Goal: Transaction & Acquisition: Purchase product/service

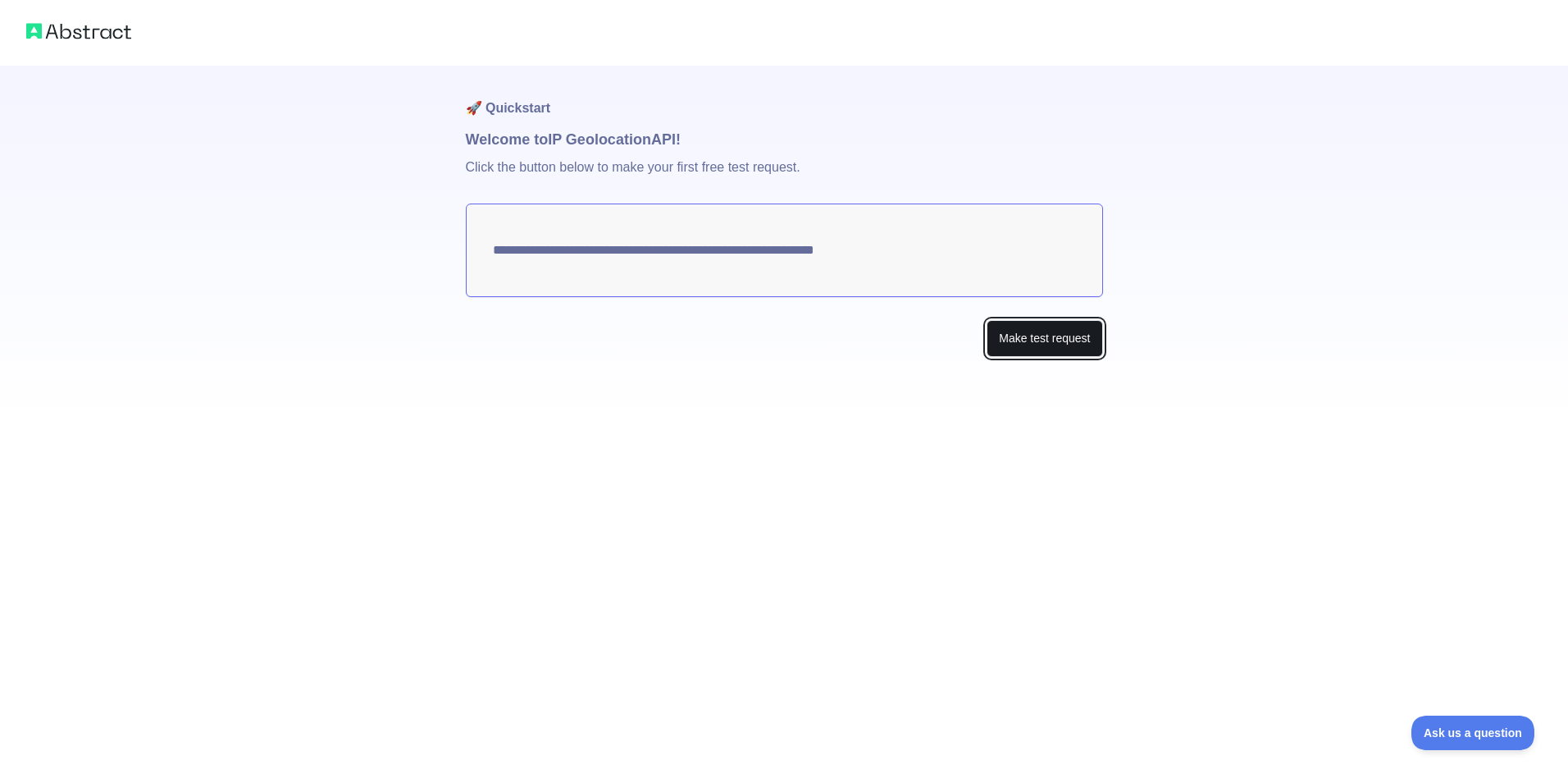
click at [1049, 351] on button "Make test request" at bounding box center [1045, 338] width 116 height 37
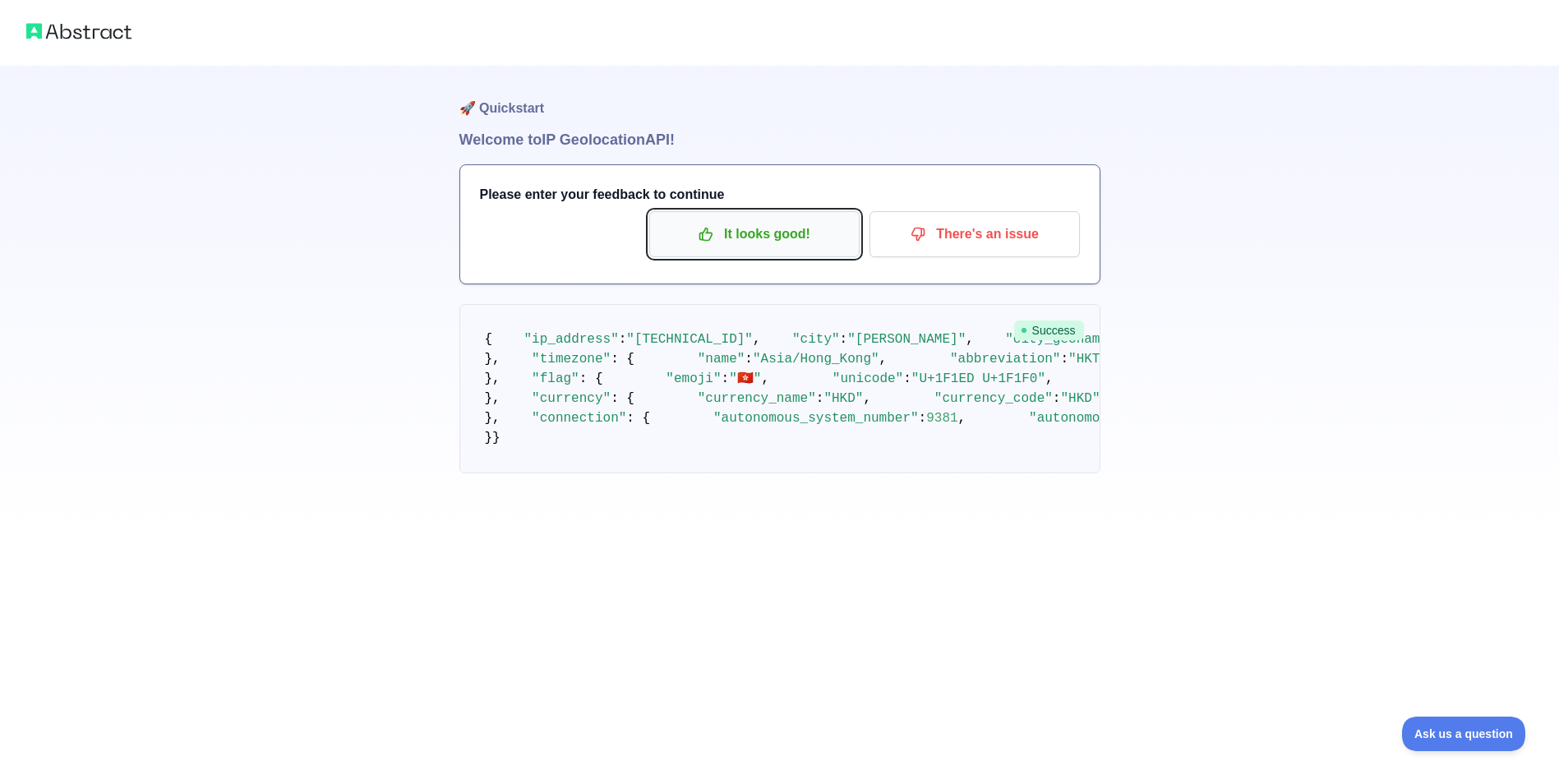
click at [765, 238] on p "It looks good!" at bounding box center [754, 233] width 186 height 28
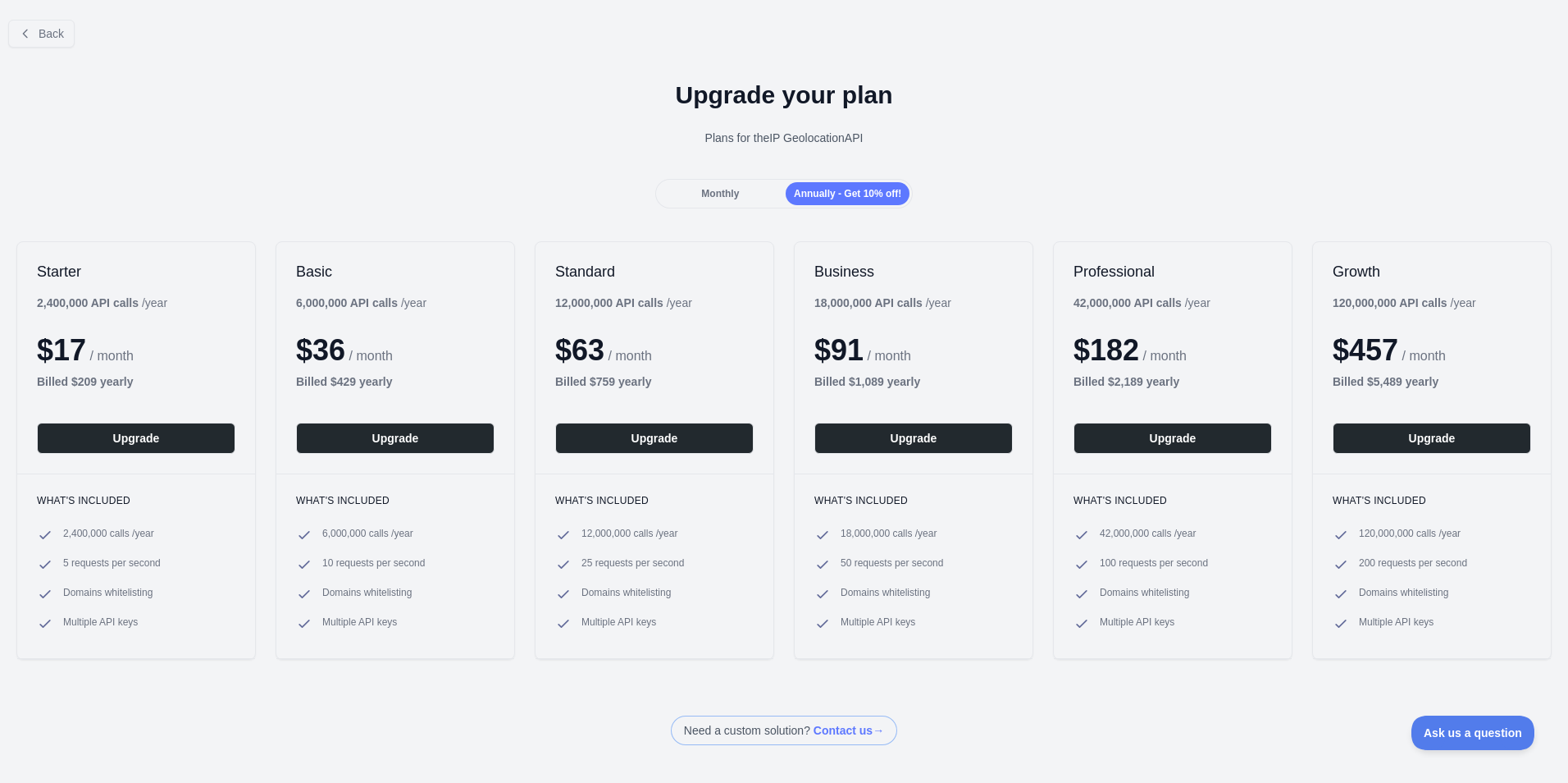
click at [735, 193] on span "Monthly" at bounding box center [720, 193] width 37 height 11
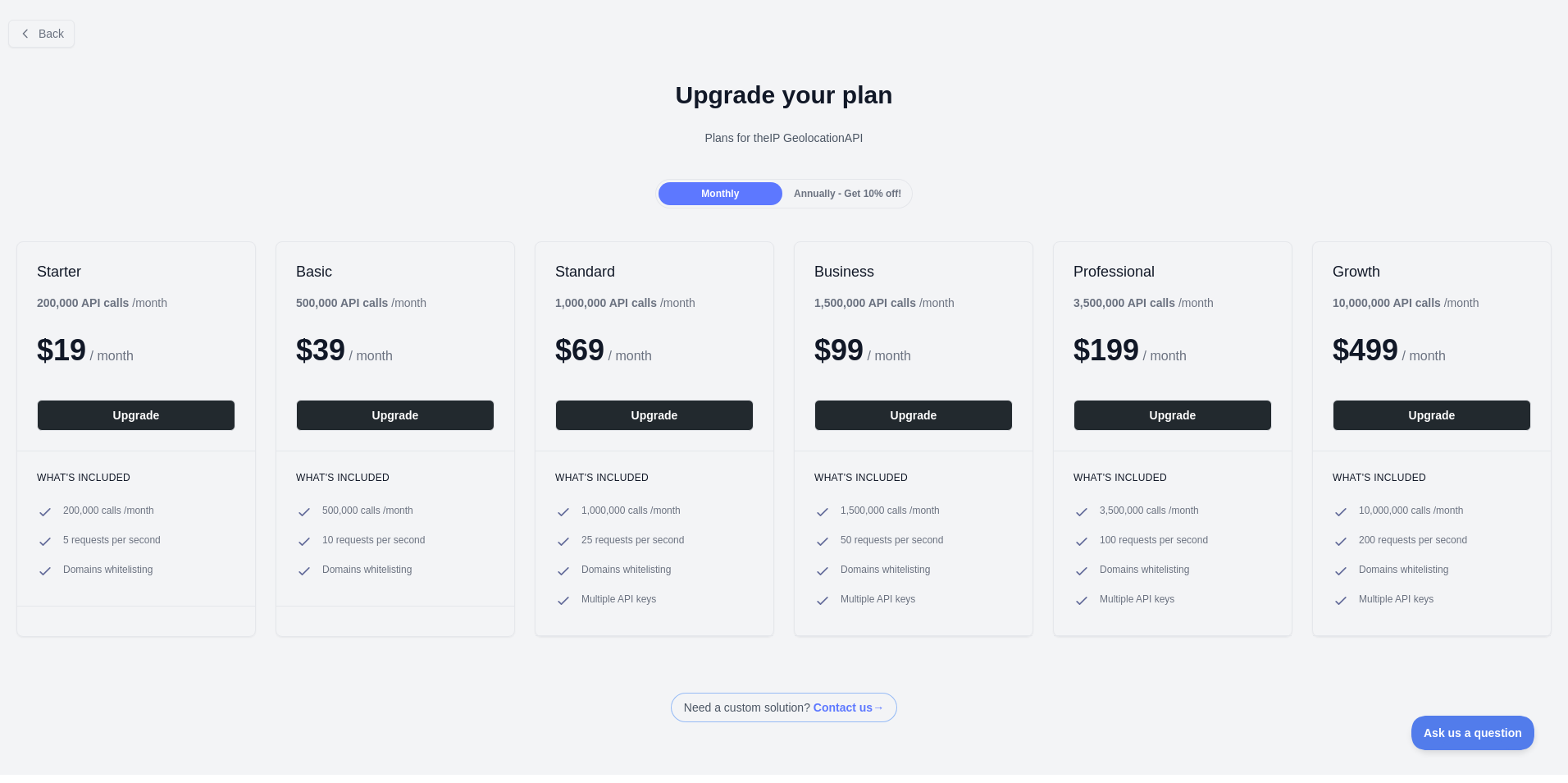
click at [833, 193] on span "Annually - Get 10% off!" at bounding box center [847, 193] width 107 height 11
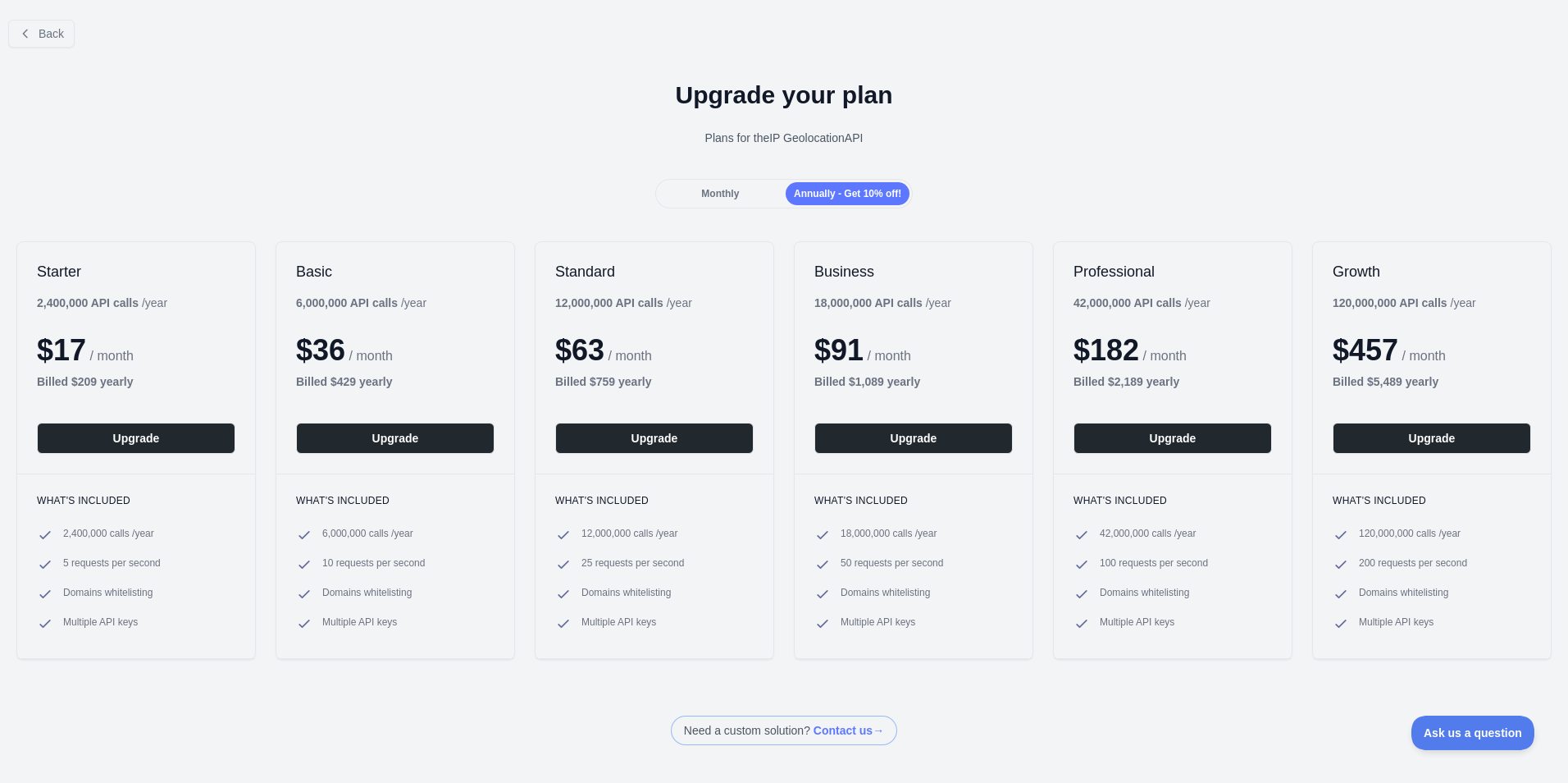
click at [706, 193] on span "Monthly" at bounding box center [720, 193] width 37 height 11
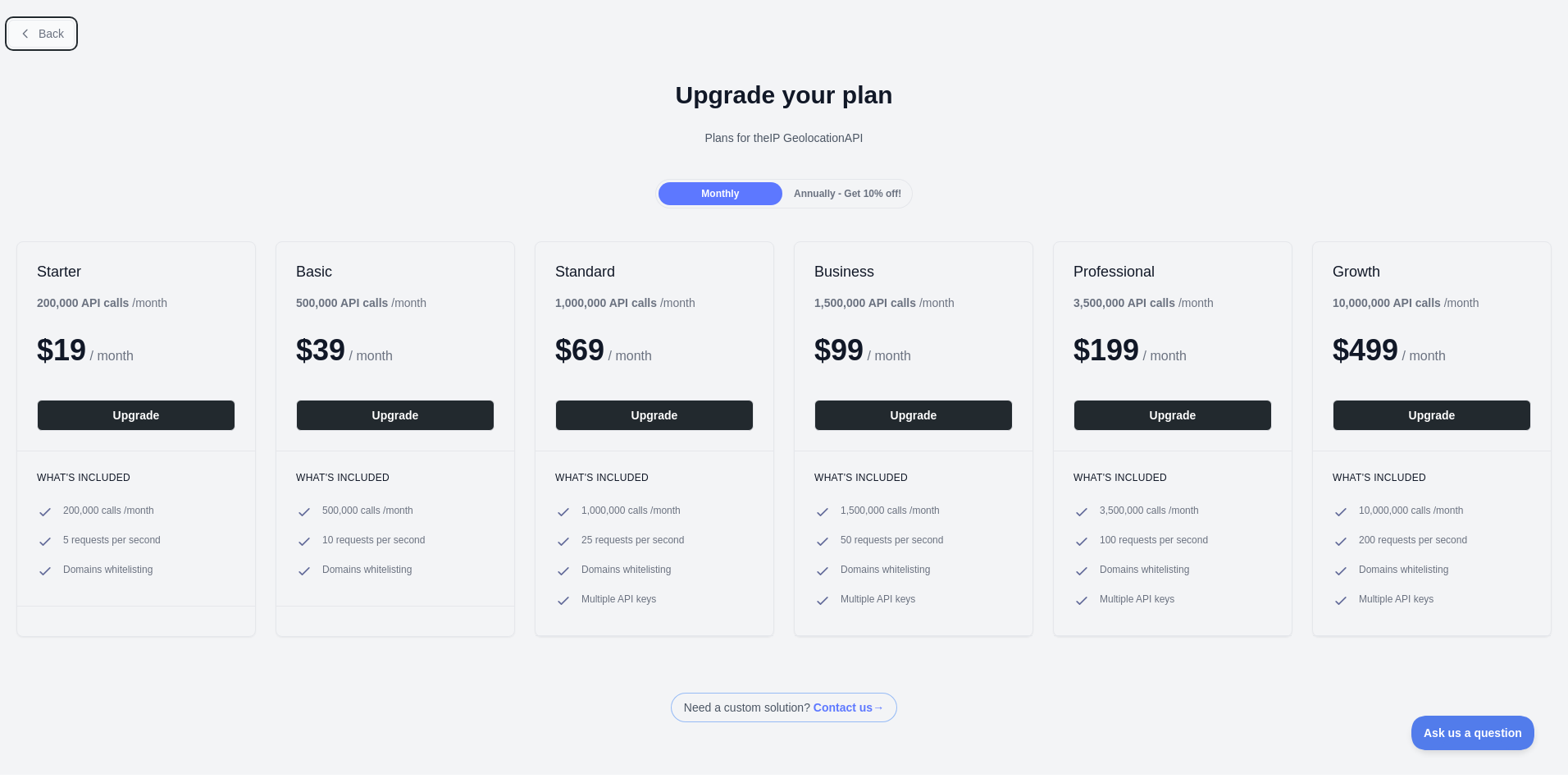
click at [26, 34] on icon at bounding box center [25, 33] width 13 height 13
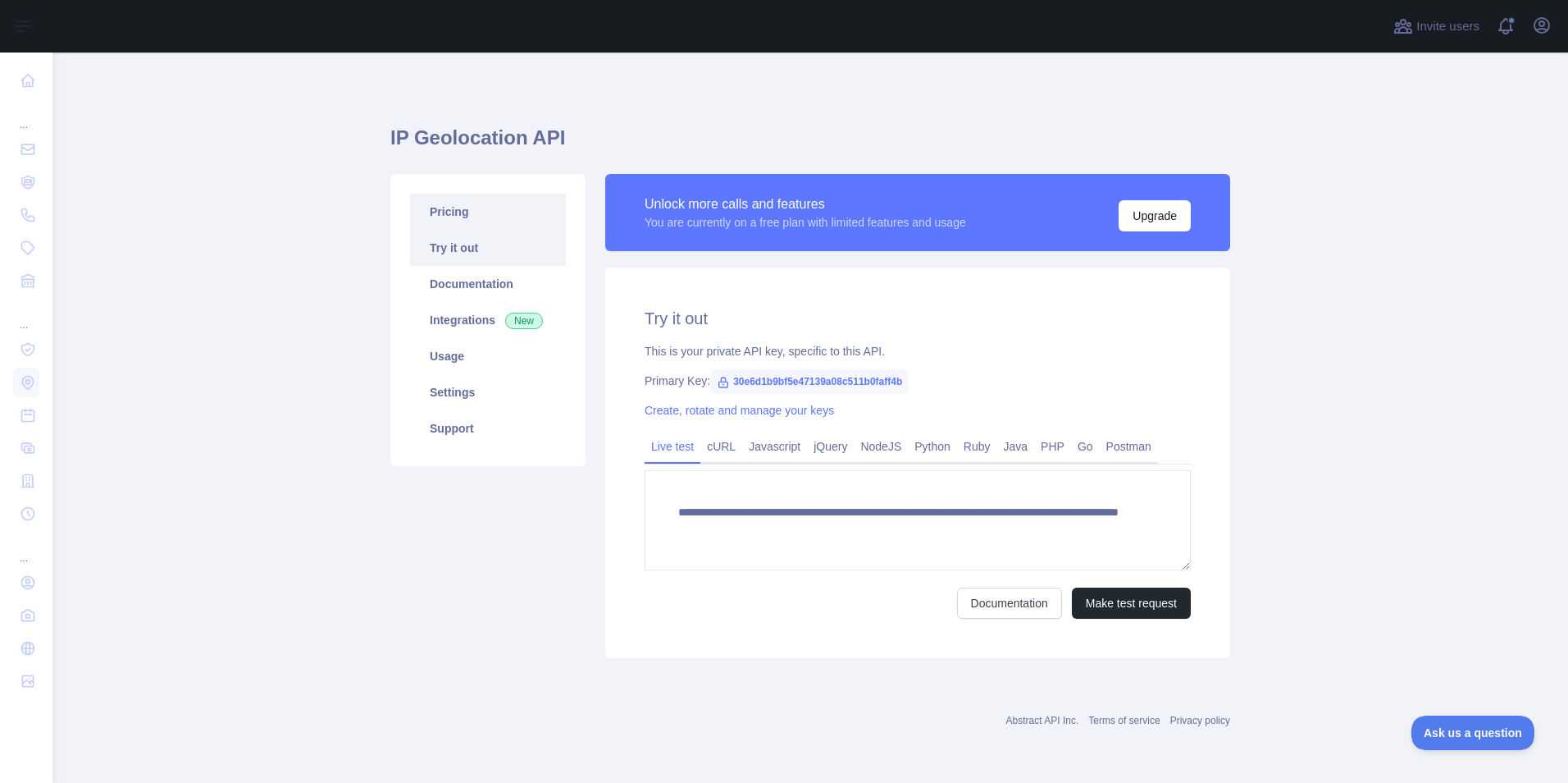
click at [453, 211] on link "Pricing" at bounding box center [488, 211] width 156 height 36
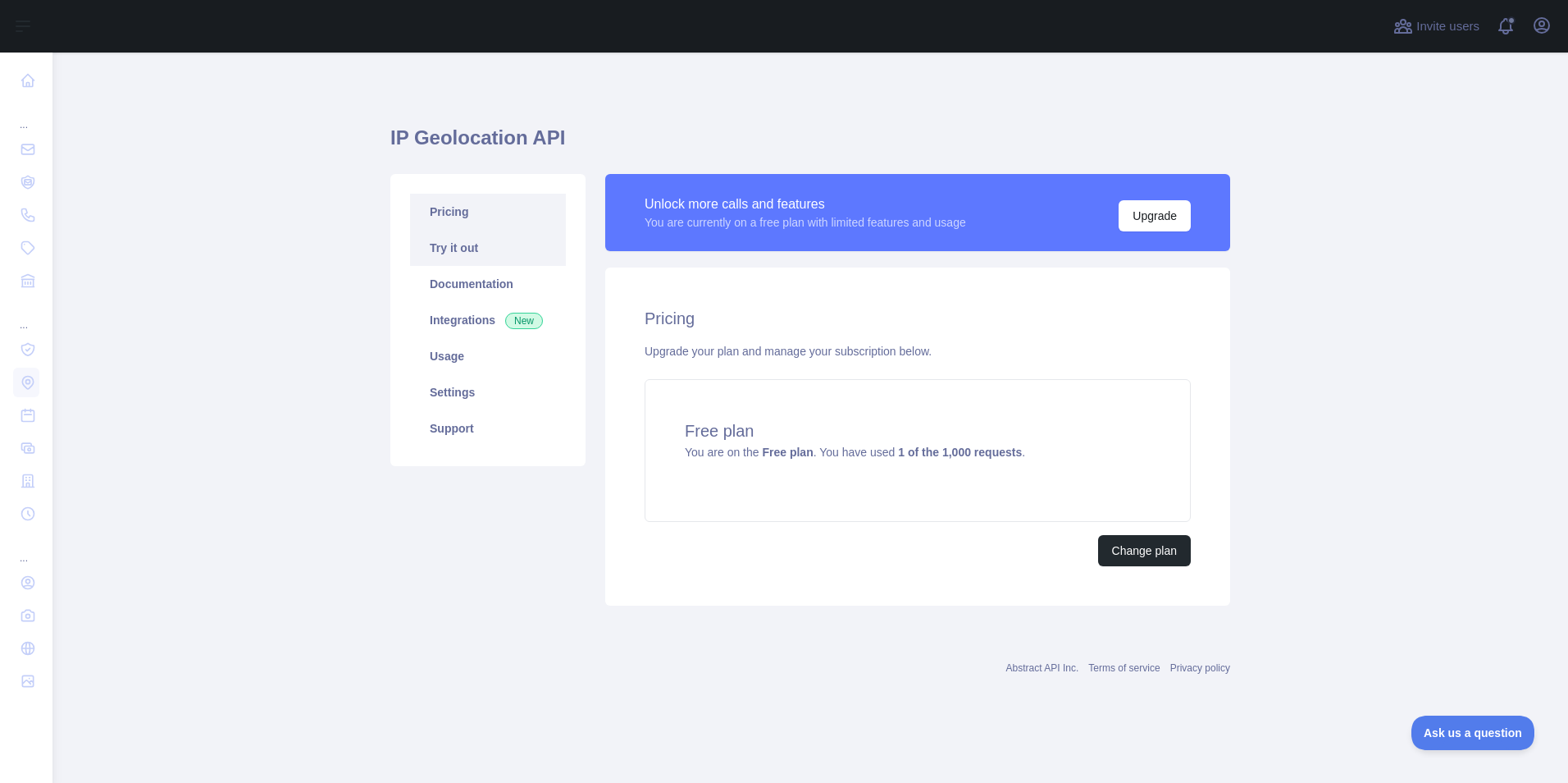
click at [481, 255] on link "Try it out" at bounding box center [488, 248] width 156 height 36
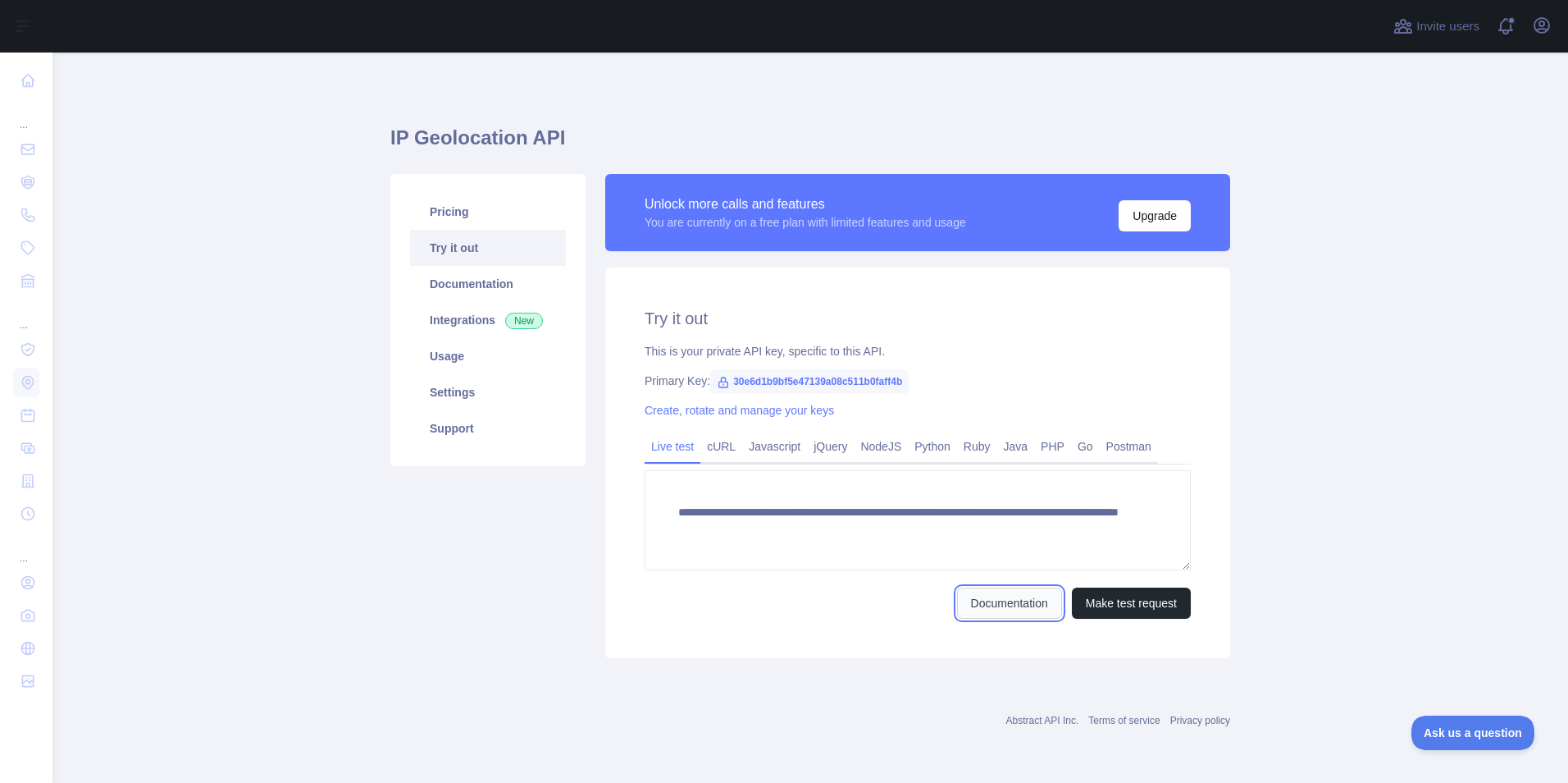
click at [1006, 609] on link "Documentation" at bounding box center [1009, 603] width 105 height 31
click at [476, 284] on link "Documentation" at bounding box center [488, 283] width 156 height 36
click at [1545, 27] on icon "button" at bounding box center [1542, 25] width 20 height 20
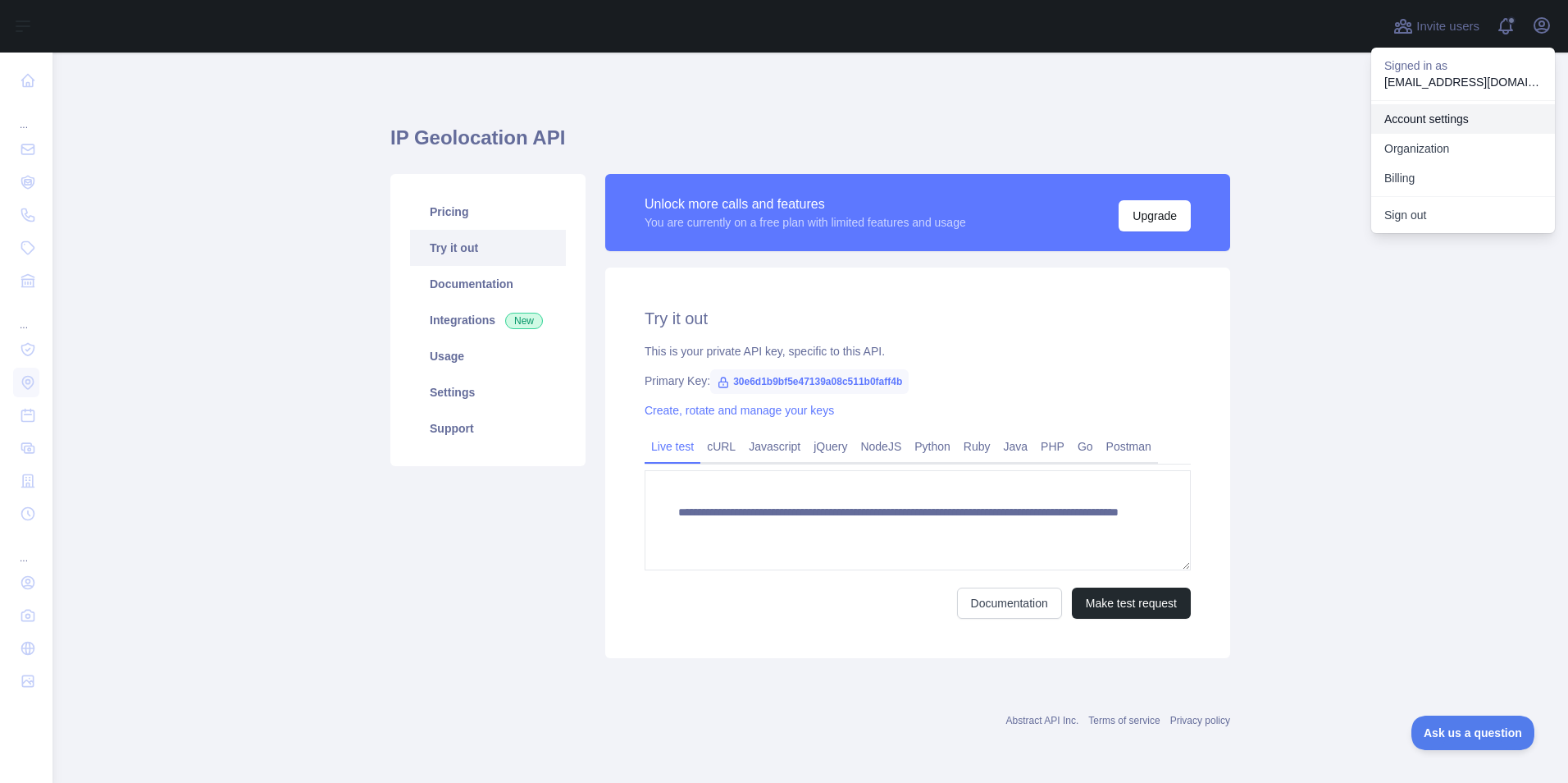
click at [1466, 113] on link "Account settings" at bounding box center [1463, 118] width 184 height 30
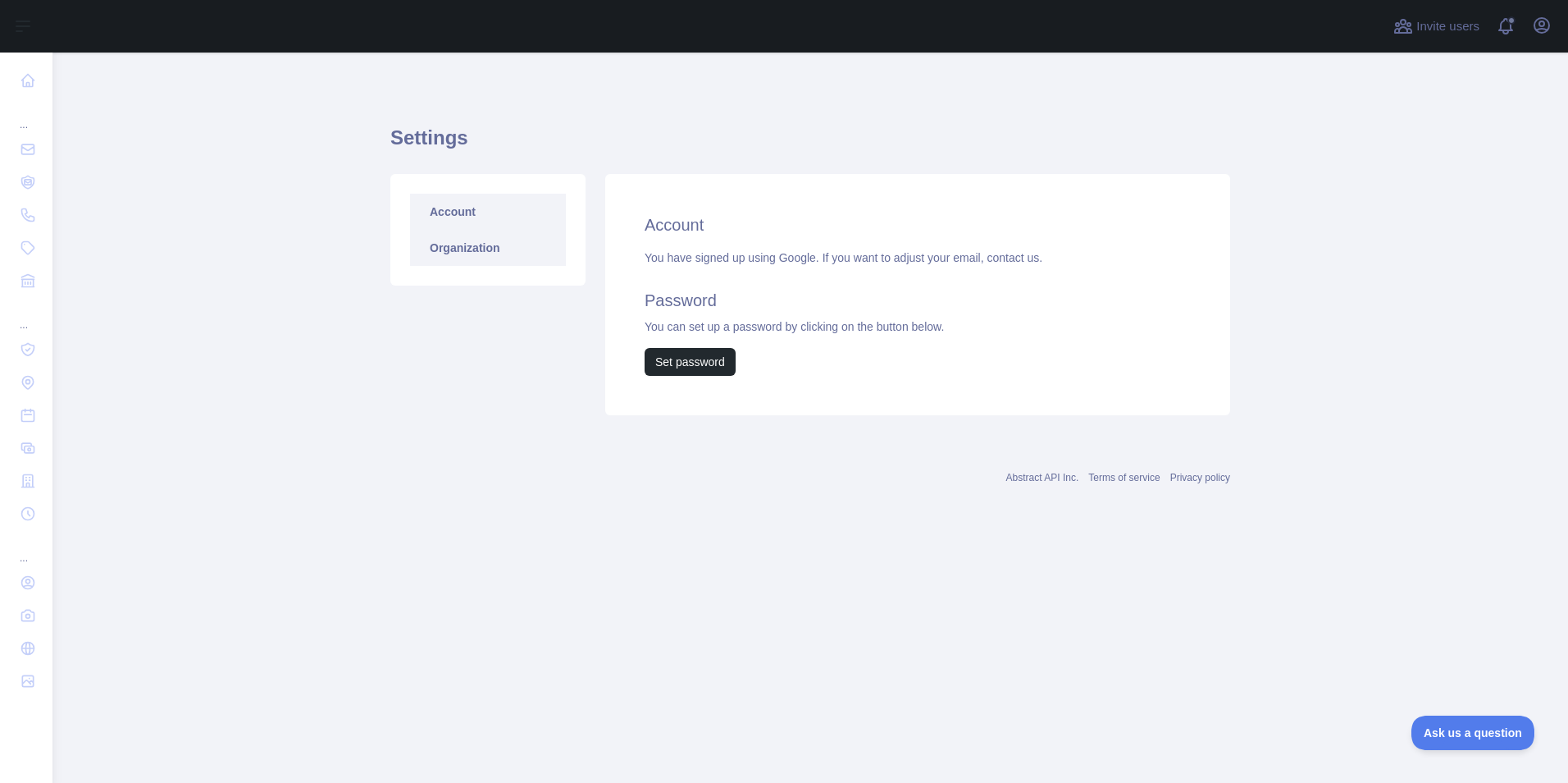
click at [484, 261] on link "Organization" at bounding box center [488, 248] width 156 height 36
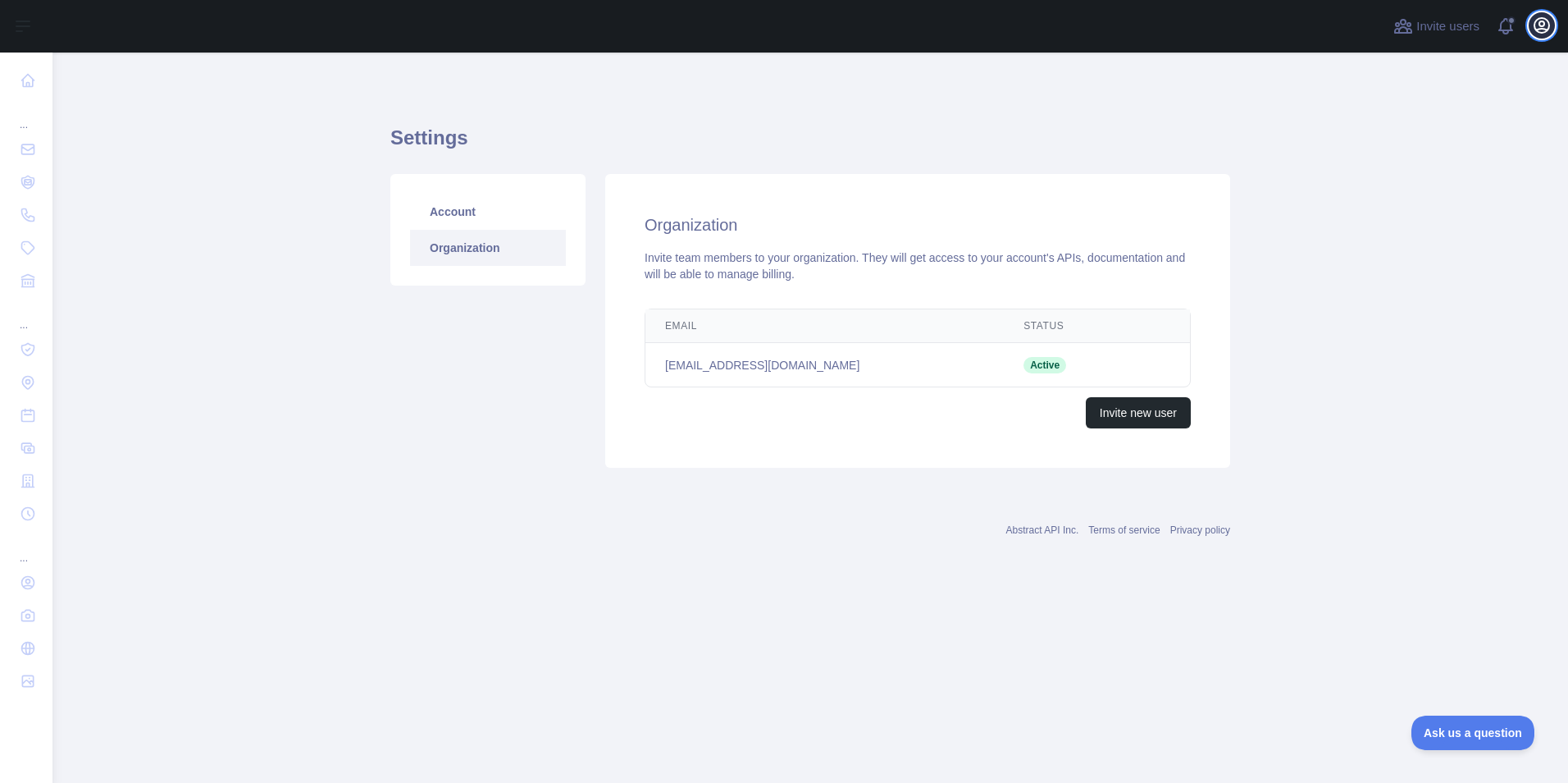
click at [1540, 31] on icon "button" at bounding box center [1542, 25] width 20 height 20
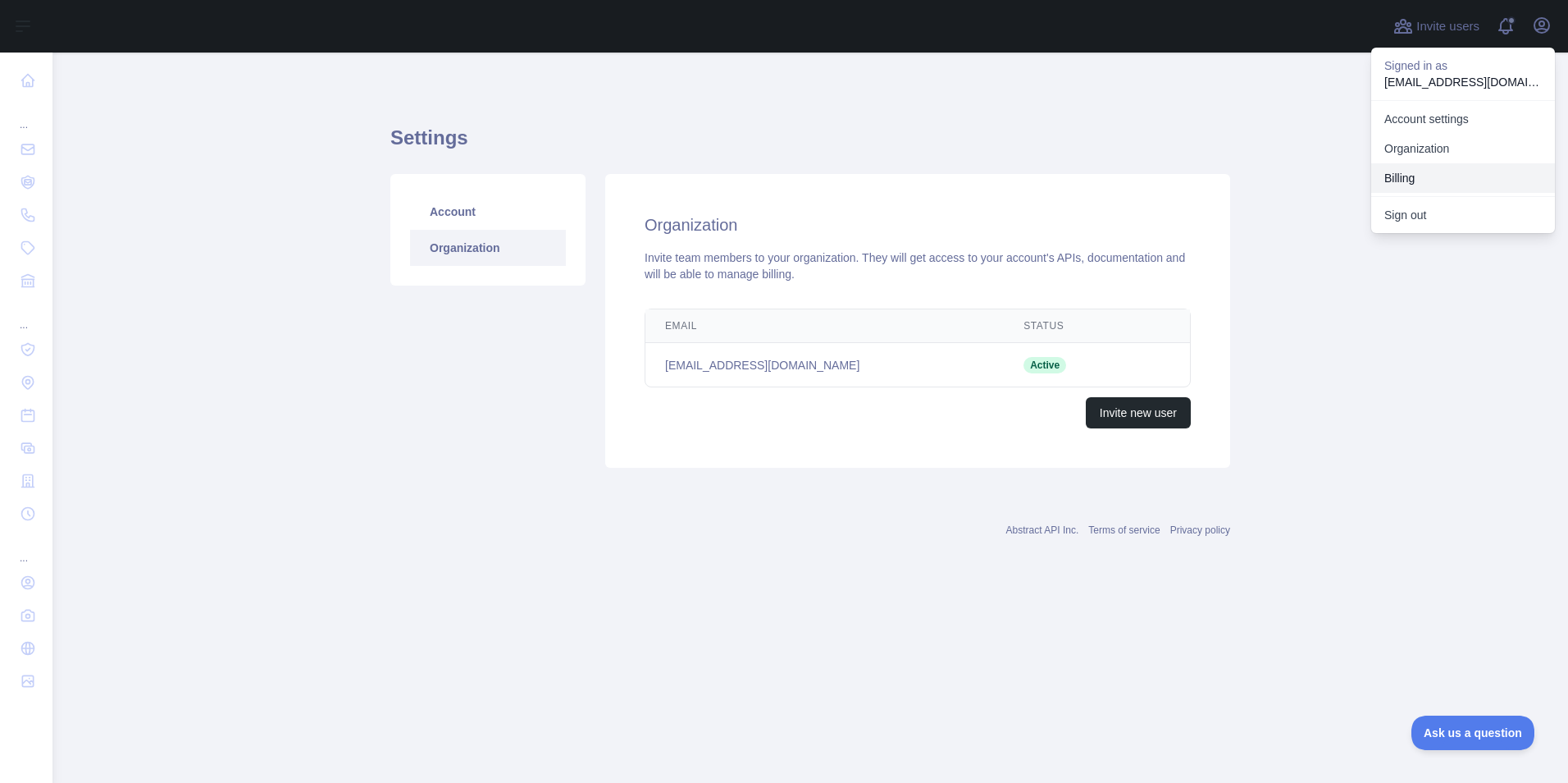
click at [1421, 183] on button "Billing" at bounding box center [1463, 178] width 184 height 30
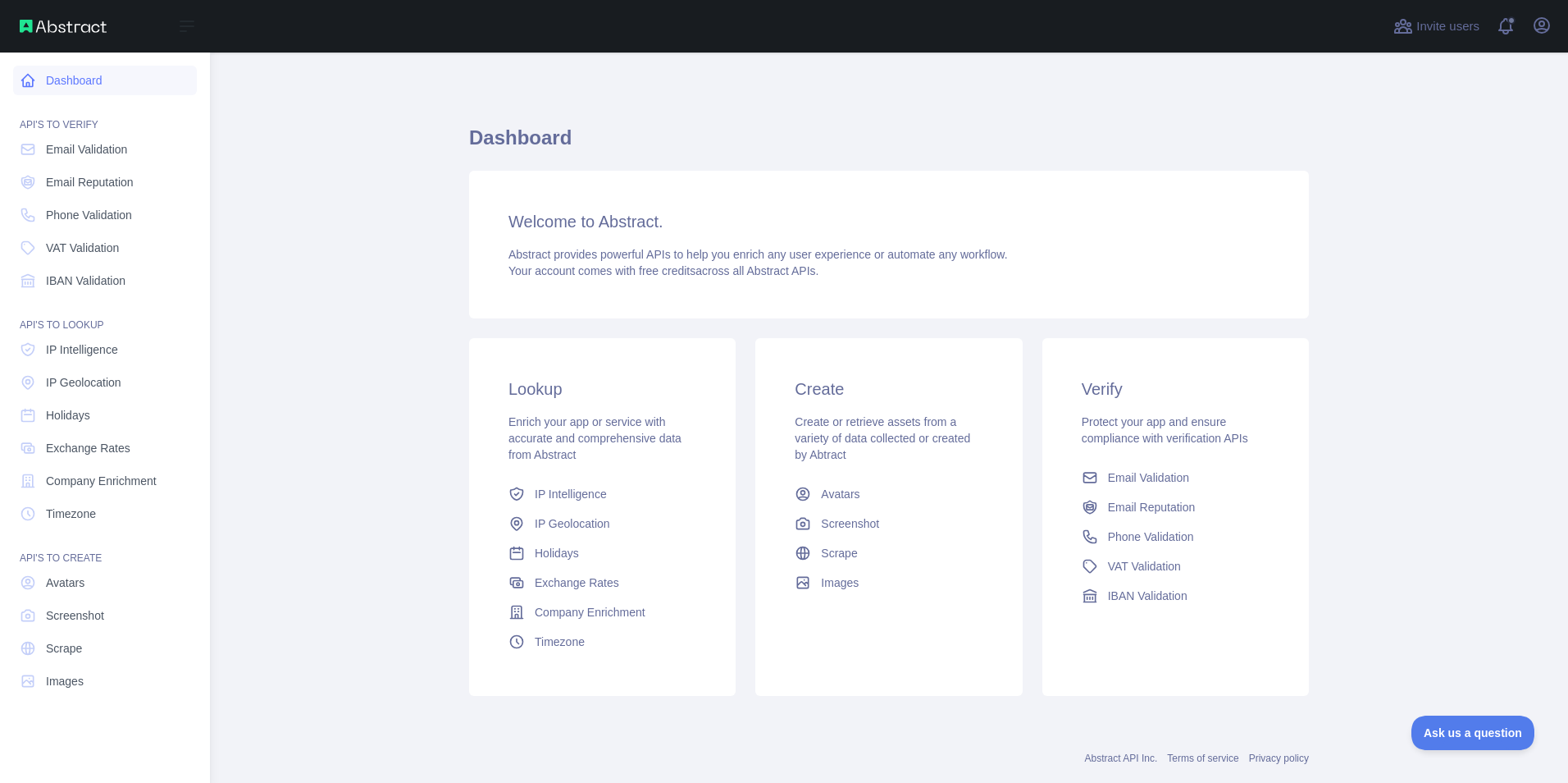
click at [182, 79] on link "Dashboard" at bounding box center [105, 80] width 184 height 30
click at [31, 31] on img at bounding box center [63, 26] width 87 height 13
click at [196, 21] on icon at bounding box center [186, 26] width 20 height 20
click at [291, 209] on main "Dashboard Welcome to Abstract. Abstract provides powerful APIs to help you enri…" at bounding box center [889, 418] width 1358 height 730
click at [119, 380] on span "IP Geolocation" at bounding box center [83, 382] width 76 height 16
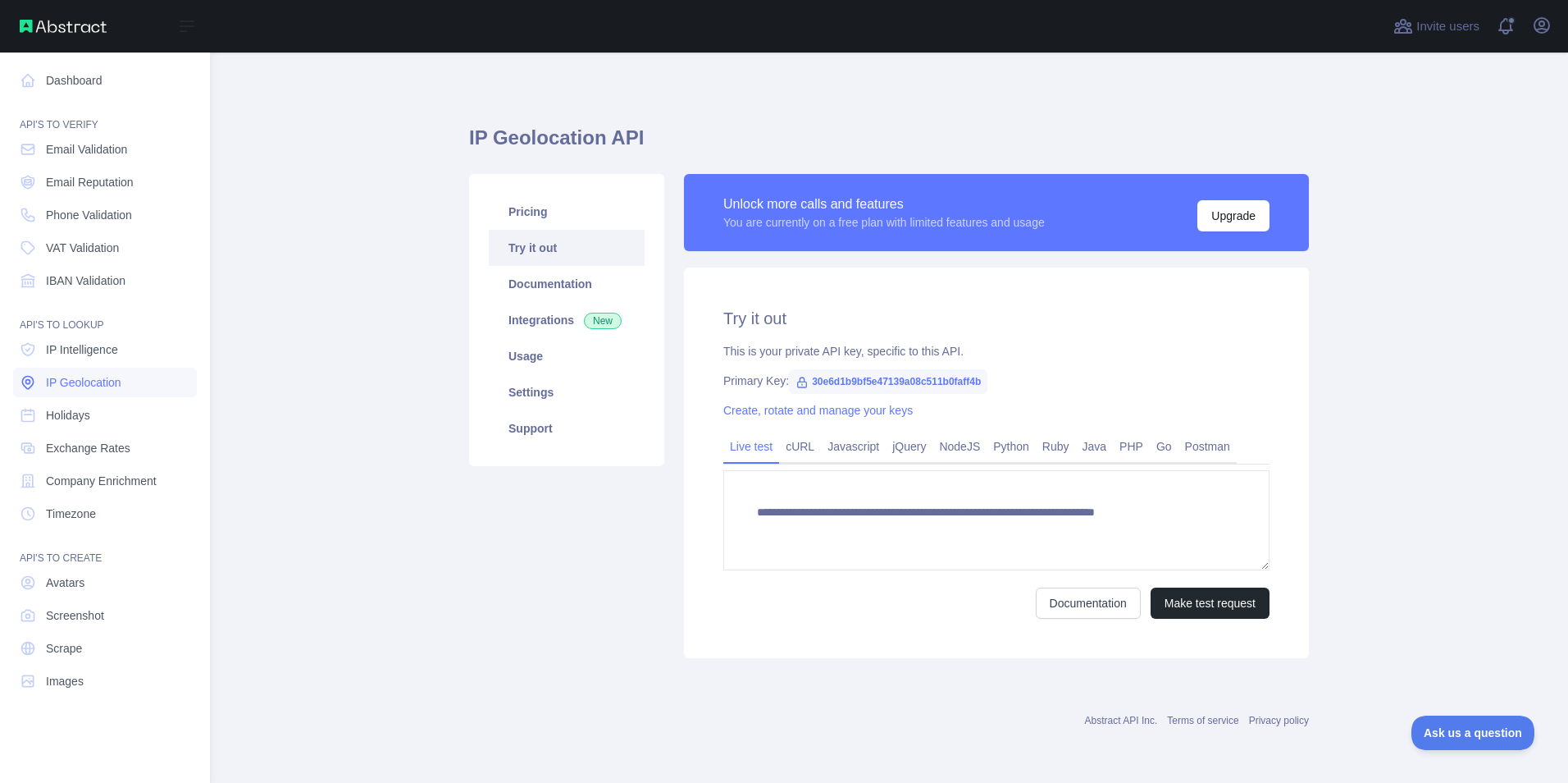
type textarea "**********"
click at [574, 207] on link "Pricing" at bounding box center [566, 211] width 156 height 36
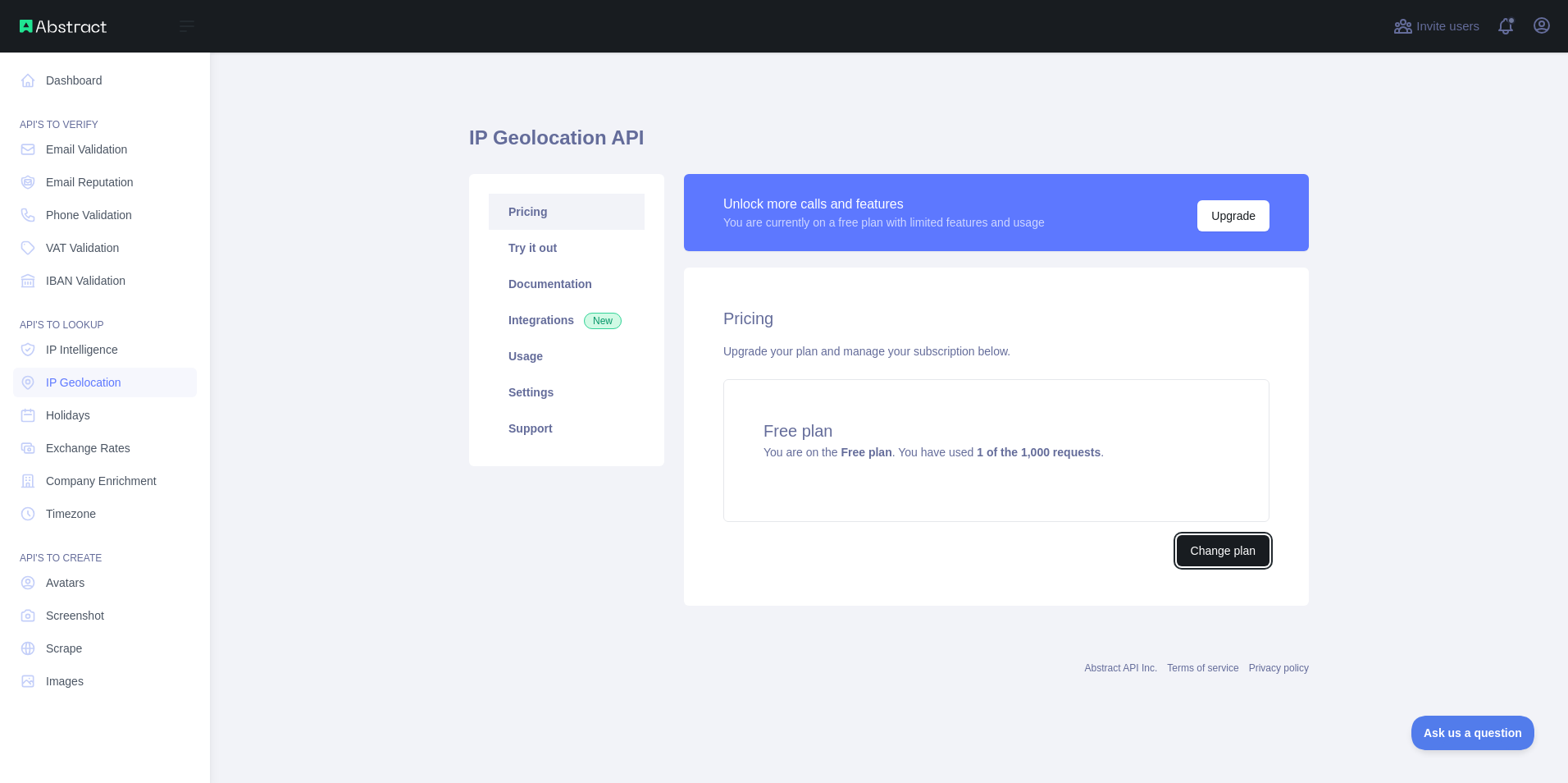
click at [1247, 553] on button "Change plan" at bounding box center [1223, 550] width 93 height 31
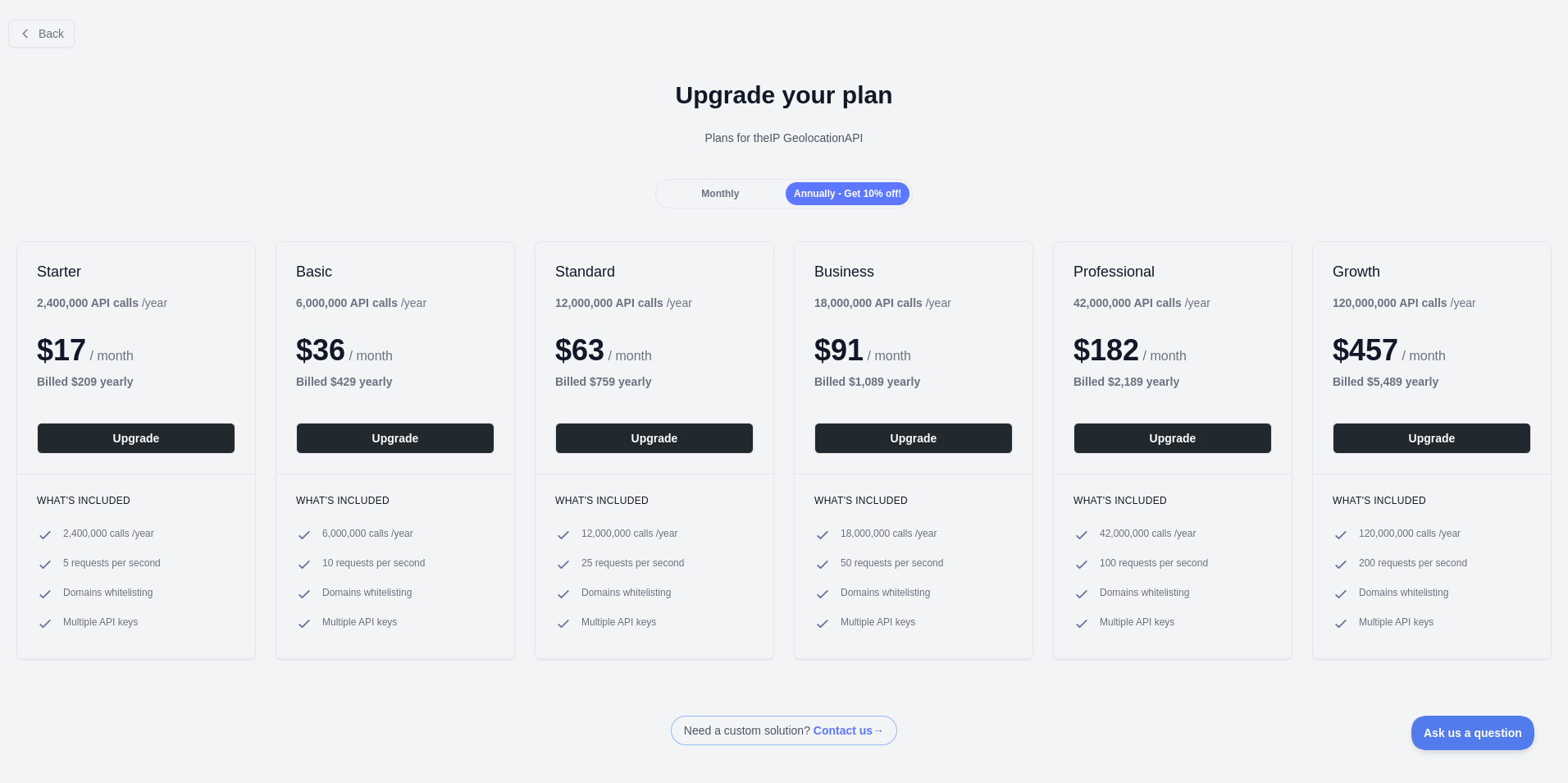
click at [716, 197] on span "Monthly" at bounding box center [720, 193] width 37 height 11
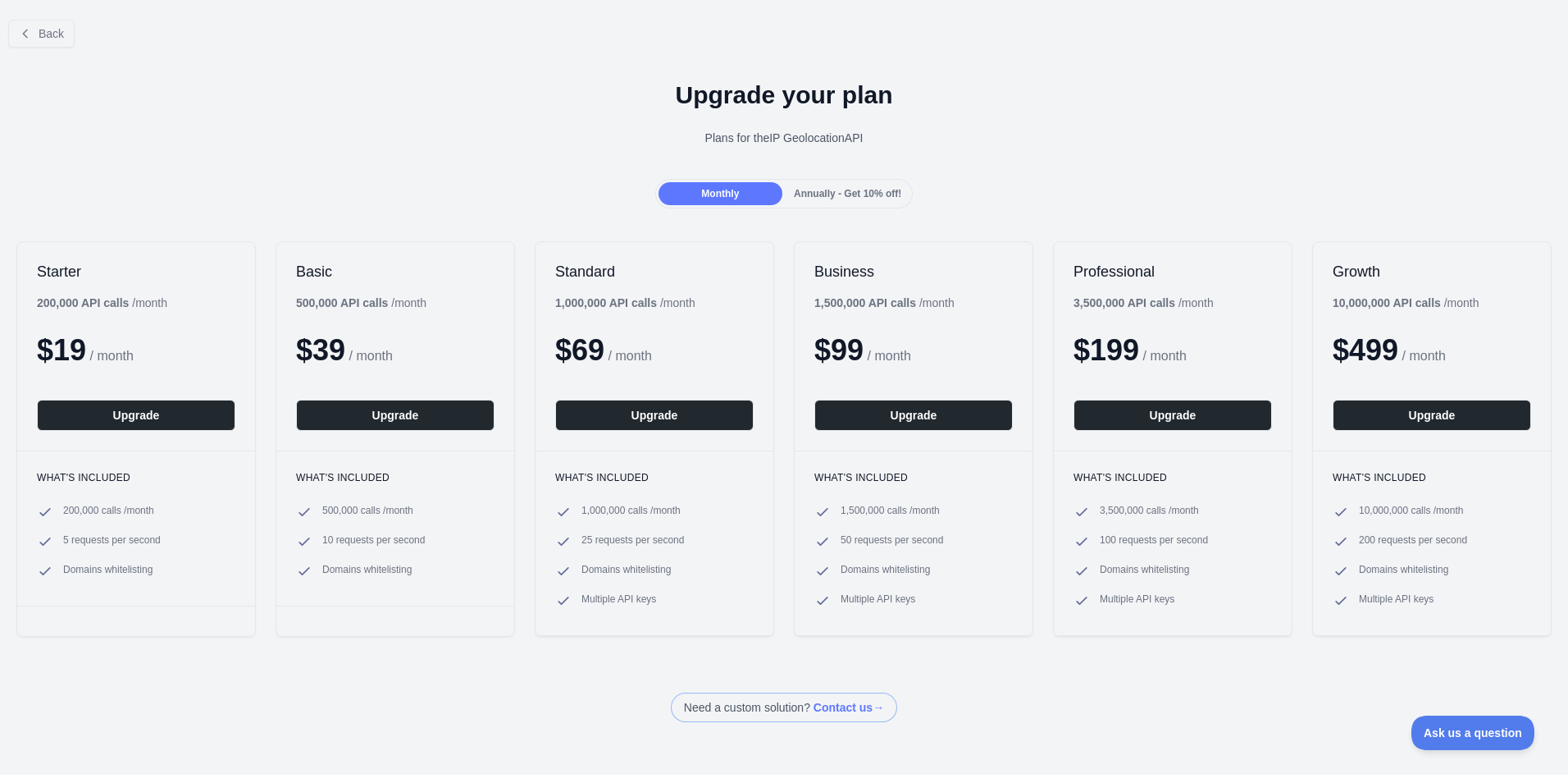
click at [825, 196] on span "Annually - Get 10% off!" at bounding box center [847, 193] width 107 height 11
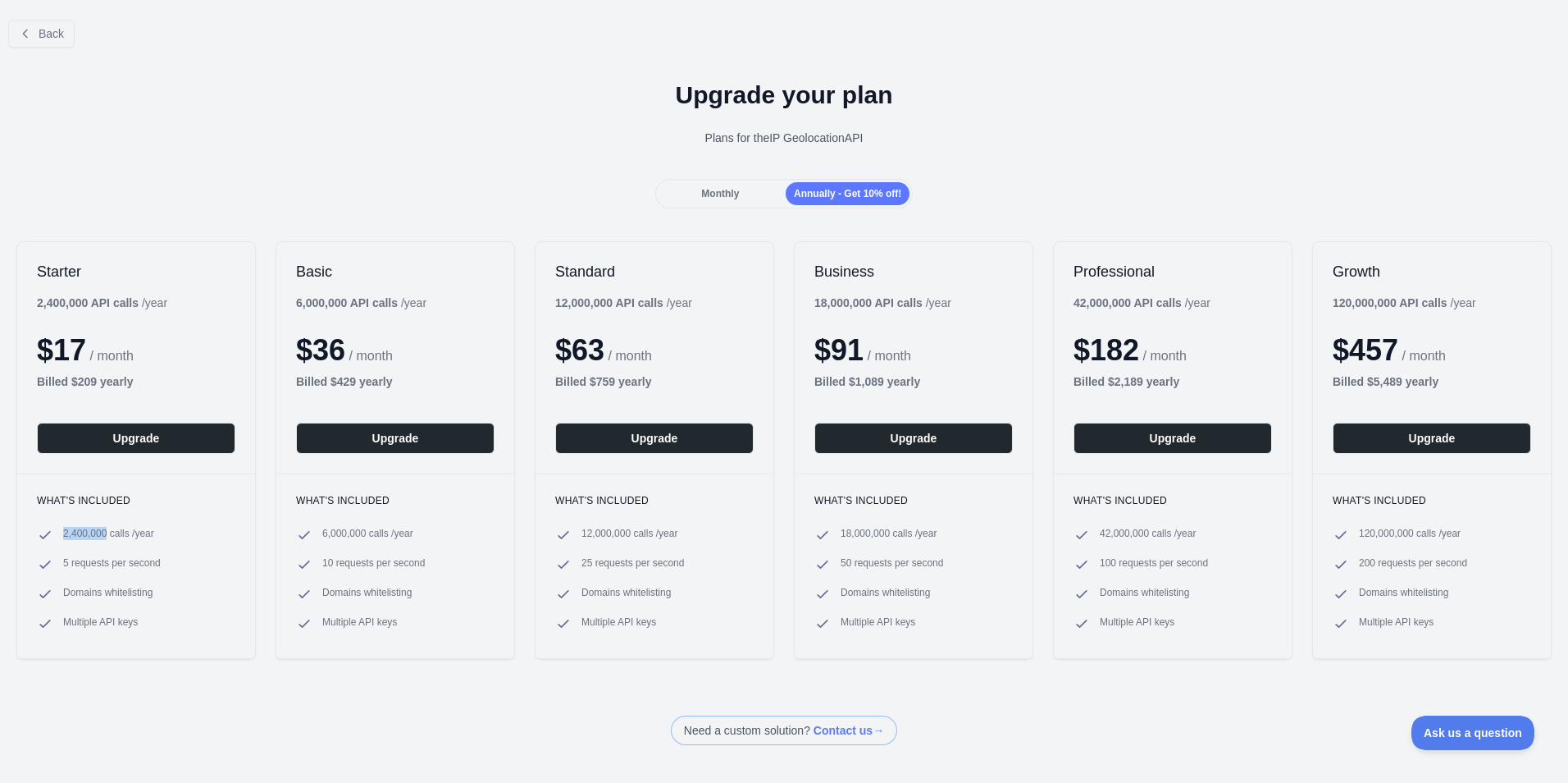
drag, startPoint x: 105, startPoint y: 533, endPoint x: 63, endPoint y: 534, distance: 42.0
click at [63, 534] on span "2,400,000 calls / year" at bounding box center [108, 534] width 91 height 16
copy span "2,400,000"
click at [260, 702] on div "Back Upgrade your plan Plans for the IP Geolocation API Monthly Annually - Get …" at bounding box center [784, 376] width 1568 height 739
click at [818, 201] on div "Annually - Get 10% off!" at bounding box center [847, 193] width 124 height 23
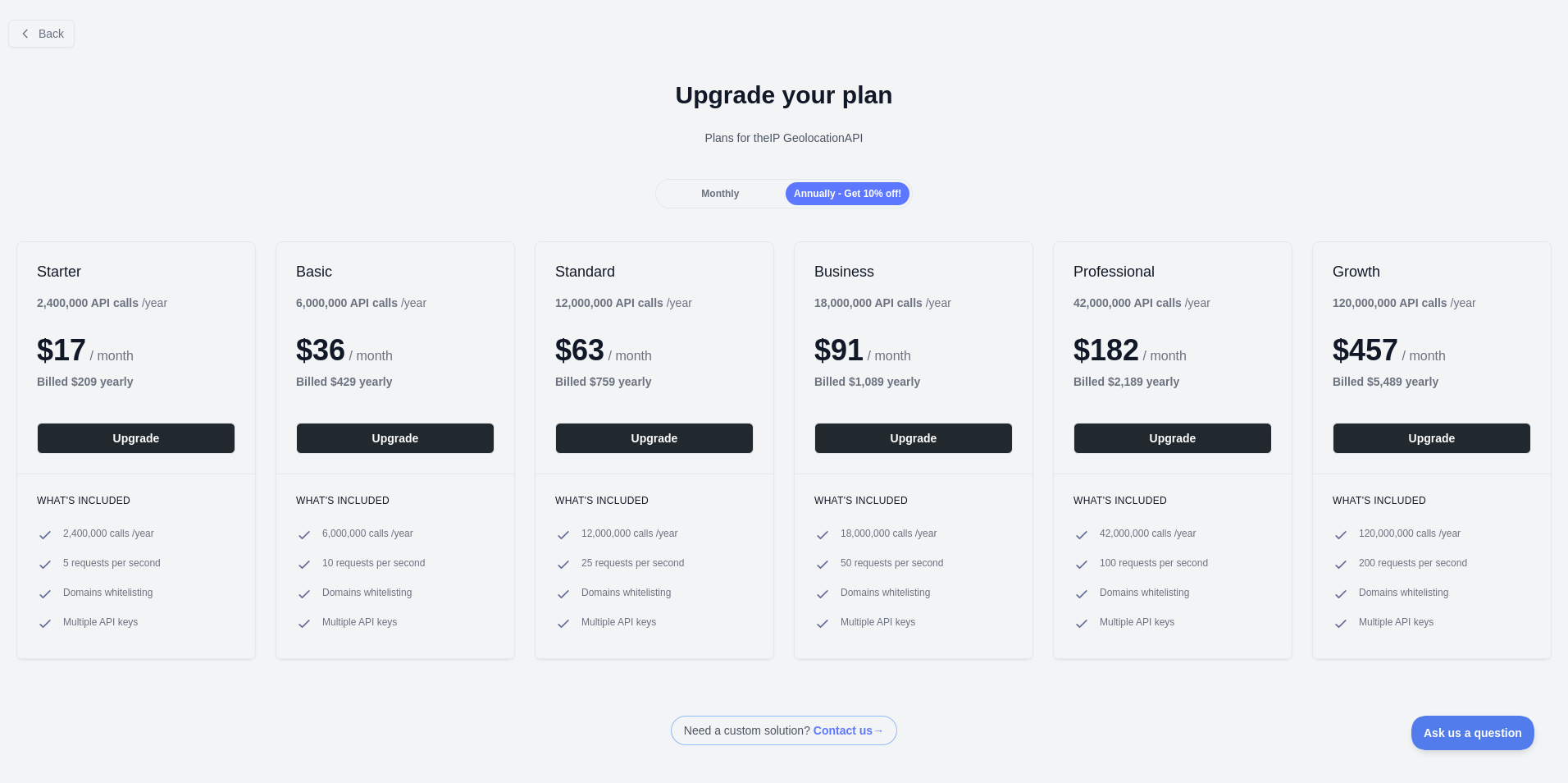
click at [710, 194] on span "Monthly" at bounding box center [720, 193] width 37 height 11
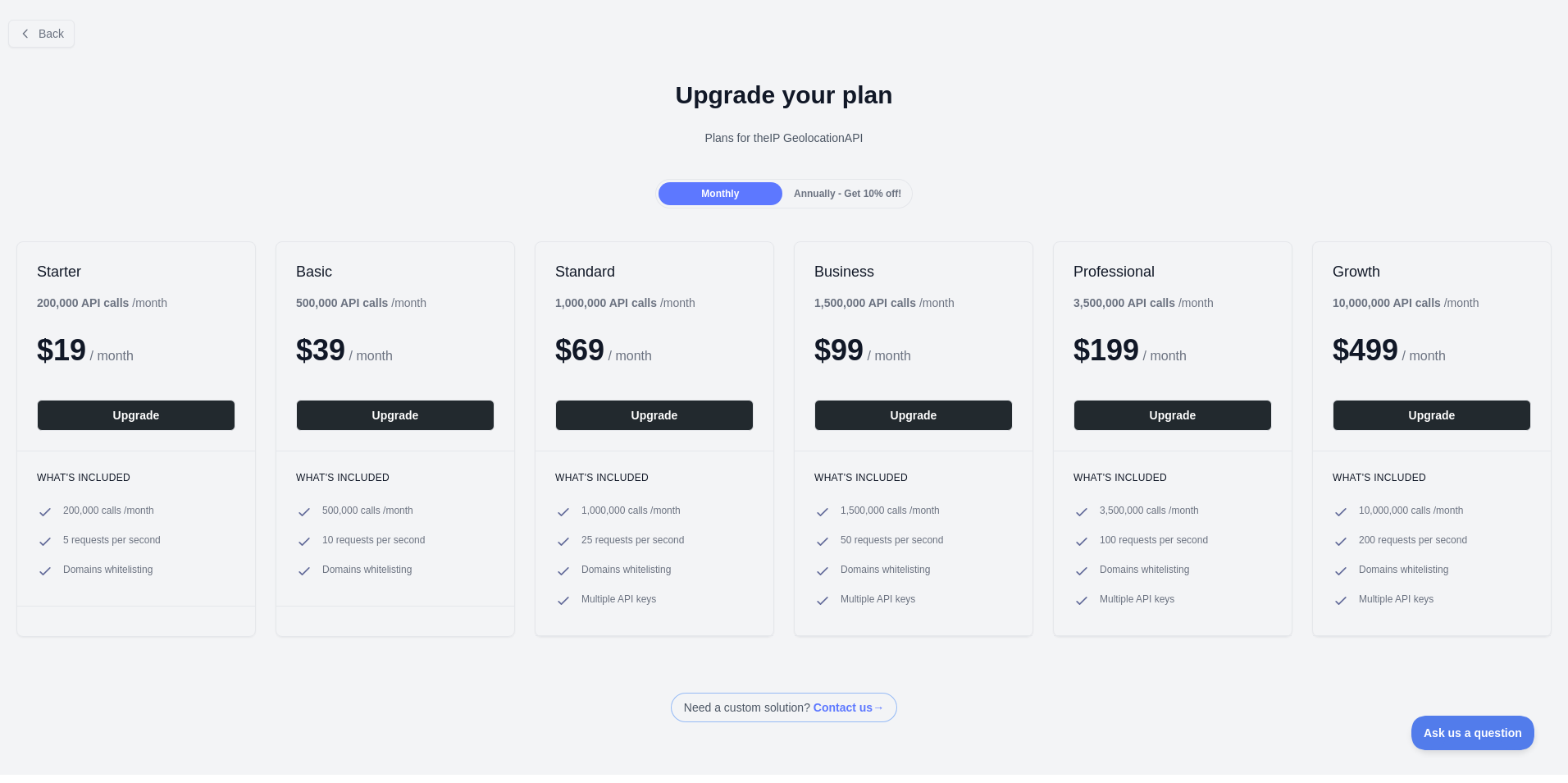
click at [834, 195] on span "Annually - Get 10% off!" at bounding box center [847, 193] width 107 height 11
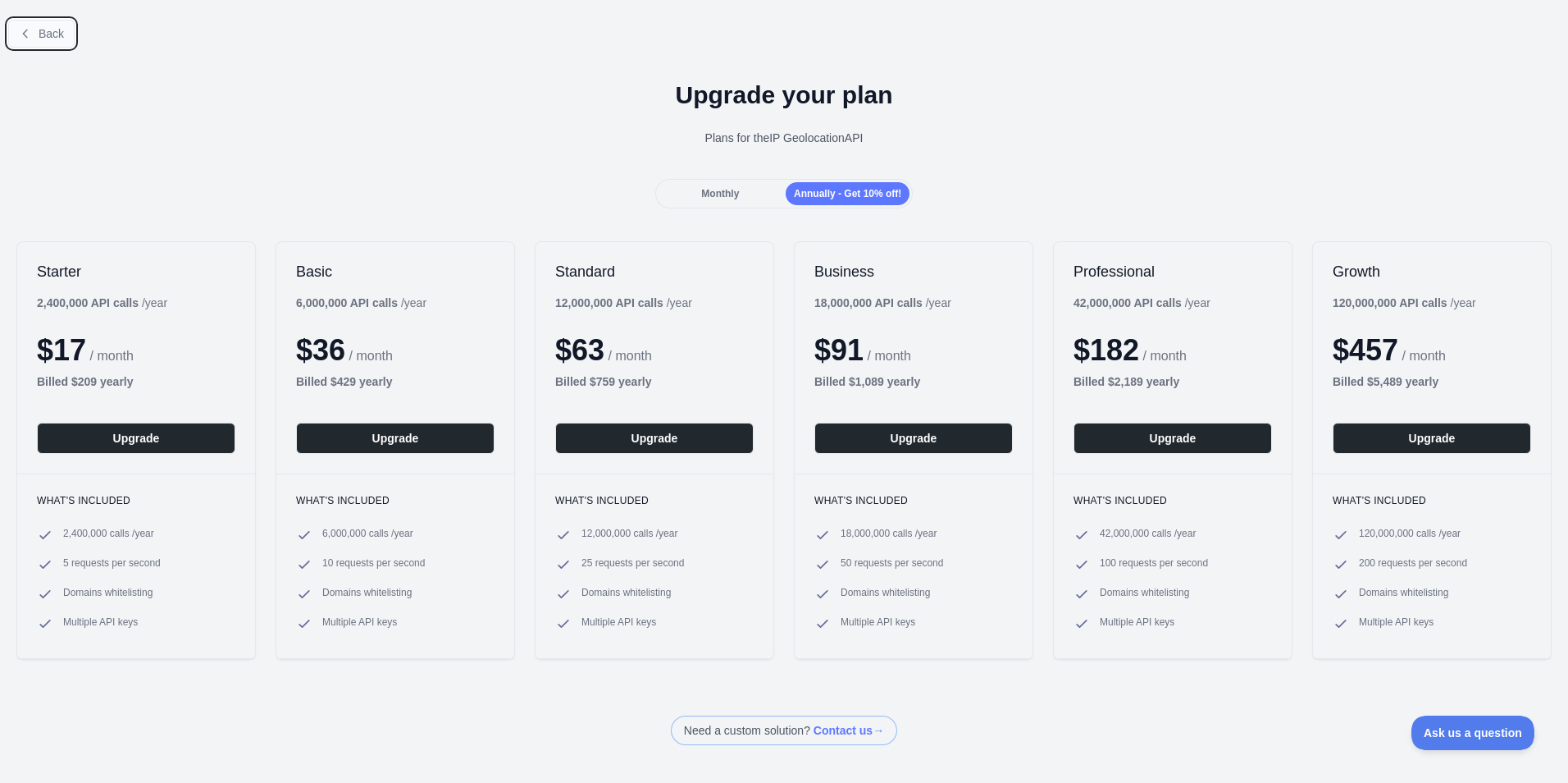
click at [54, 34] on span "Back" at bounding box center [51, 33] width 26 height 13
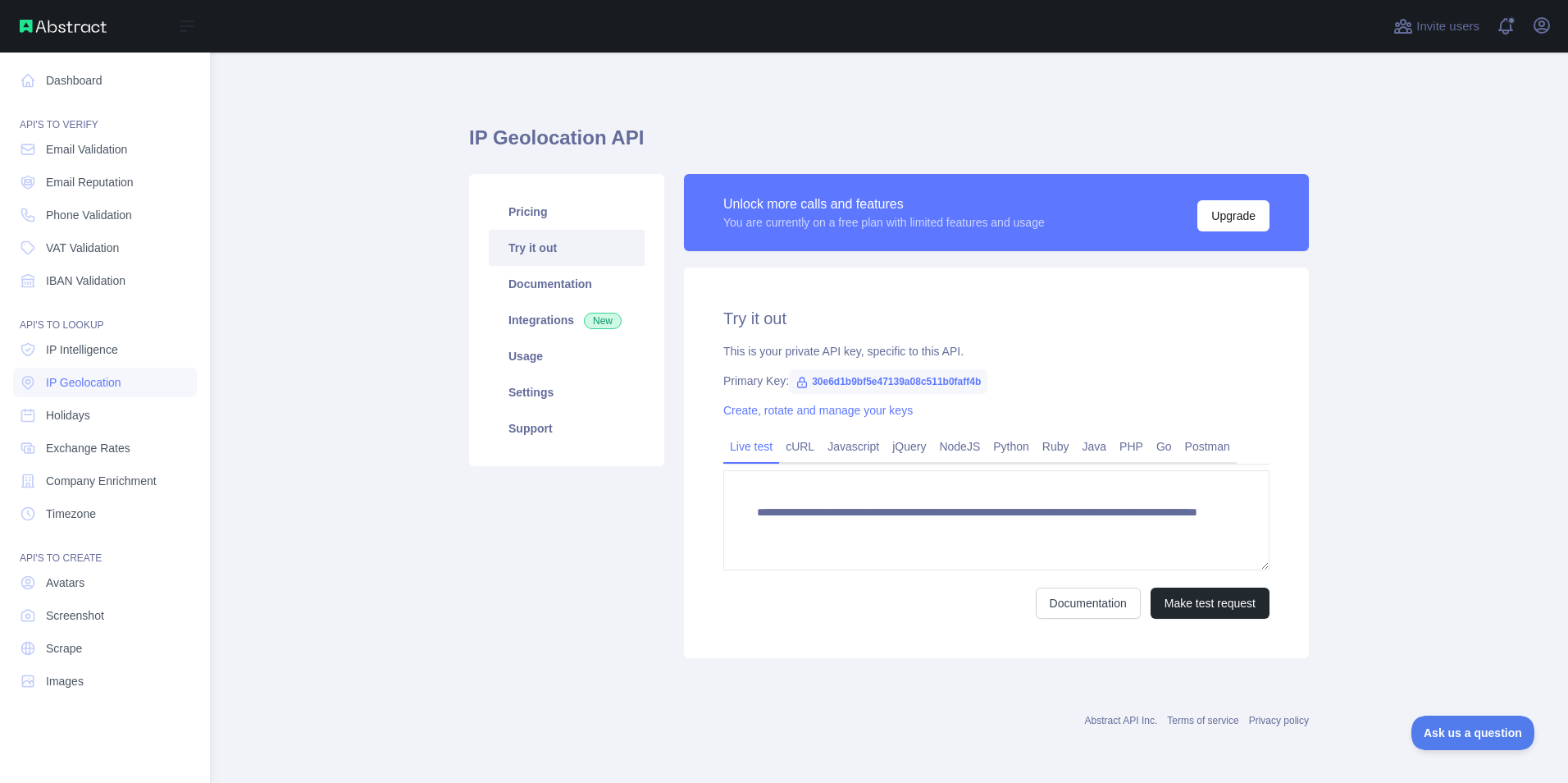
click at [54, 34] on div "Open sidebar" at bounding box center [105, 26] width 210 height 53
click at [78, 20] on img at bounding box center [63, 26] width 87 height 13
drag, startPoint x: 81, startPoint y: 26, endPoint x: 80, endPoint y: 70, distance: 44.0
click at [81, 26] on img at bounding box center [63, 26] width 87 height 13
click at [83, 79] on link "Dashboard" at bounding box center [105, 80] width 184 height 30
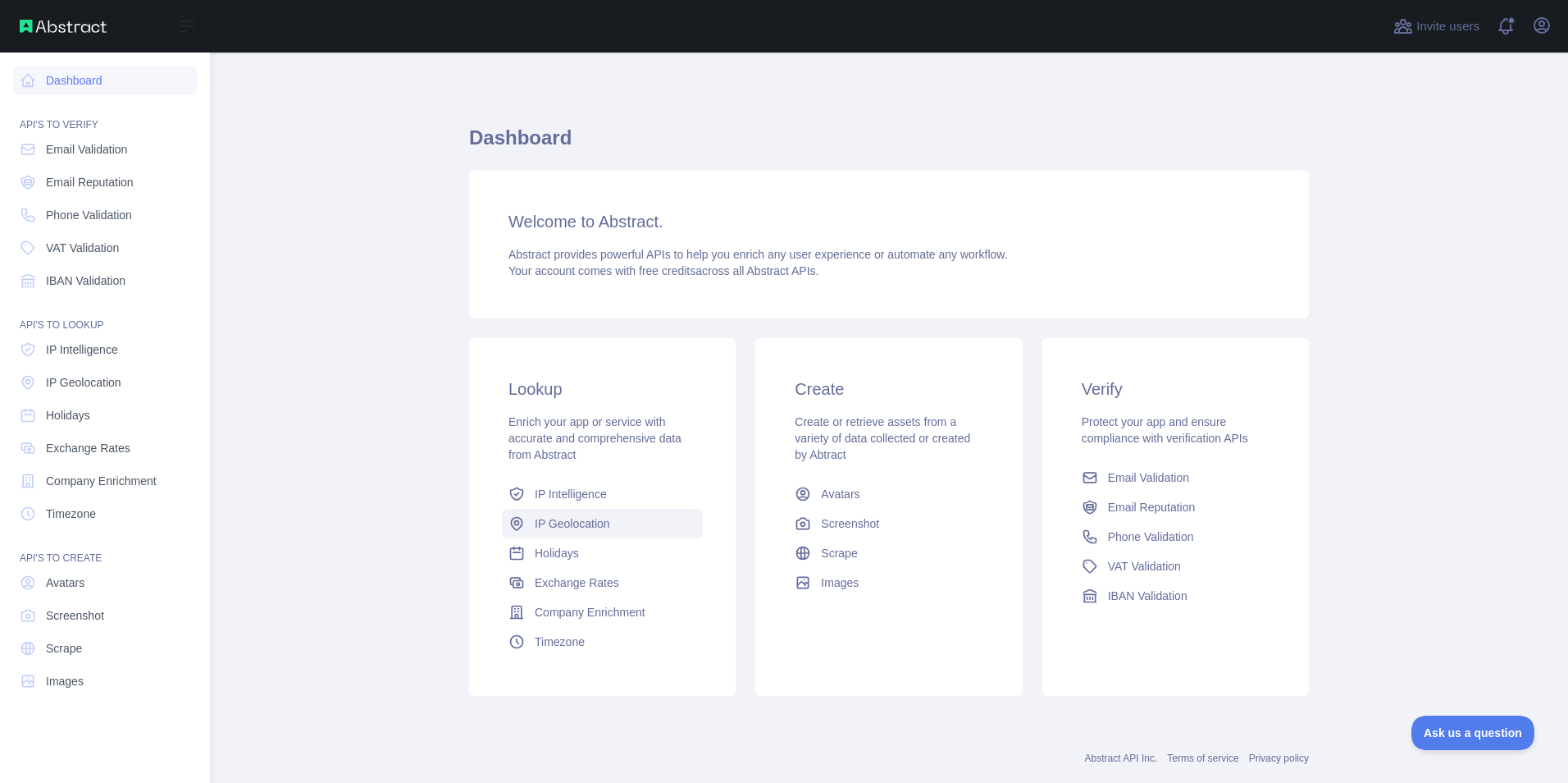
click at [576, 528] on span "IP Geolocation" at bounding box center [572, 523] width 76 height 16
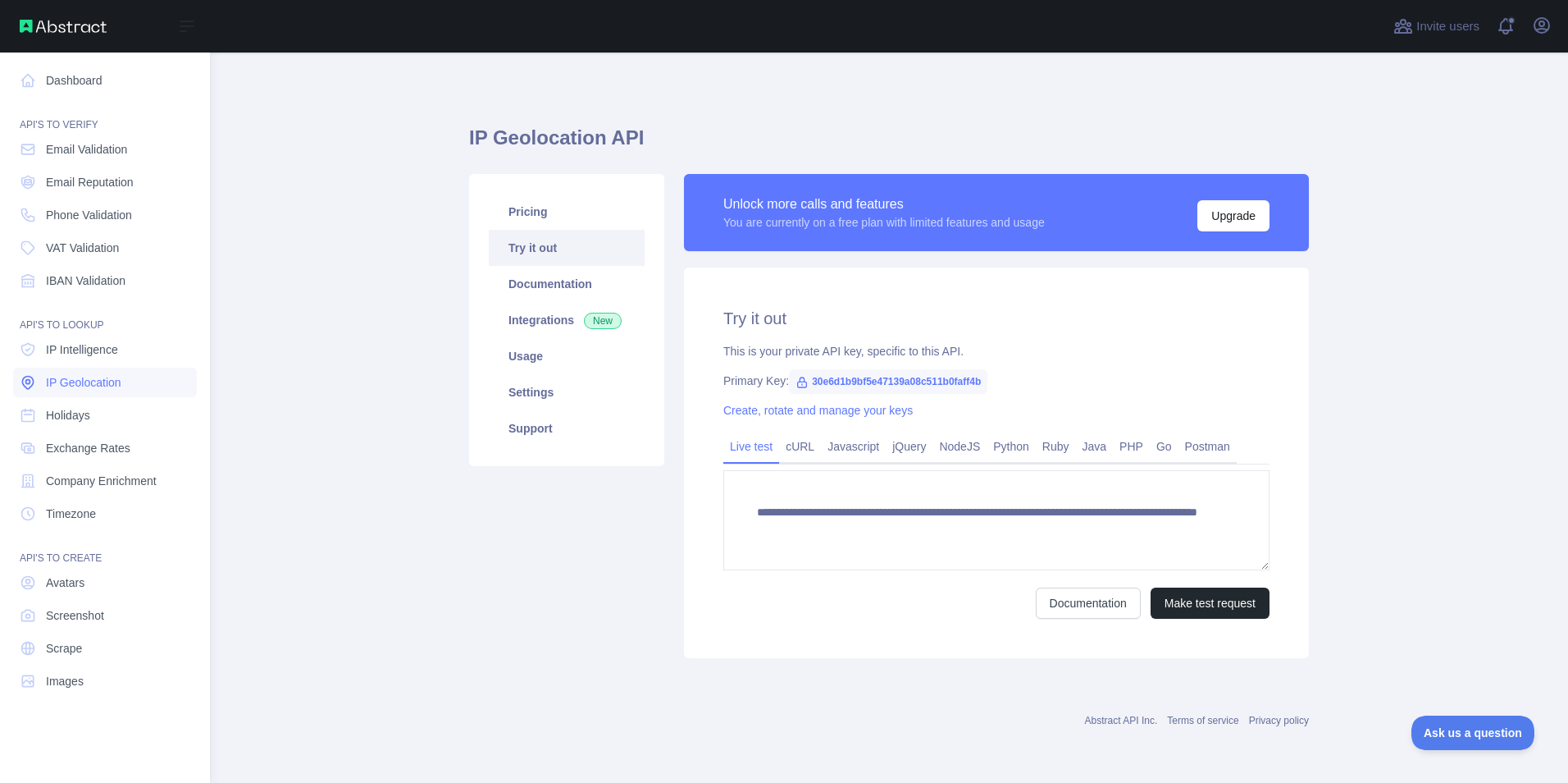
click at [94, 382] on span "IP Geolocation" at bounding box center [83, 382] width 76 height 16
click at [550, 208] on link "Pricing" at bounding box center [566, 211] width 156 height 36
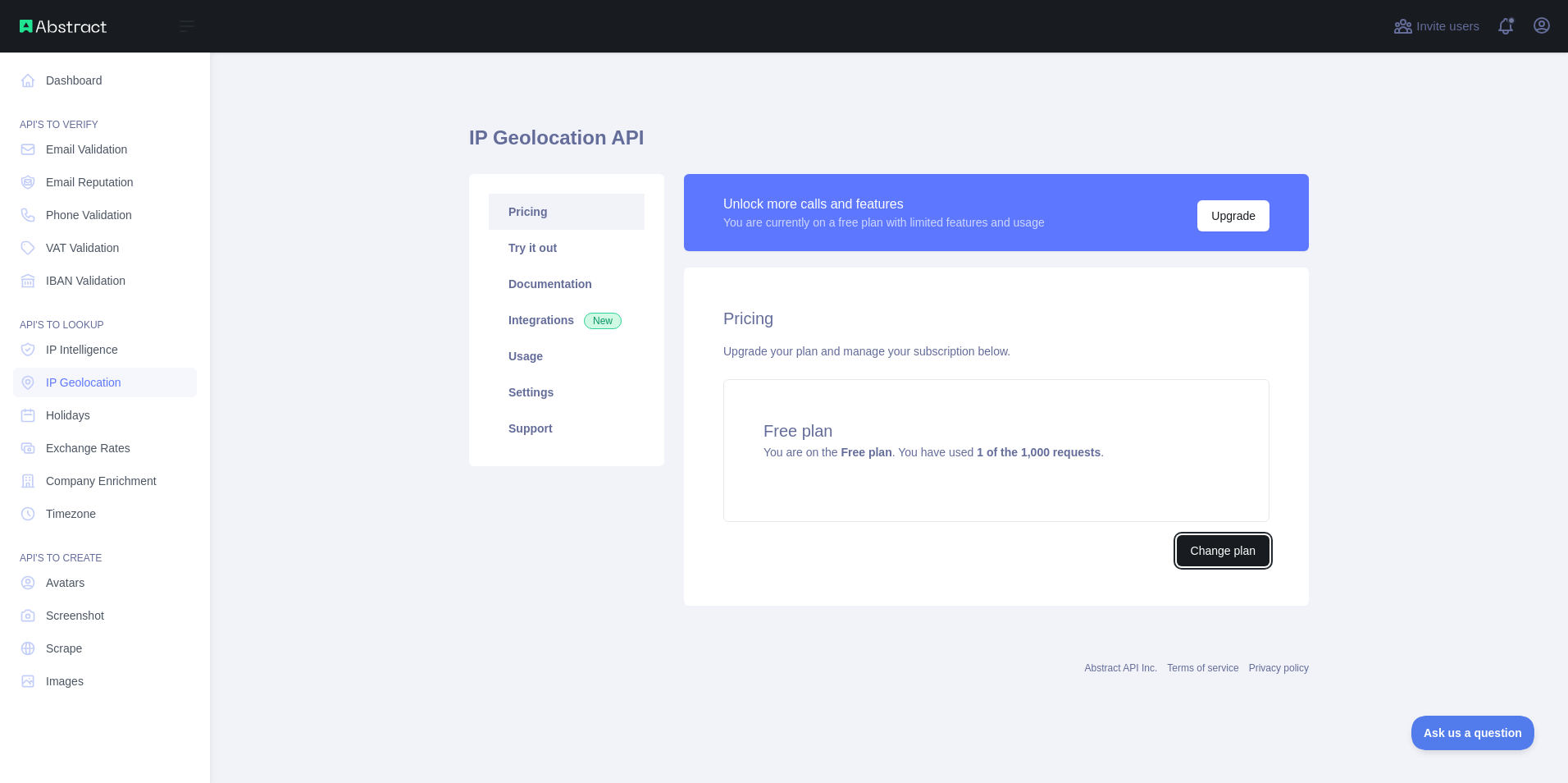
click at [1254, 548] on button "Change plan" at bounding box center [1223, 550] width 93 height 31
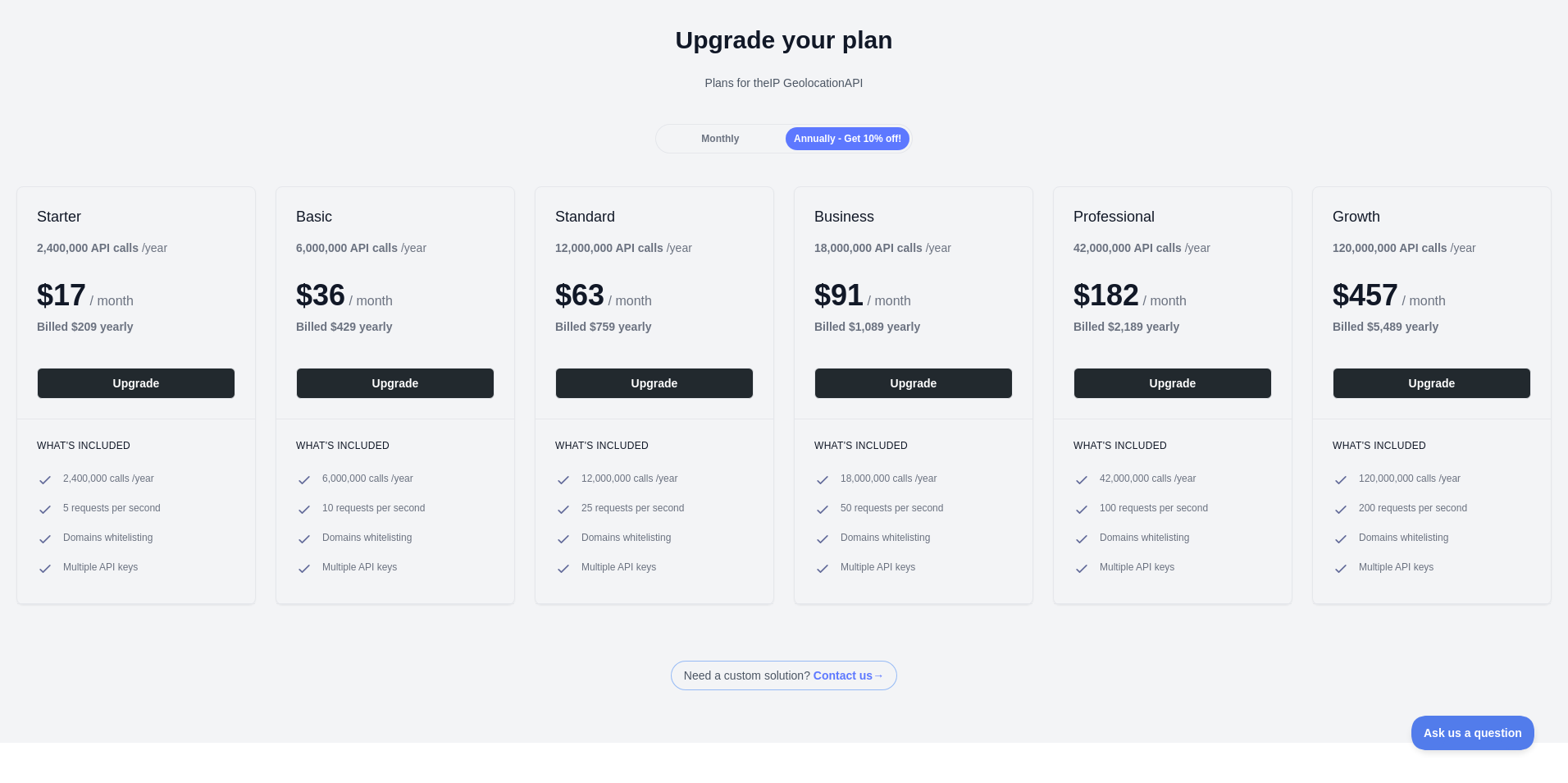
scroll to position [82, 0]
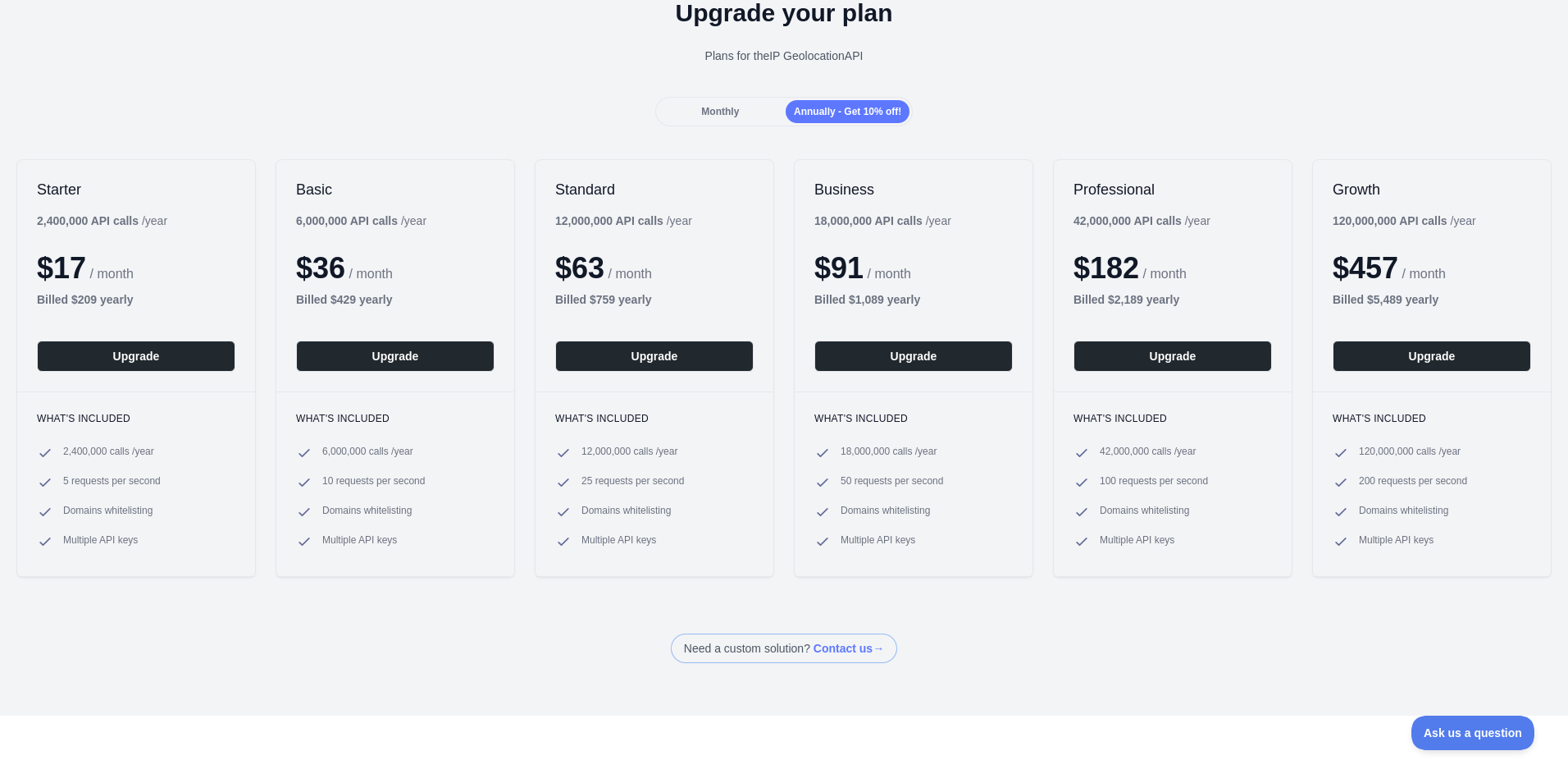
click at [803, 110] on span "Annually - Get 10% off!" at bounding box center [847, 111] width 107 height 11
click at [742, 111] on div "Monthly" at bounding box center [721, 111] width 124 height 23
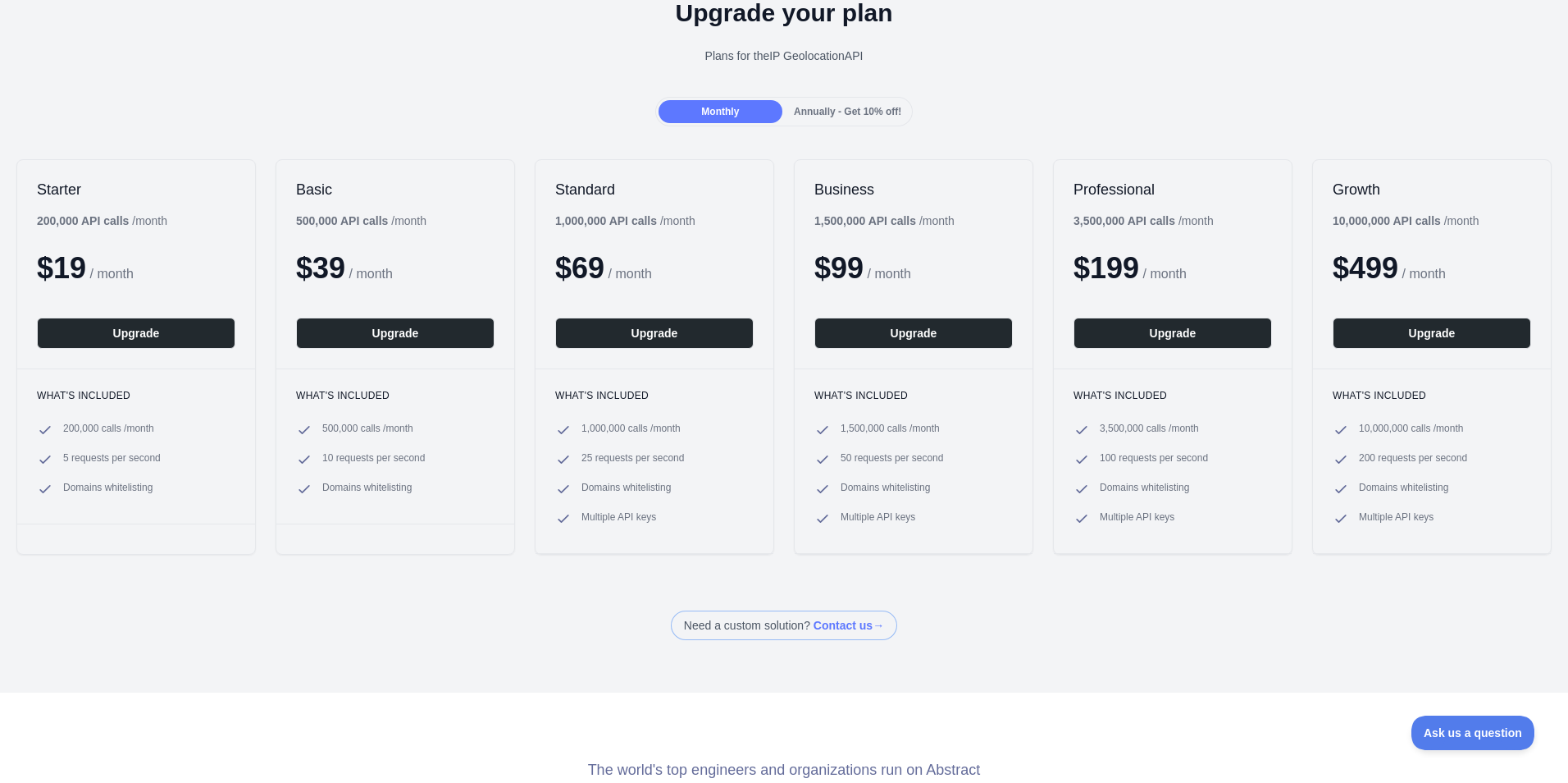
click at [854, 111] on span "Annually - Get 10% off!" at bounding box center [847, 111] width 107 height 11
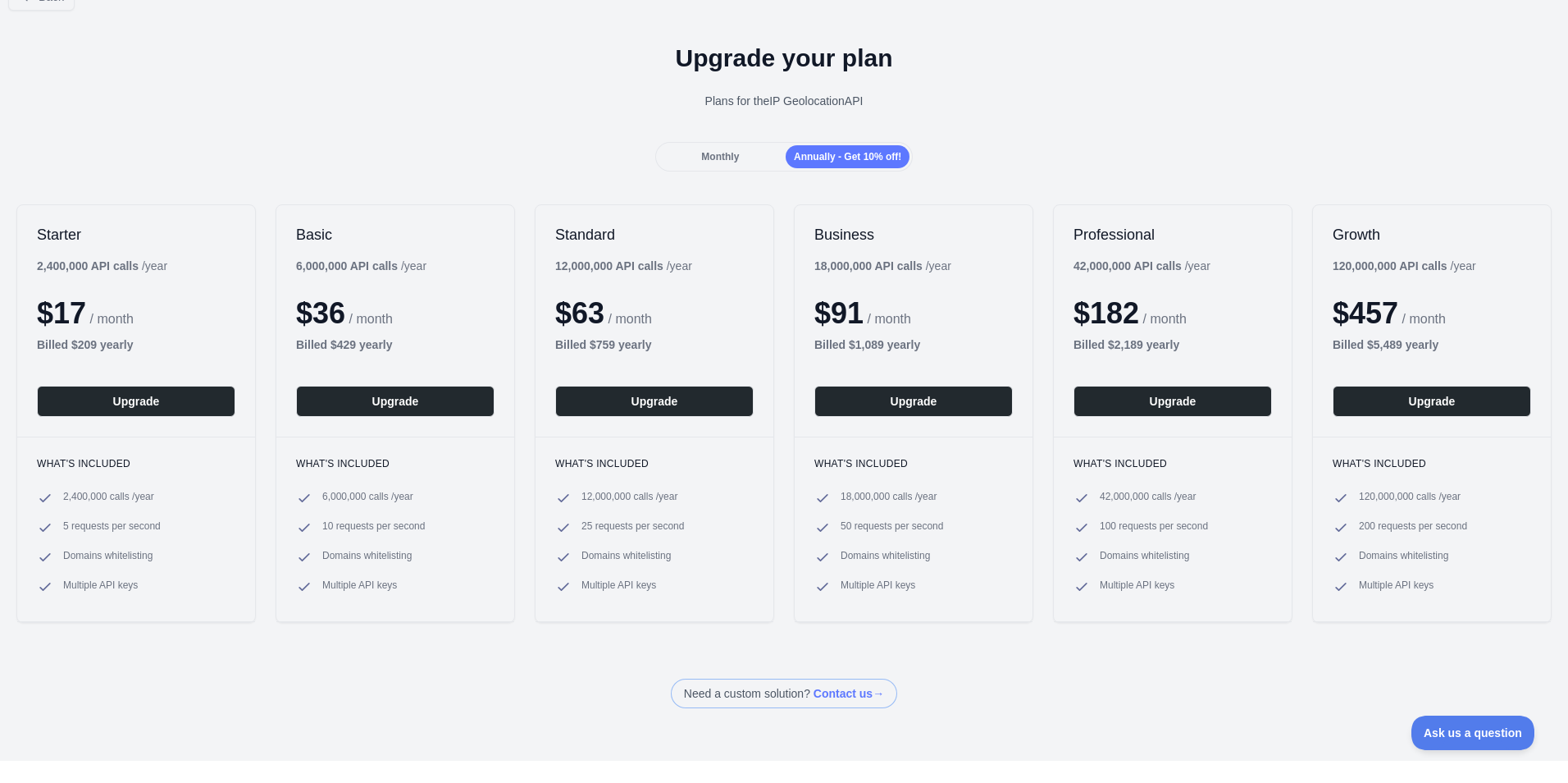
scroll to position [0, 0]
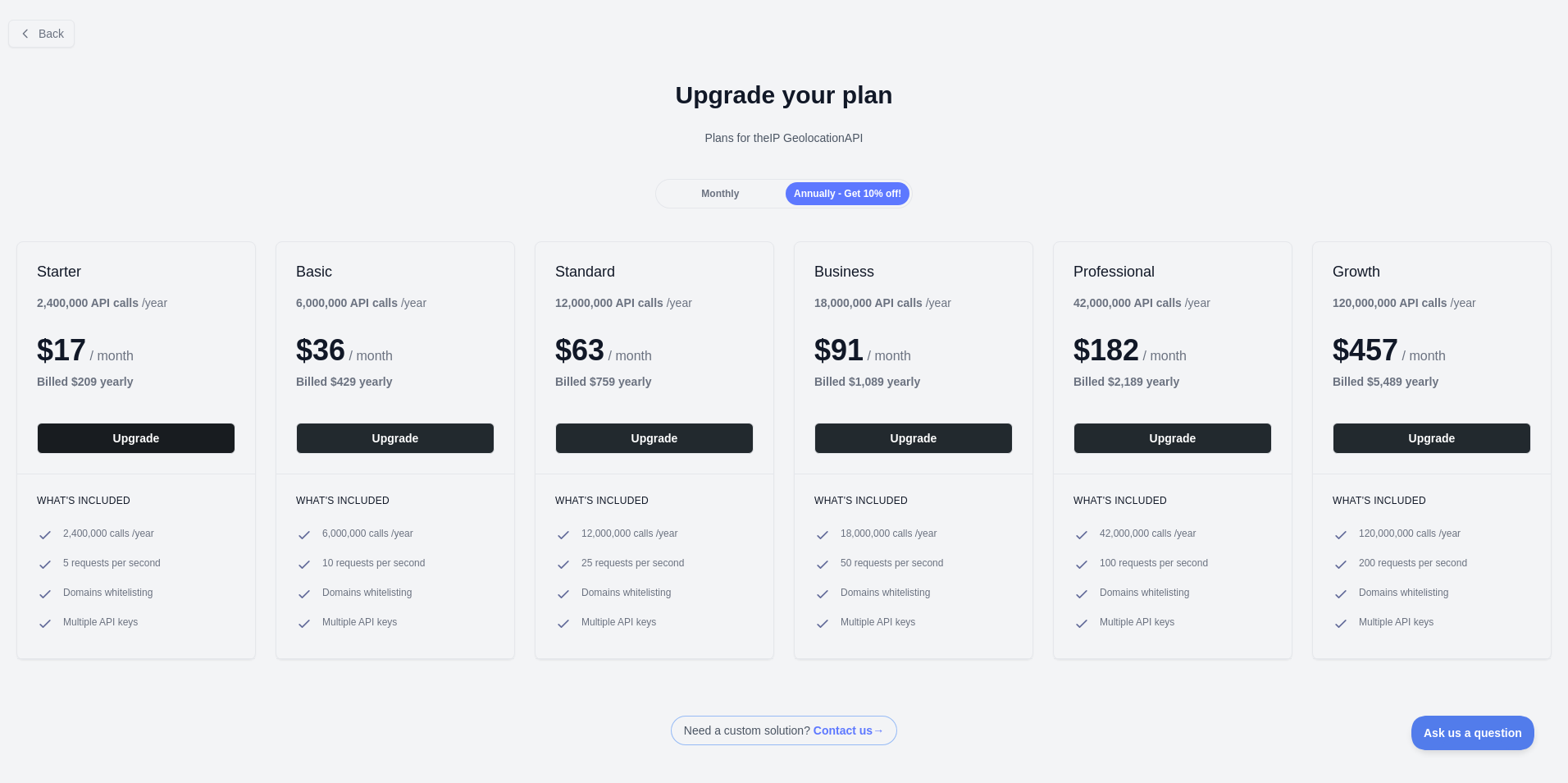
click at [166, 431] on button "Upgrade" at bounding box center [135, 437] width 198 height 31
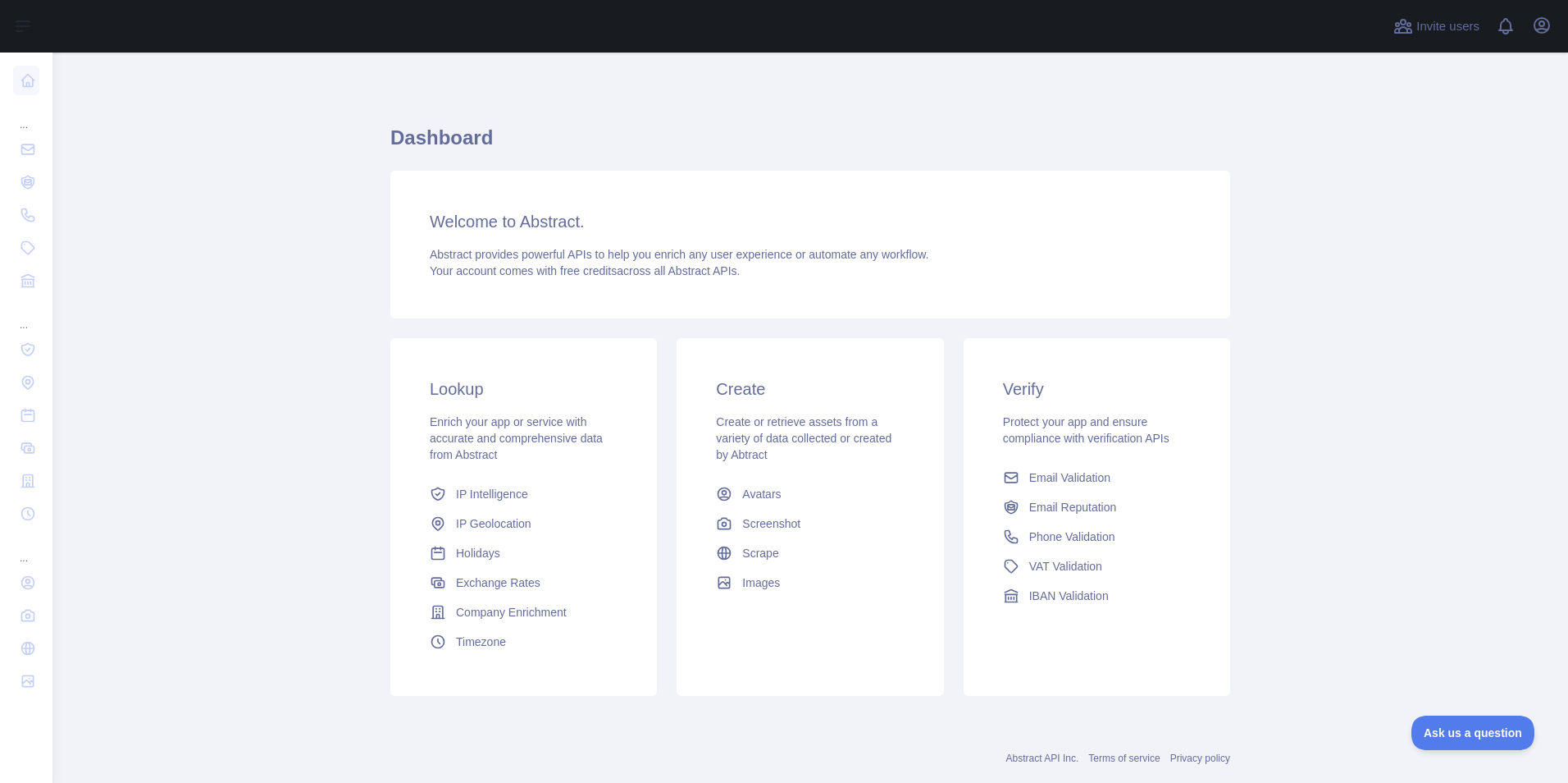
click at [521, 238] on div "Welcome to Abstract. Abstract provides powerful APIs to help you enrich any use…" at bounding box center [810, 244] width 840 height 148
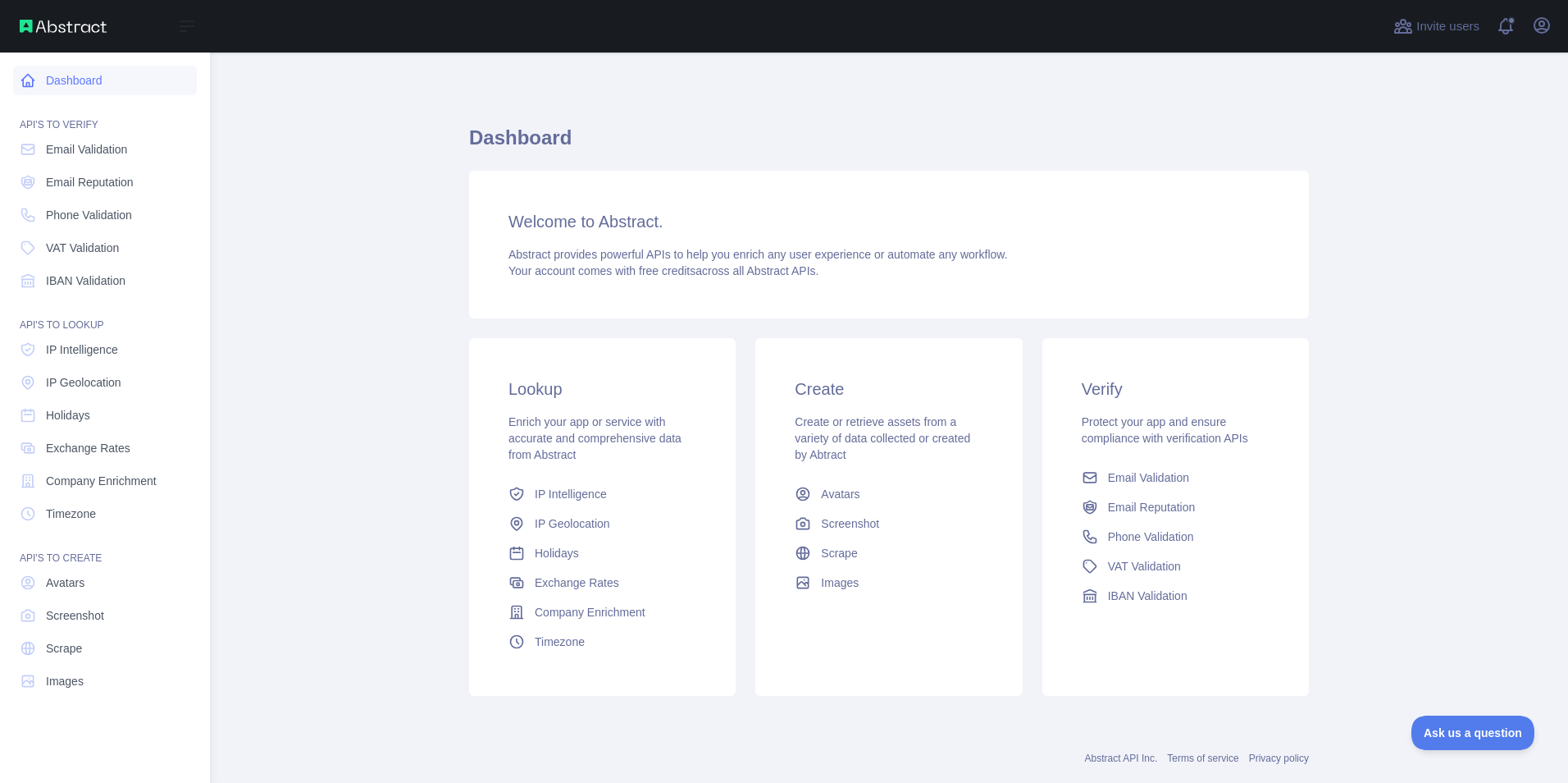
click at [94, 75] on link "Dashboard" at bounding box center [105, 80] width 184 height 30
click at [102, 387] on span "IP Geolocation" at bounding box center [83, 382] width 76 height 16
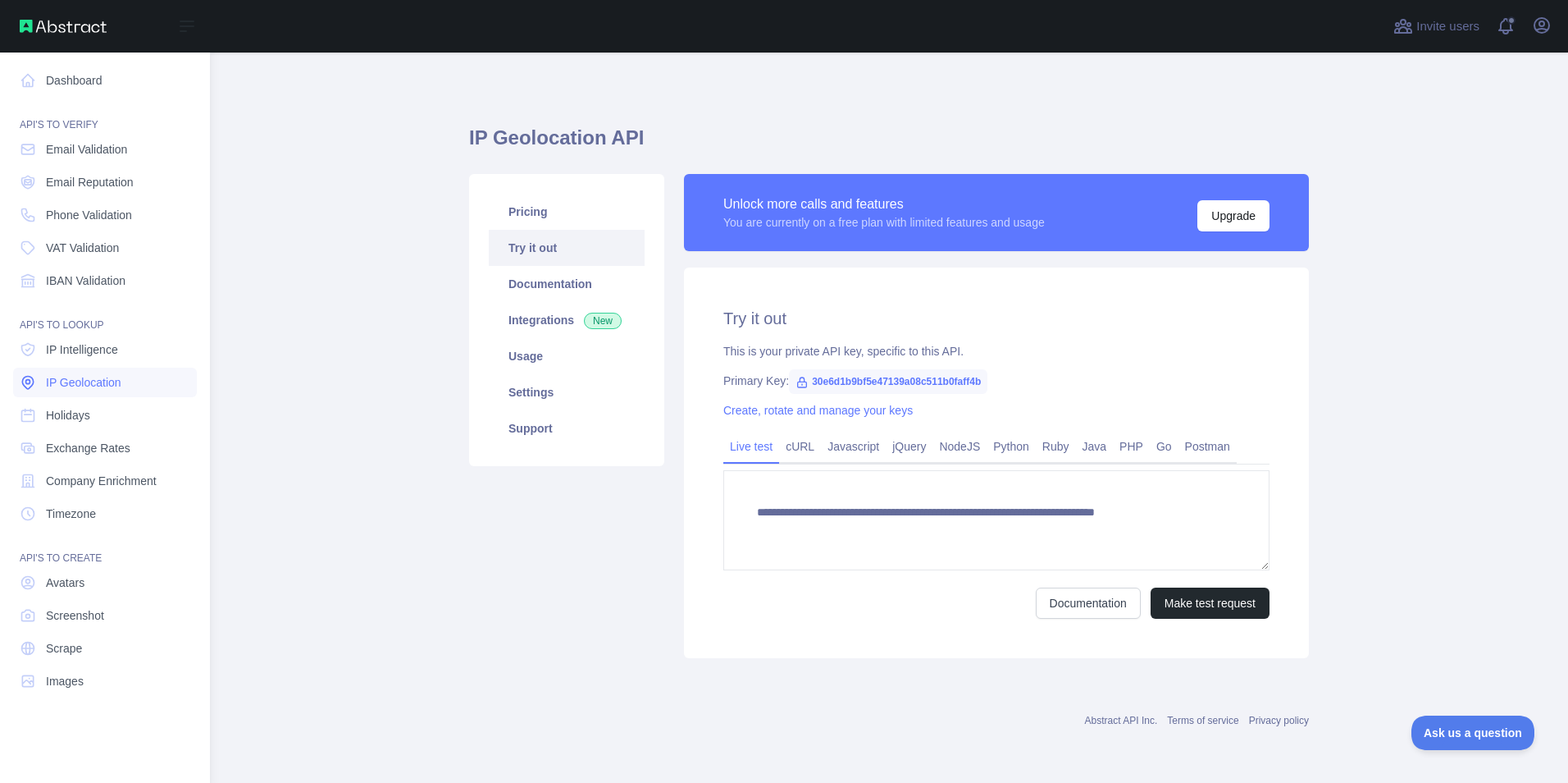
type textarea "**********"
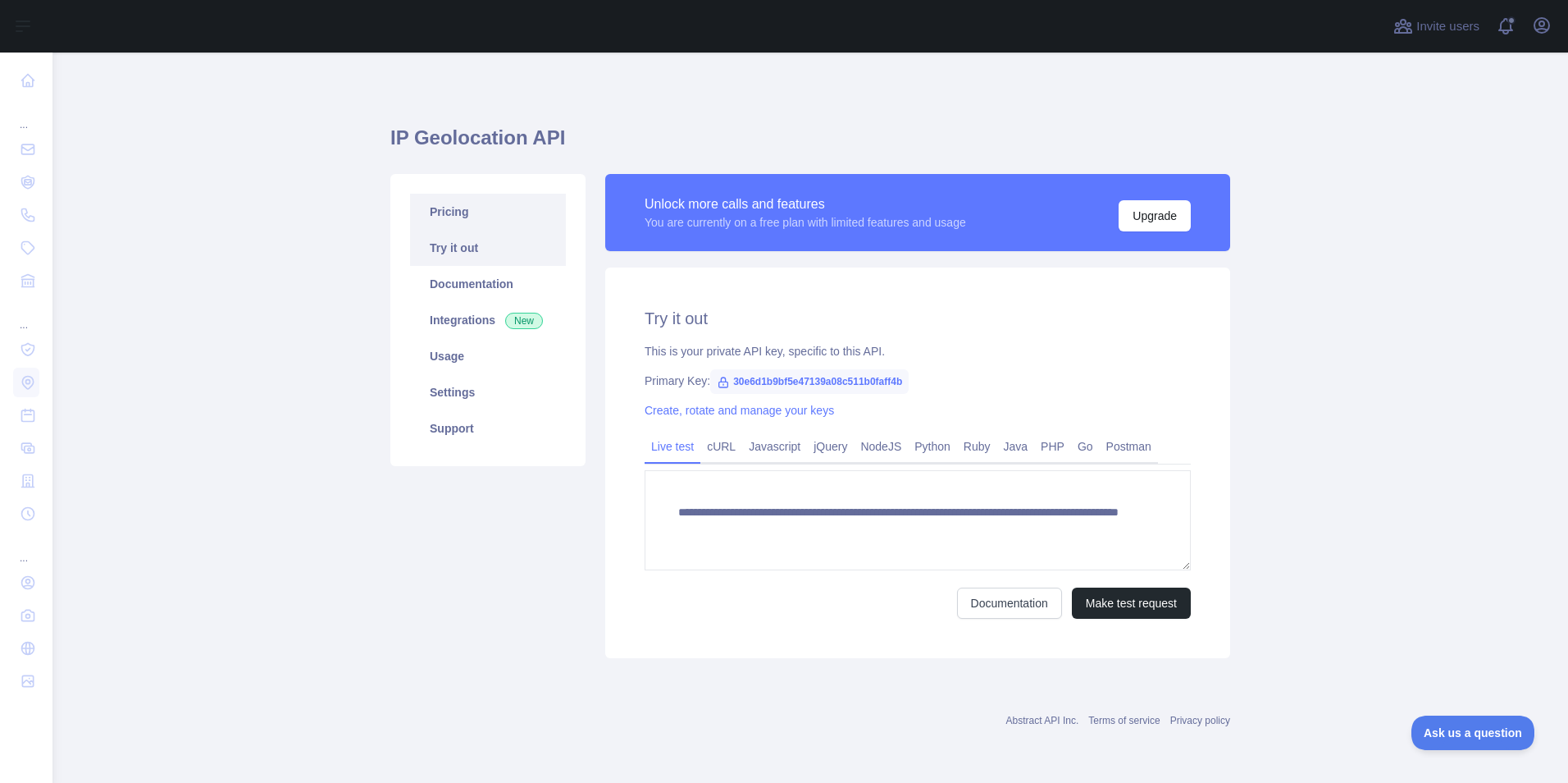
click at [476, 206] on link "Pricing" at bounding box center [488, 211] width 156 height 36
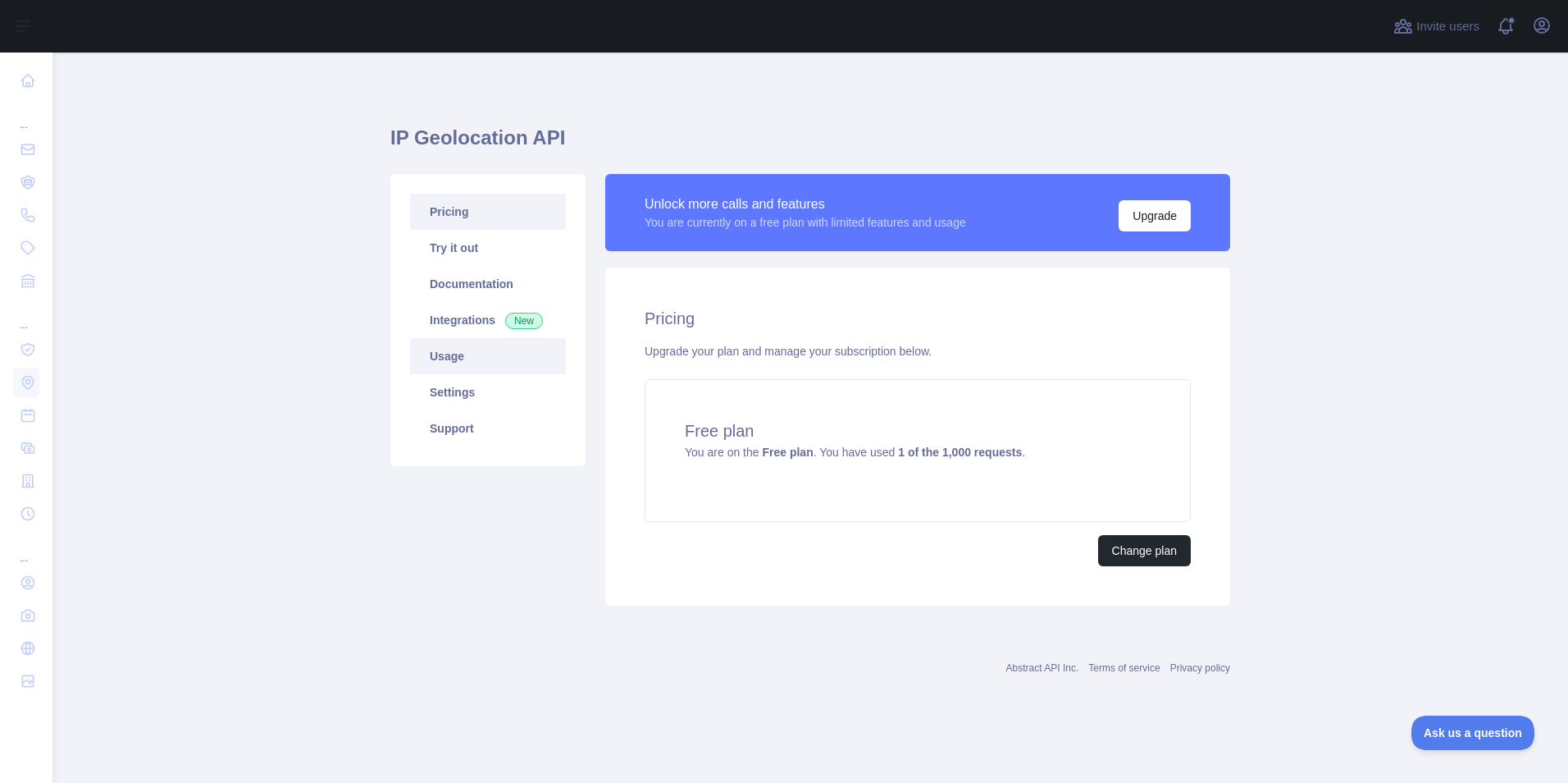
click at [505, 346] on link "Usage" at bounding box center [488, 356] width 156 height 36
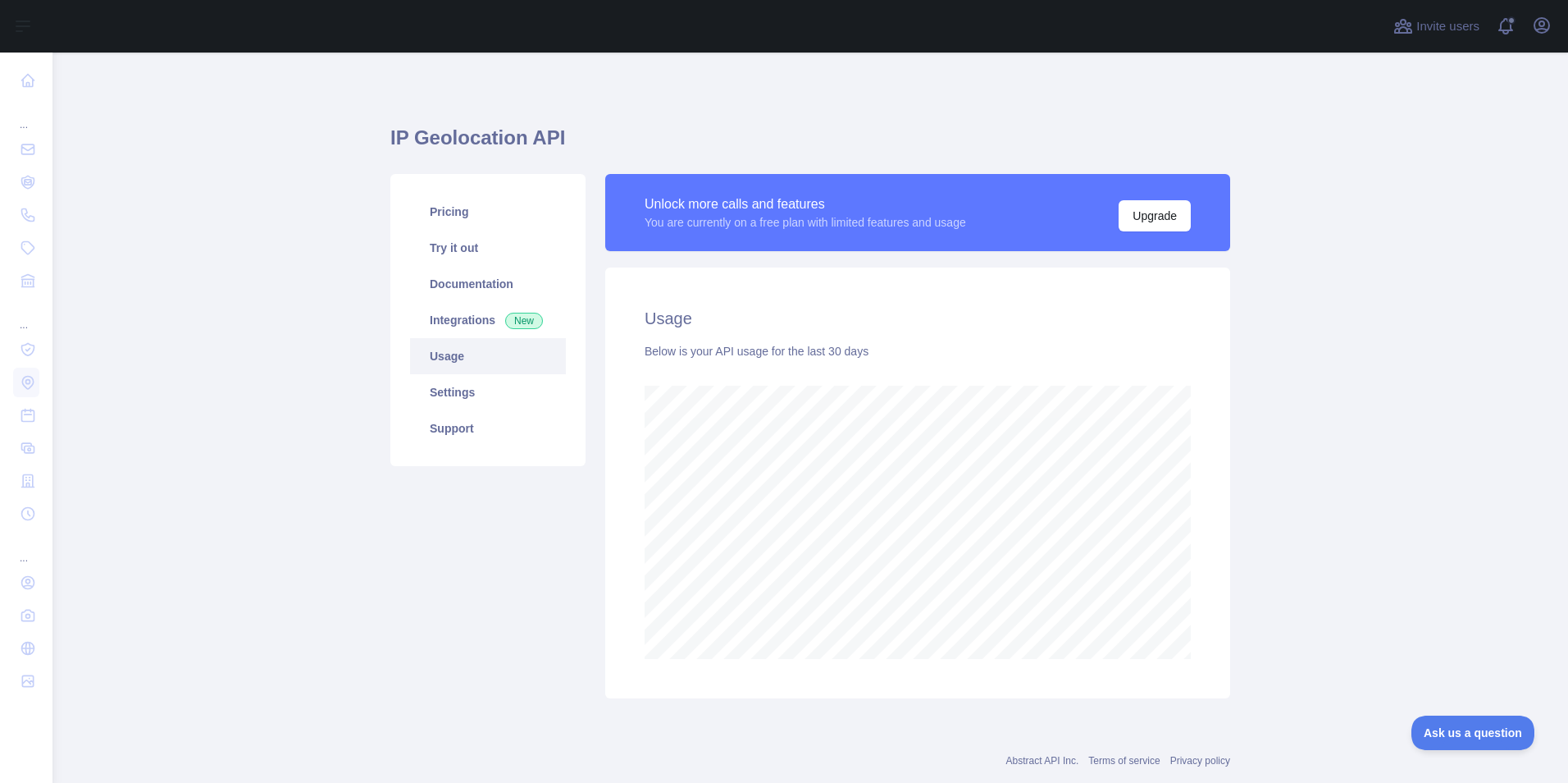
scroll to position [730, 1503]
click at [505, 315] on span "New" at bounding box center [524, 320] width 37 height 16
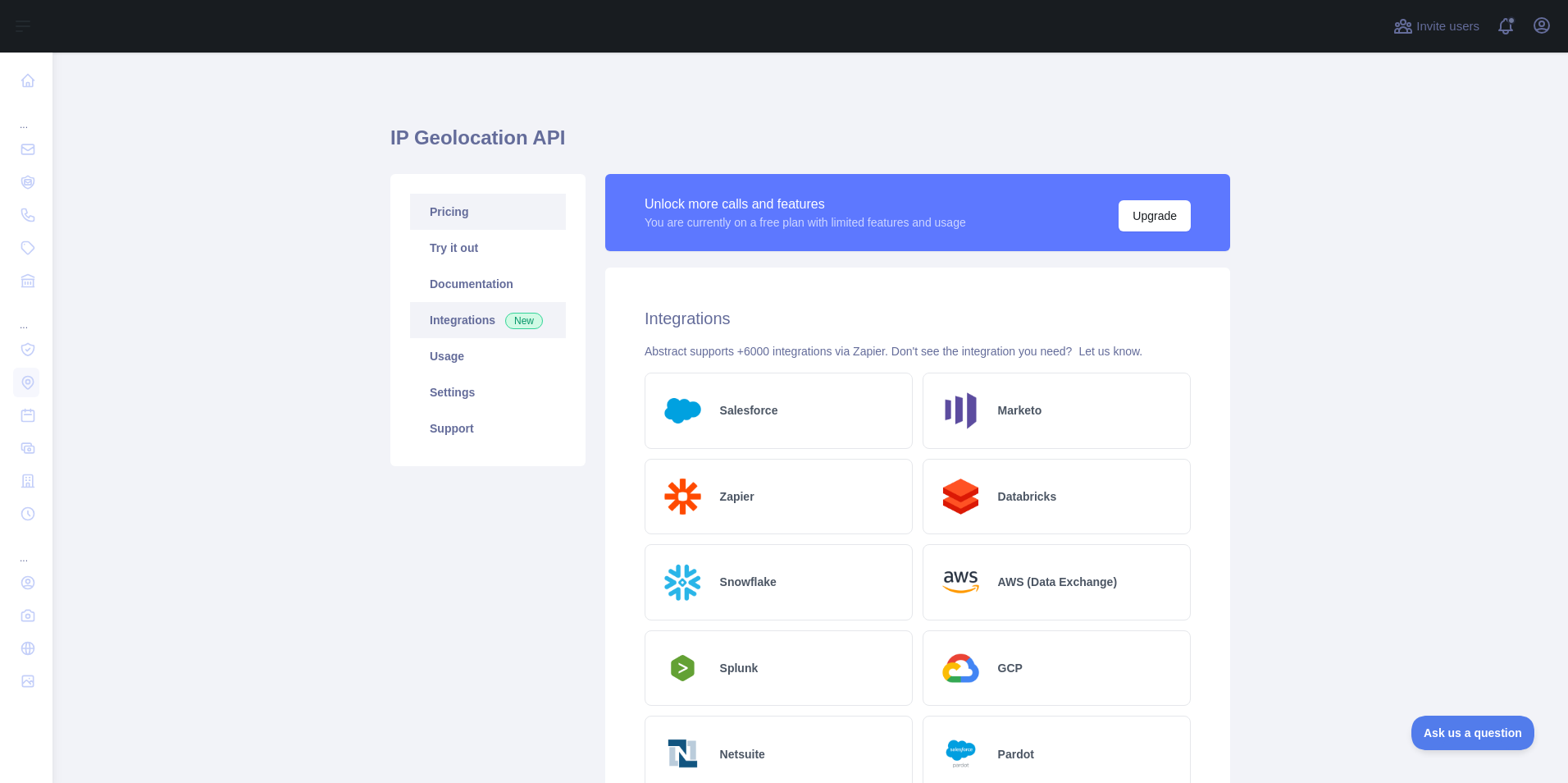
click at [462, 208] on link "Pricing" at bounding box center [488, 211] width 156 height 36
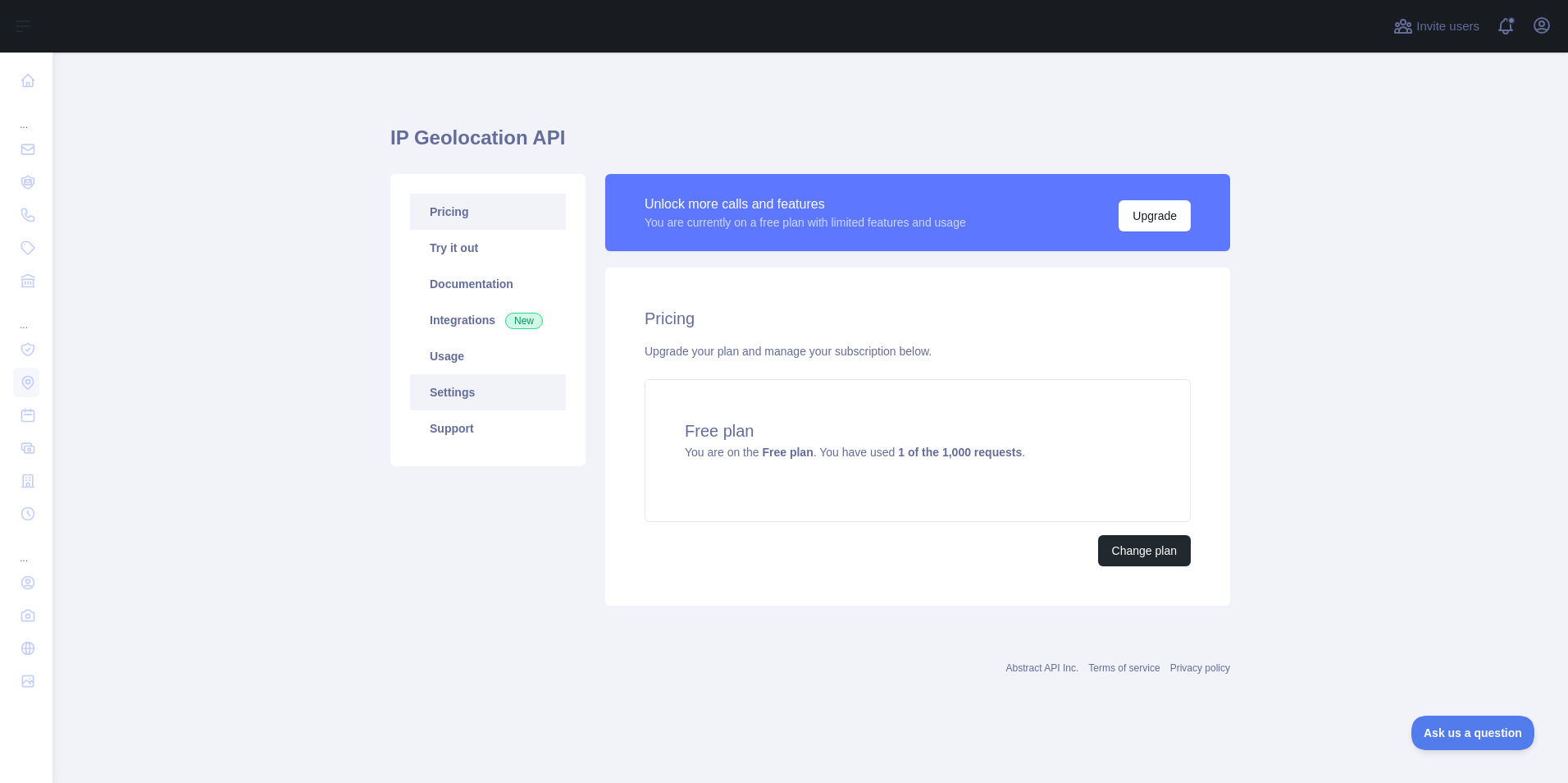
click at [468, 401] on link "Settings" at bounding box center [488, 392] width 156 height 36
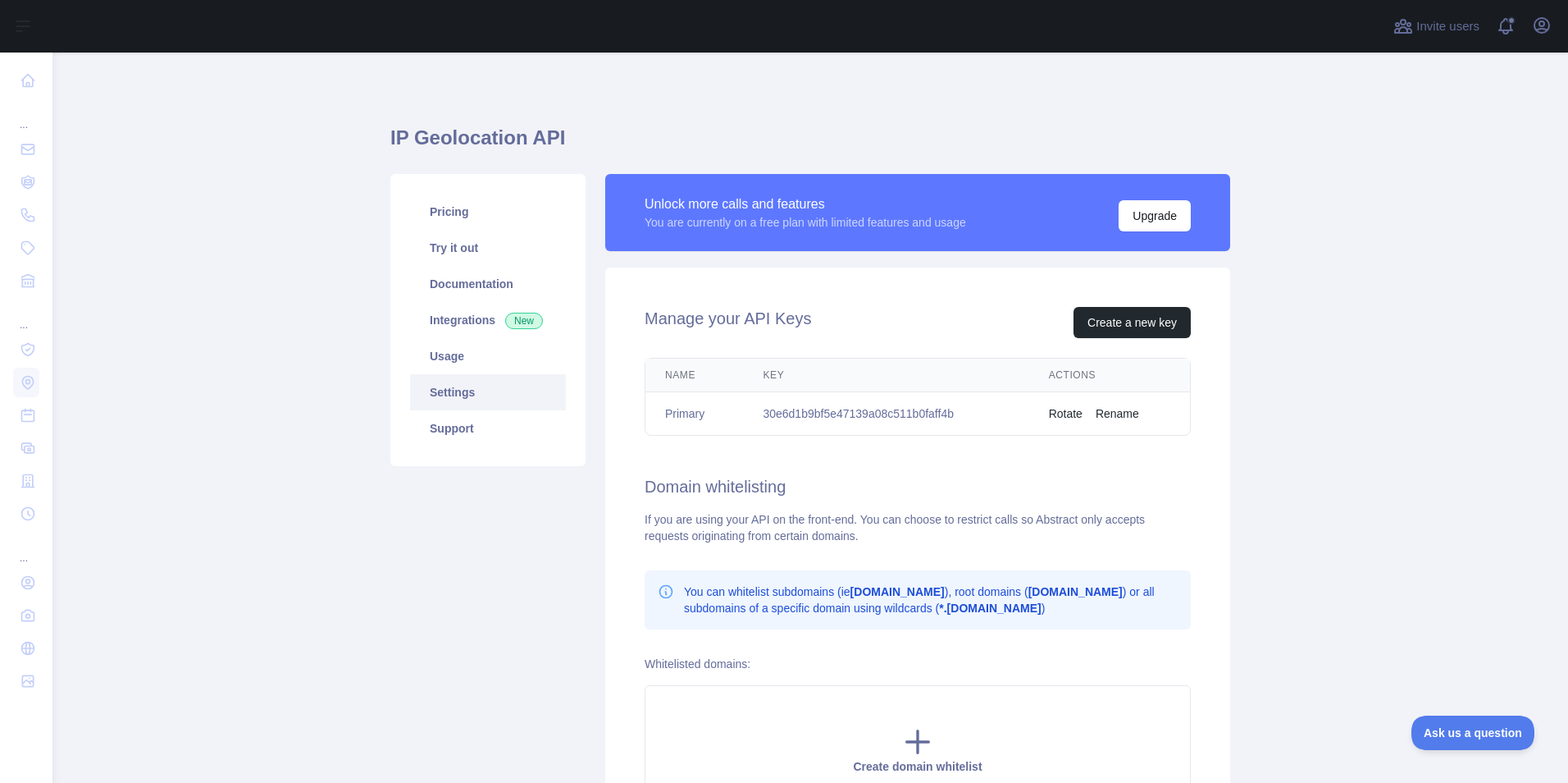
click at [897, 418] on td "30e6d1b9bf5e47139a08c511b0faff4b" at bounding box center [885, 414] width 285 height 43
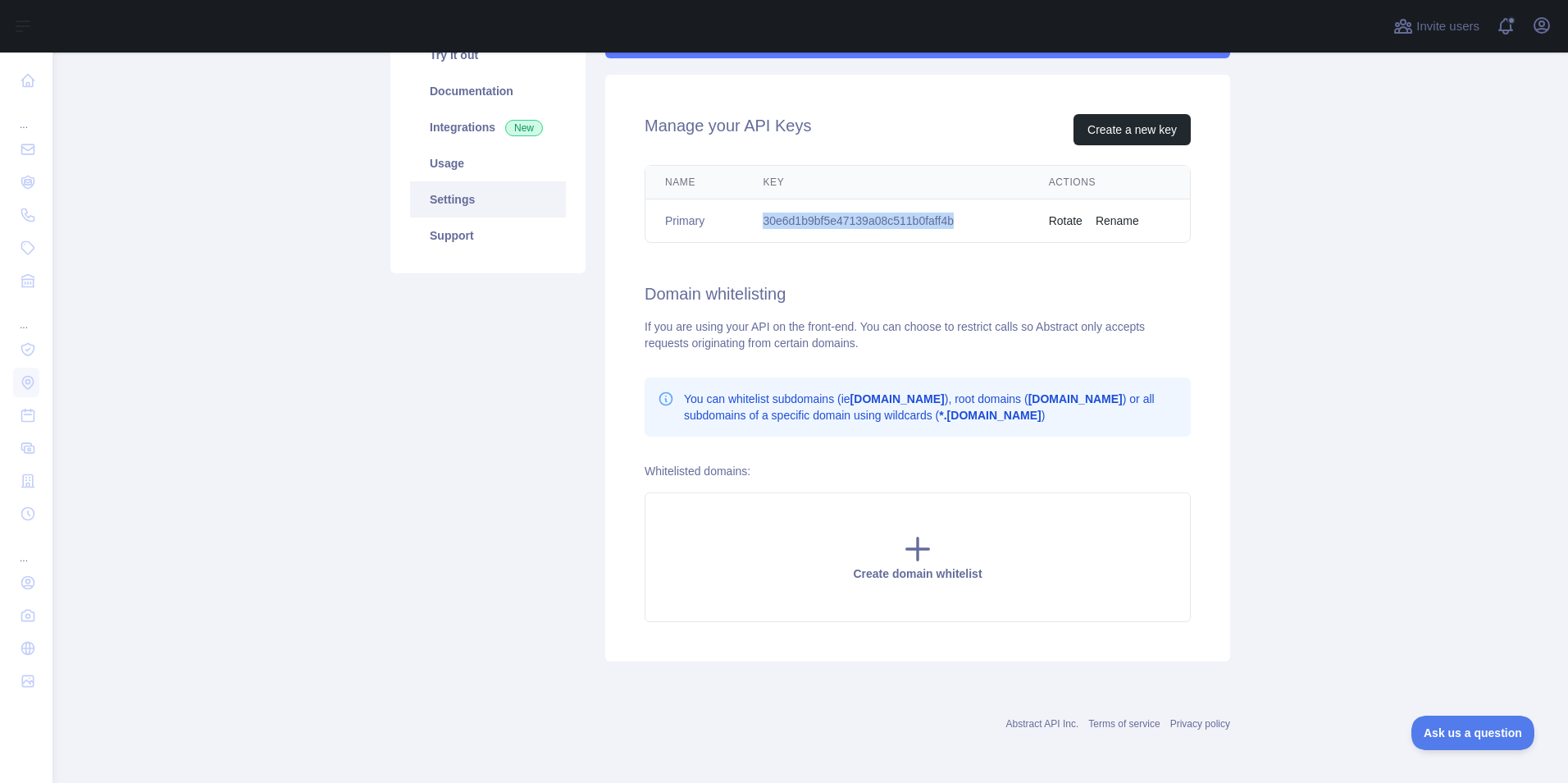
scroll to position [29, 0]
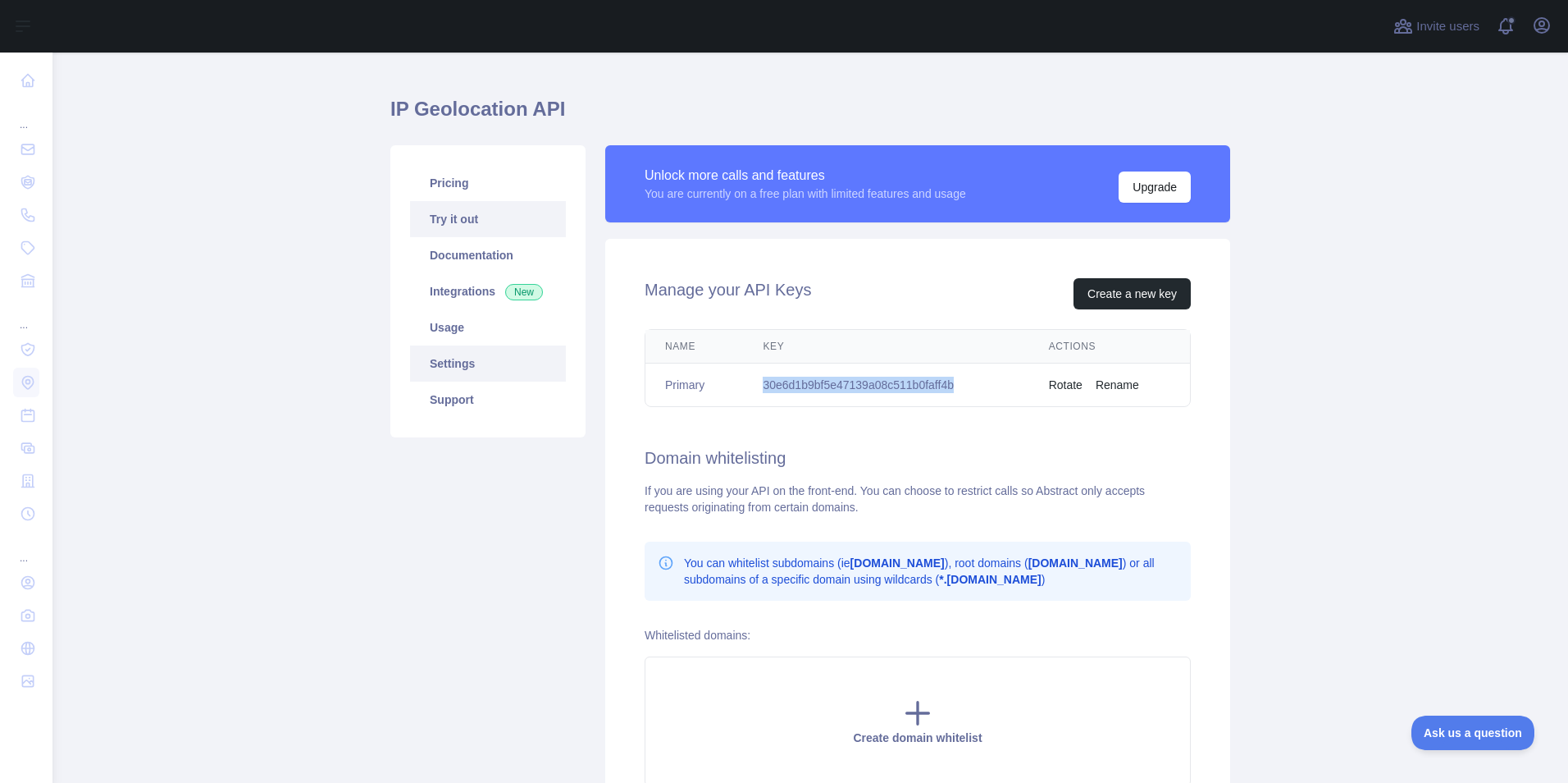
click at [462, 229] on link "Try it out" at bounding box center [488, 219] width 156 height 36
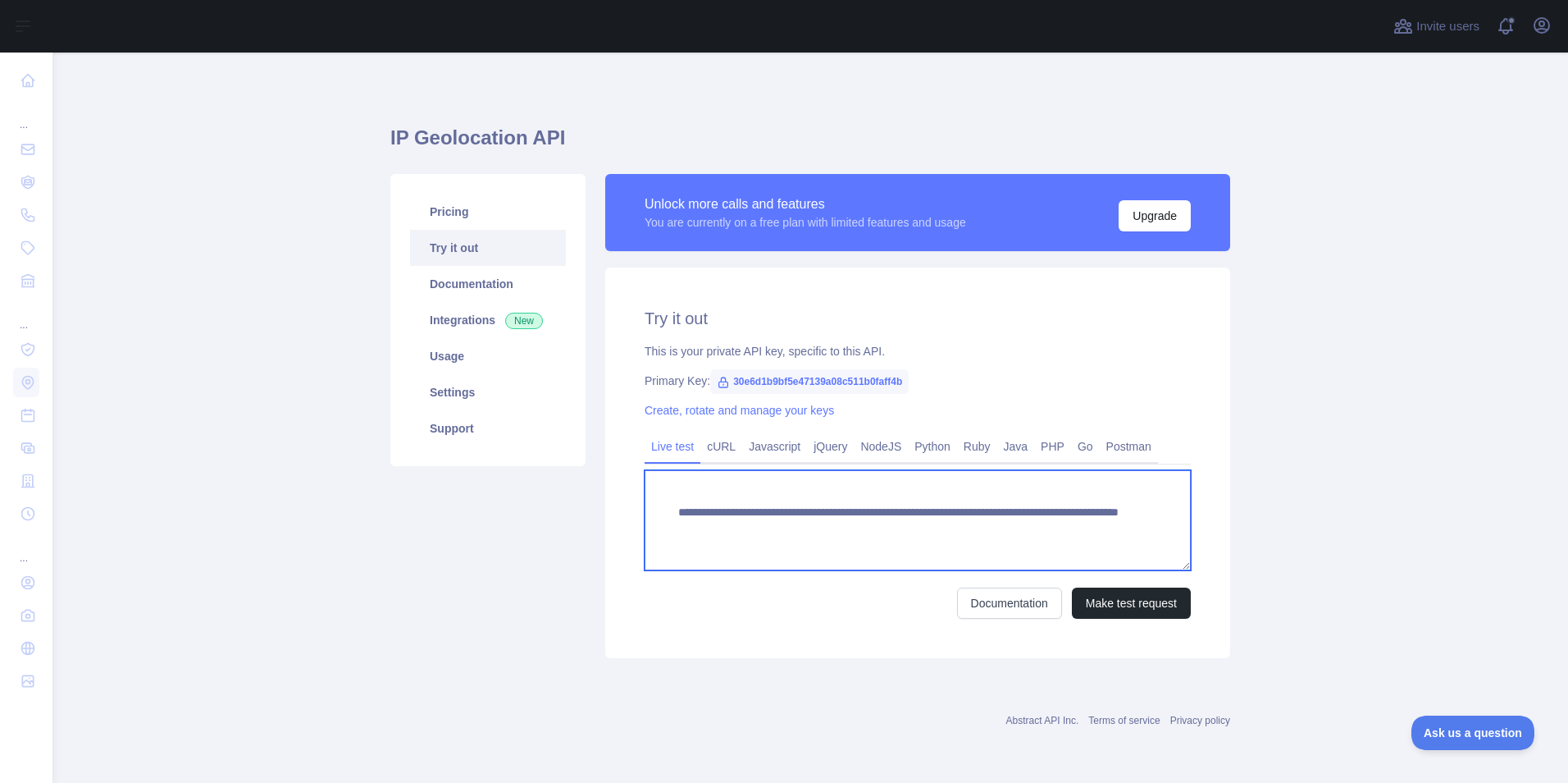
drag, startPoint x: 1073, startPoint y: 532, endPoint x: 607, endPoint y: 514, distance: 466.3
click at [607, 514] on div "**********" at bounding box center [917, 462] width 625 height 391
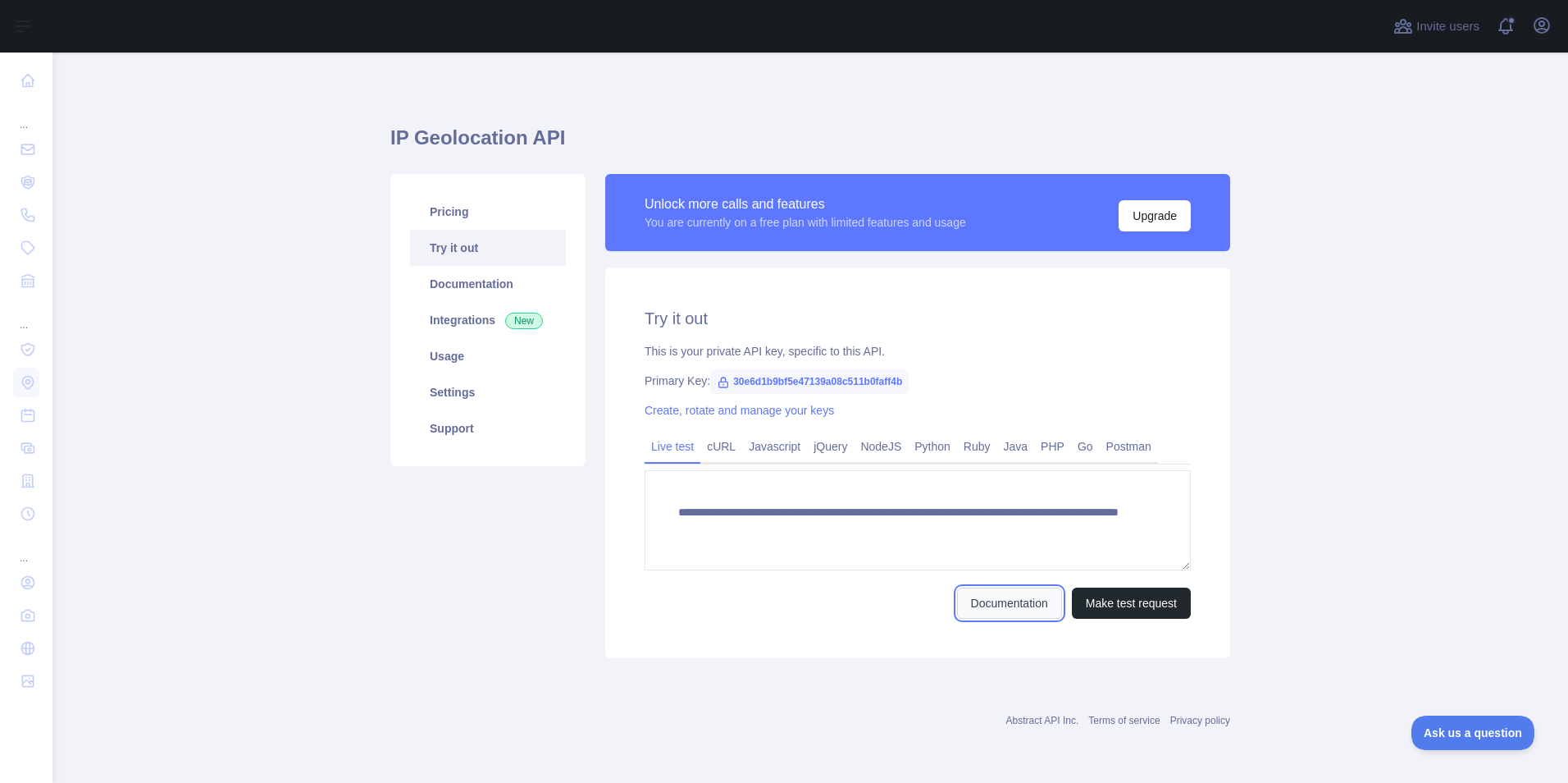
click at [1012, 600] on link "Documentation" at bounding box center [1009, 603] width 105 height 31
click at [493, 276] on link "Documentation" at bounding box center [488, 283] width 156 height 36
click at [459, 209] on link "Pricing" at bounding box center [488, 211] width 156 height 36
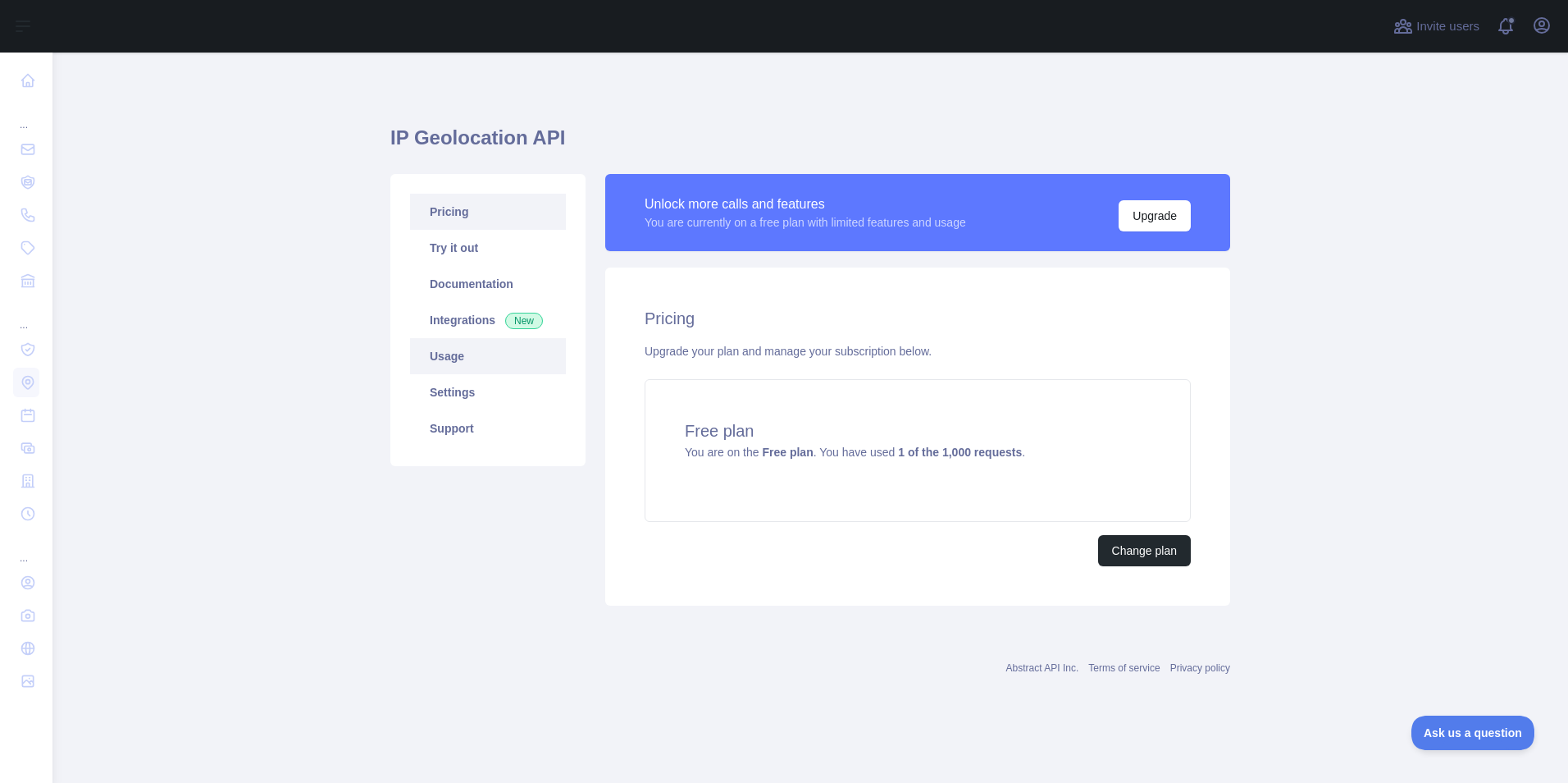
click at [436, 352] on link "Usage" at bounding box center [488, 356] width 156 height 36
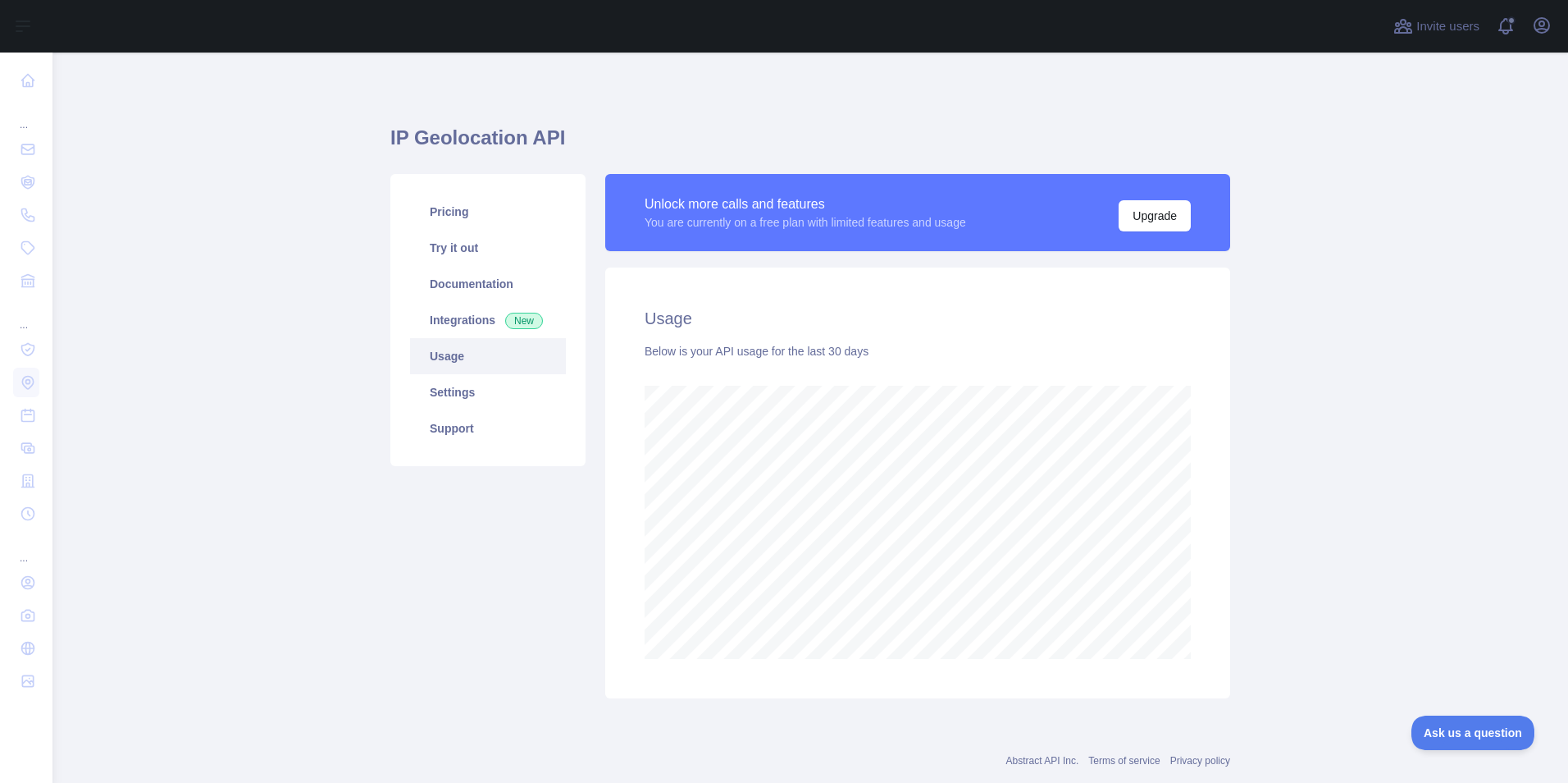
scroll to position [730, 1503]
click at [461, 354] on link "Usage" at bounding box center [488, 356] width 156 height 36
click at [468, 323] on link "Integrations New" at bounding box center [488, 320] width 156 height 36
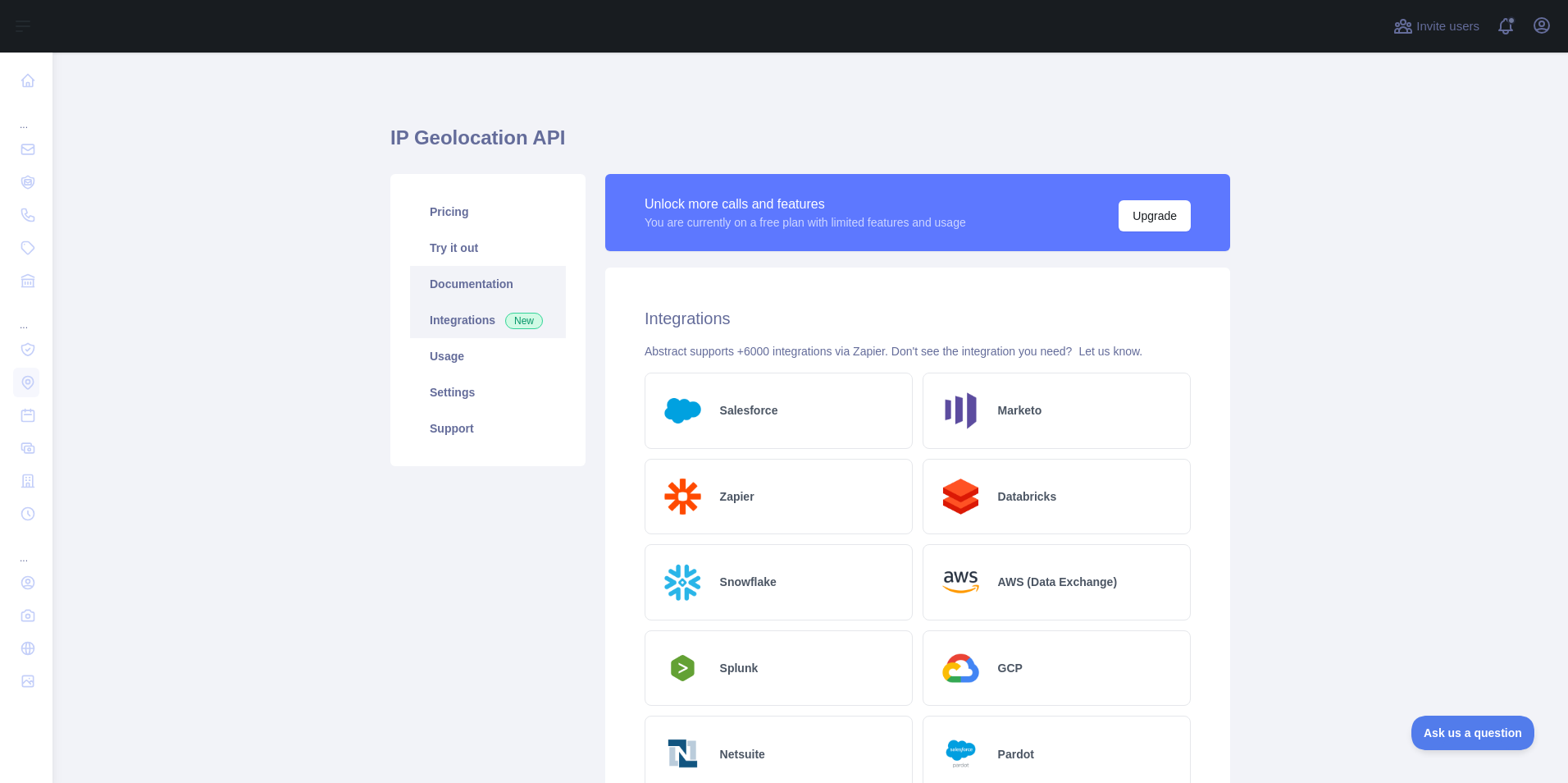
click at [475, 287] on link "Documentation" at bounding box center [488, 283] width 156 height 36
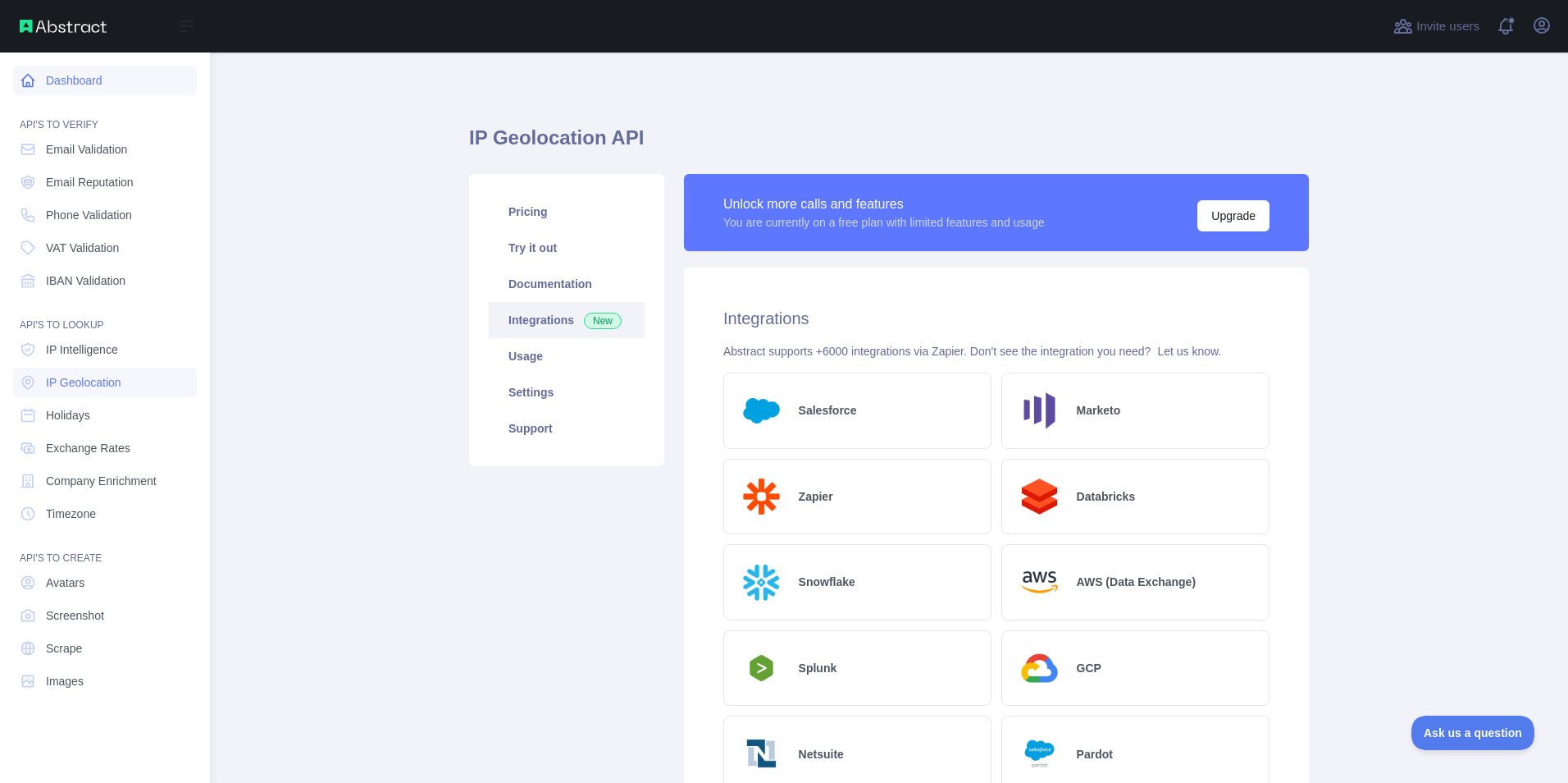
click at [23, 84] on icon at bounding box center [28, 81] width 12 height 12
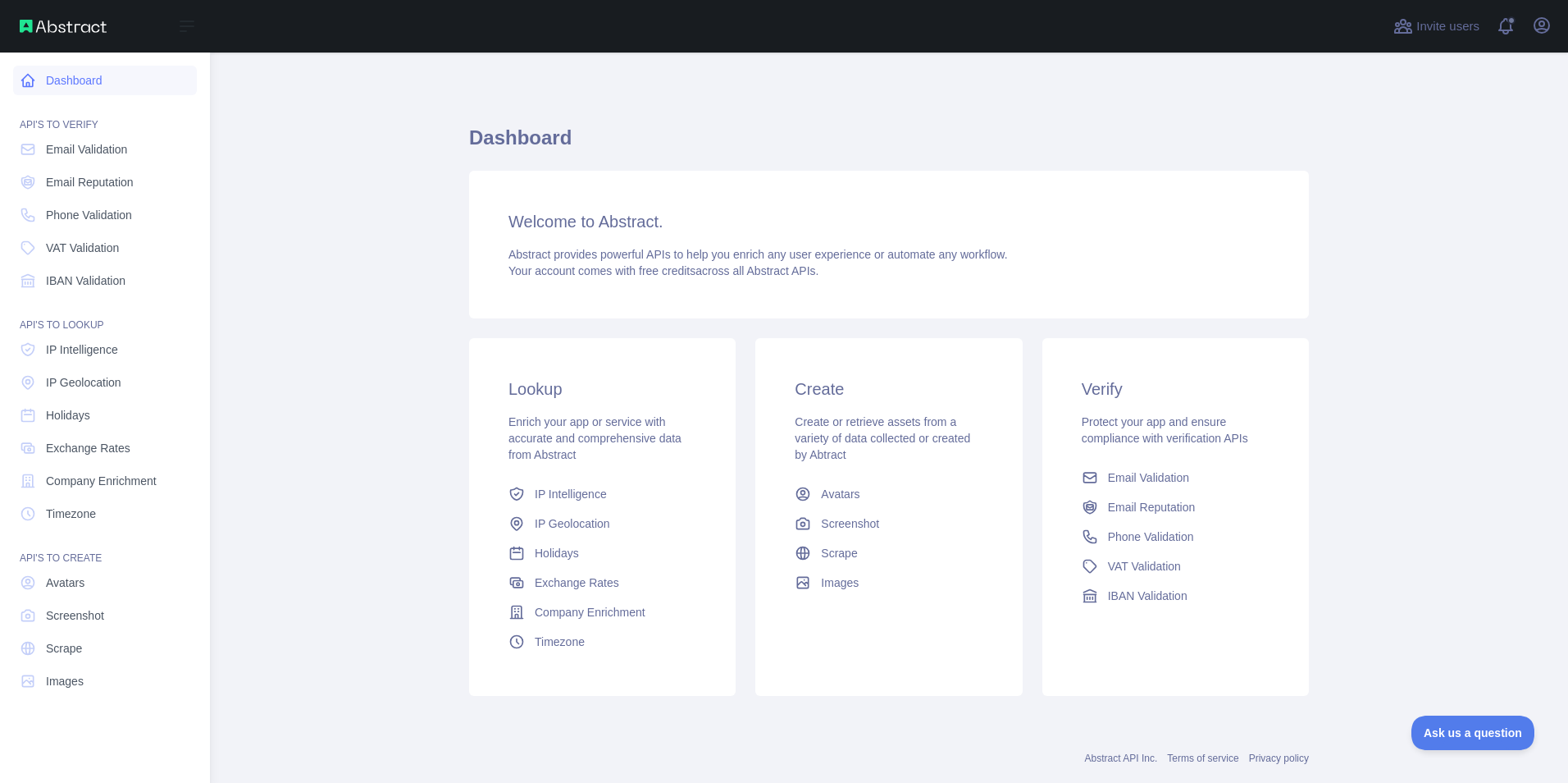
click at [83, 80] on link "Dashboard" at bounding box center [105, 80] width 184 height 30
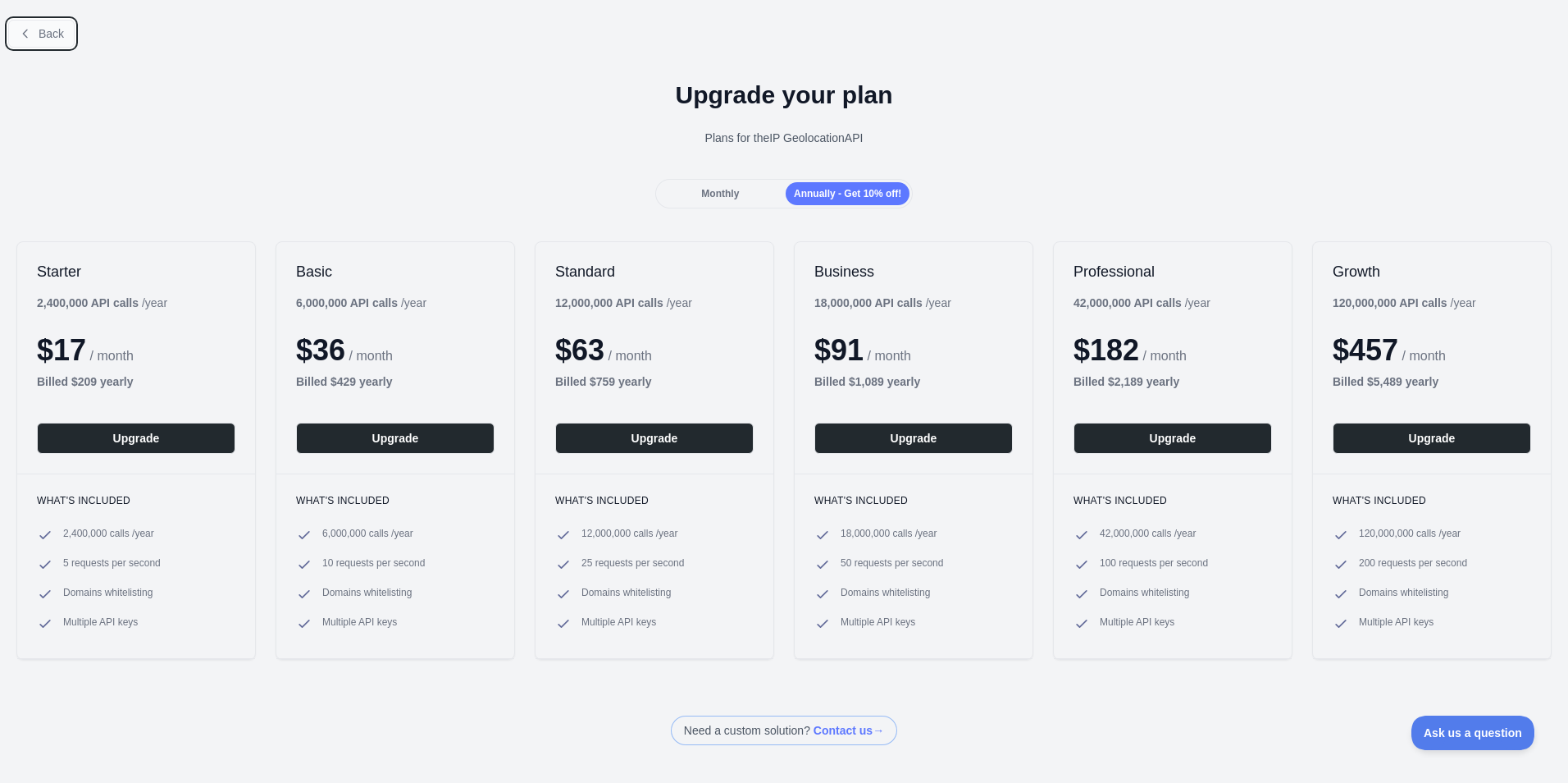
click at [48, 20] on button "Back" at bounding box center [42, 33] width 66 height 28
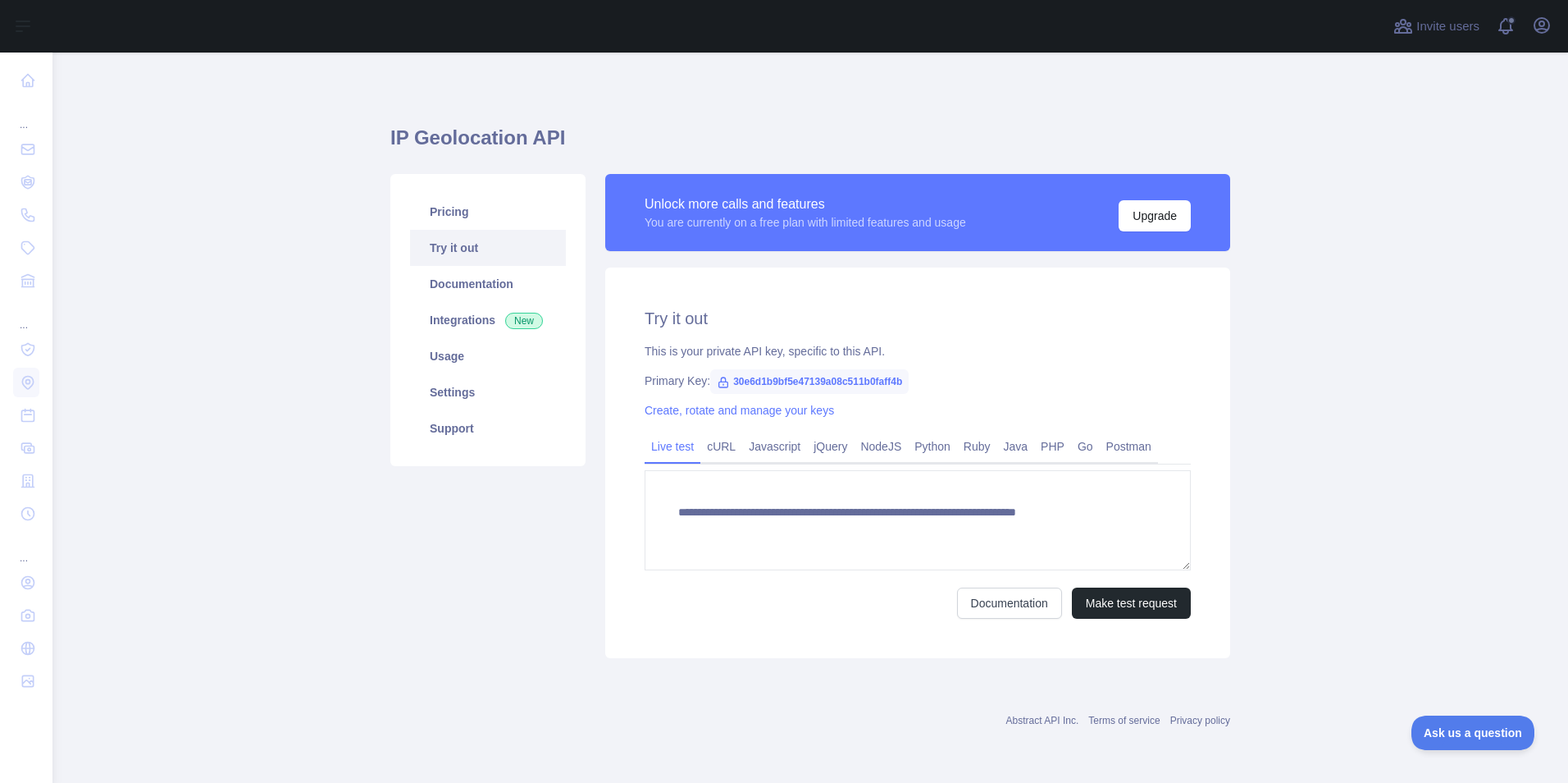
type textarea "**********"
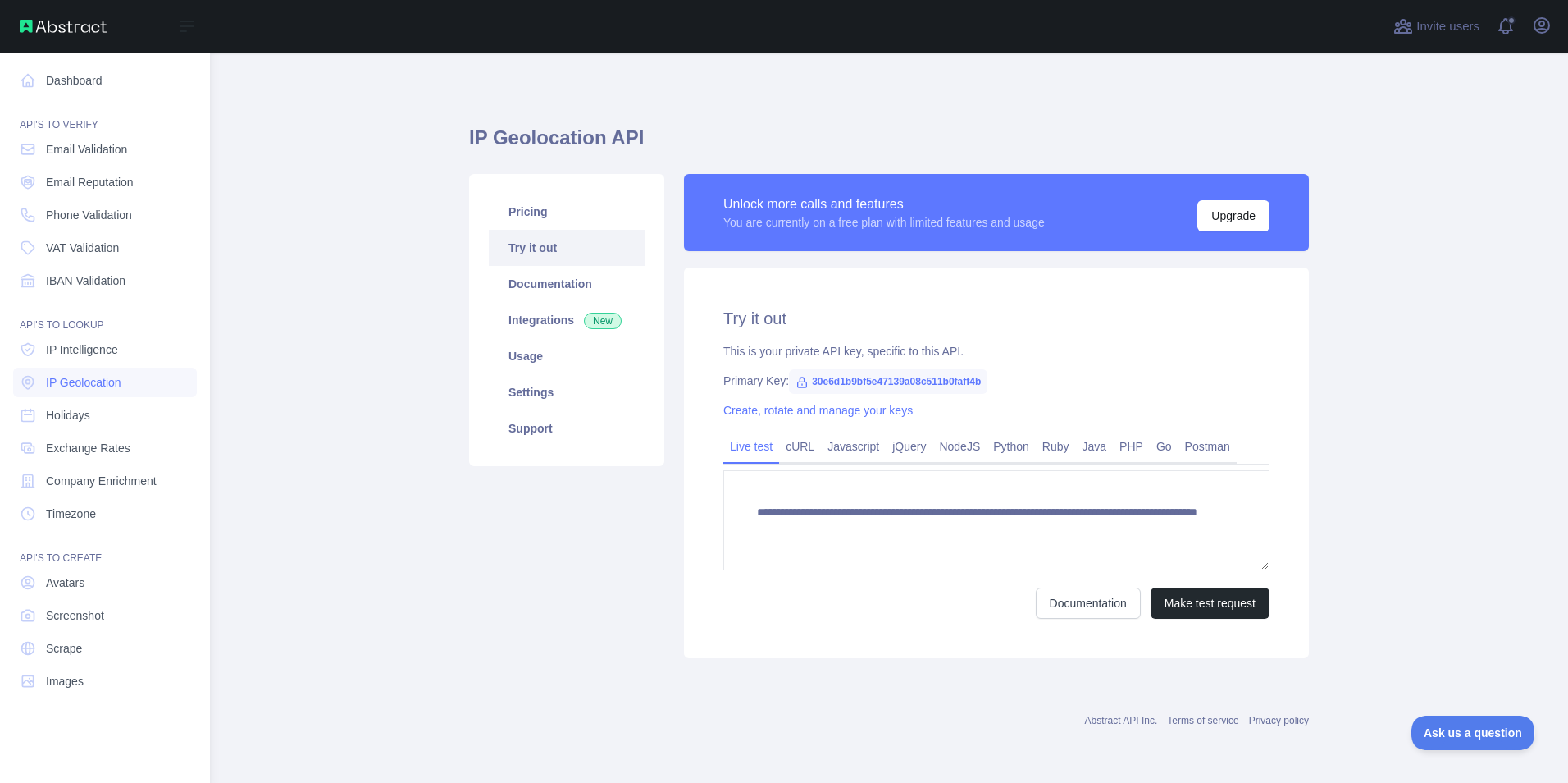
click at [63, 30] on img at bounding box center [63, 26] width 87 height 13
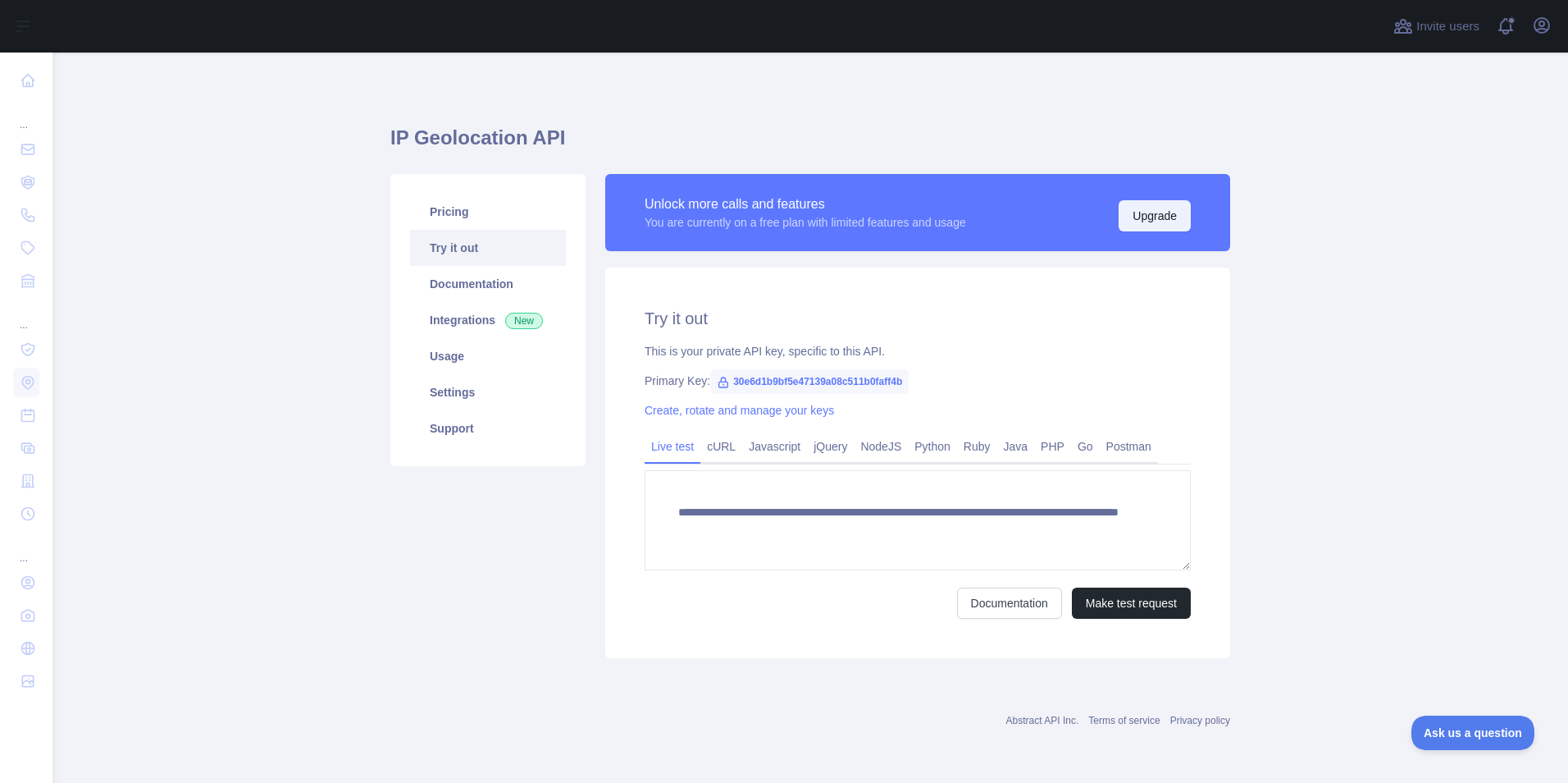
click at [1153, 226] on button "Upgrade" at bounding box center [1155, 215] width 72 height 31
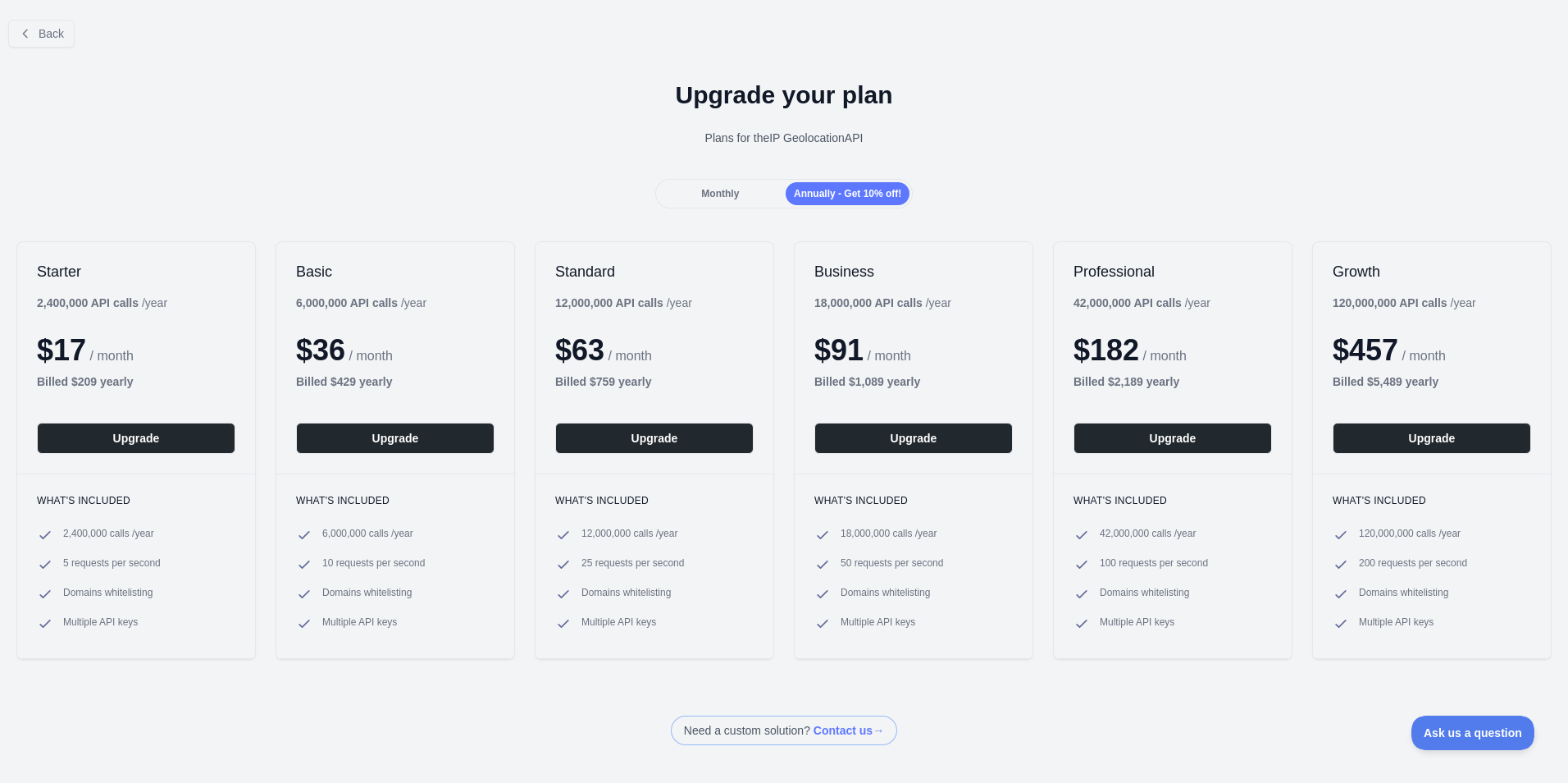
click at [737, 198] on div "Monthly" at bounding box center [721, 193] width 124 height 23
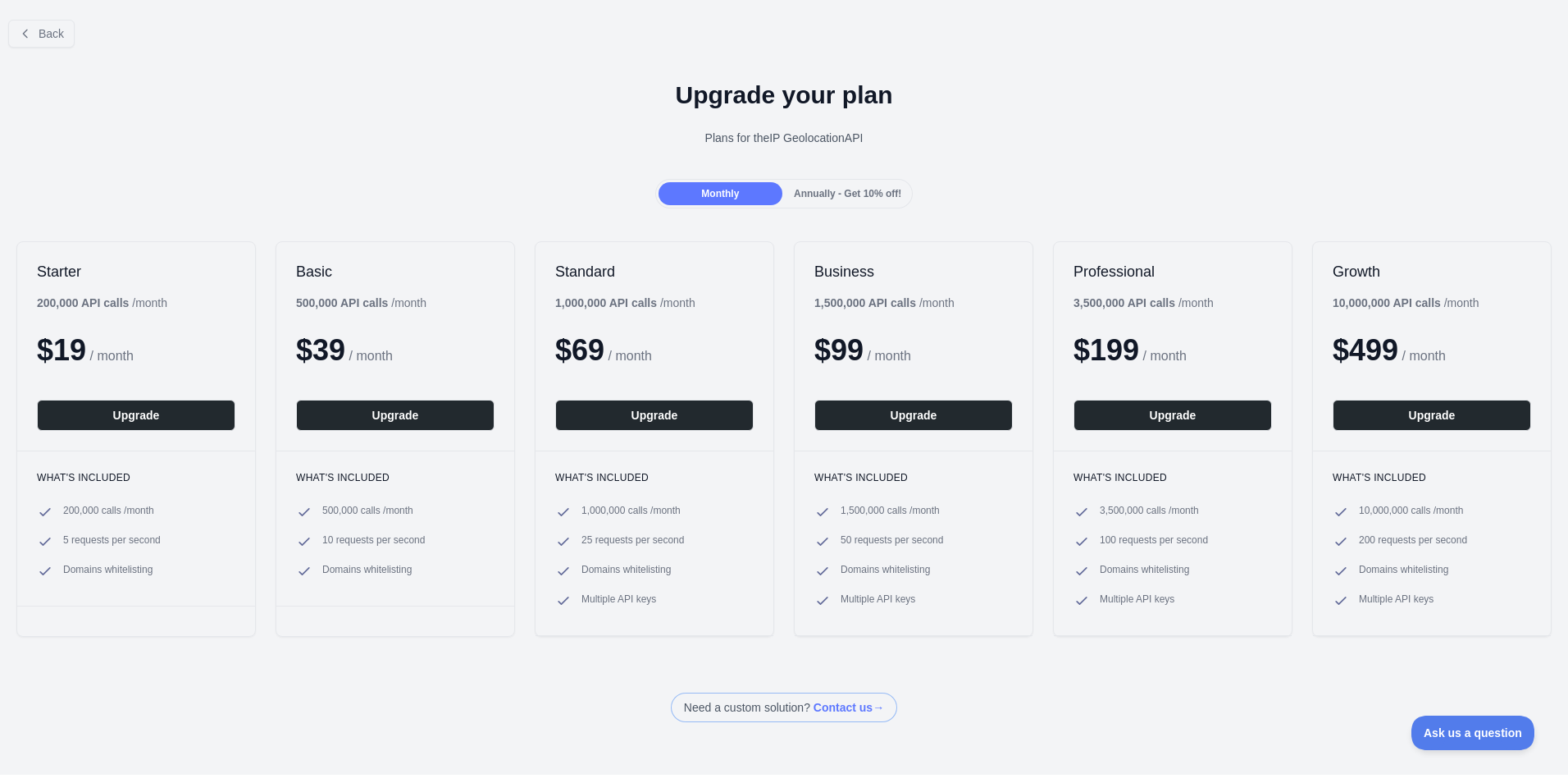
click at [802, 195] on span "Annually - Get 10% off!" at bounding box center [847, 193] width 107 height 11
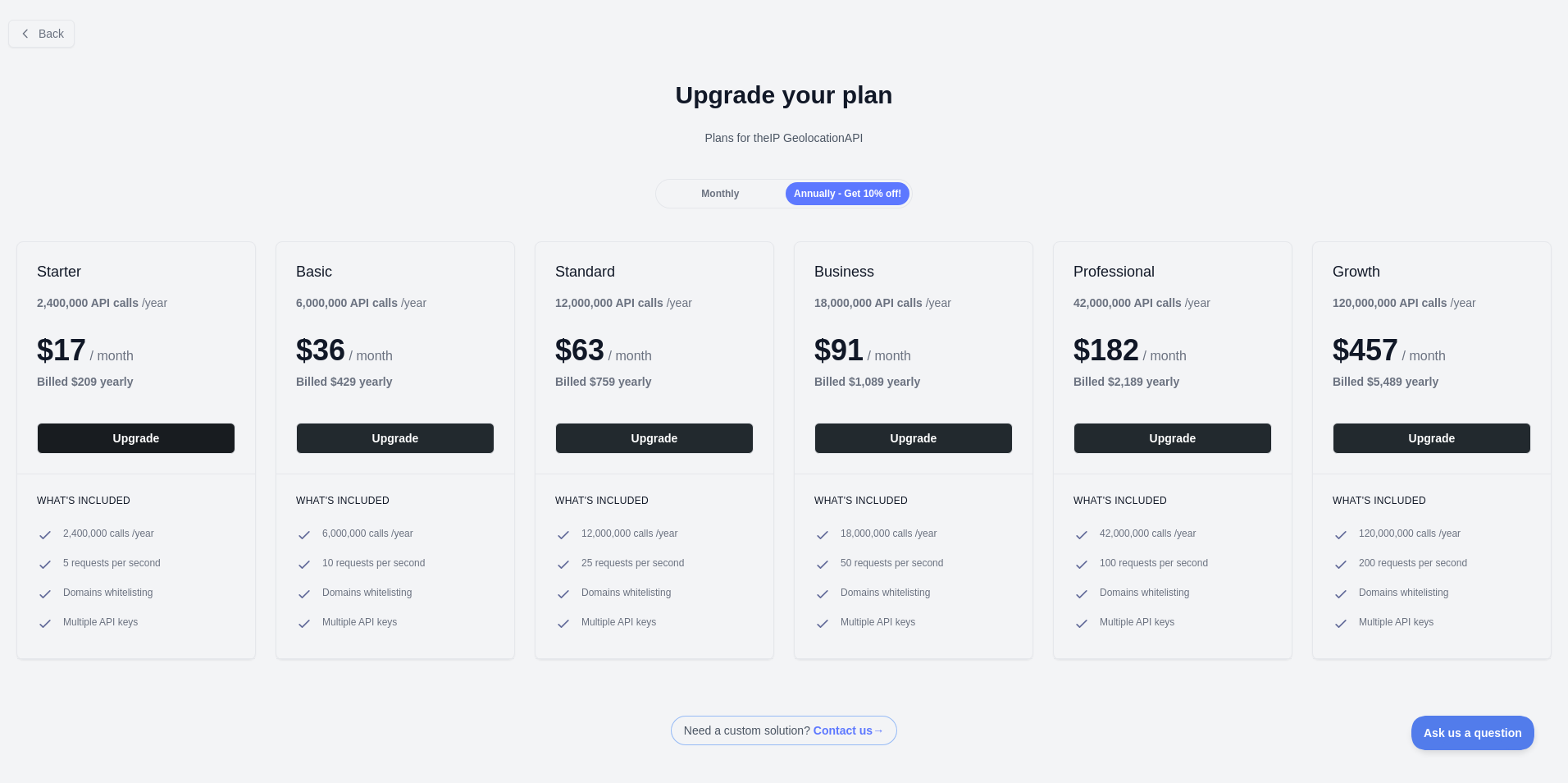
click at [193, 443] on button "Upgrade" at bounding box center [135, 437] width 198 height 31
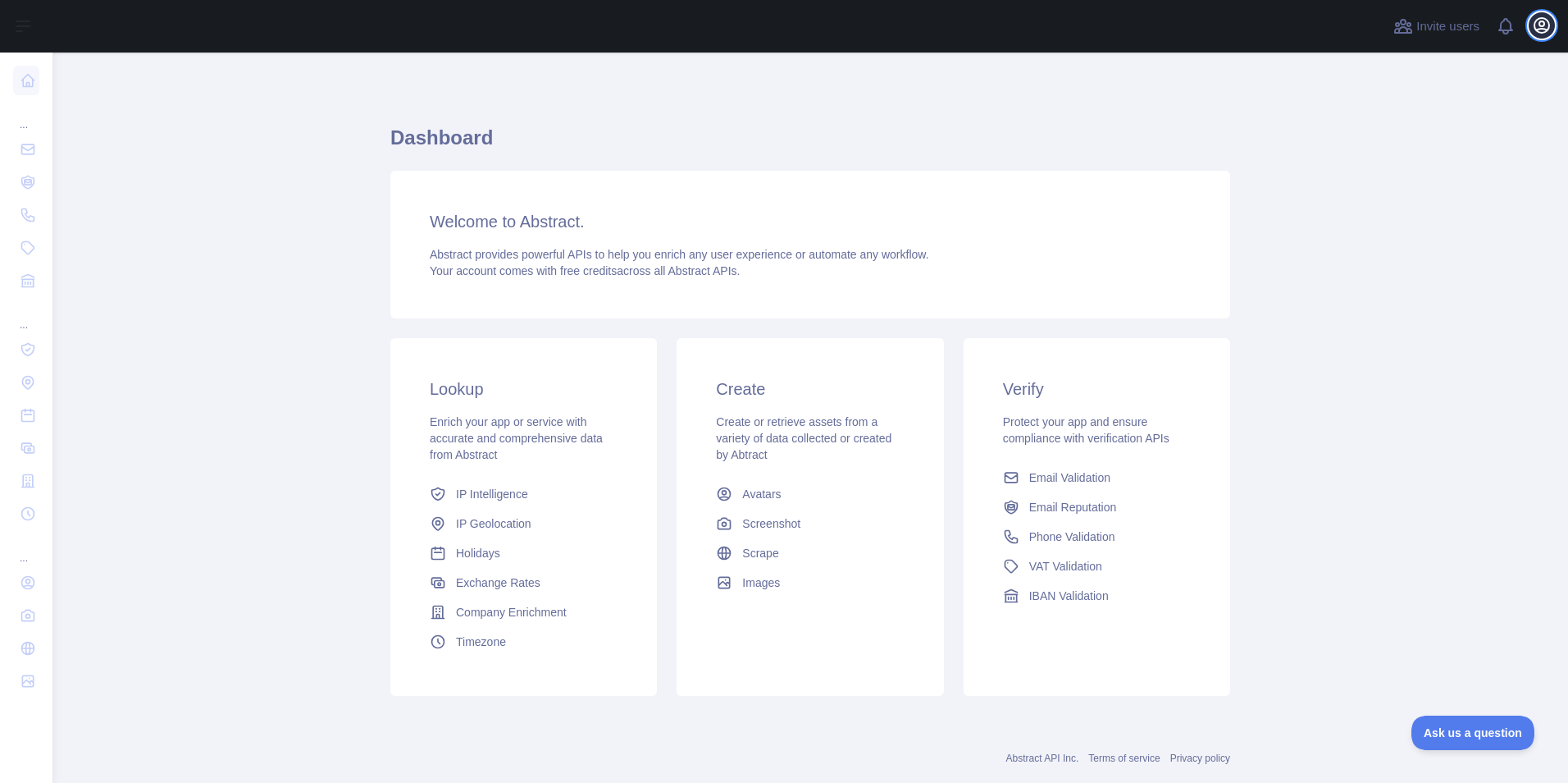
click at [1542, 27] on icon "button" at bounding box center [1541, 25] width 14 height 14
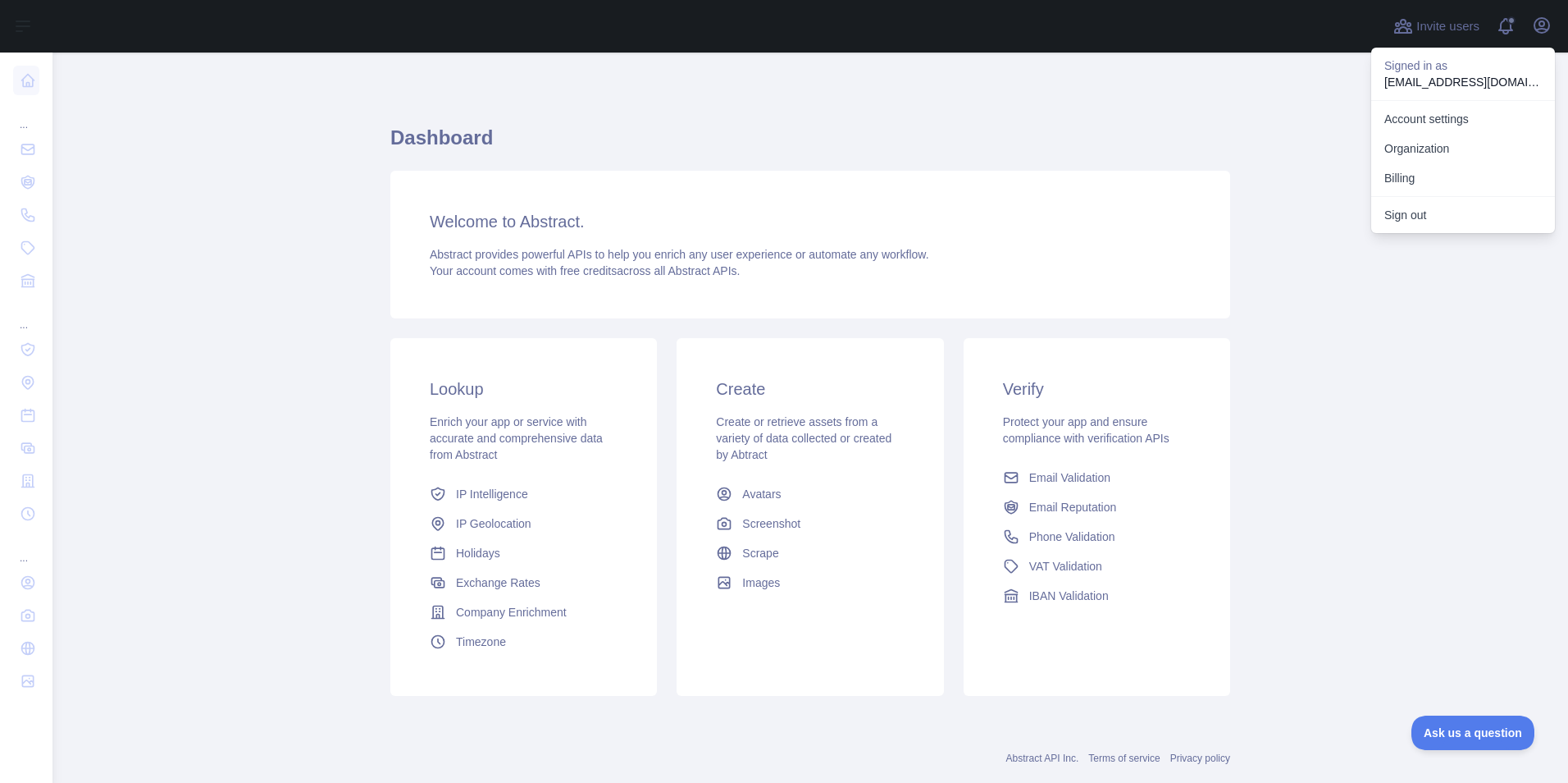
click at [197, 180] on main "Dashboard Welcome to Abstract. Abstract provides powerful APIs to help you enri…" at bounding box center [810, 418] width 1515 height 730
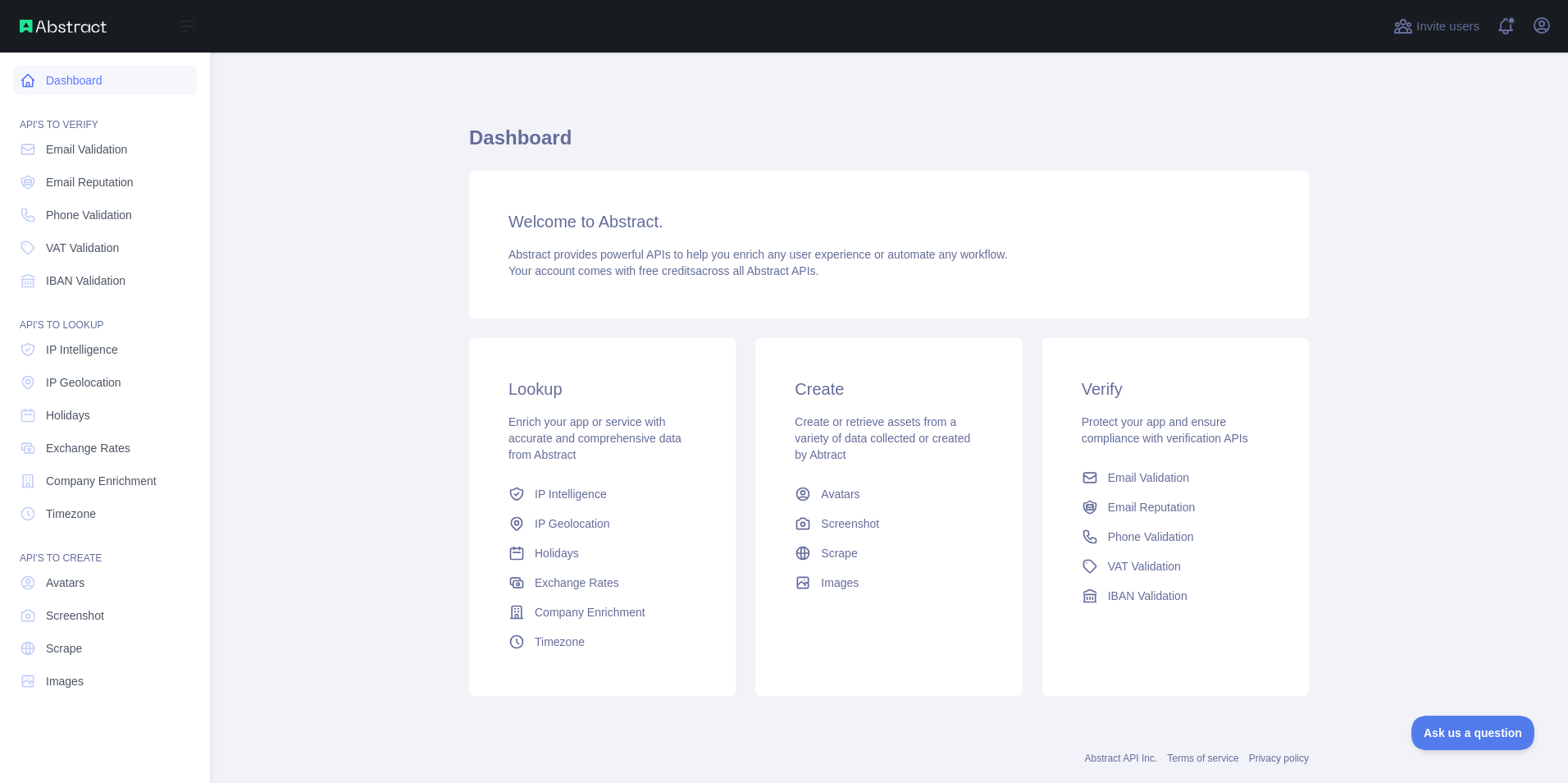
click at [86, 85] on link "Dashboard" at bounding box center [105, 80] width 184 height 30
click at [176, 27] on button "Open sidebar" at bounding box center [187, 26] width 46 height 20
click at [131, 391] on link "IP Geolocation" at bounding box center [105, 382] width 184 height 30
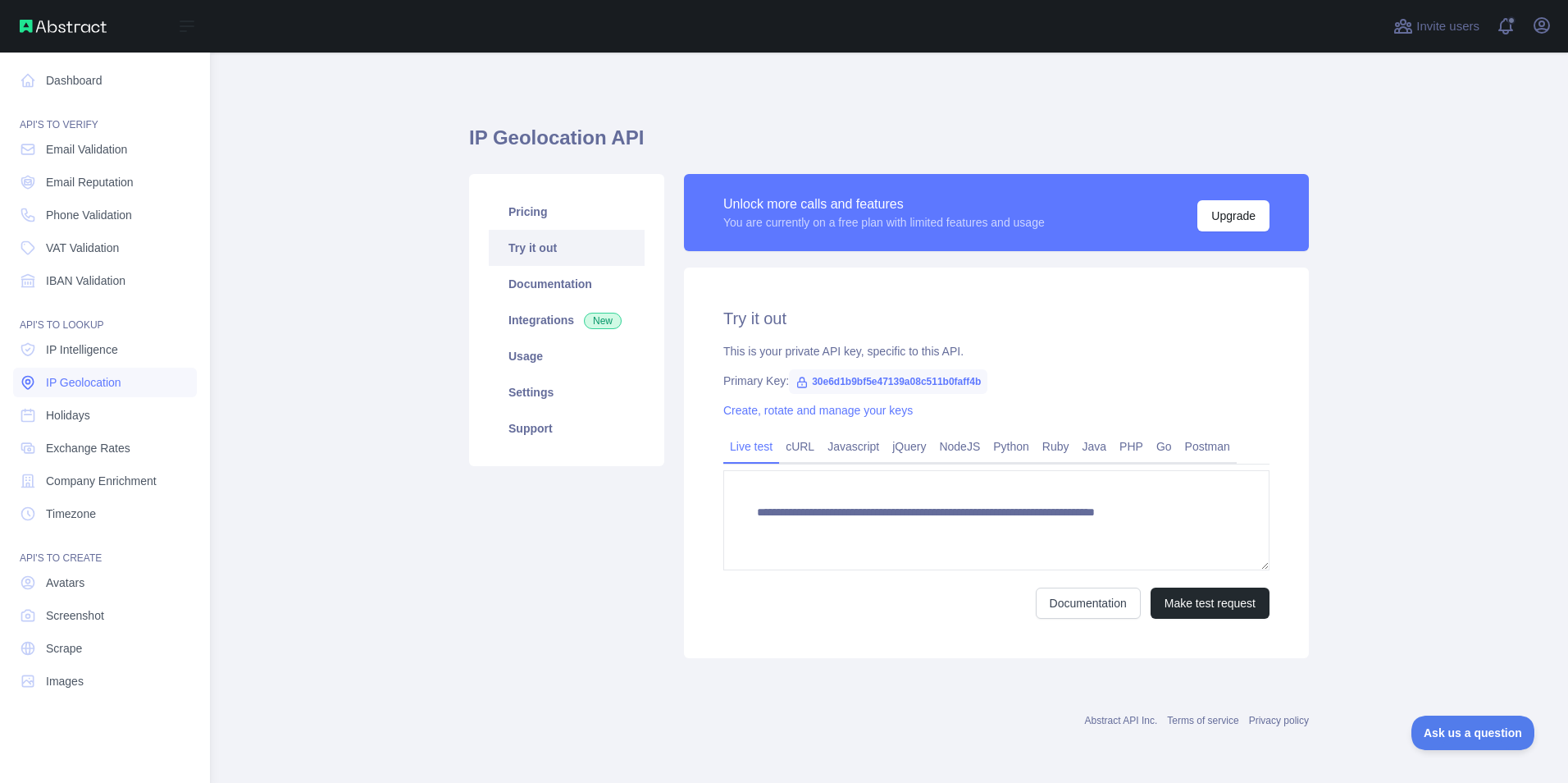
type textarea "**********"
click at [551, 409] on link "Settings" at bounding box center [566, 392] width 156 height 36
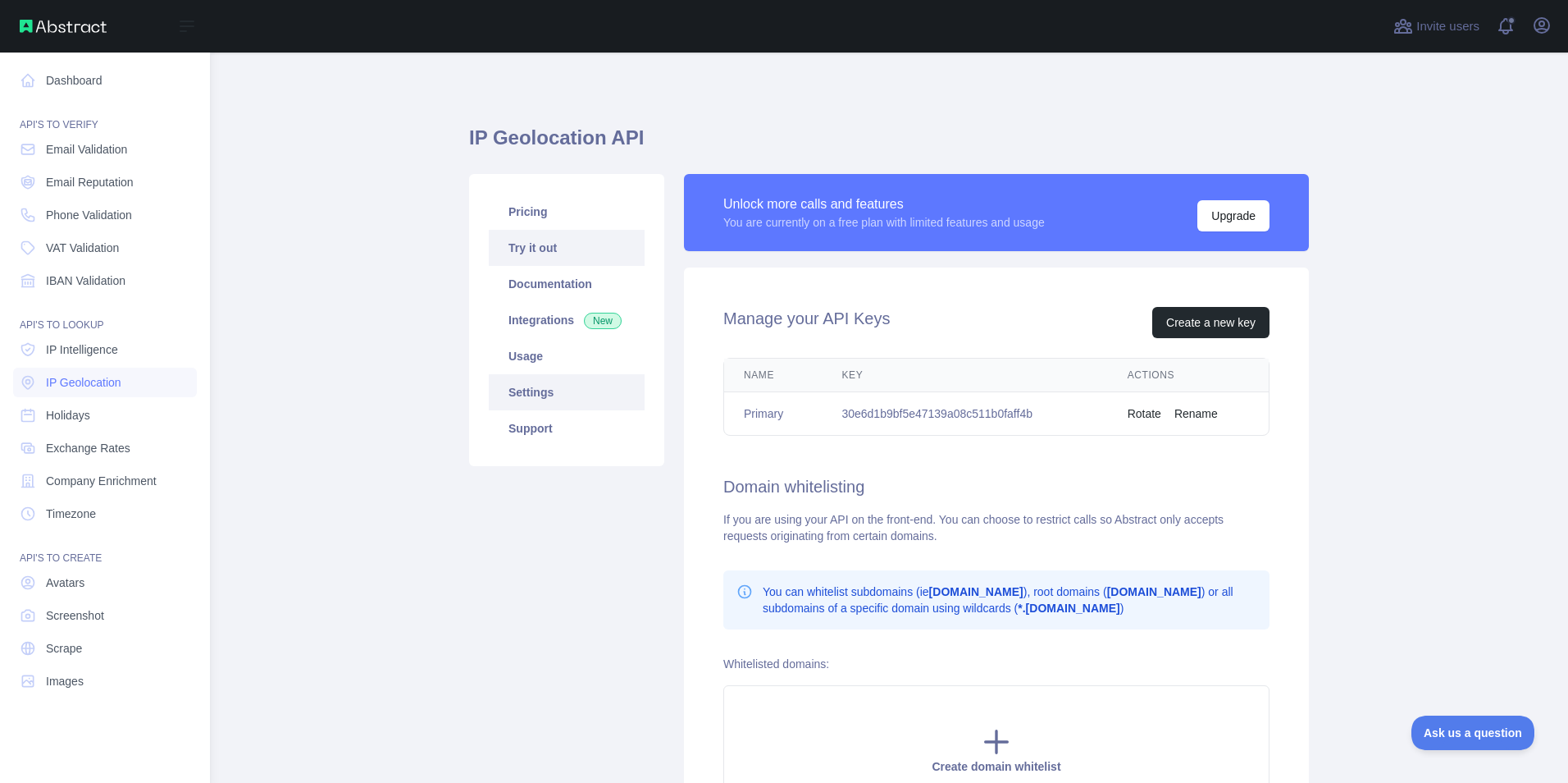
click at [577, 254] on link "Try it out" at bounding box center [566, 248] width 156 height 36
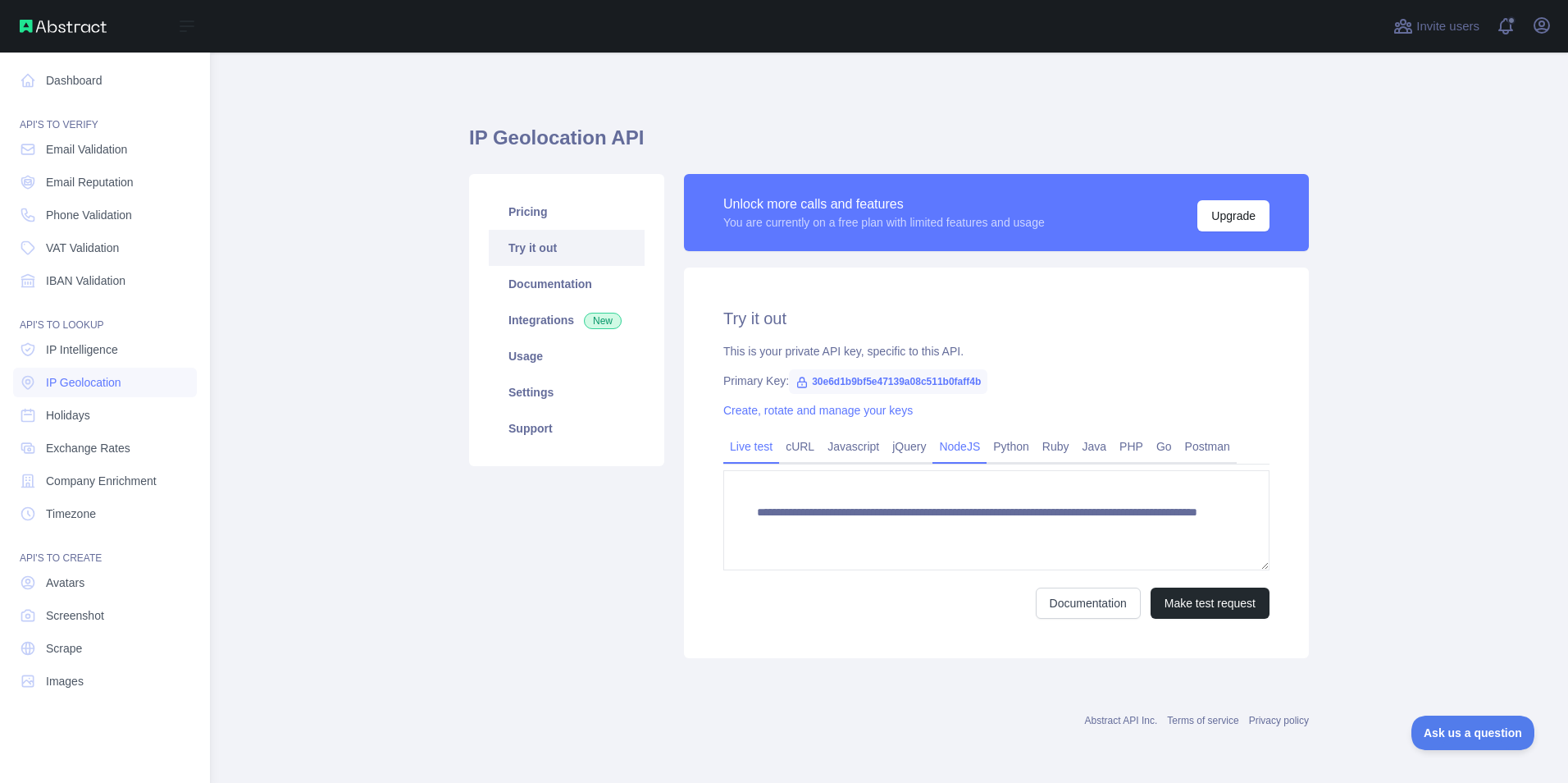
click at [955, 451] on link "NodeJS" at bounding box center [960, 446] width 54 height 26
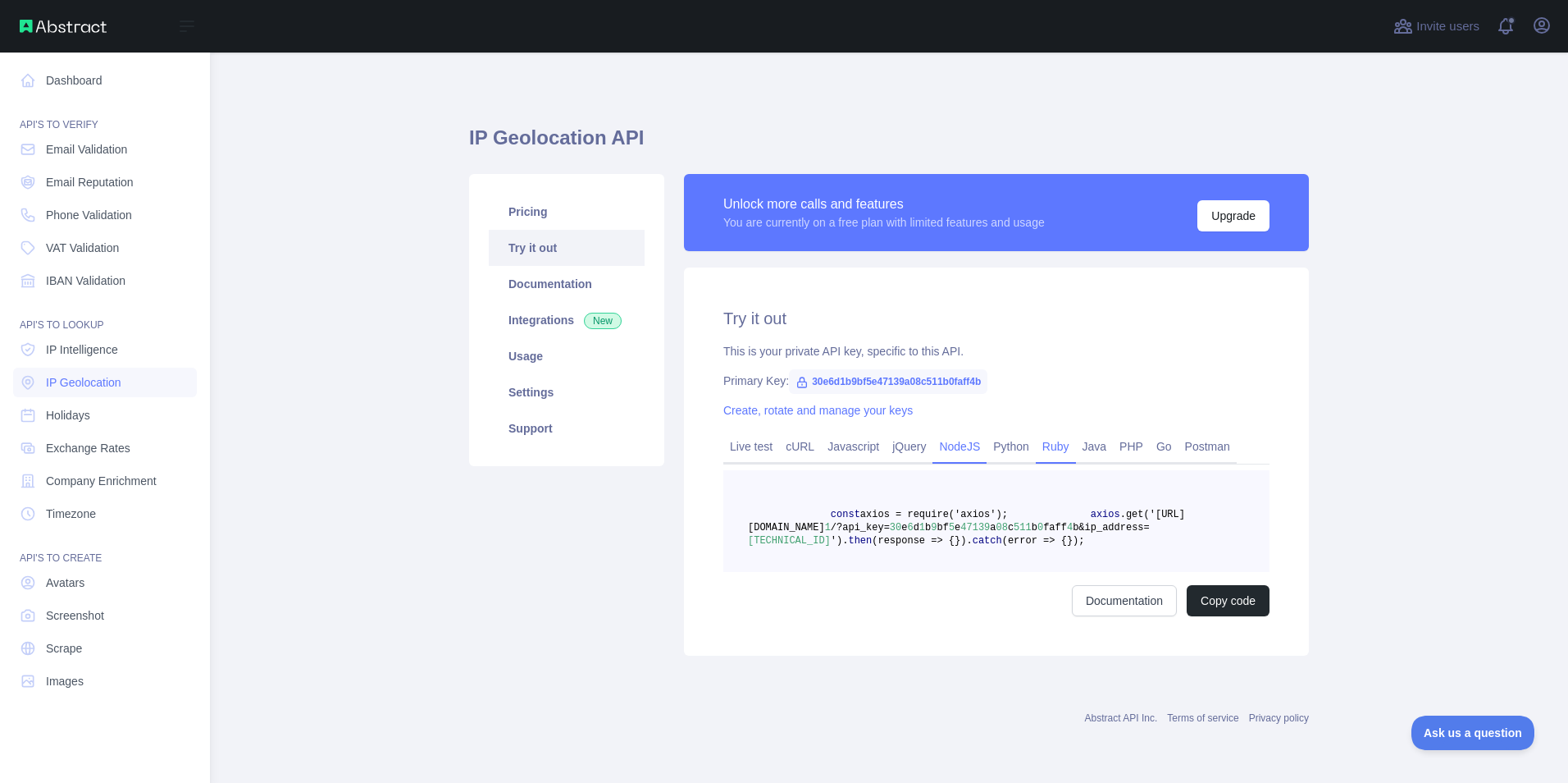
click at [1035, 449] on link "Ruby" at bounding box center [1055, 446] width 40 height 26
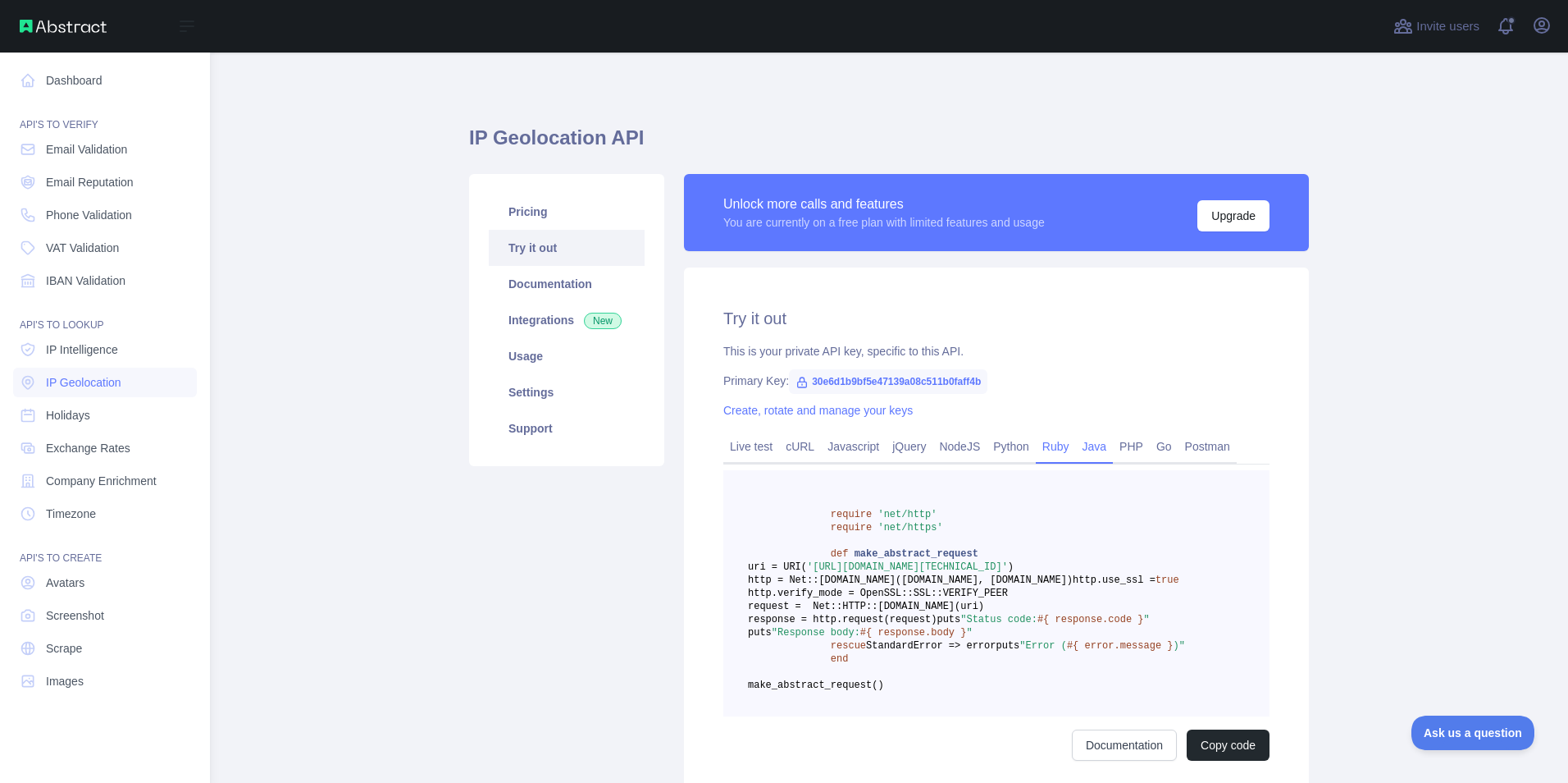
click at [1086, 449] on link "Java" at bounding box center [1095, 446] width 37 height 26
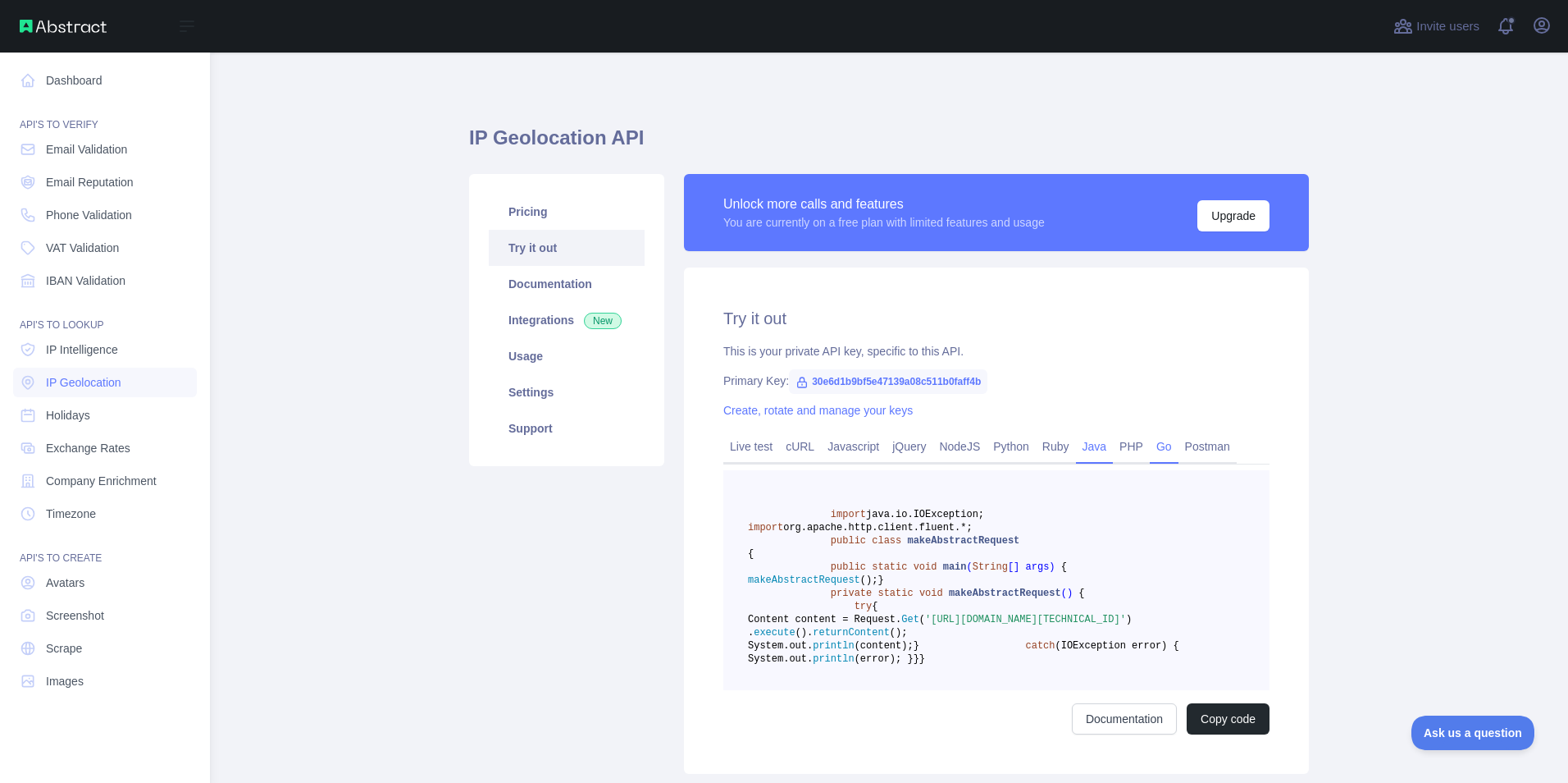
click at [1149, 449] on link "Go" at bounding box center [1164, 446] width 29 height 26
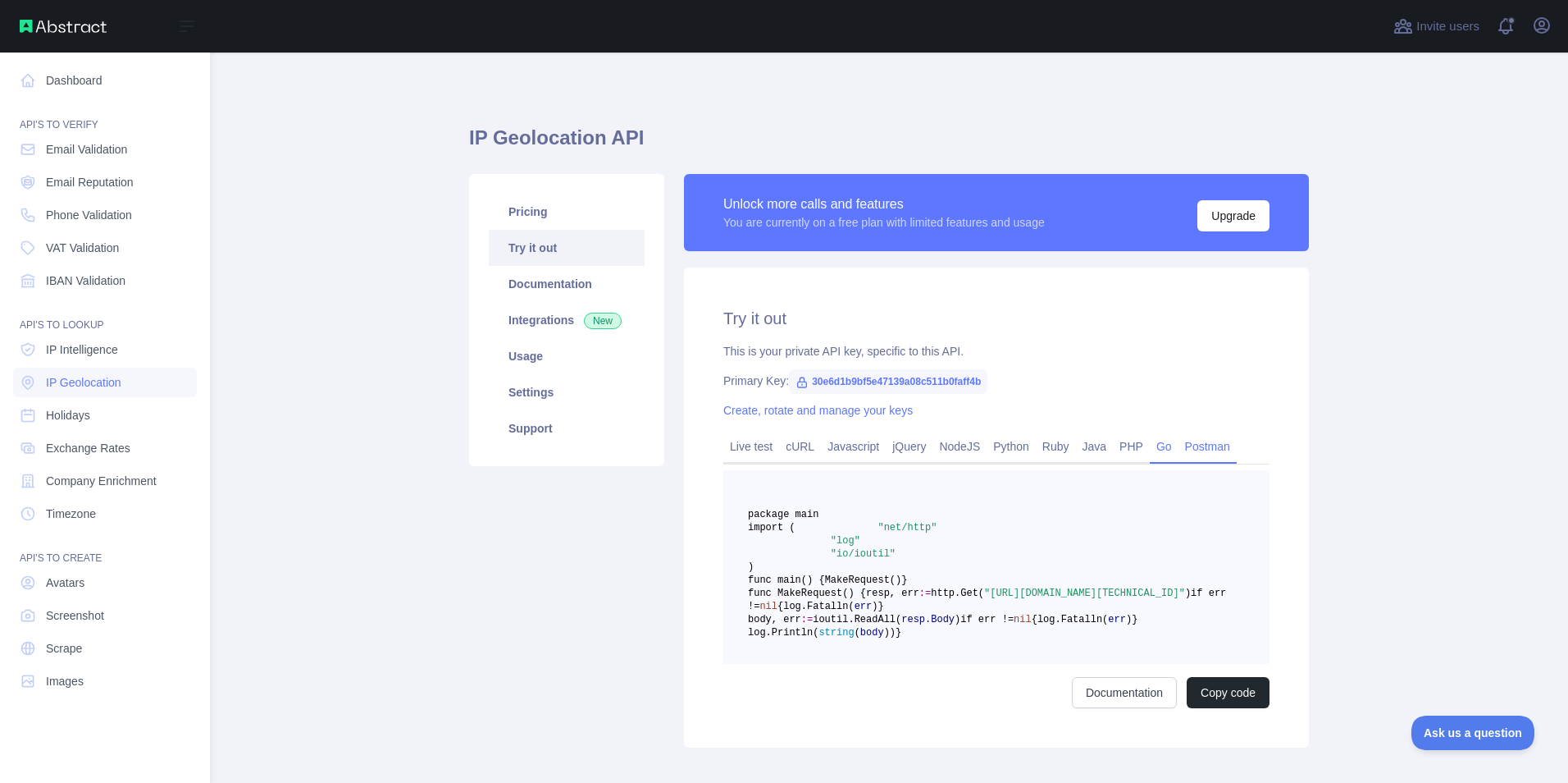
click at [1213, 448] on link "Postman" at bounding box center [1207, 446] width 58 height 26
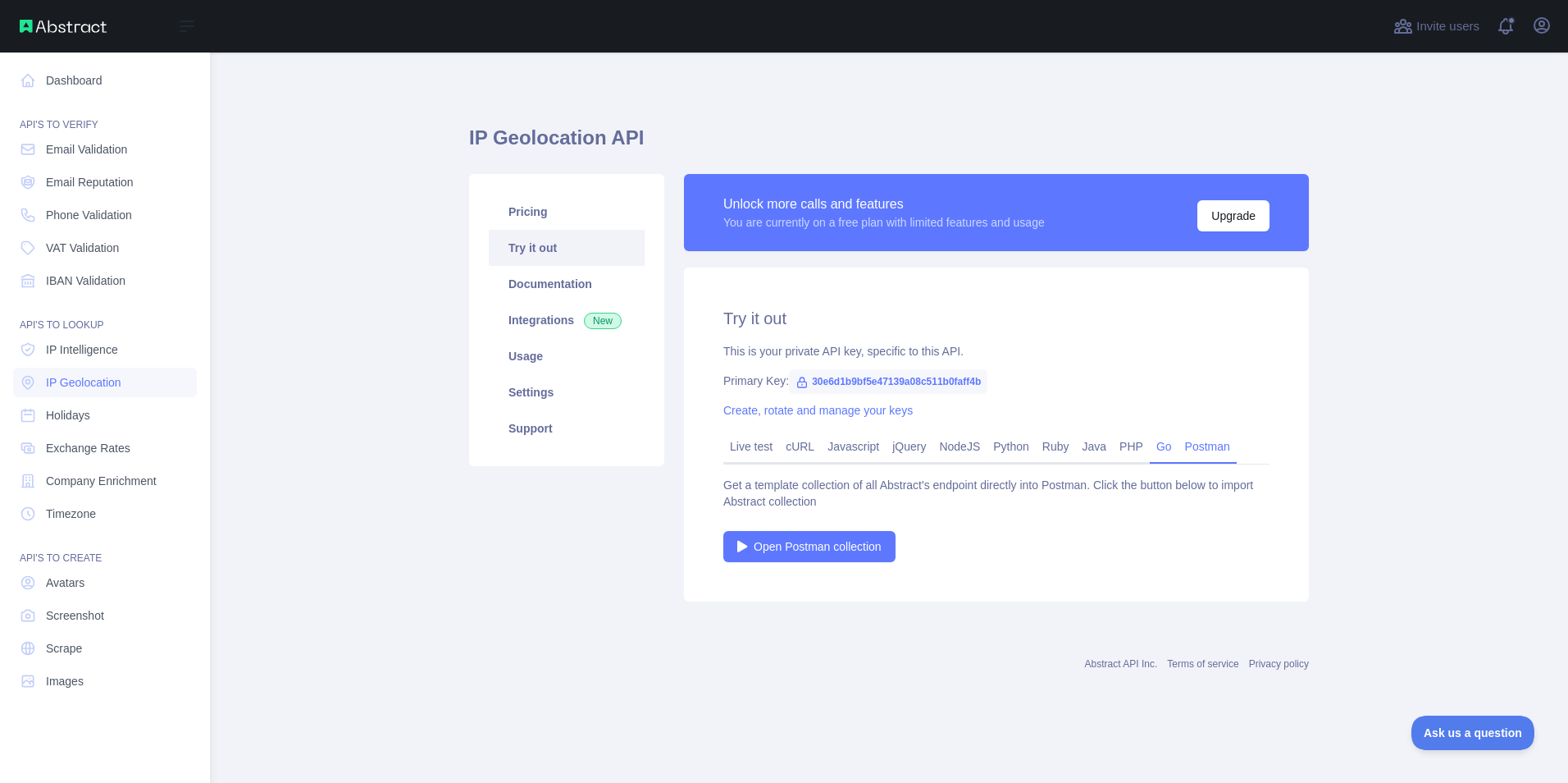
click at [1161, 449] on link "Go" at bounding box center [1164, 446] width 29 height 26
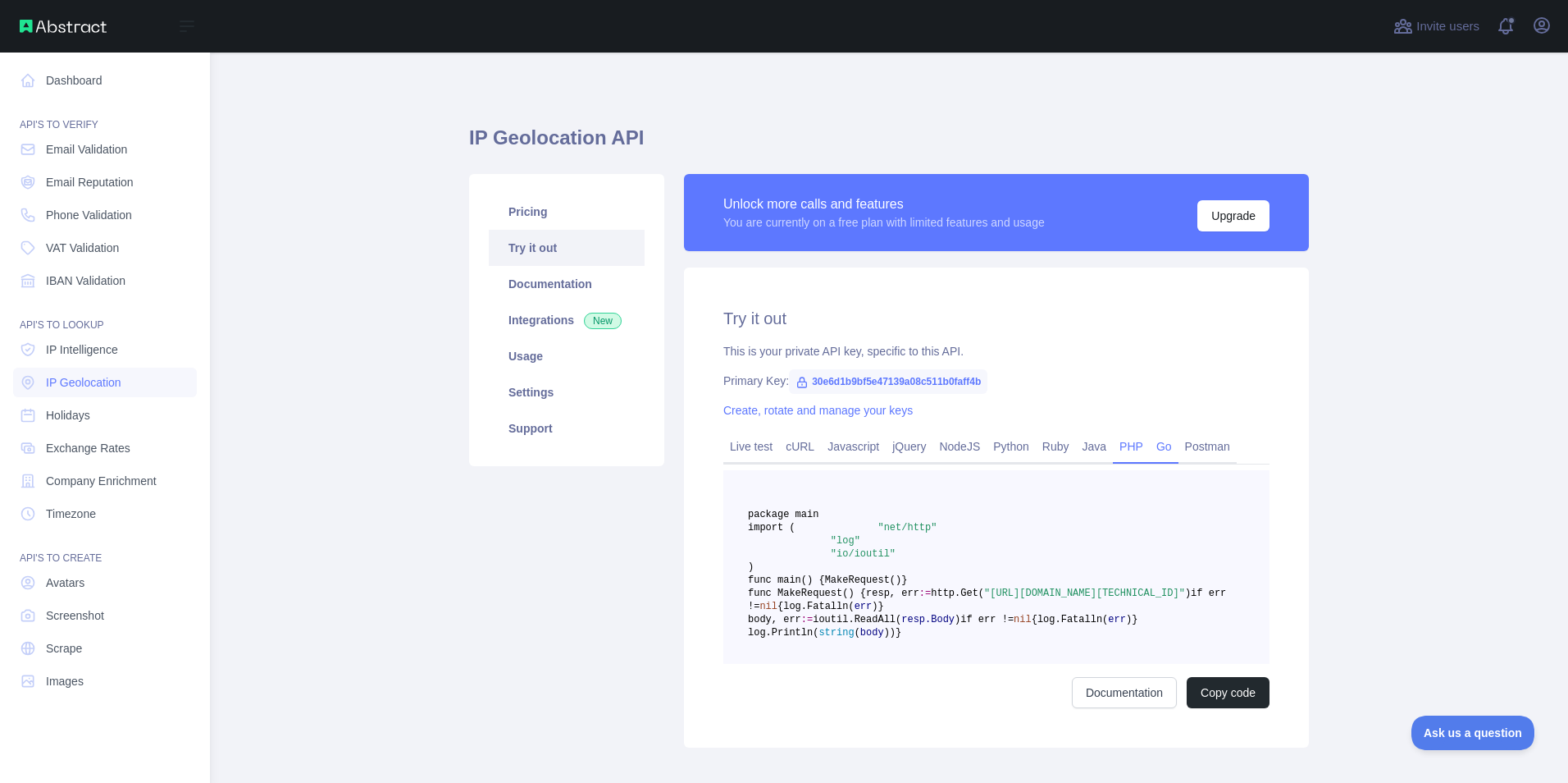
click at [1113, 449] on link "PHP" at bounding box center [1131, 446] width 37 height 26
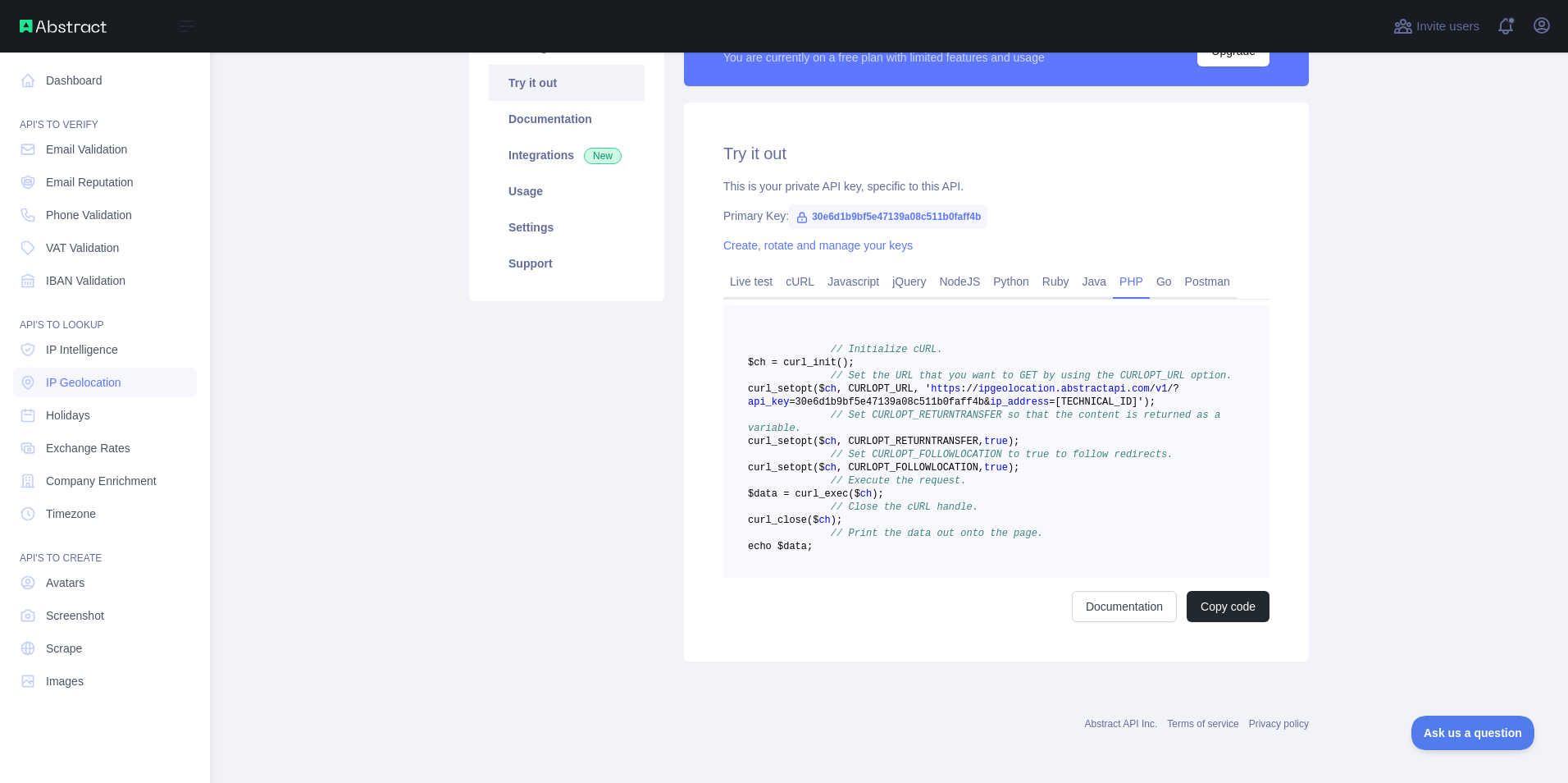
scroll to position [243, 0]
click at [1058, 268] on link "Ruby" at bounding box center [1055, 281] width 40 height 26
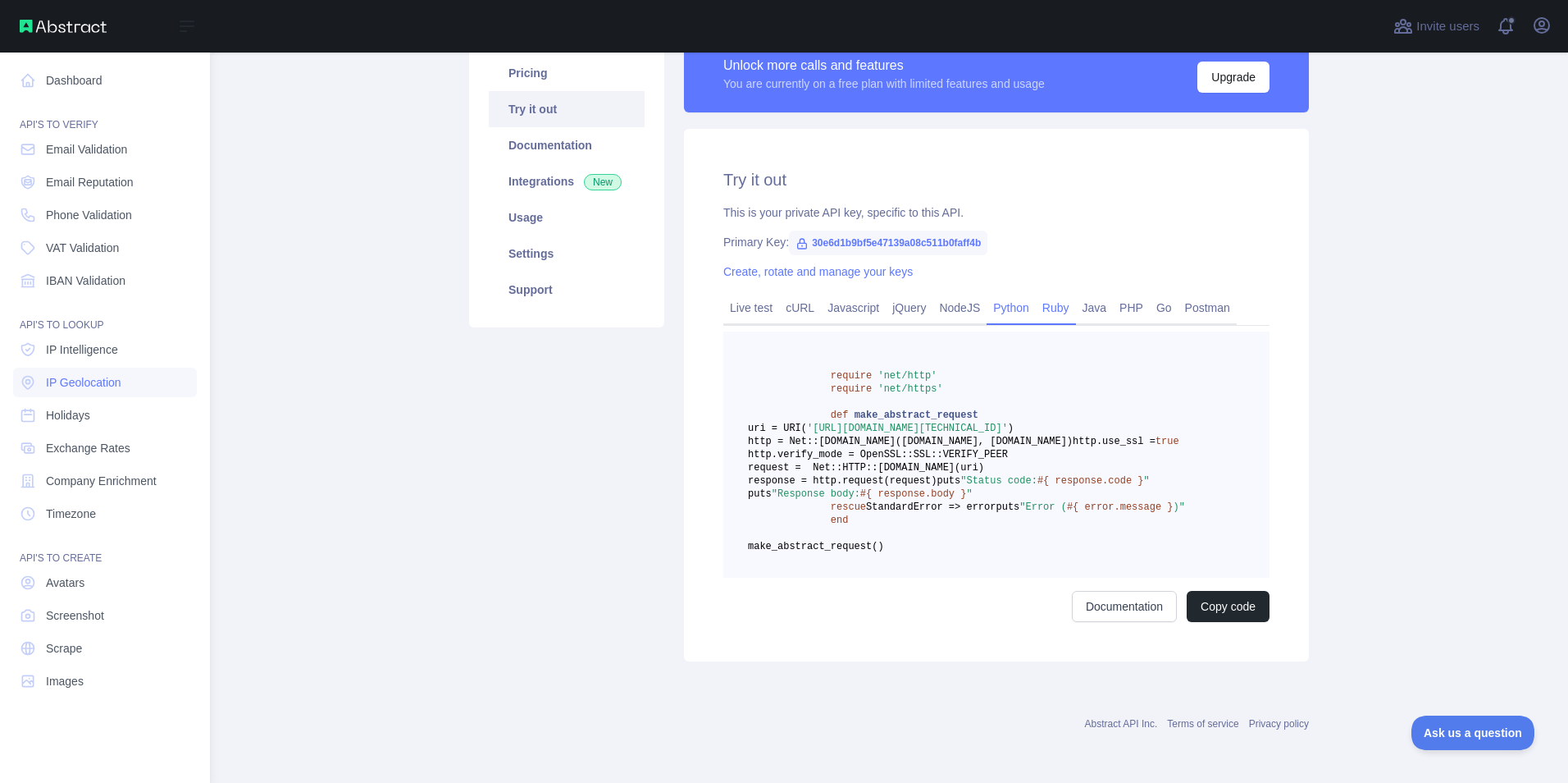
click at [1004, 294] on link "Python" at bounding box center [1012, 307] width 49 height 26
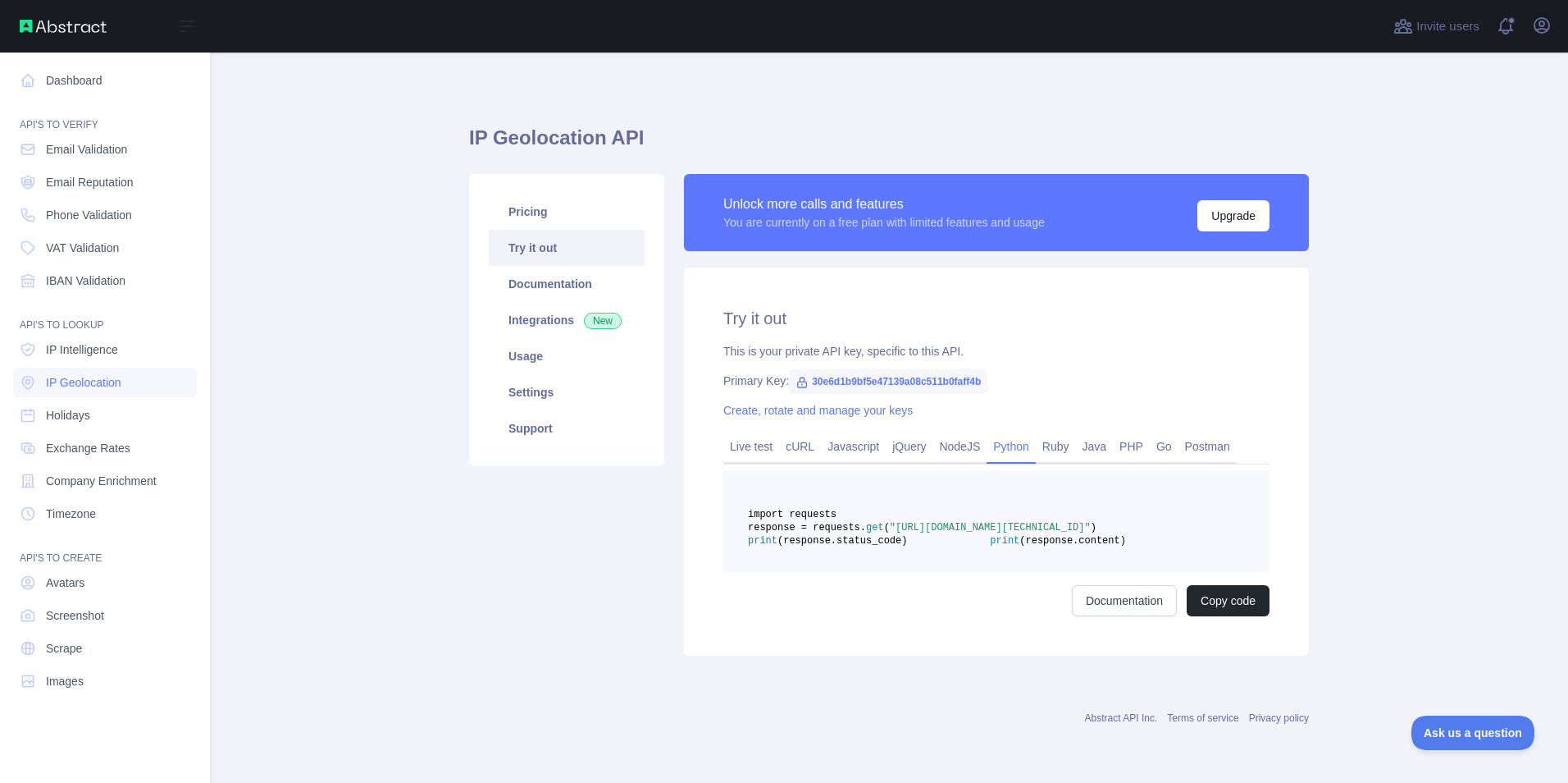
scroll to position [34, 0]
click at [747, 433] on link "Live test" at bounding box center [751, 446] width 56 height 26
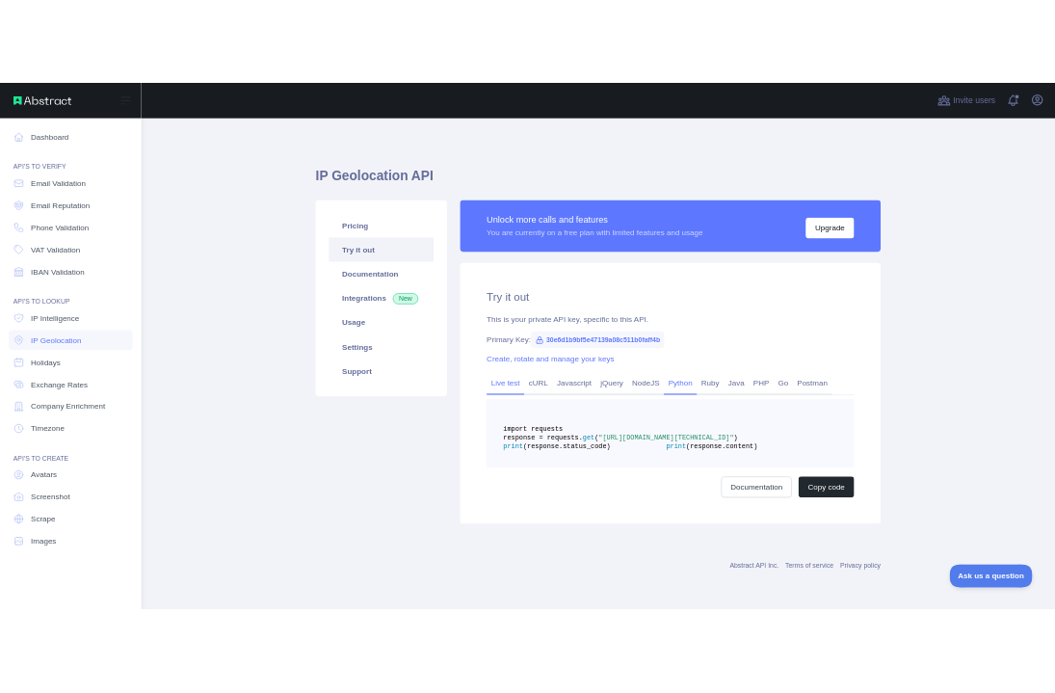
scroll to position [0, 0]
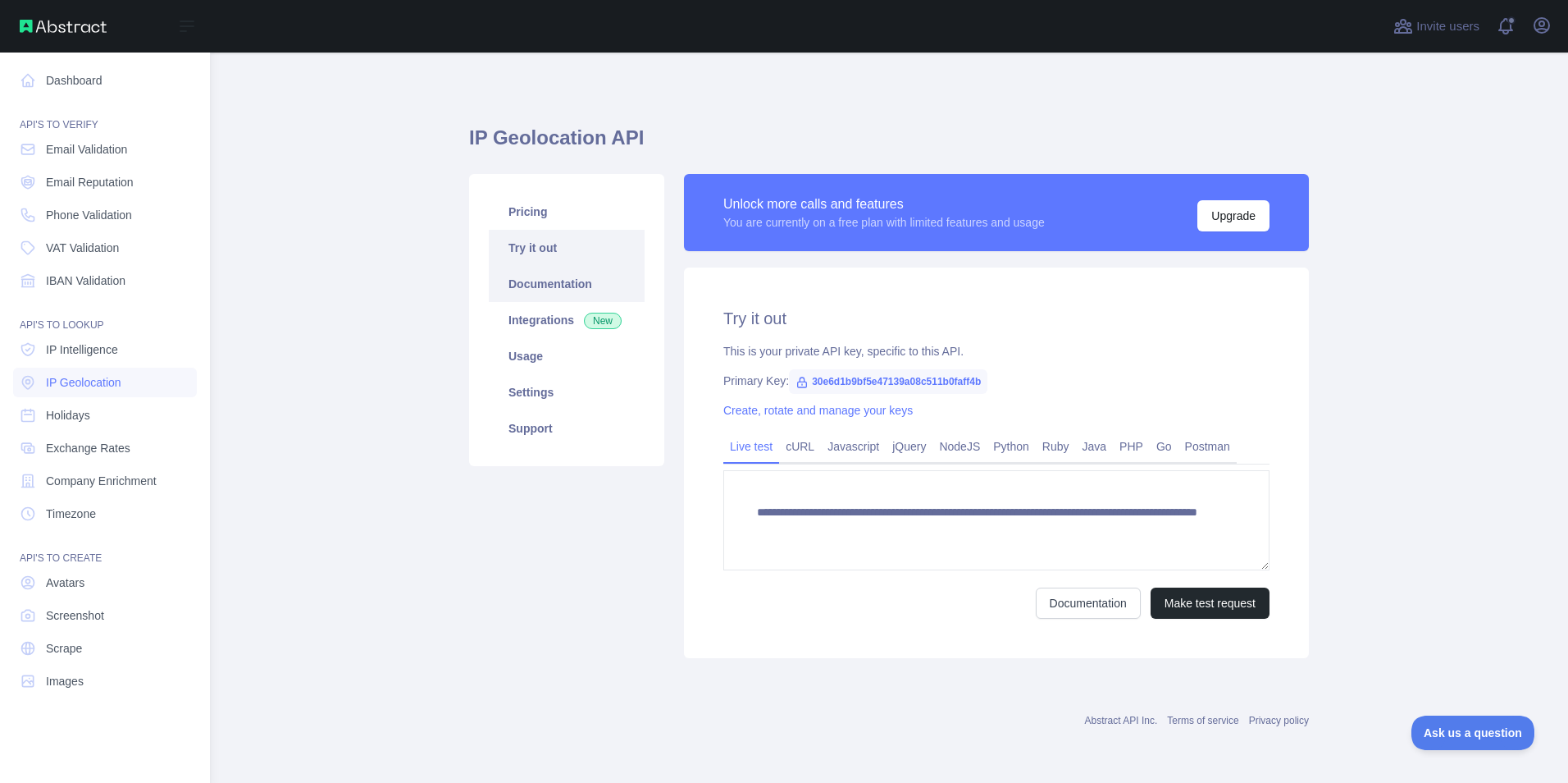
click at [538, 279] on link "Documentation" at bounding box center [566, 283] width 156 height 36
click at [573, 217] on link "Pricing" at bounding box center [566, 211] width 156 height 36
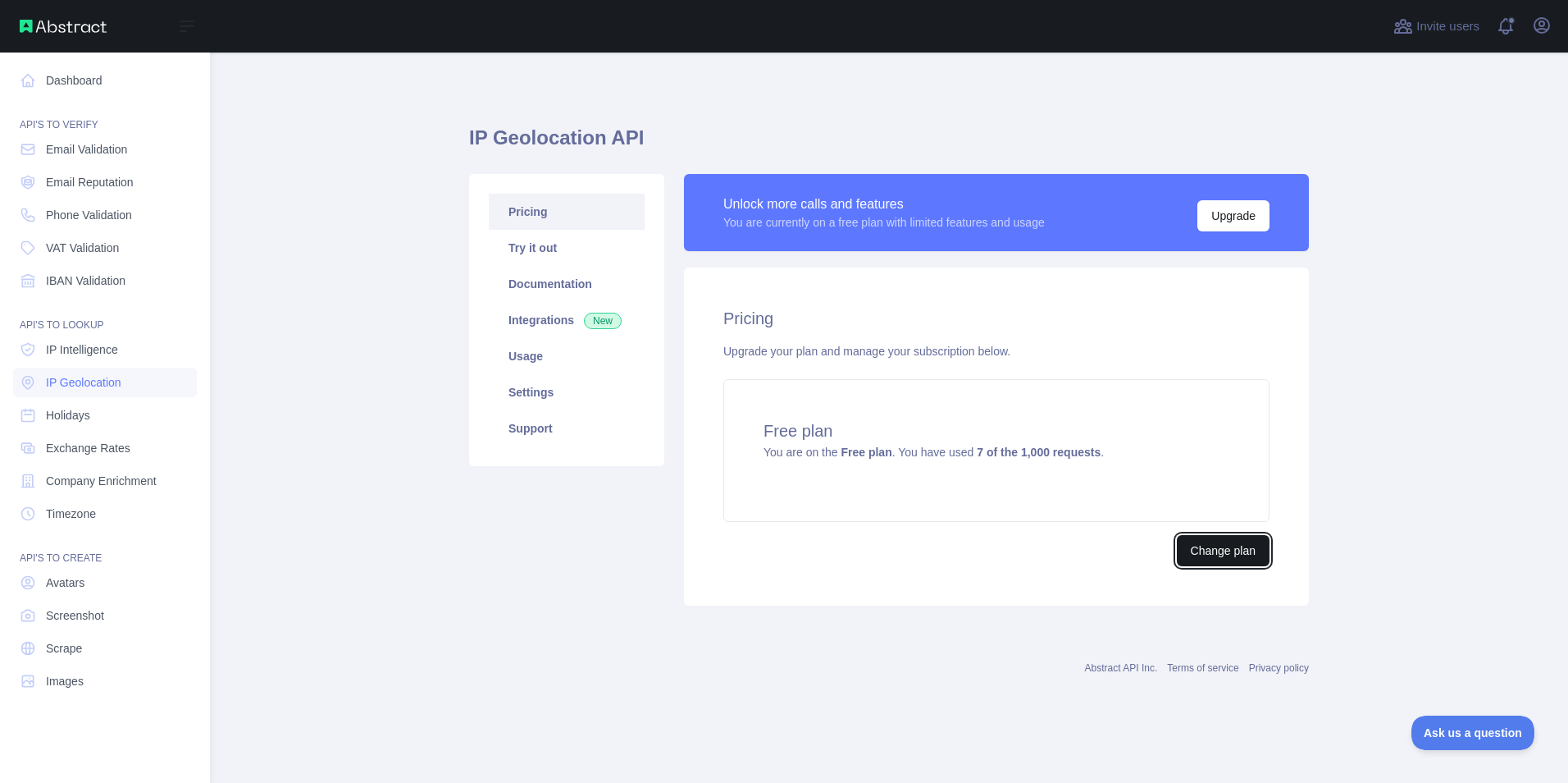
click at [1234, 550] on button "Change plan" at bounding box center [1223, 550] width 93 height 31
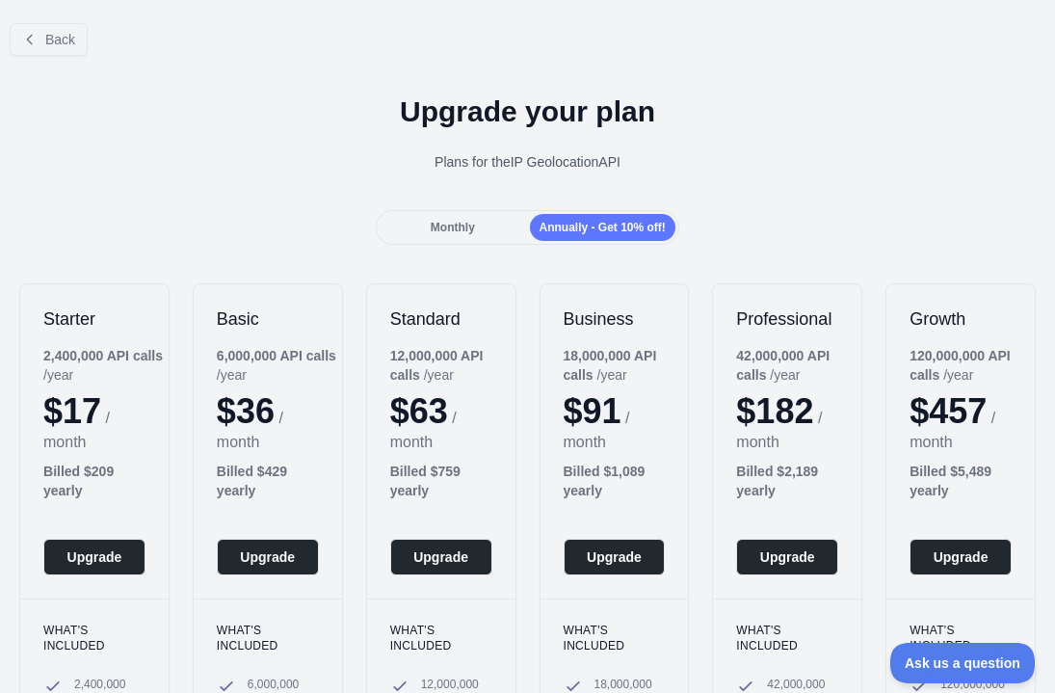
click at [806, 79] on div "Upgrade your plan Plans for the IP Geolocation API" at bounding box center [527, 140] width 1055 height 139
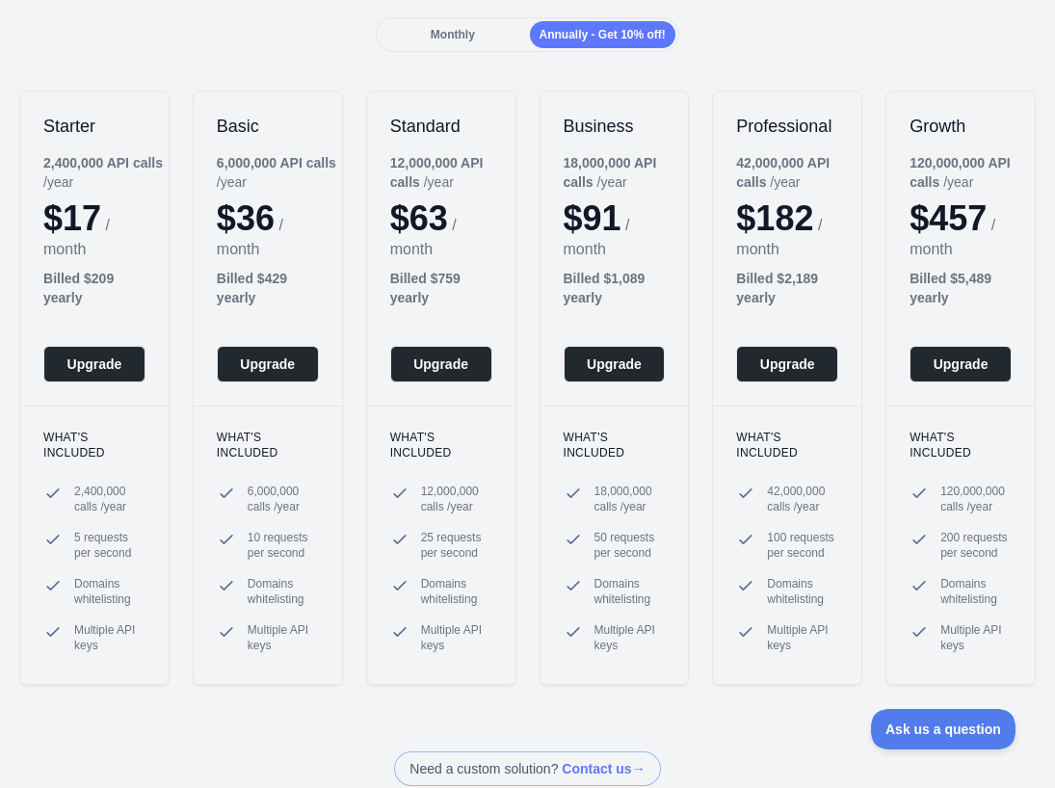
scroll to position [96, 0]
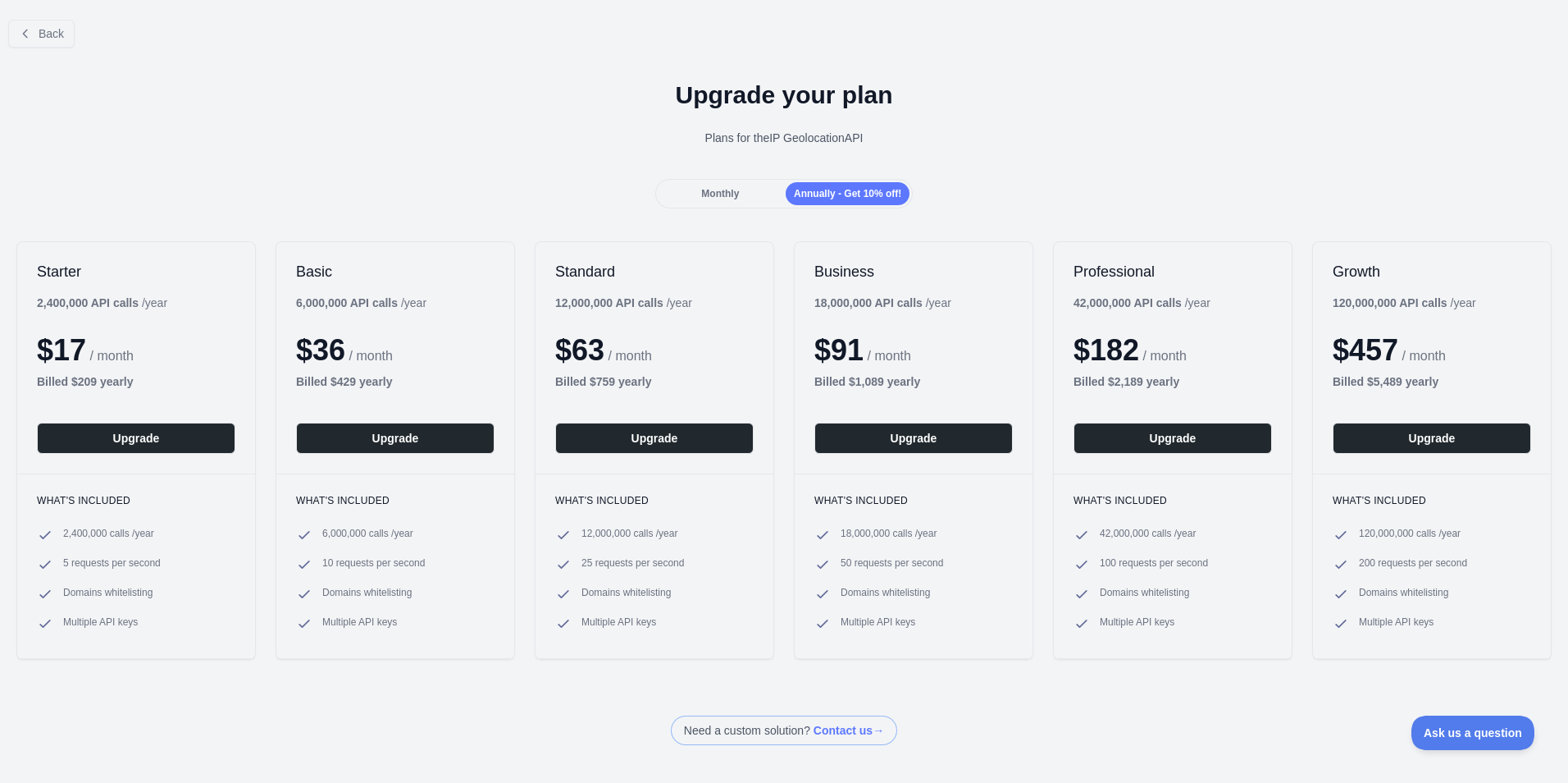
click at [695, 195] on div "Monthly" at bounding box center [721, 193] width 124 height 23
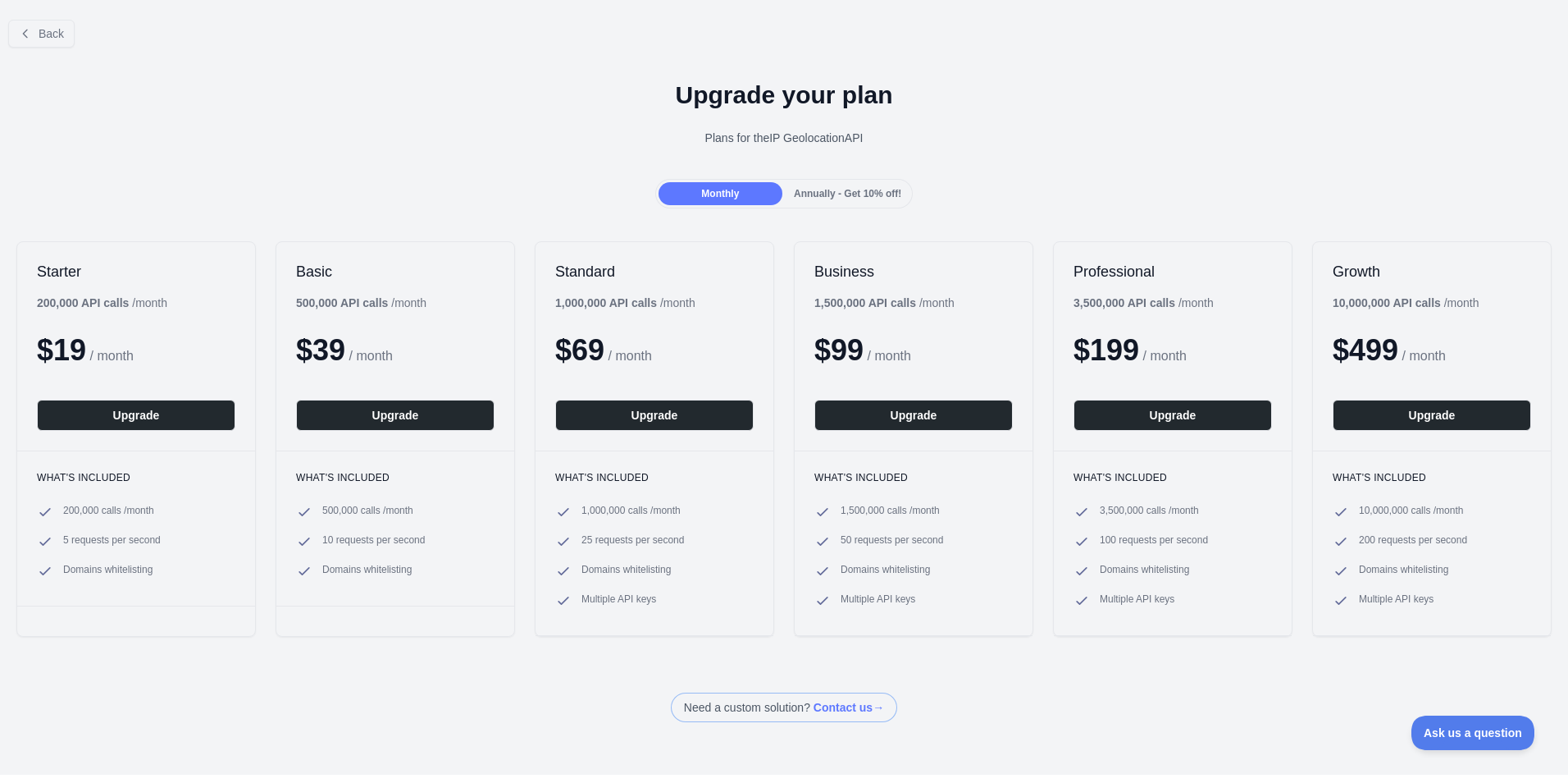
click at [874, 198] on span "Annually - Get 10% off!" at bounding box center [847, 193] width 107 height 11
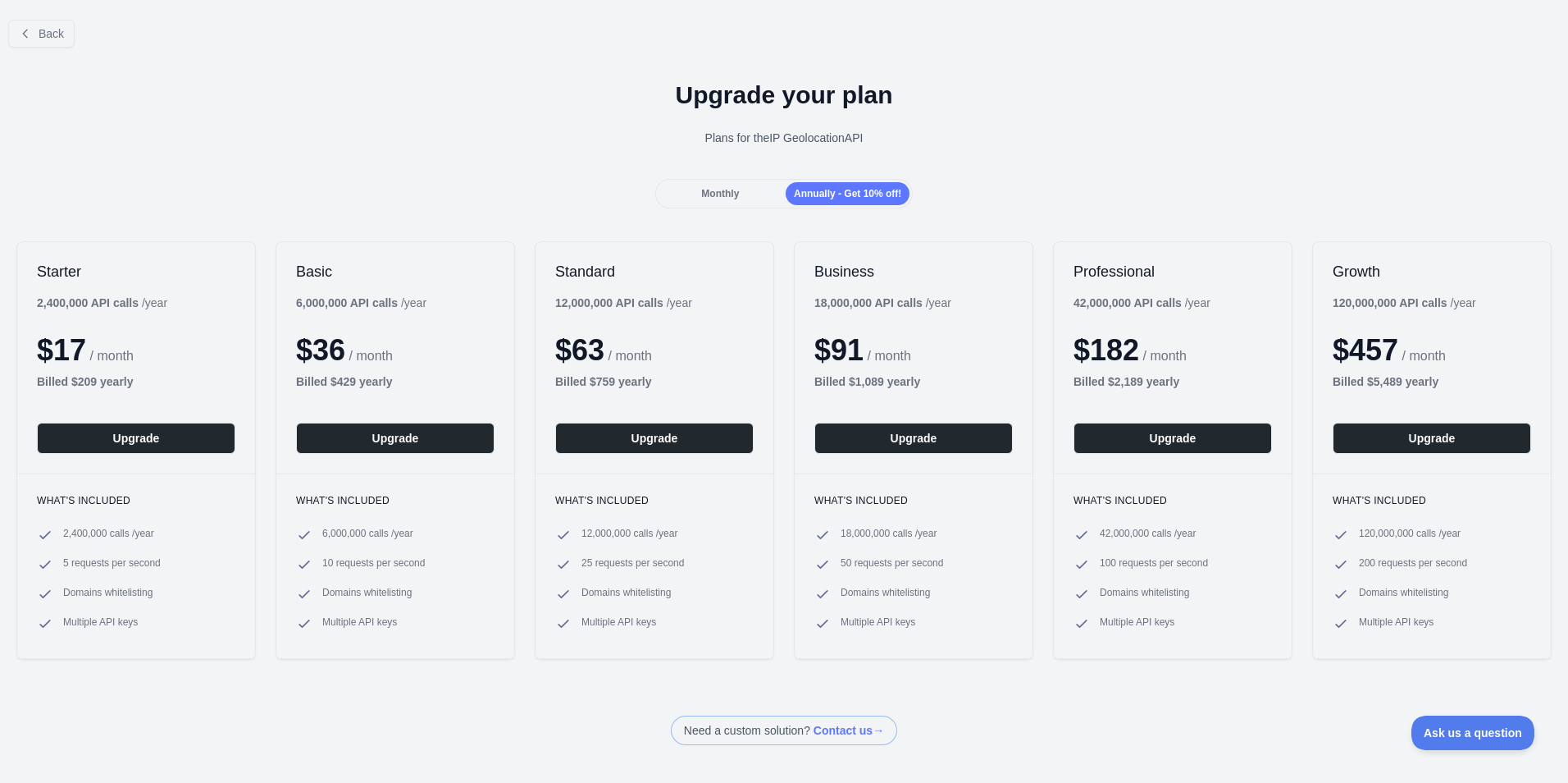
click at [1005, 197] on div "Monthly Annually - Get 10% off!" at bounding box center [784, 193] width 1568 height 30
click at [1027, 170] on div "Upgrade your plan Plans for the IP Geolocation API" at bounding box center [784, 119] width 1568 height 118
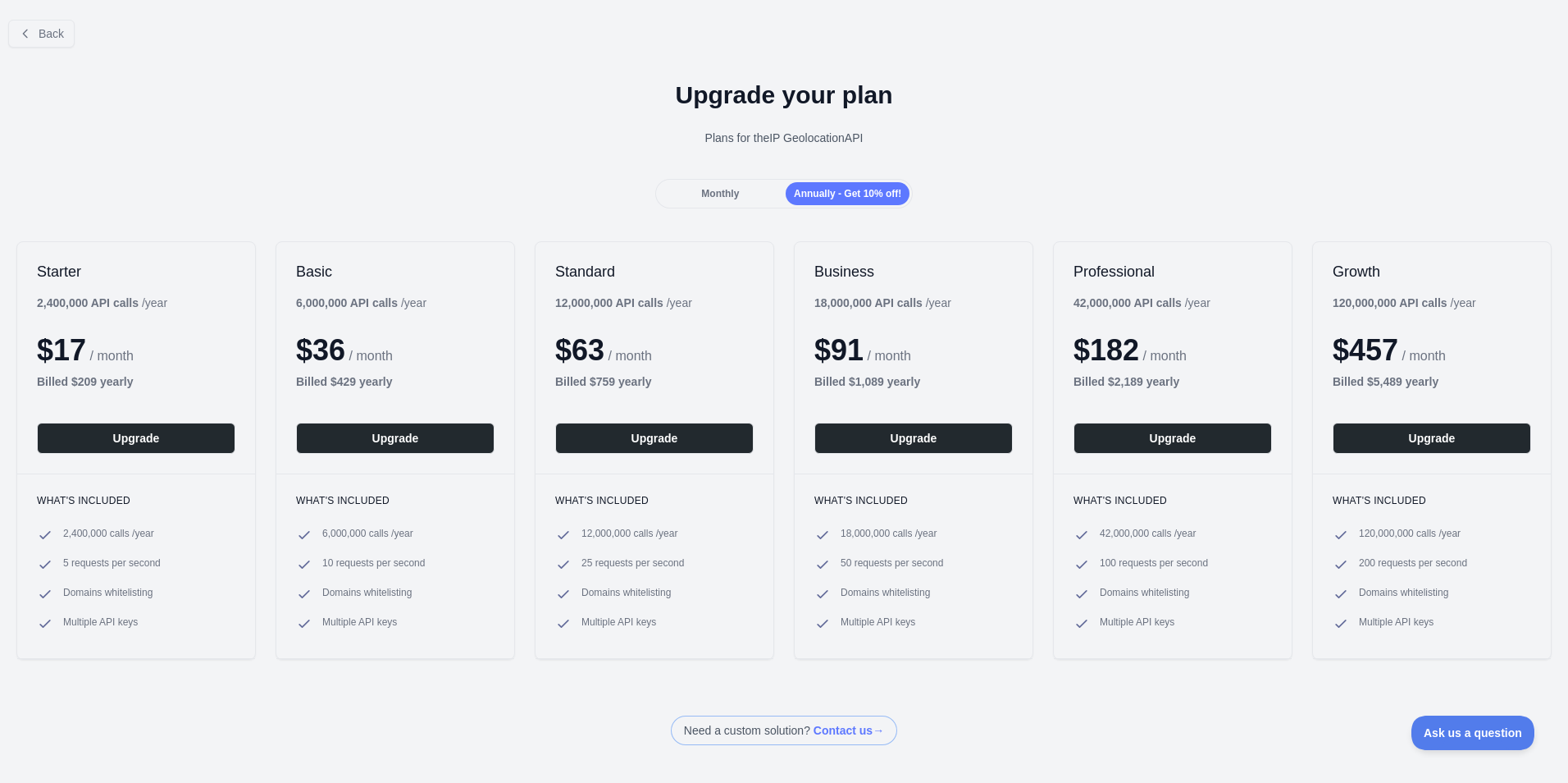
click at [729, 188] on span "Monthly" at bounding box center [720, 193] width 37 height 11
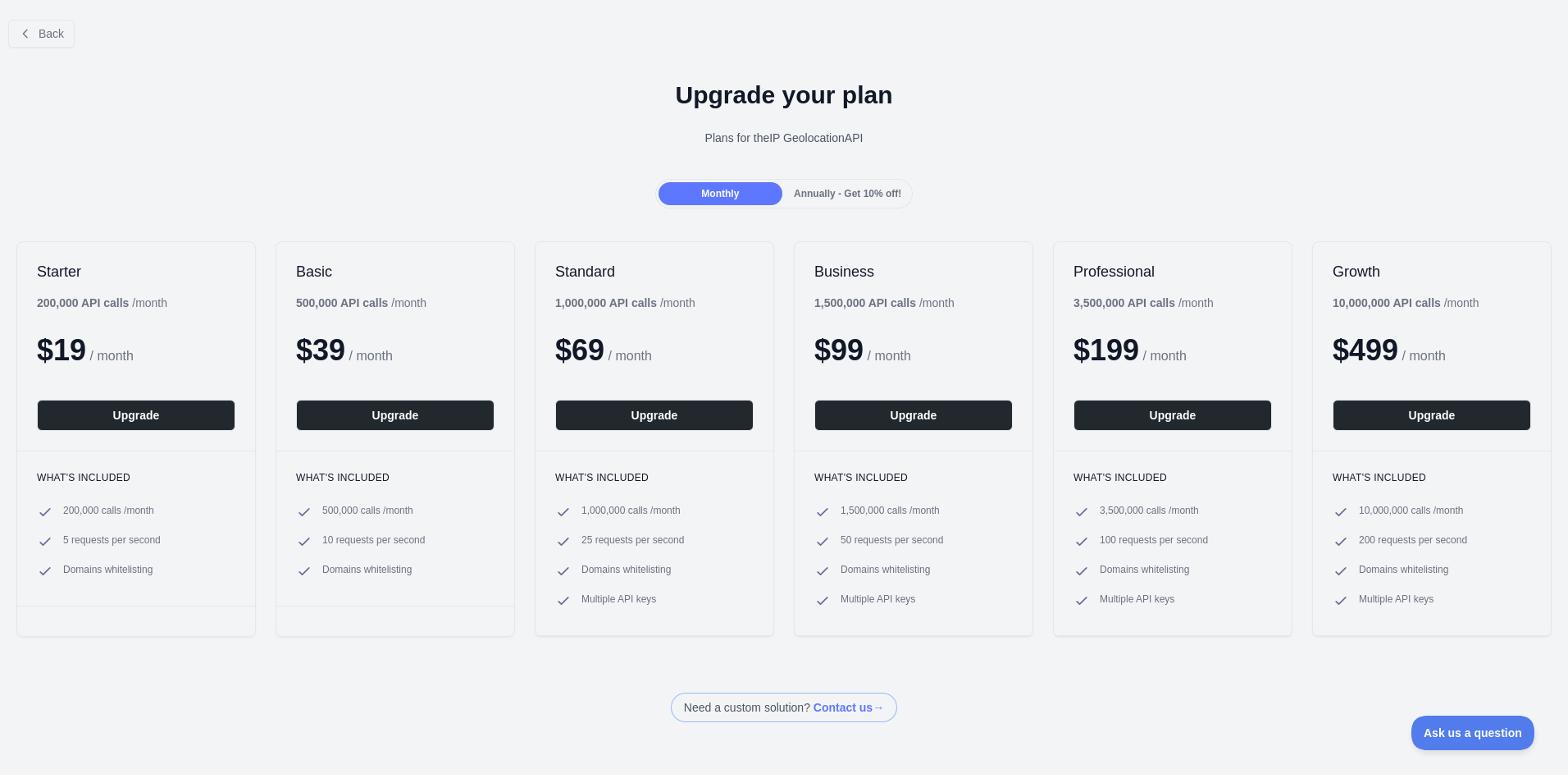
click at [875, 197] on span "Annually - Get 10% off!" at bounding box center [847, 193] width 107 height 11
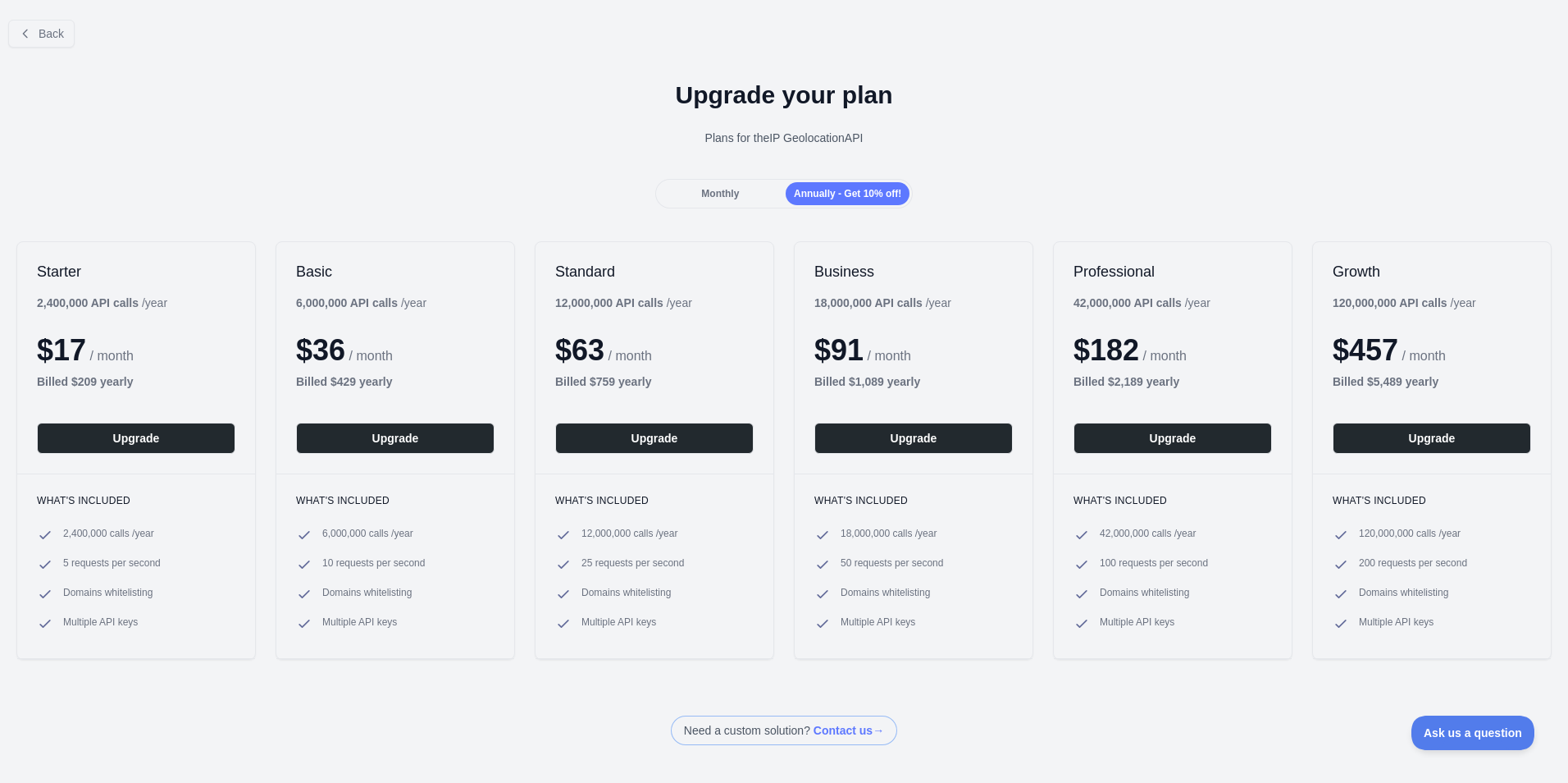
click at [1035, 191] on div "Monthly Annually - Get 10% off!" at bounding box center [784, 193] width 1568 height 30
click at [1036, 117] on div "Upgrade your plan Plans for the IP Geolocation API" at bounding box center [784, 119] width 1568 height 118
click at [1031, 101] on h1 "Upgrade your plan" at bounding box center [784, 94] width 1542 height 30
click at [1034, 97] on h1 "Upgrade your plan" at bounding box center [784, 94] width 1542 height 30
click at [48, 43] on button "Back" at bounding box center [42, 33] width 66 height 28
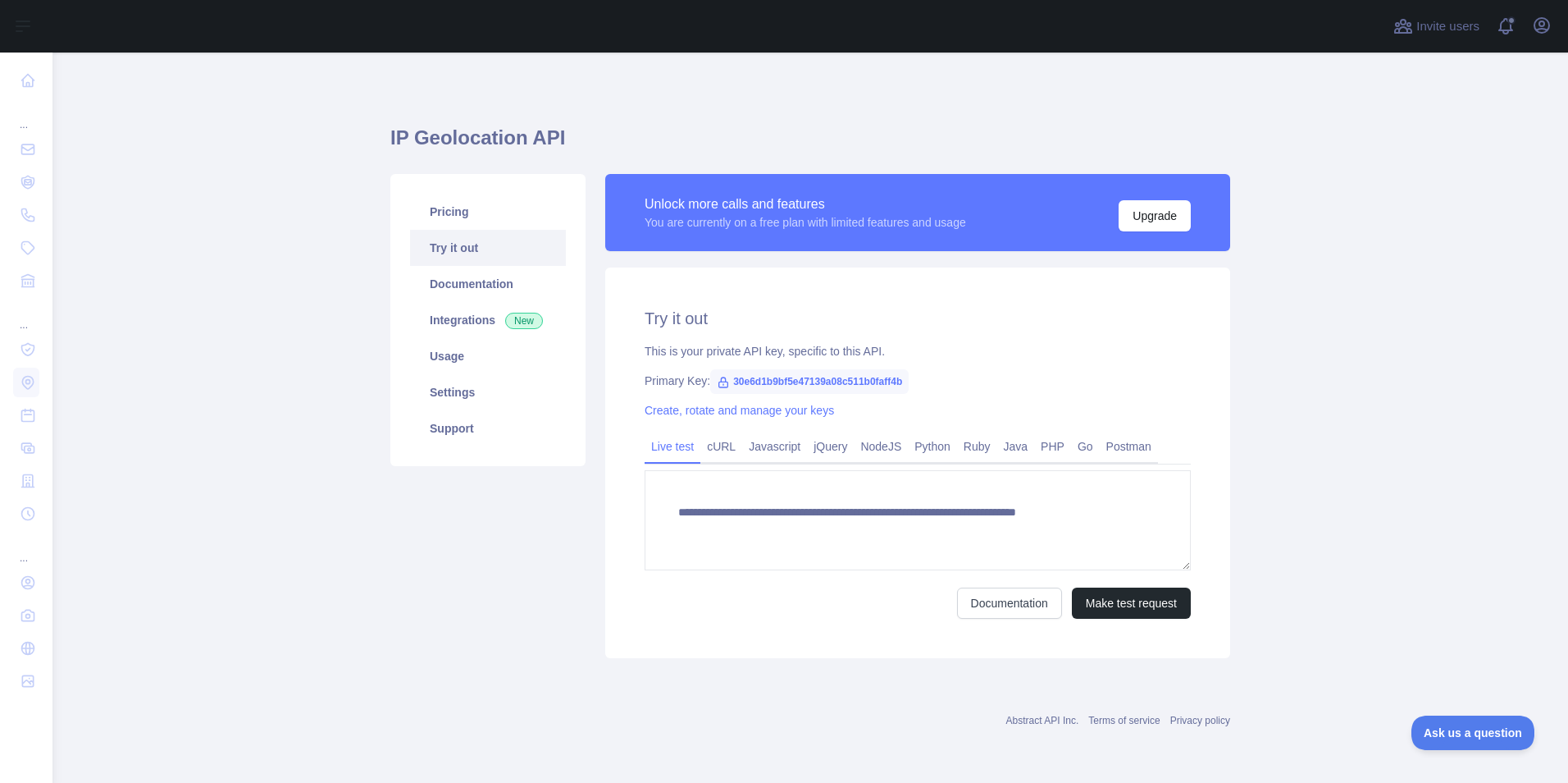
type textarea "**********"
click at [1537, 29] on icon "button" at bounding box center [1542, 25] width 20 height 20
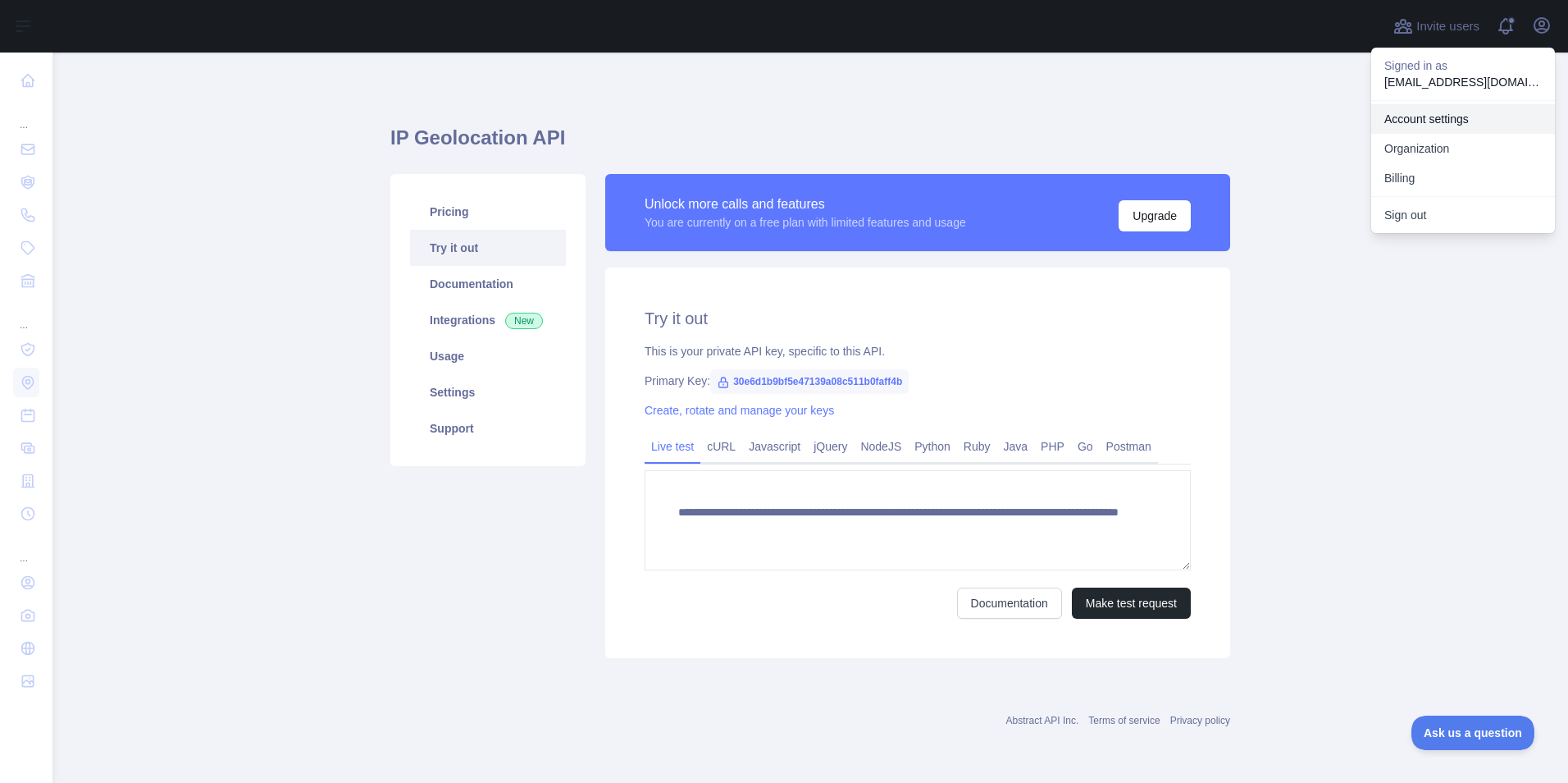
click at [1471, 117] on link "Account settings" at bounding box center [1463, 118] width 184 height 30
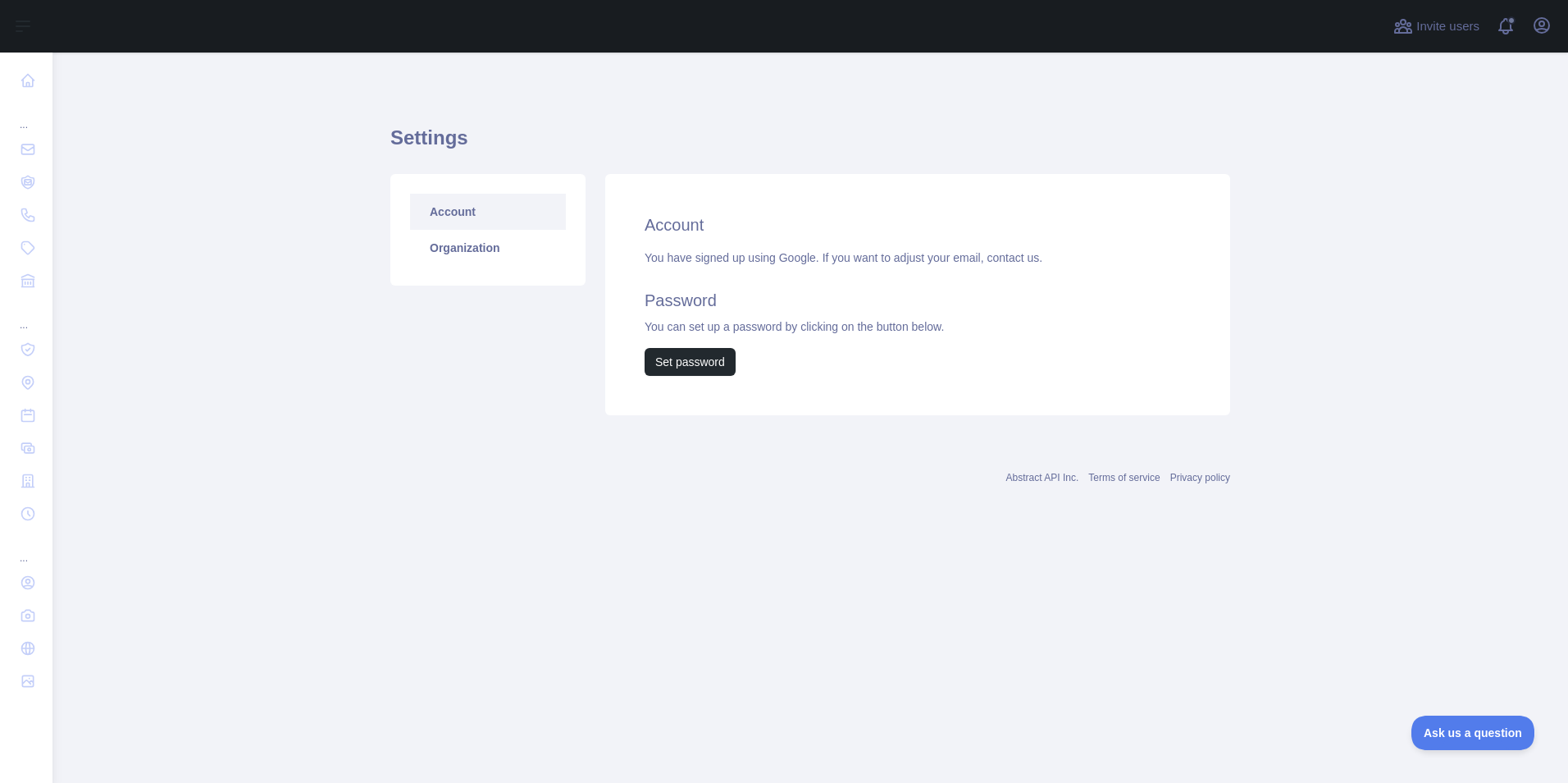
click at [689, 230] on h2 "Account" at bounding box center [918, 225] width 546 height 23
click at [711, 309] on h2 "Password" at bounding box center [918, 300] width 546 height 23
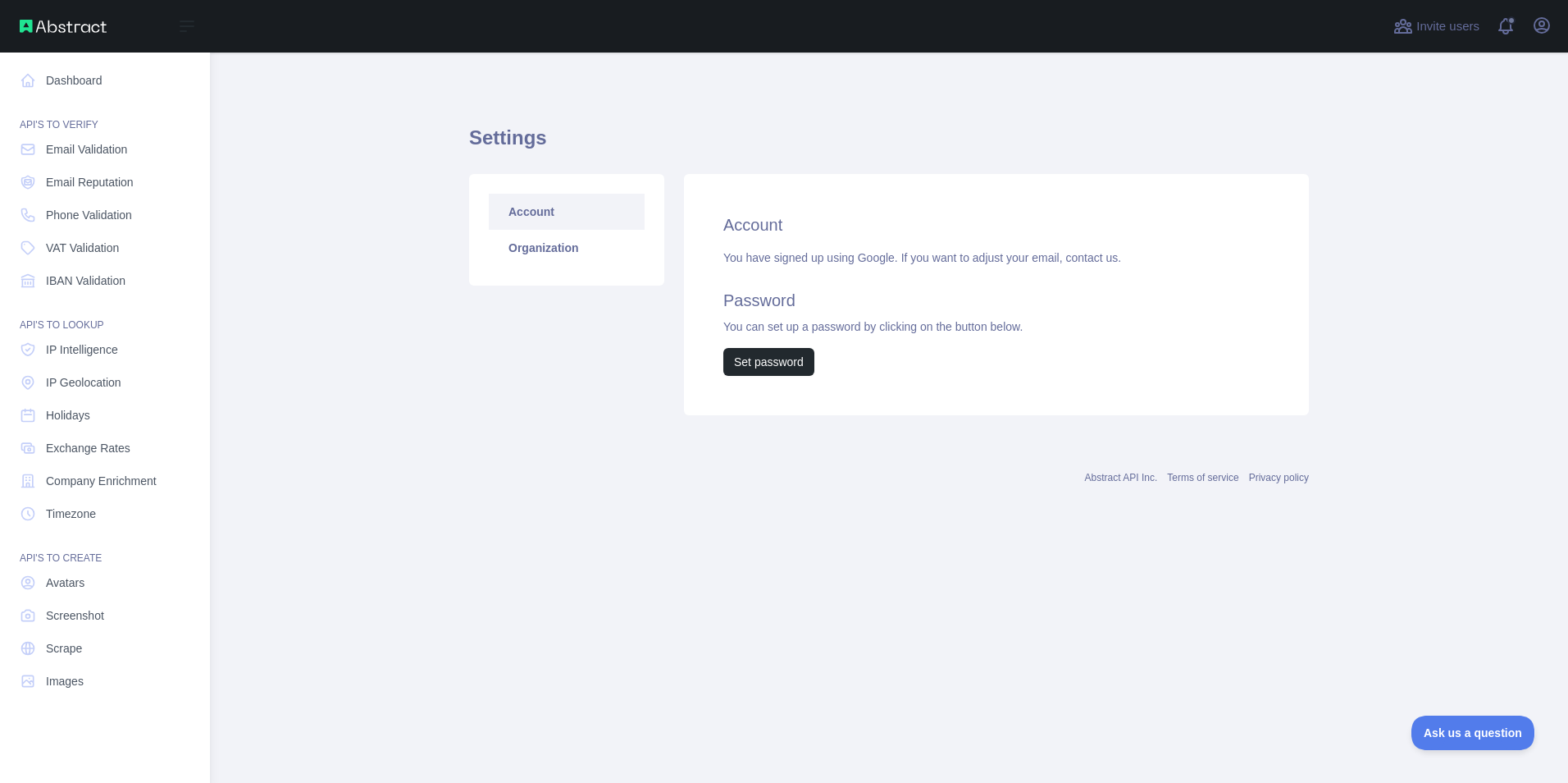
click at [37, 20] on img at bounding box center [63, 26] width 87 height 13
click at [192, 27] on icon at bounding box center [186, 26] width 13 height 10
click at [107, 151] on span "Email Validation" at bounding box center [86, 149] width 81 height 16
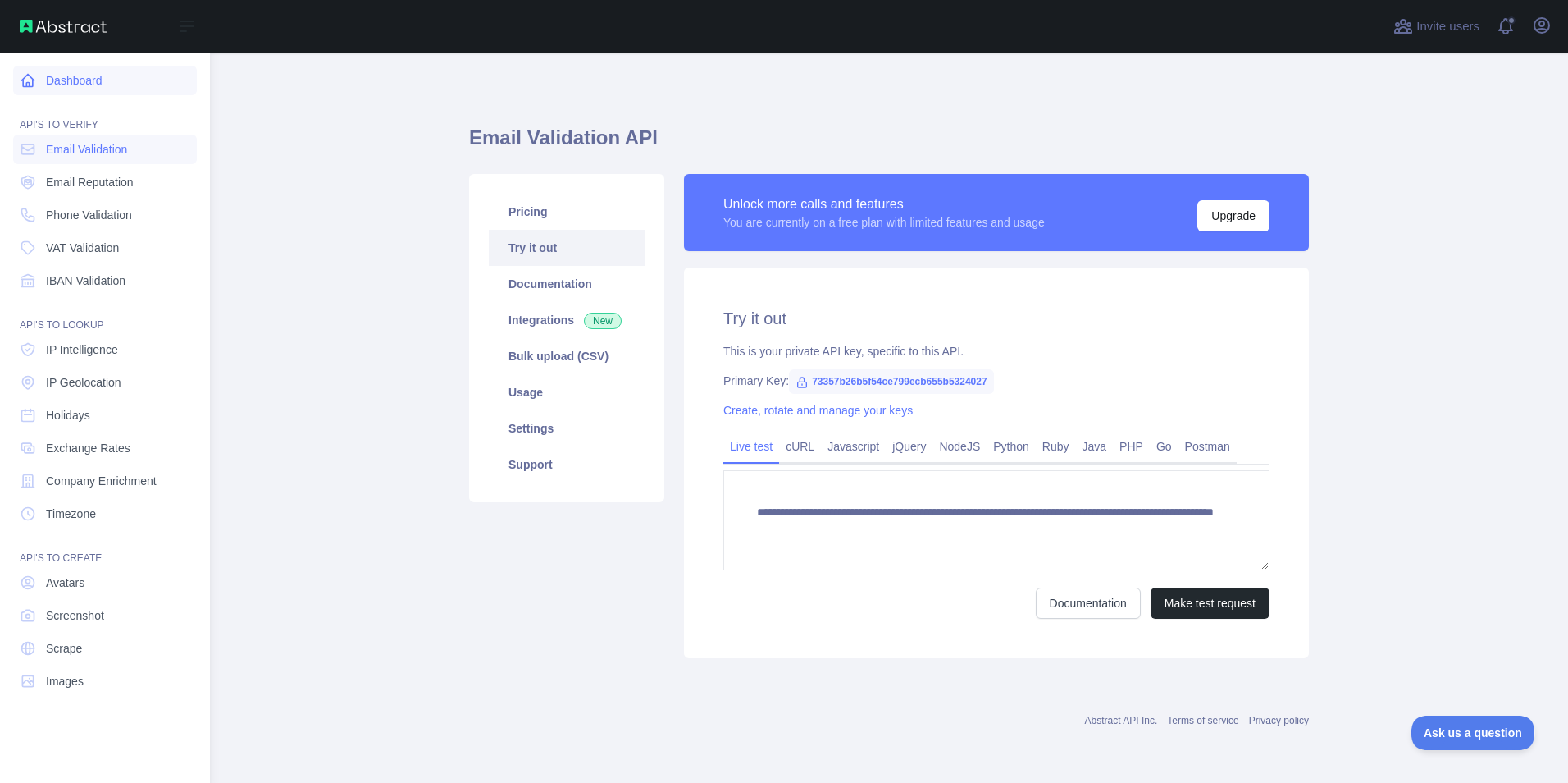
click at [96, 79] on link "Dashboard" at bounding box center [105, 80] width 184 height 30
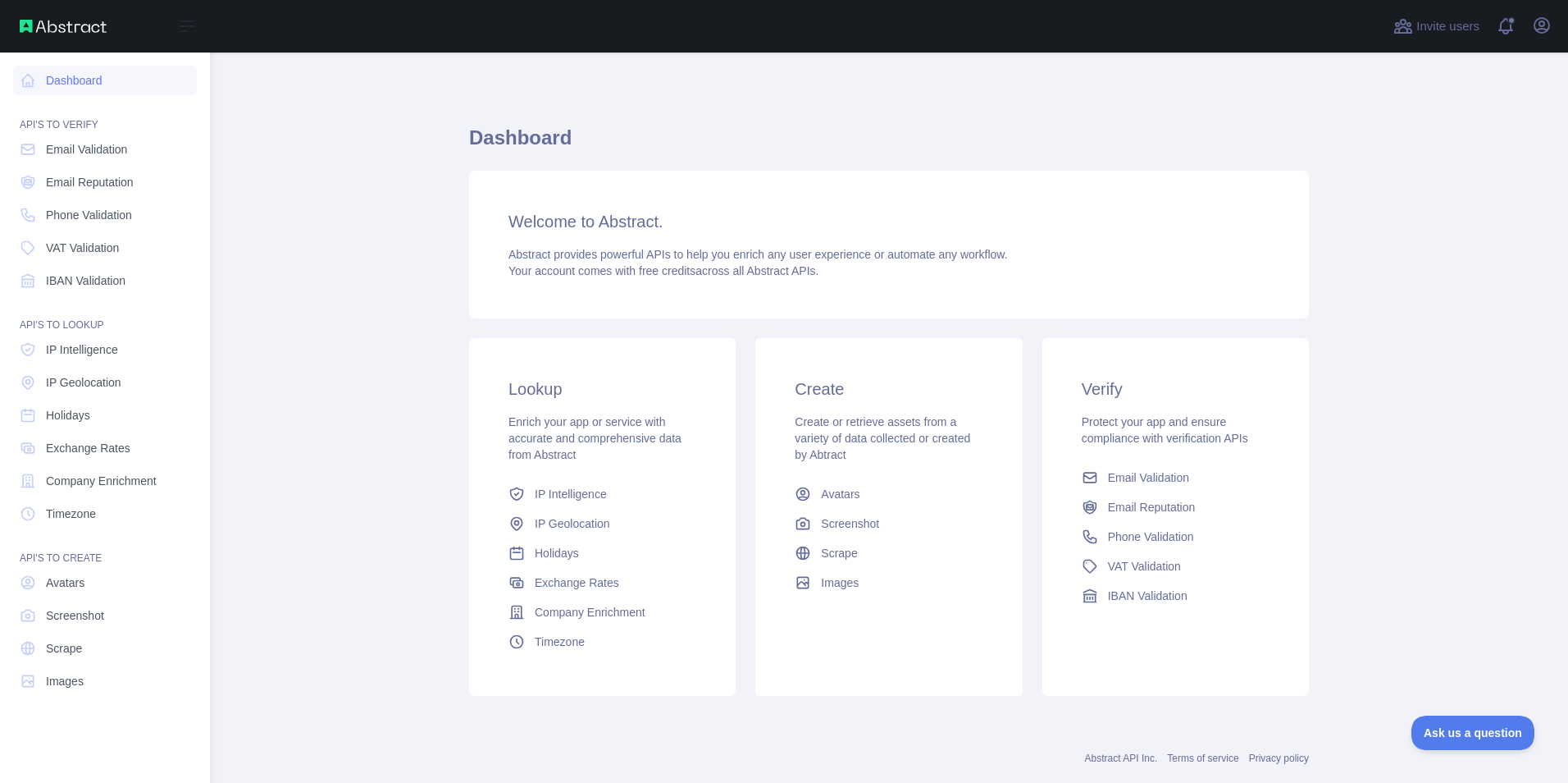
click at [60, 17] on div "Open sidebar" at bounding box center [105, 26] width 210 height 53
click at [1539, 26] on icon "button" at bounding box center [1541, 25] width 14 height 14
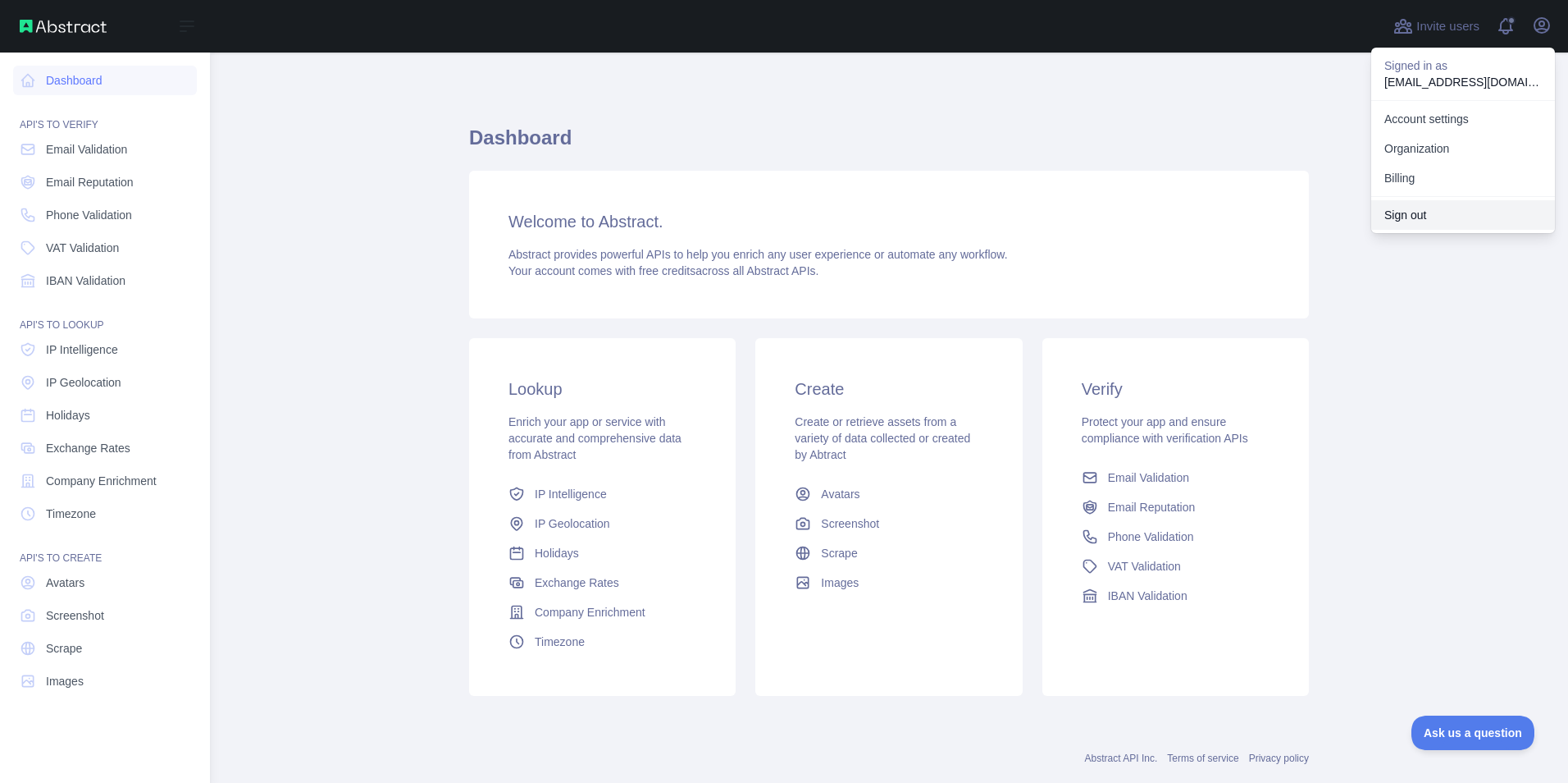
click at [1426, 222] on button "Sign out" at bounding box center [1463, 214] width 184 height 30
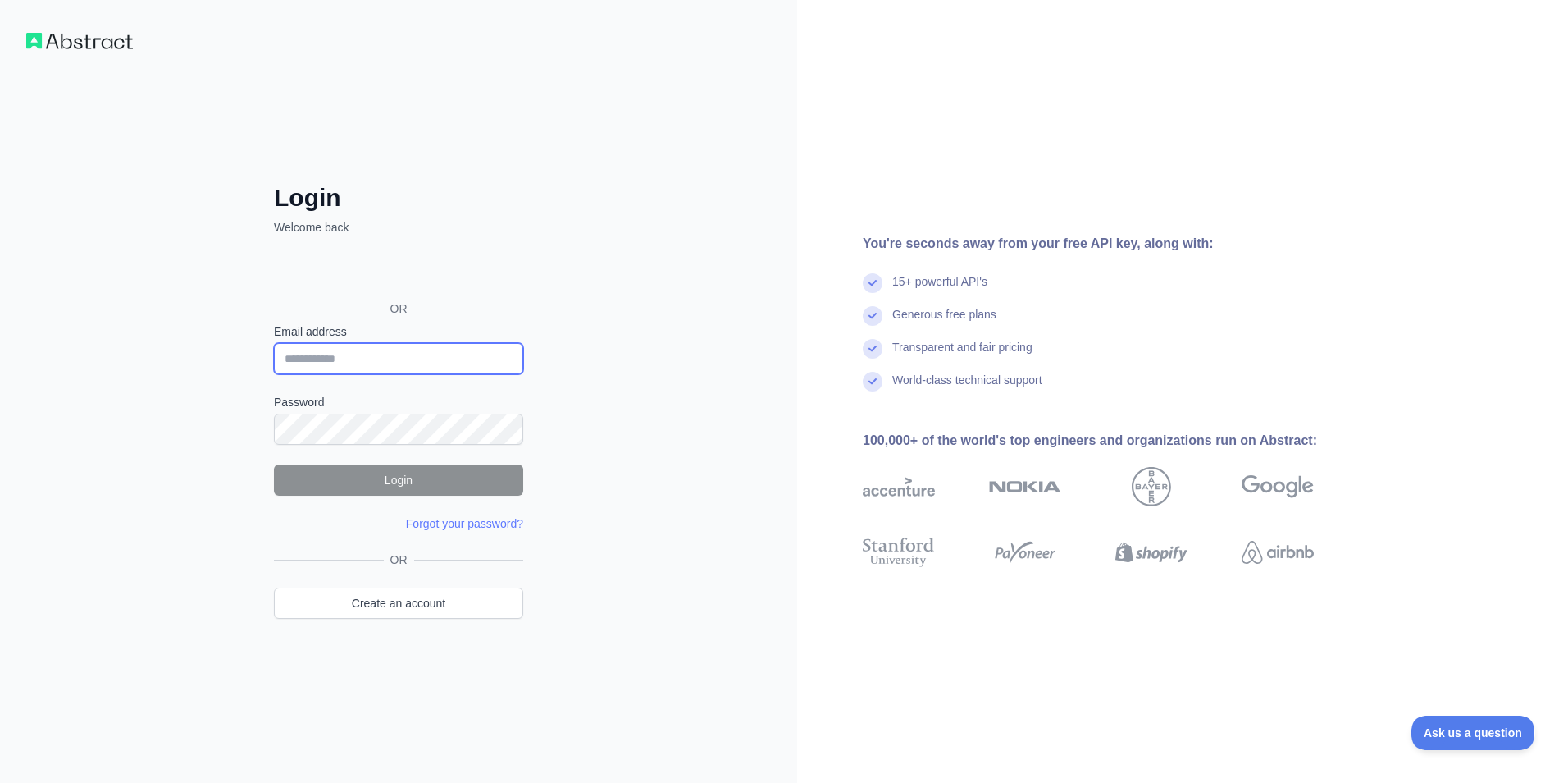
click at [443, 362] on input "Email address" at bounding box center [398, 358] width 249 height 31
type input "**********"
click at [511, 597] on link "Create an account" at bounding box center [398, 603] width 249 height 31
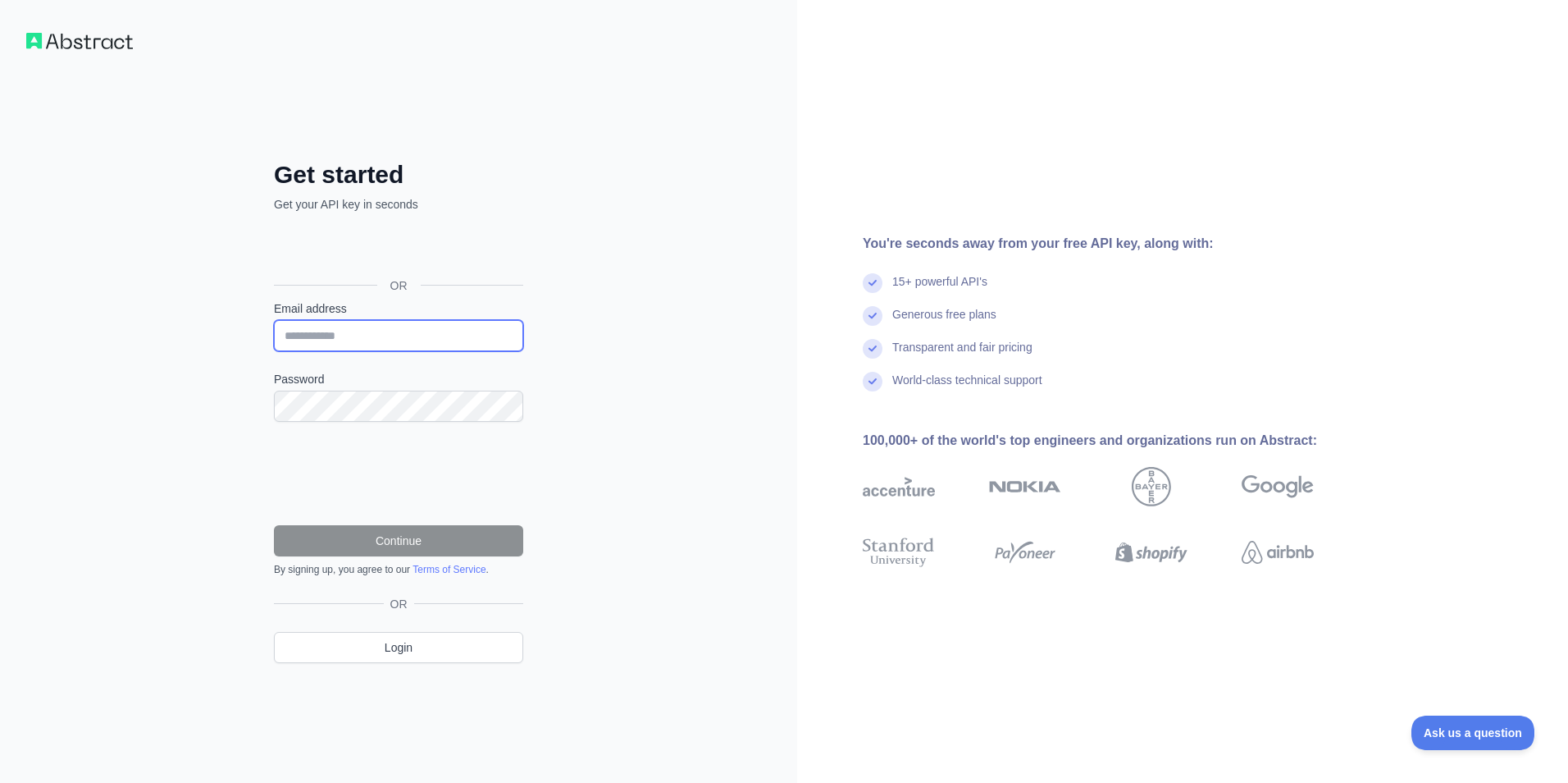
click at [358, 332] on input "Email address" at bounding box center [398, 335] width 249 height 31
type input "**********"
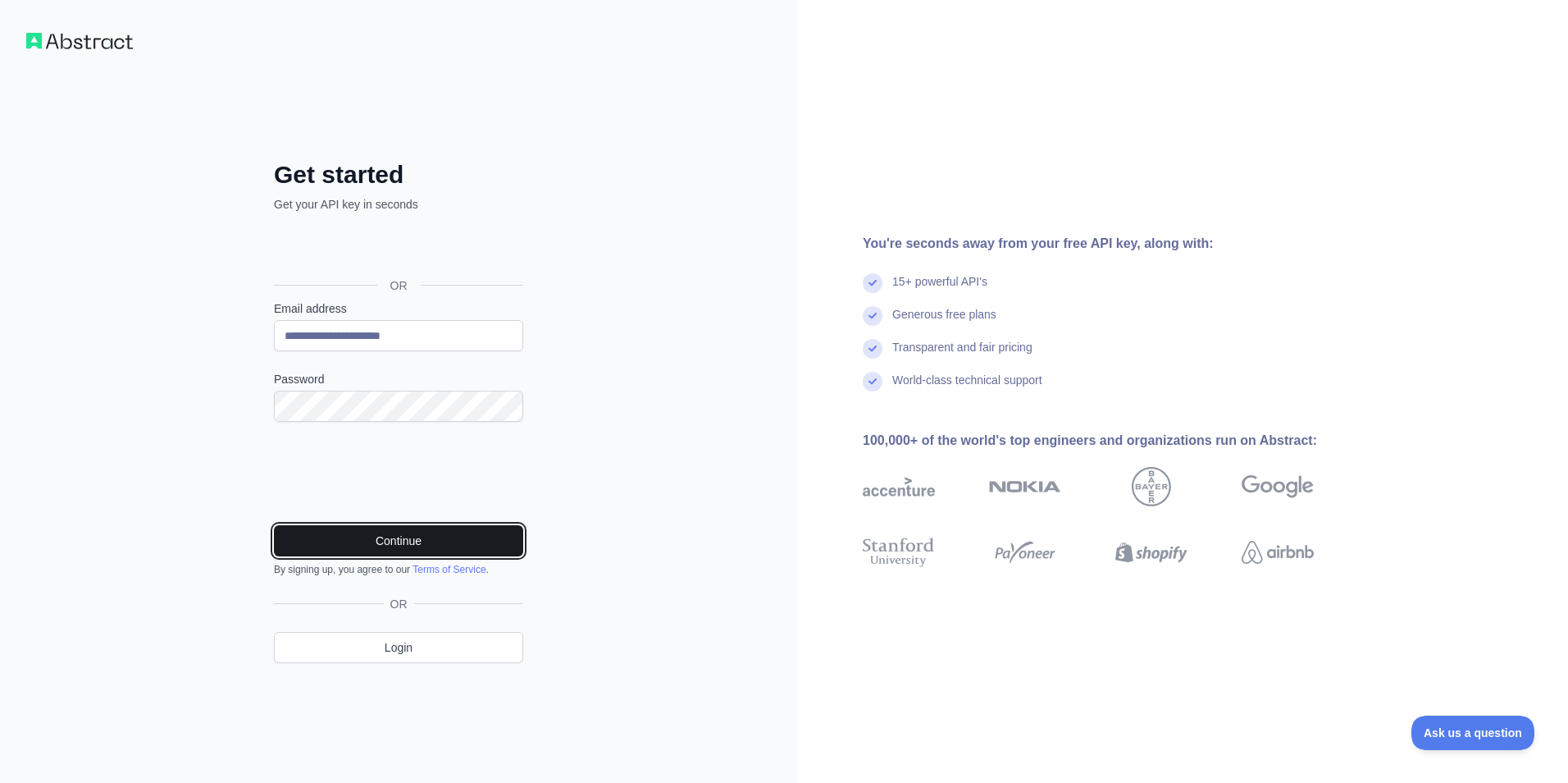
click at [381, 541] on button "Continue" at bounding box center [398, 540] width 249 height 31
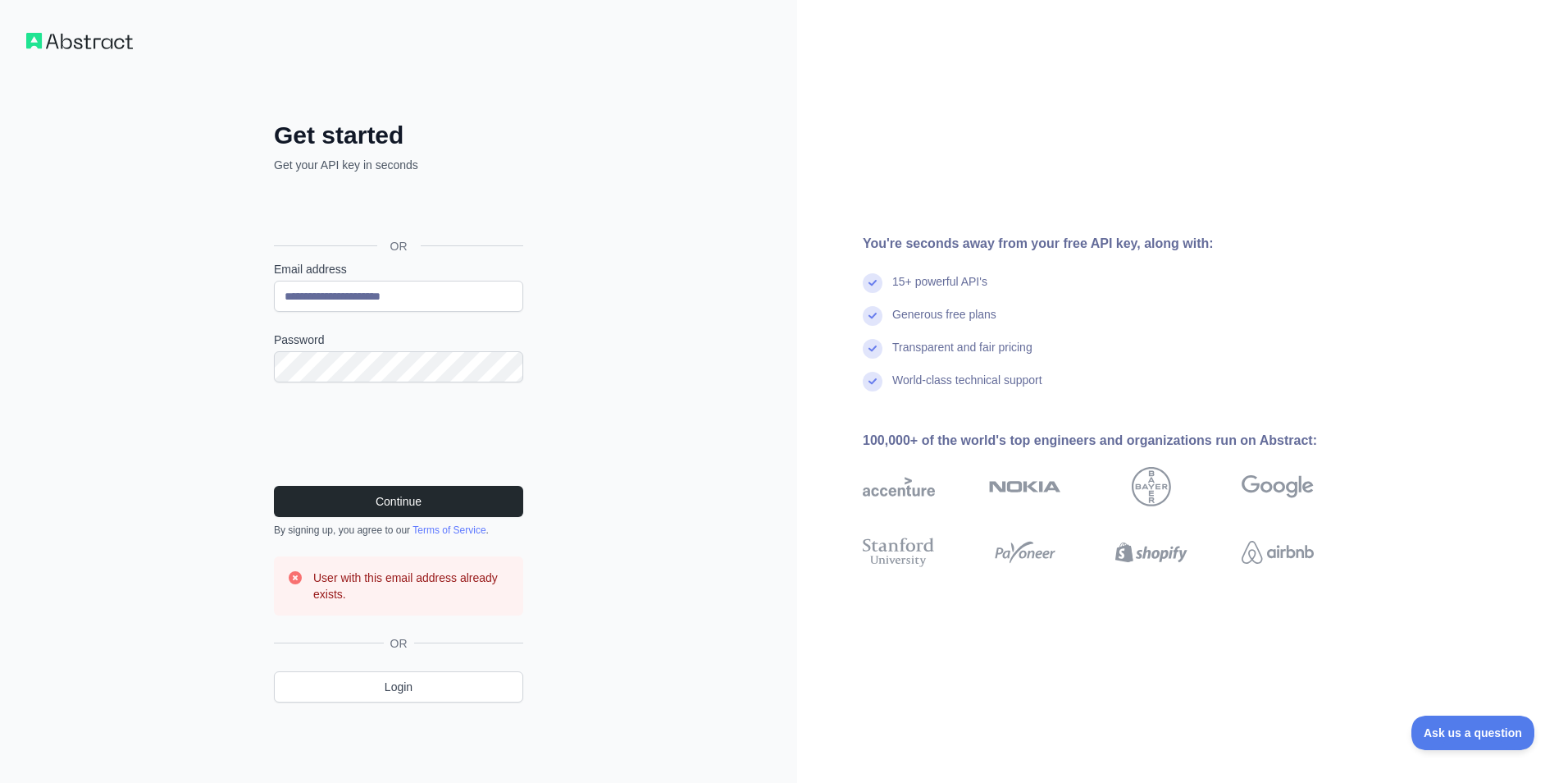
click at [625, 368] on div "**********" at bounding box center [398, 392] width 797 height 783
click at [425, 699] on link "Login" at bounding box center [398, 686] width 249 height 31
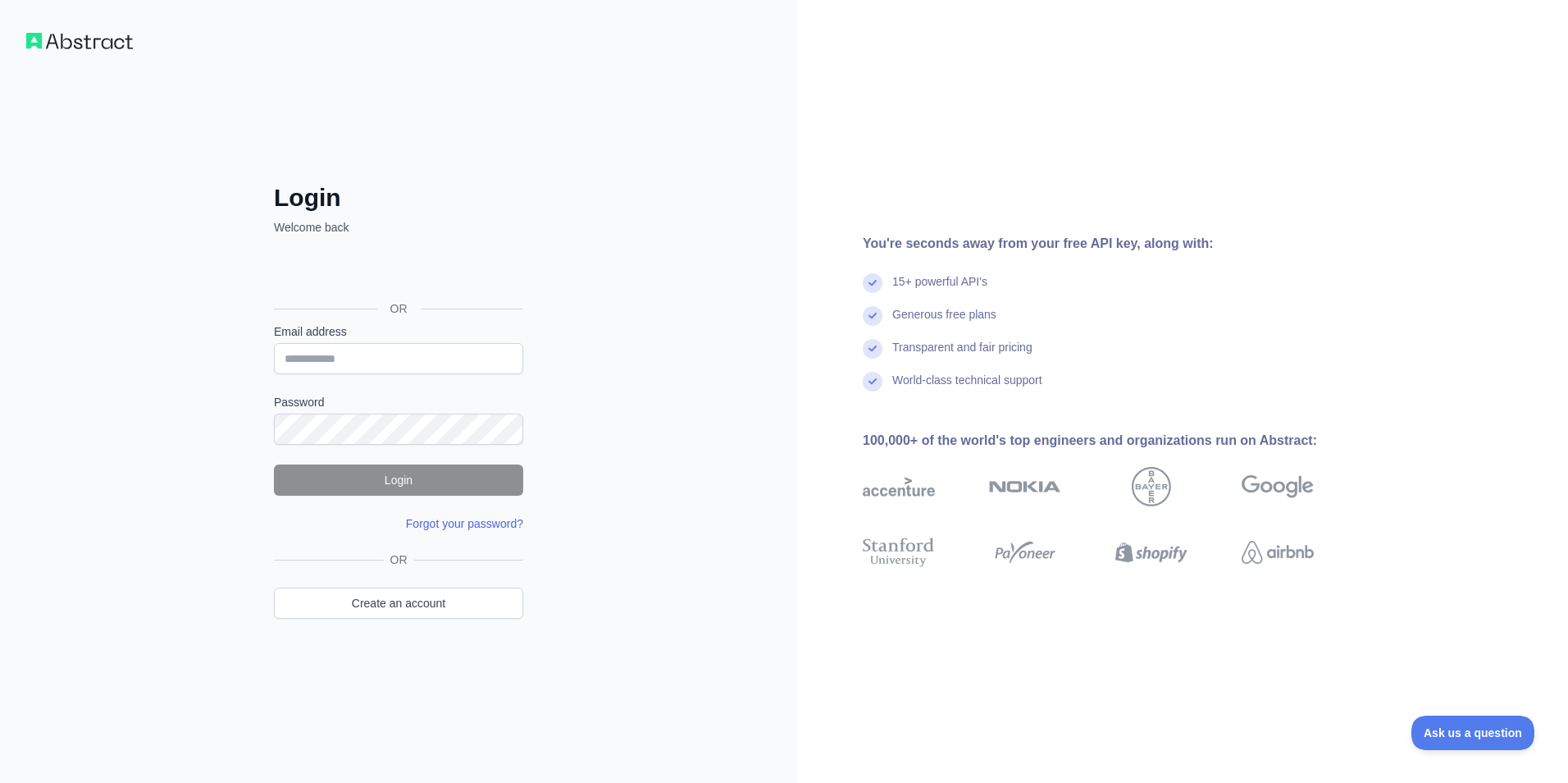
click at [478, 524] on link "Forgot your password?" at bounding box center [465, 523] width 117 height 13
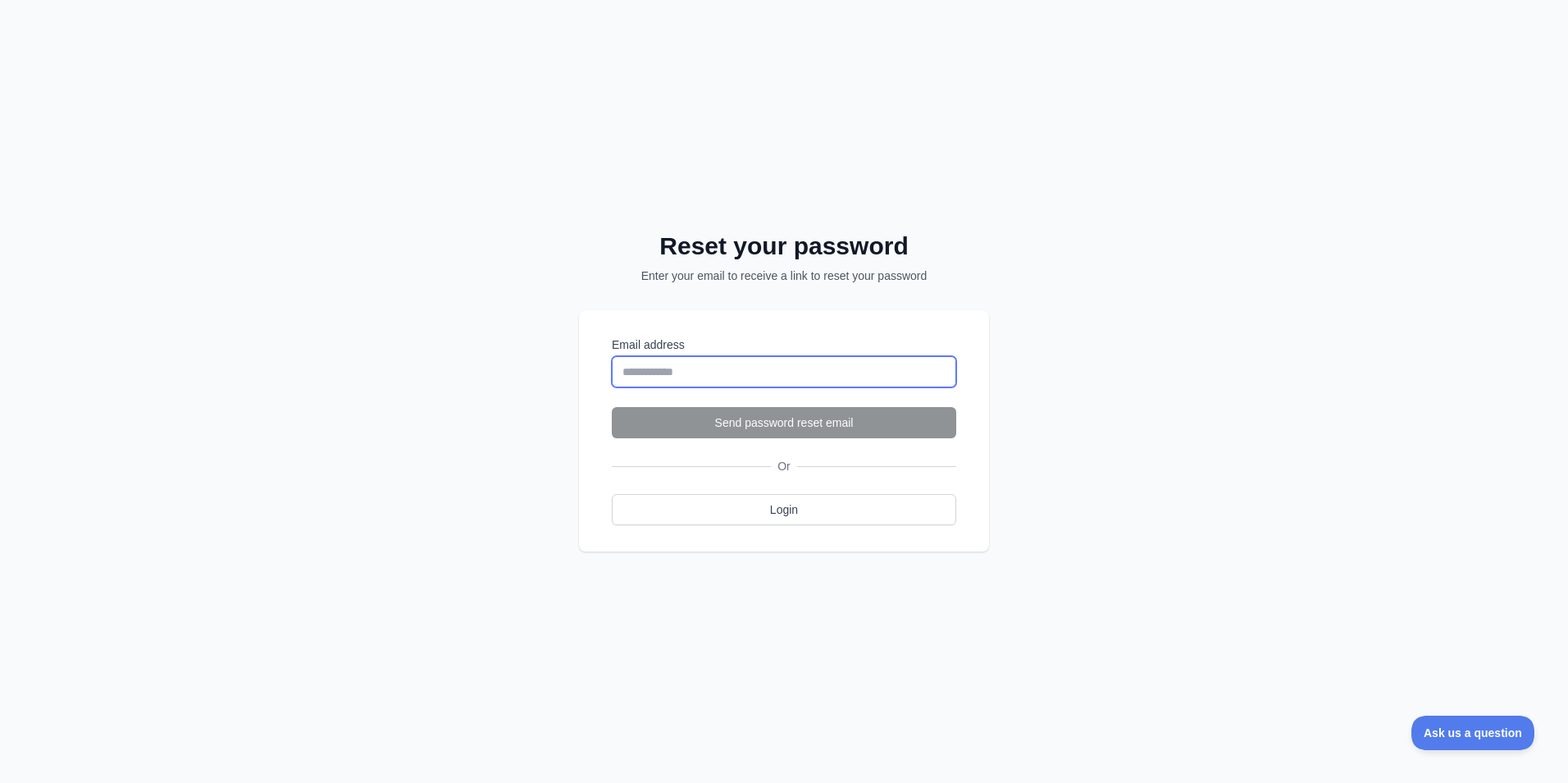
click at [694, 369] on input "Email address" at bounding box center [784, 371] width 345 height 31
type input "**********"
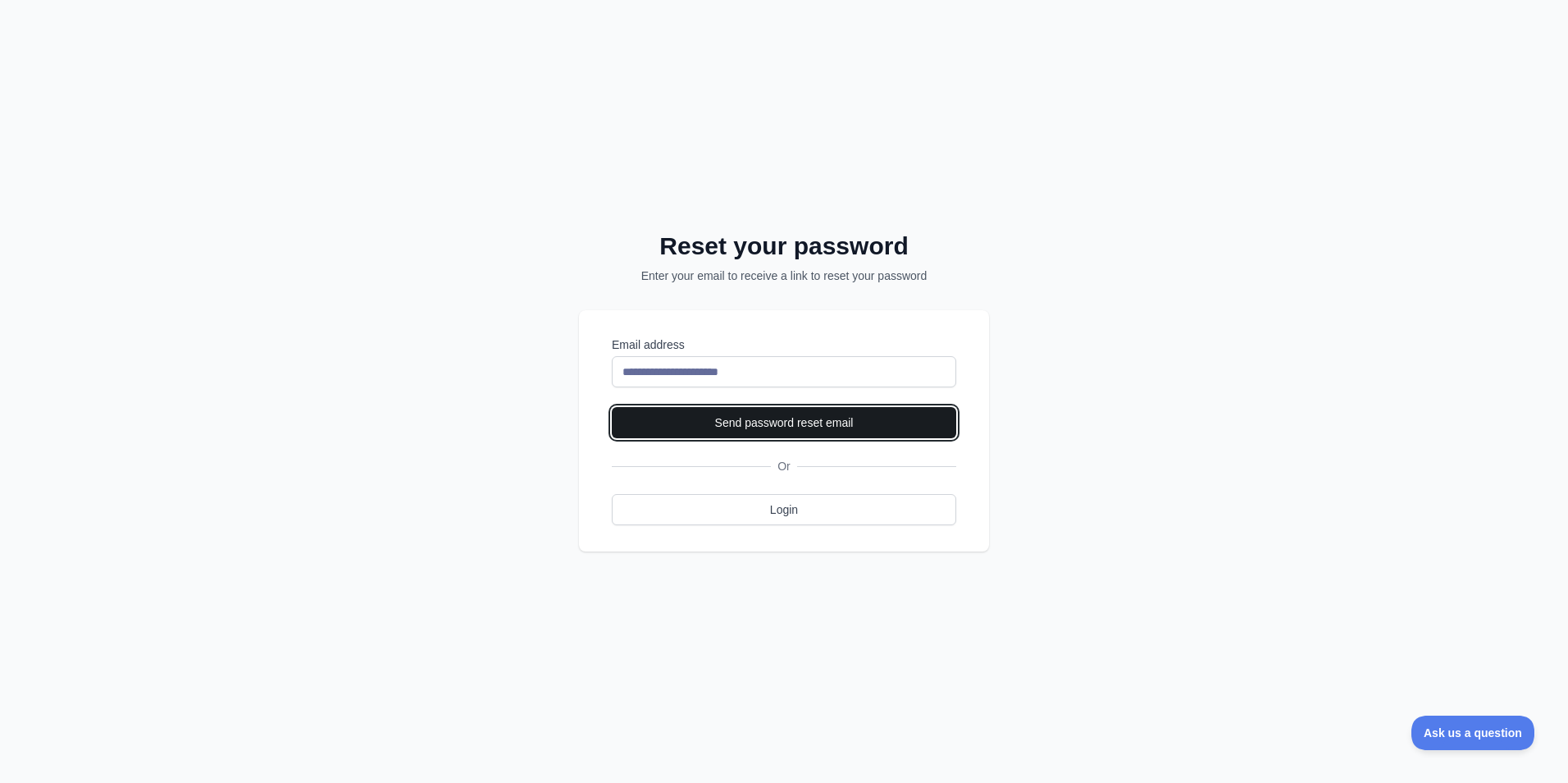
click at [825, 422] on button "Send password reset email" at bounding box center [784, 422] width 345 height 31
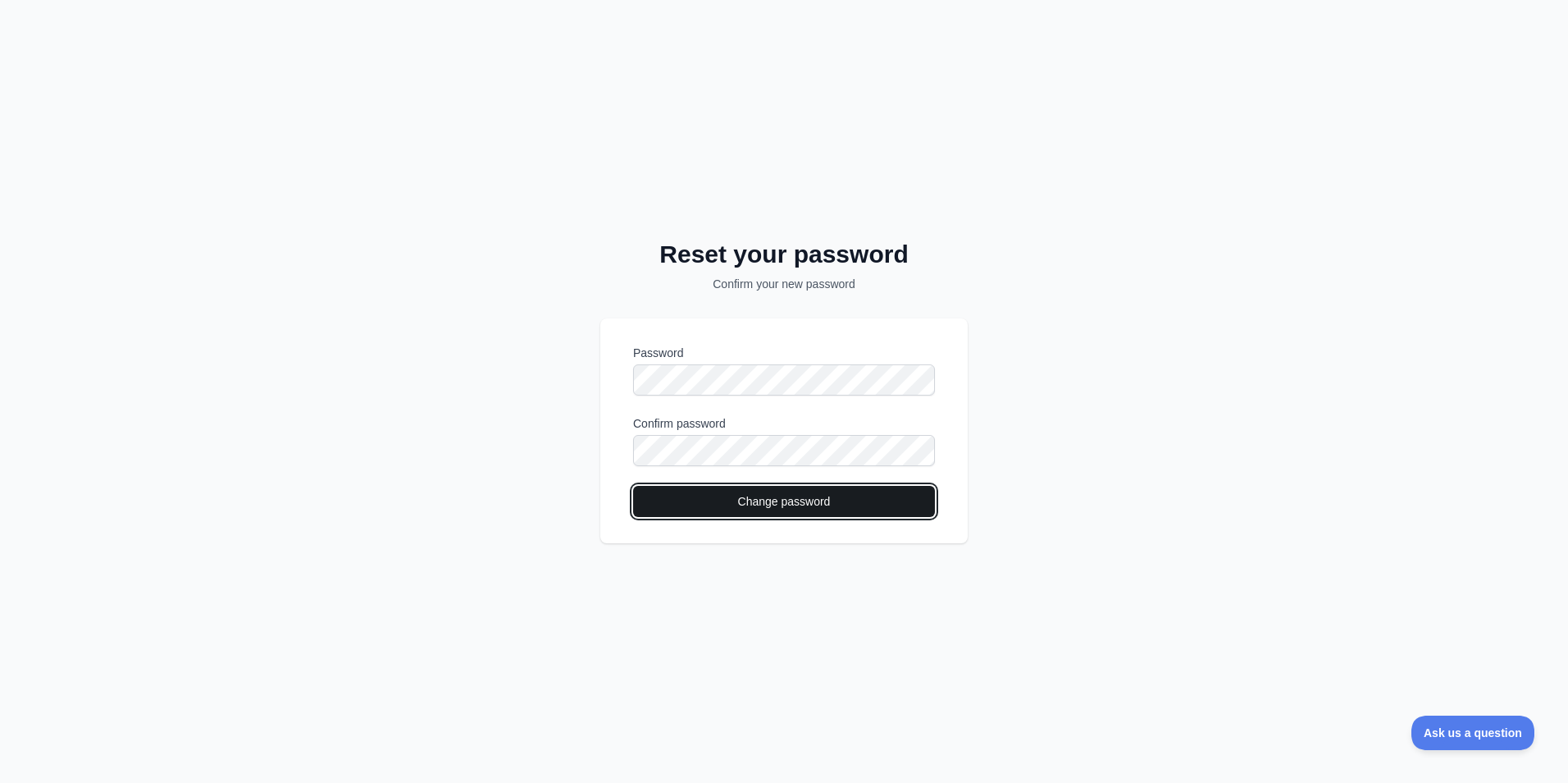
click at [798, 510] on button "Change password" at bounding box center [784, 501] width 302 height 31
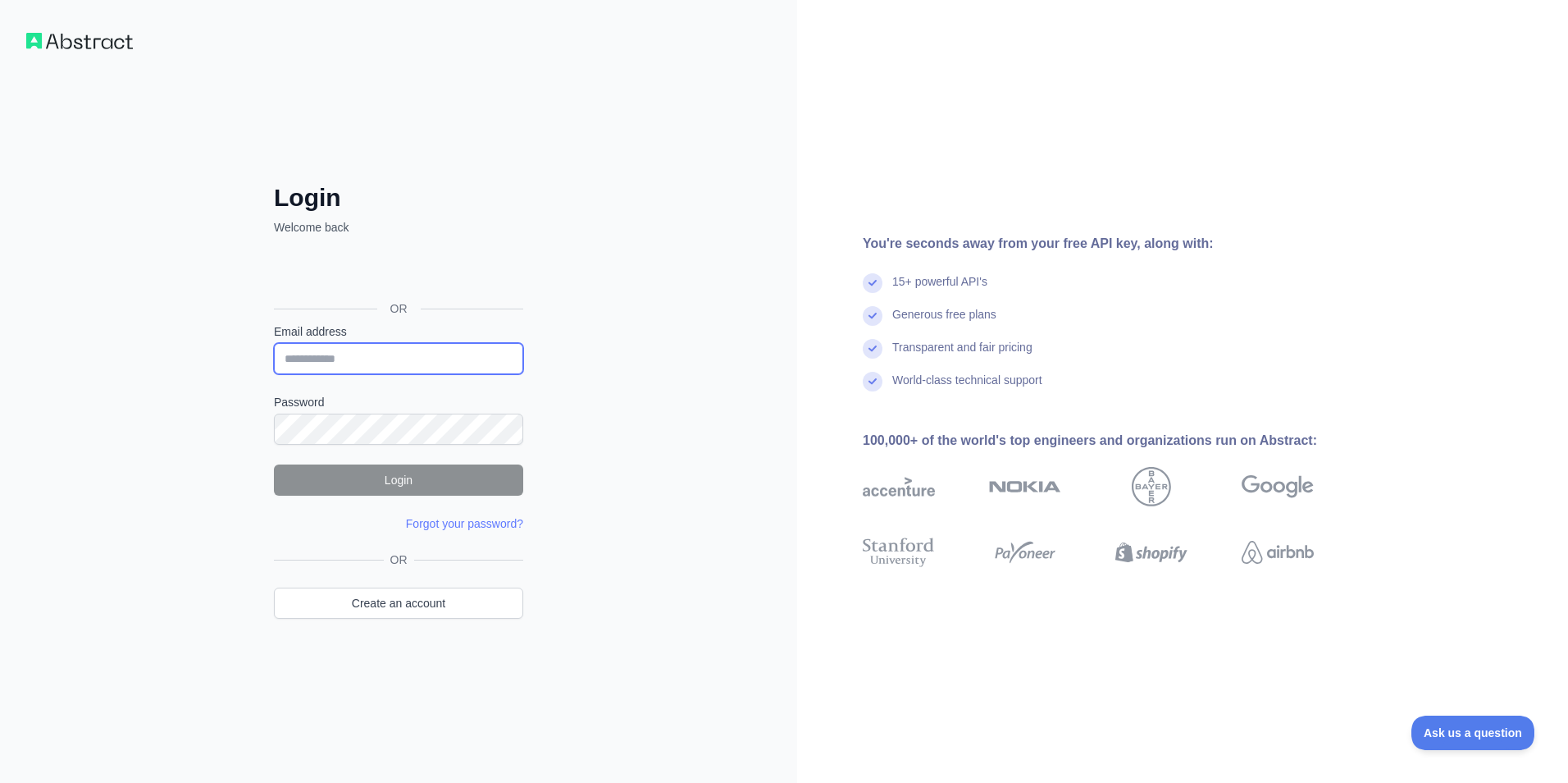
click at [384, 358] on input "Email address" at bounding box center [398, 358] width 249 height 31
type input "**********"
click at [406, 483] on button "Login" at bounding box center [398, 480] width 249 height 31
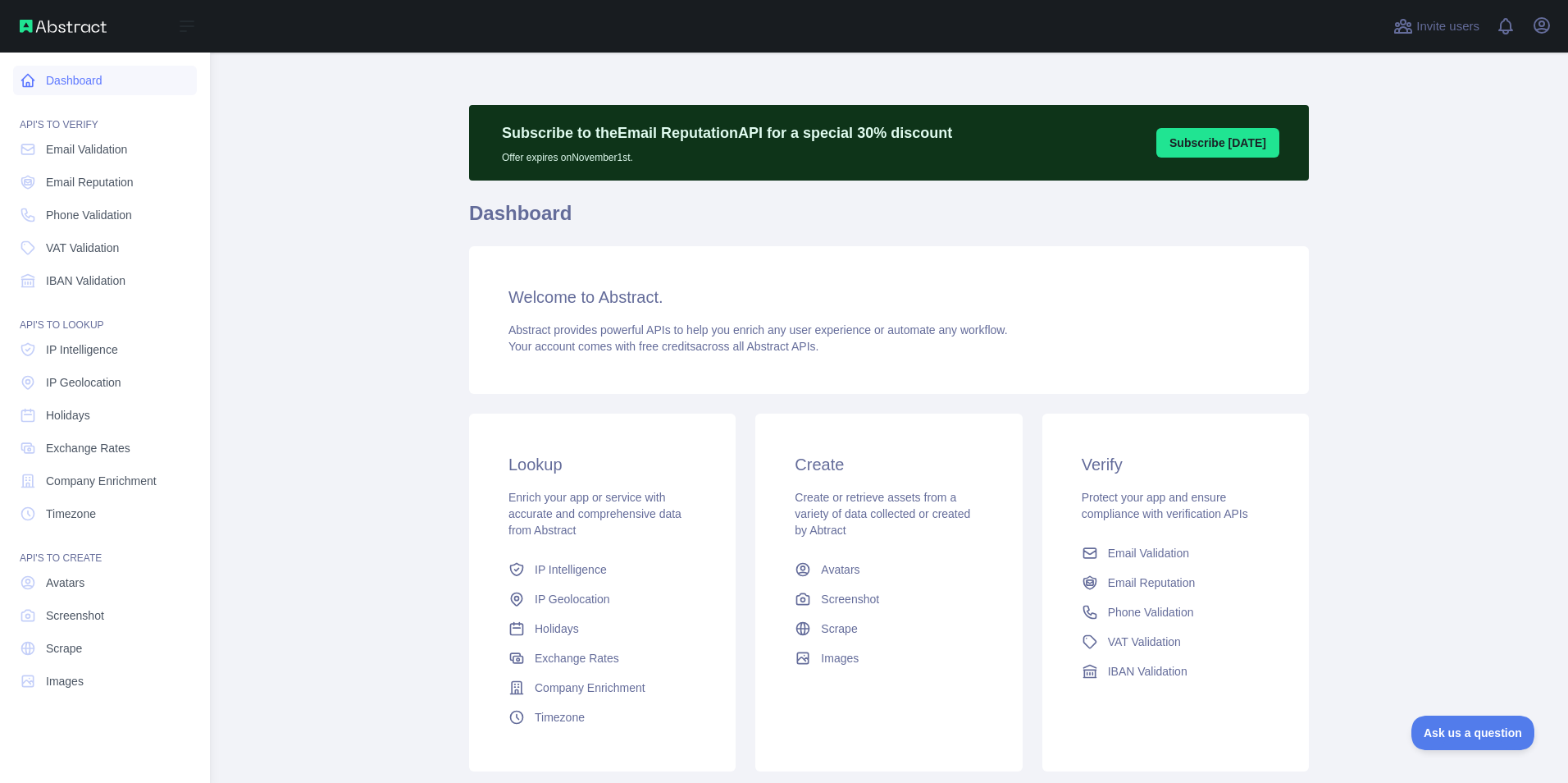
click at [90, 81] on link "Dashboard" at bounding box center [105, 80] width 184 height 30
click at [104, 386] on span "IP Geolocation" at bounding box center [83, 382] width 76 height 16
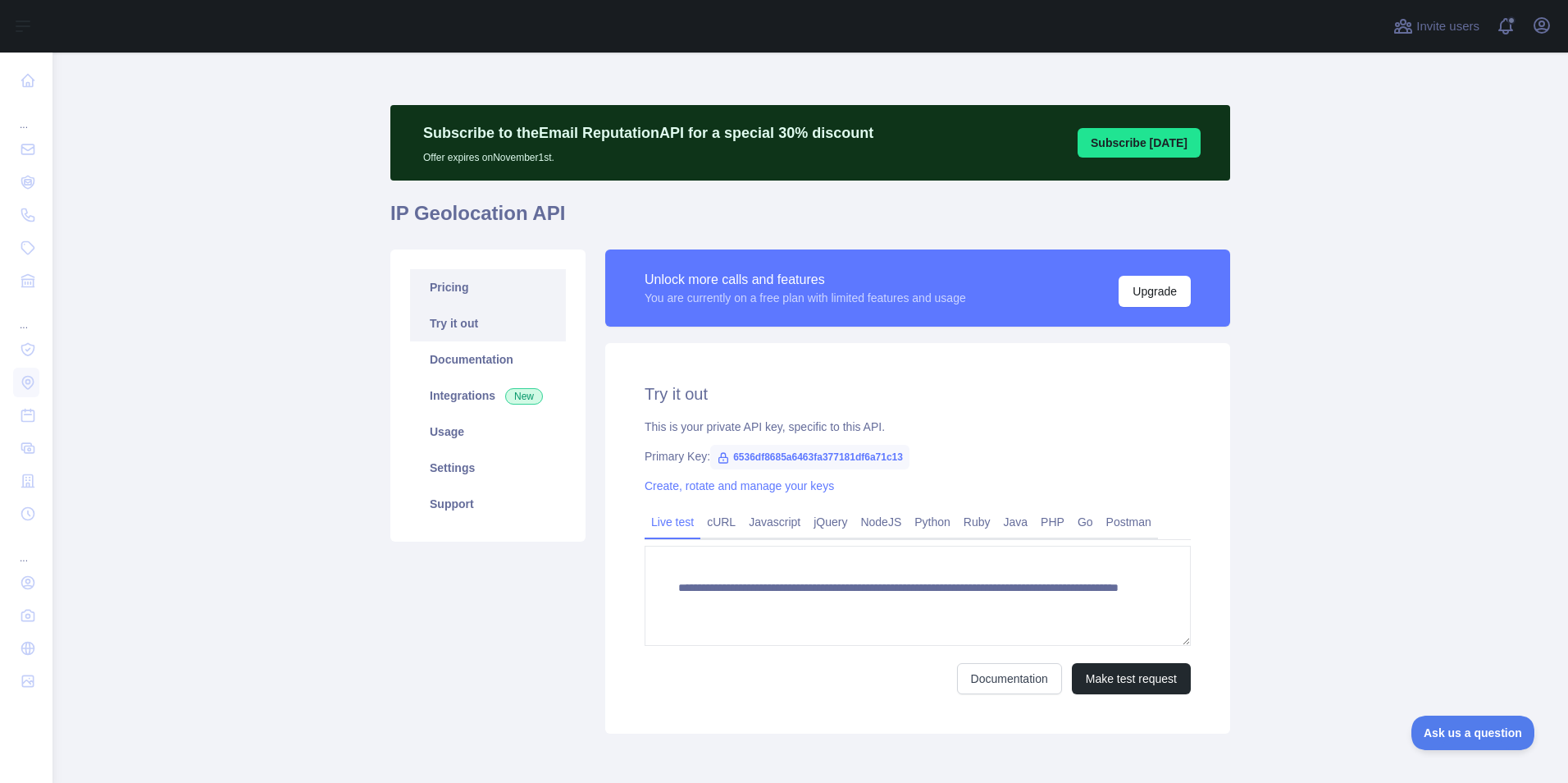
click at [470, 294] on link "Pricing" at bounding box center [488, 287] width 156 height 36
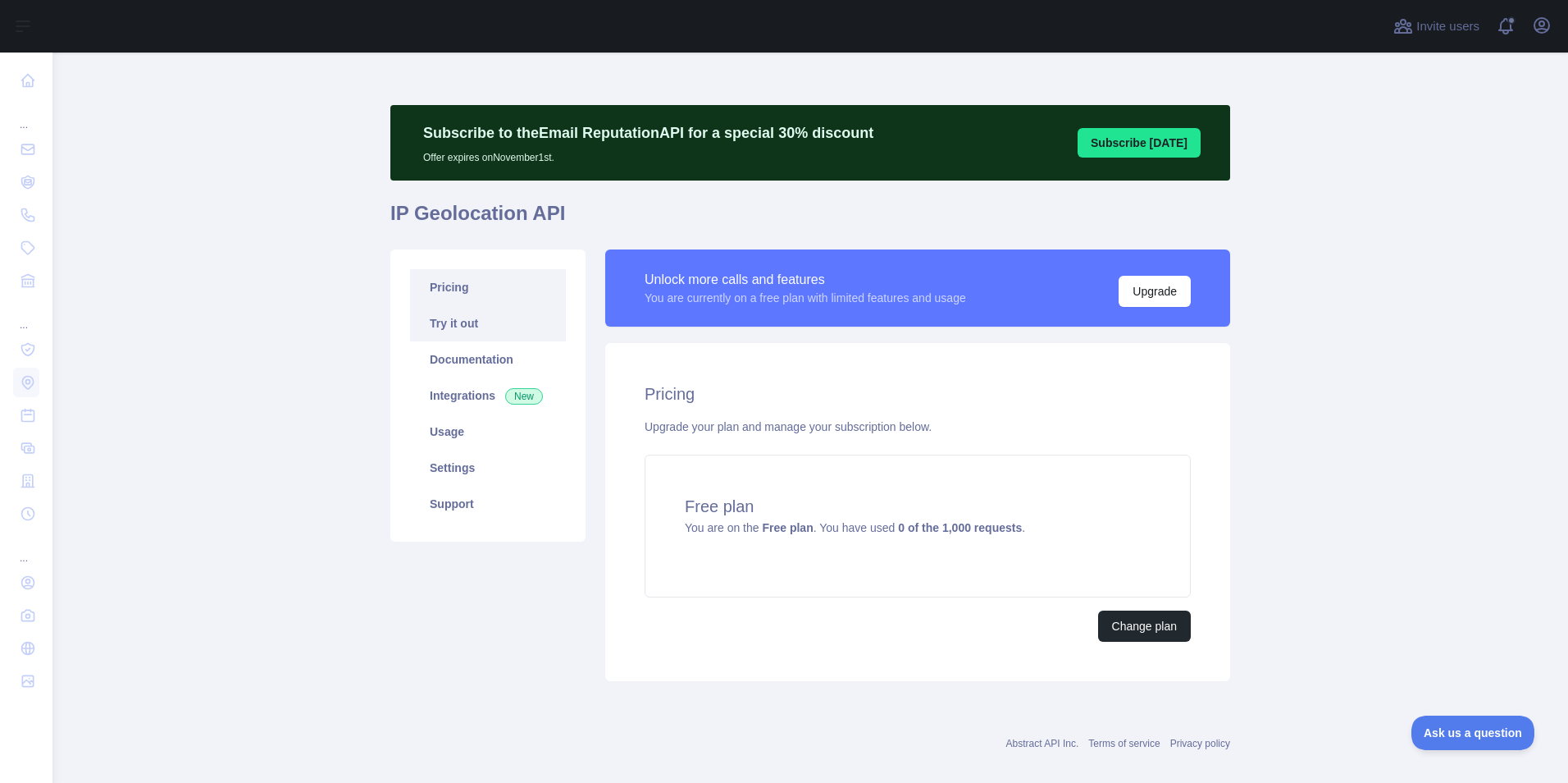
click at [459, 330] on link "Try it out" at bounding box center [488, 323] width 156 height 36
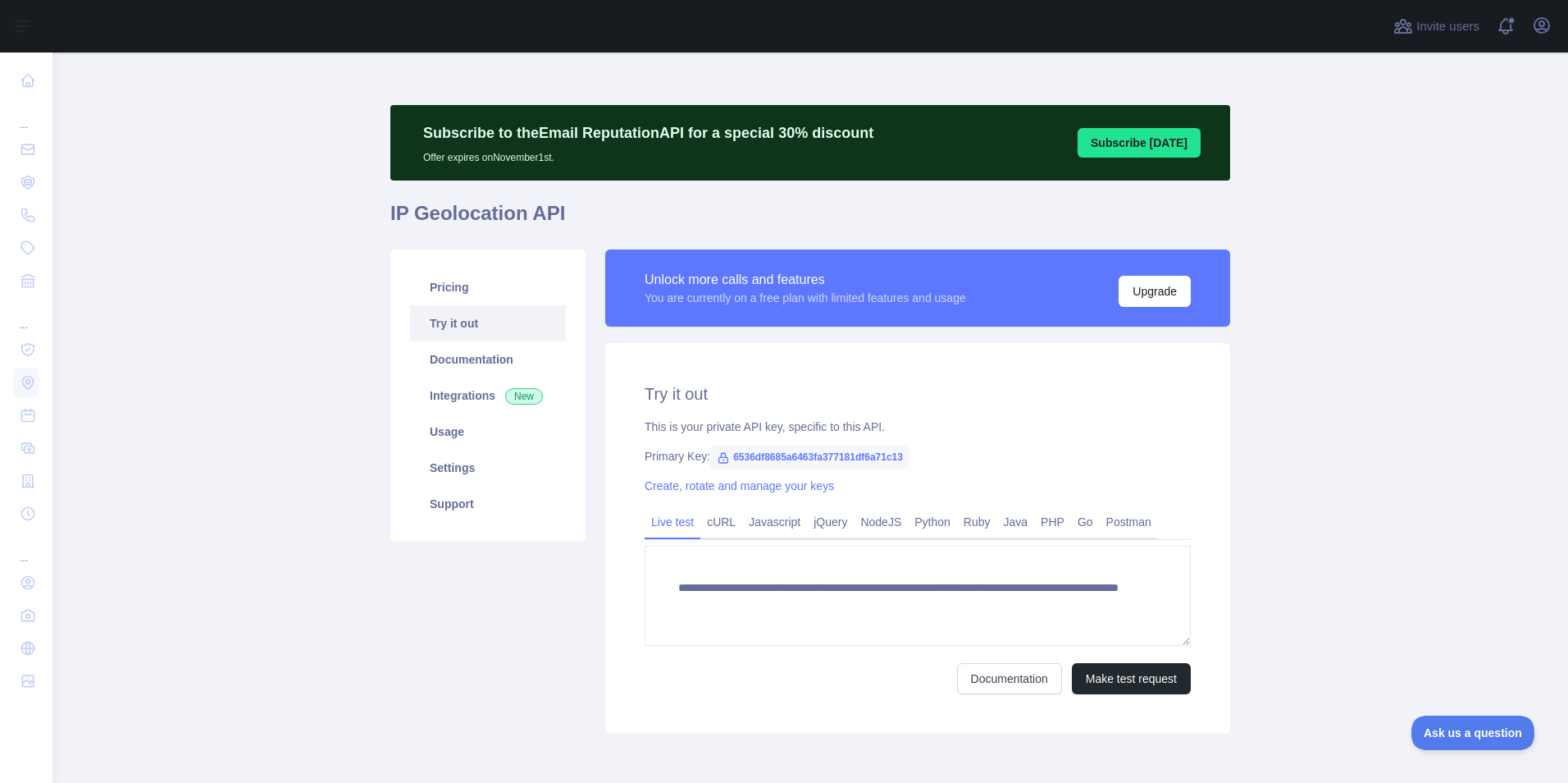
click at [780, 462] on span "6536df8685a6463fa377181df6a71c13" at bounding box center [810, 456] width 199 height 25
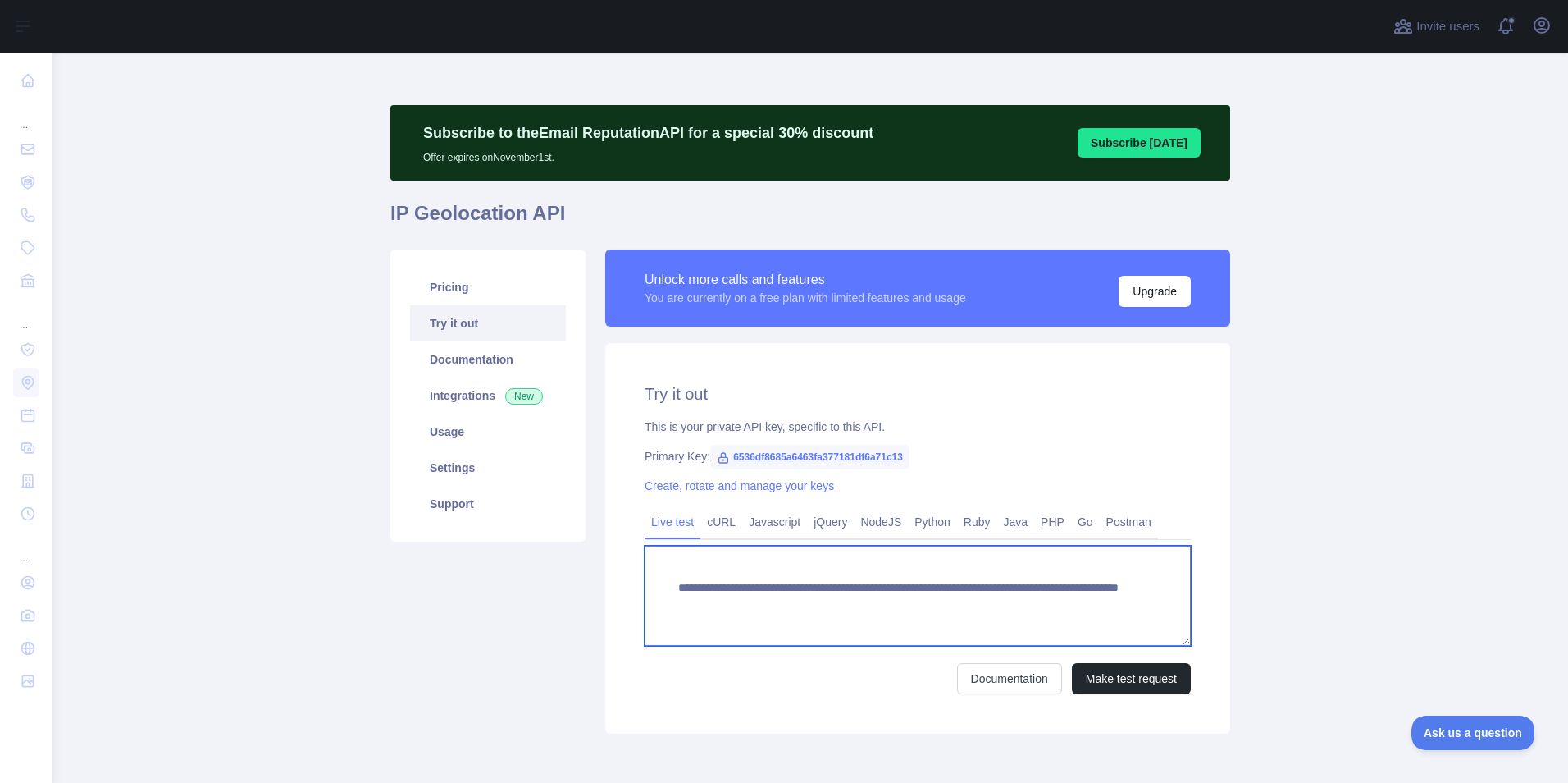
drag, startPoint x: 718, startPoint y: 606, endPoint x: 905, endPoint y: 604, distance: 187.0
click at [905, 604] on textarea "**********" at bounding box center [918, 596] width 546 height 100
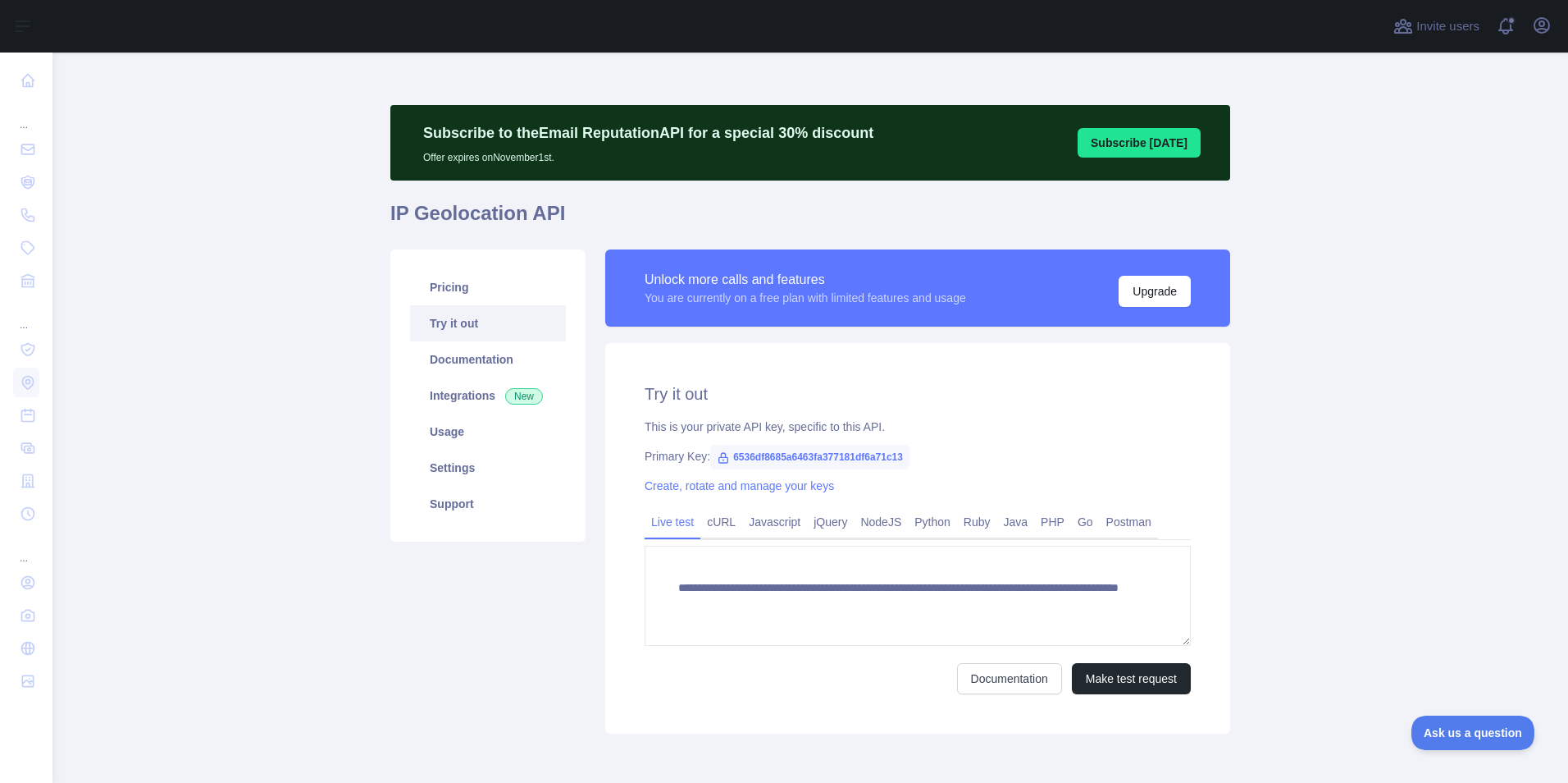
click at [758, 454] on span "6536df8685a6463fa377181df6a71c13" at bounding box center [810, 456] width 199 height 25
drag, startPoint x: 722, startPoint y: 454, endPoint x: 903, endPoint y: 458, distance: 181.0
click at [903, 458] on span "6536df8685a6463fa377181df6a71c13" at bounding box center [810, 456] width 199 height 25
drag, startPoint x: 903, startPoint y: 458, endPoint x: 889, endPoint y: 453, distance: 14.9
copy span "6536df8685a6463fa377181df6a71c13"
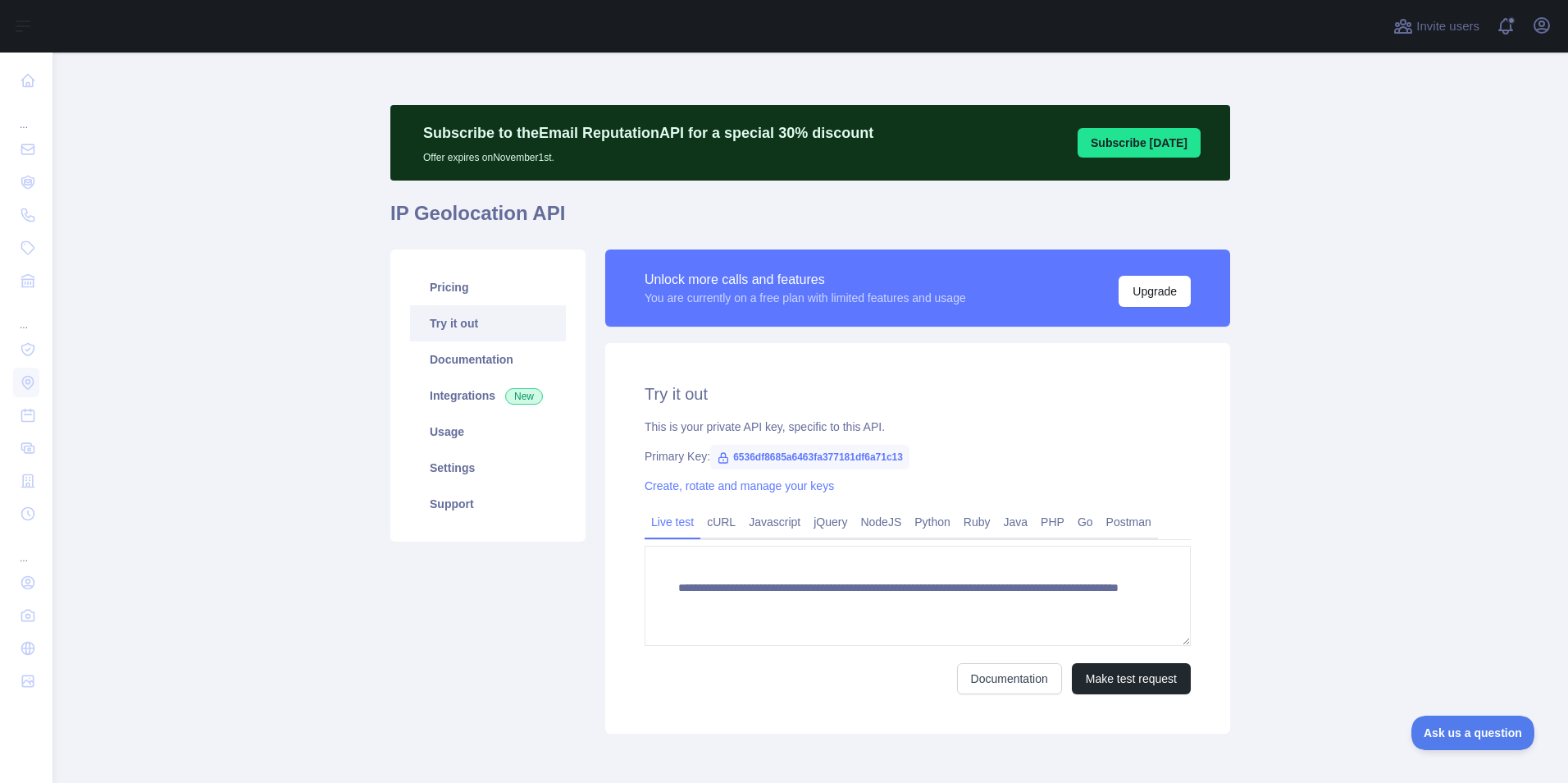
click at [1459, 526] on main "**********" at bounding box center [810, 418] width 1515 height 730
click at [1144, 289] on button "Upgrade" at bounding box center [1155, 291] width 72 height 31
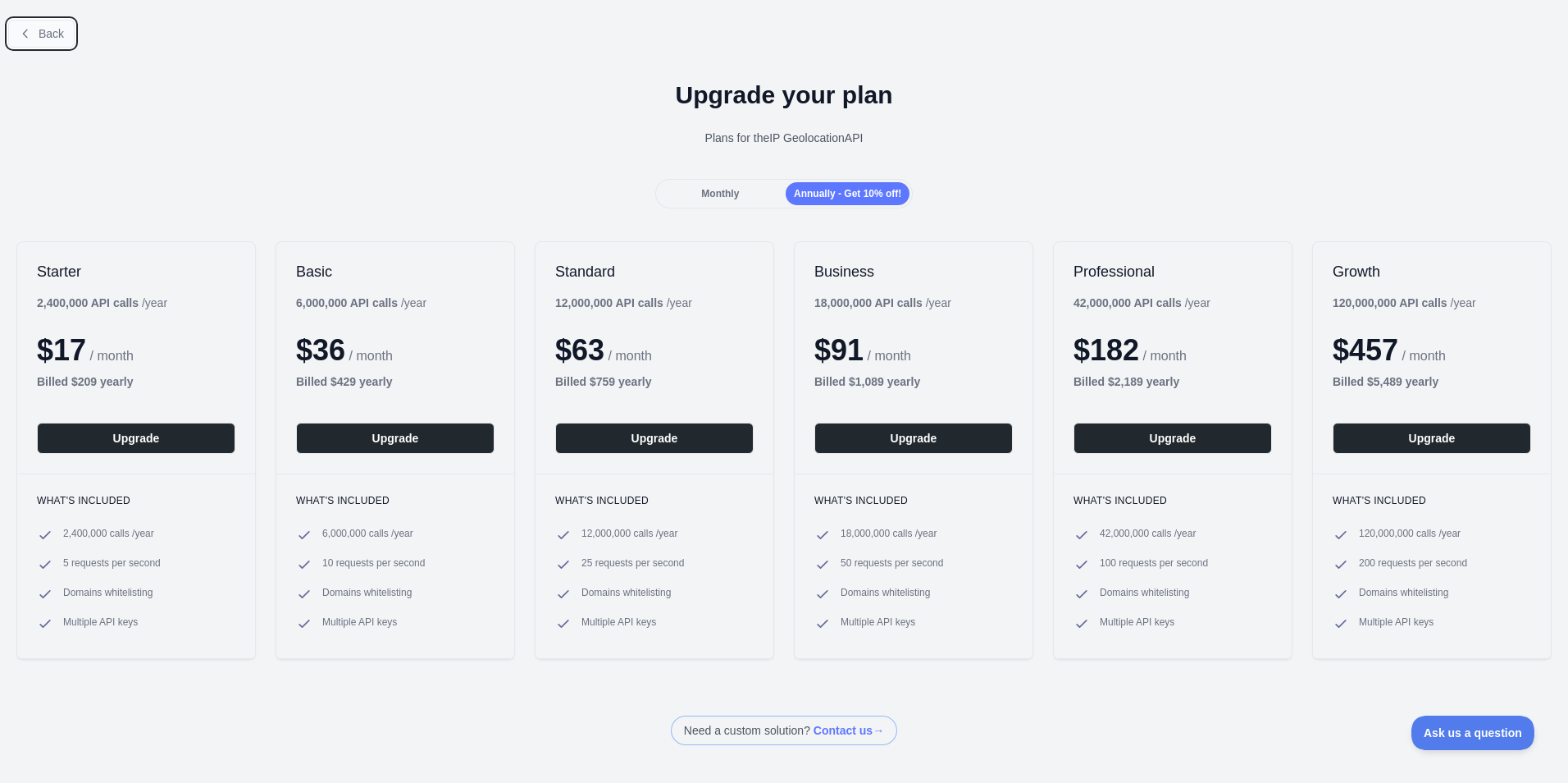
click at [37, 32] on button "Back" at bounding box center [42, 33] width 66 height 28
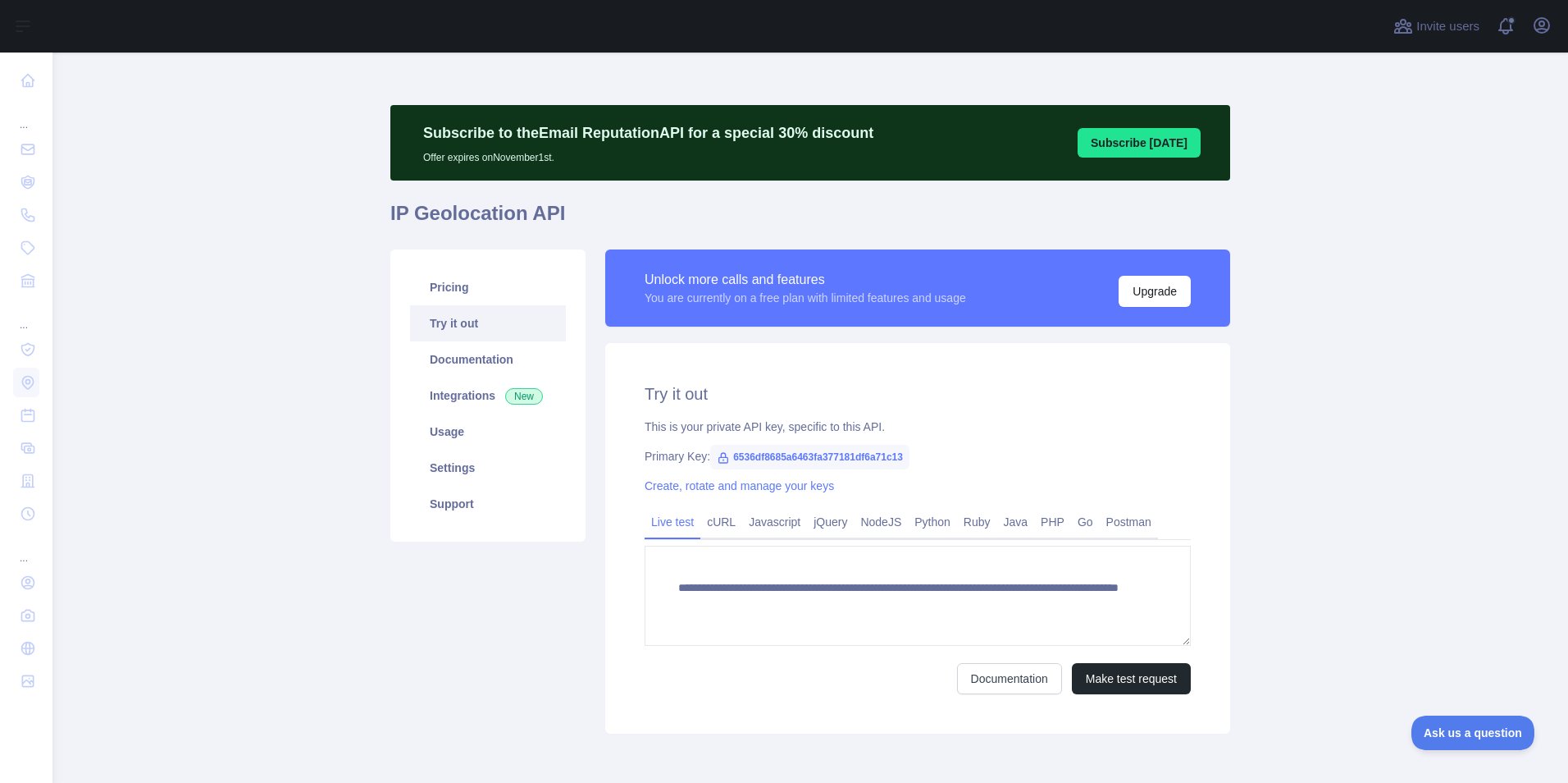
click at [801, 453] on span "6536df8685a6463fa377181df6a71c13" at bounding box center [810, 456] width 199 height 25
copy span "6536df8685a6463fa377181df6a71c13"
click at [929, 456] on div "Primary Key: 6536df8685a6463fa377181df6a71c13" at bounding box center [918, 455] width 546 height 16
click at [807, 460] on span "6536df8685a6463fa377181df6a71c13" at bounding box center [810, 456] width 199 height 25
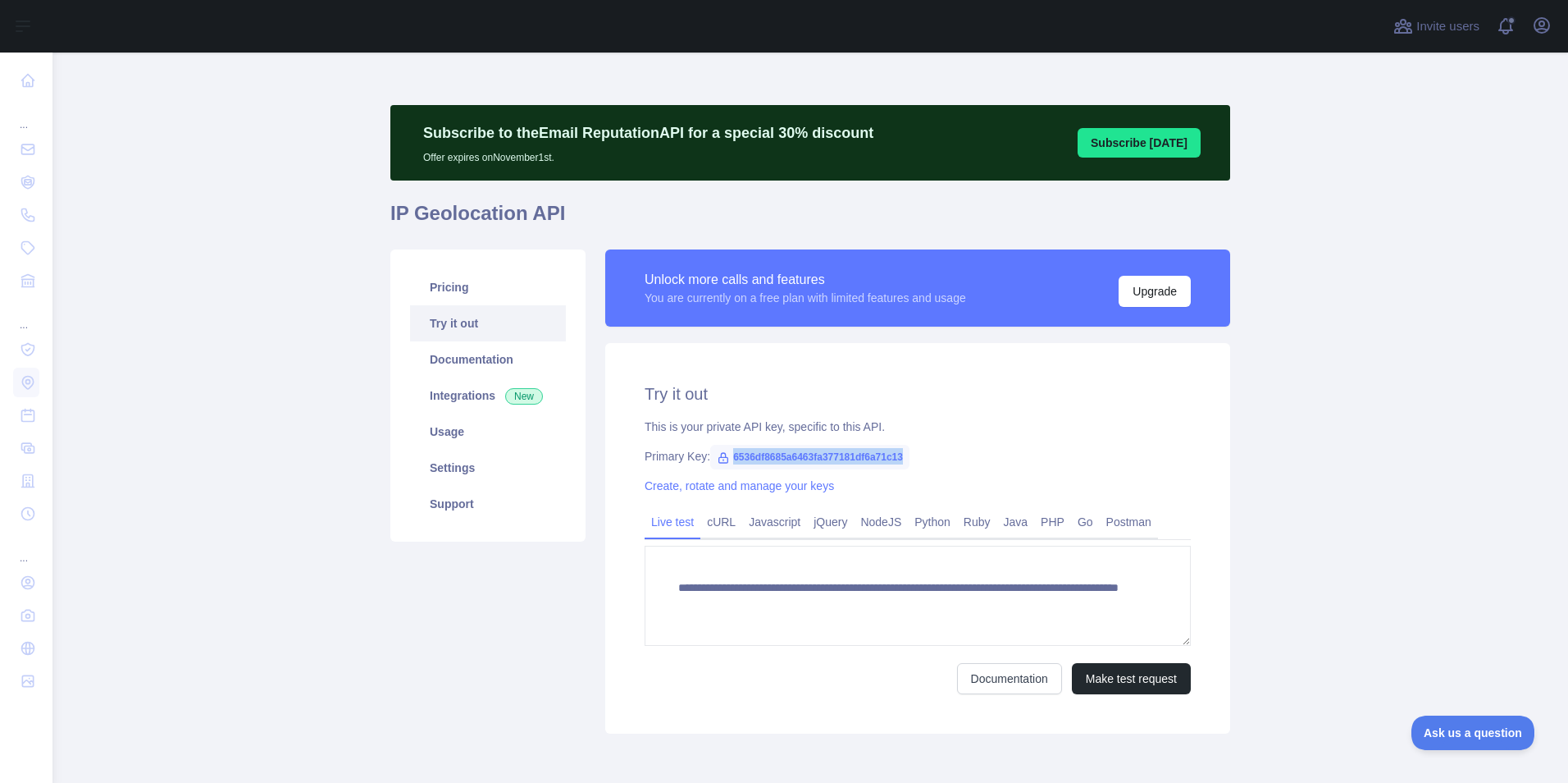
click at [807, 460] on span "6536df8685a6463fa377181df6a71c13" at bounding box center [810, 456] width 199 height 25
drag, startPoint x: 807, startPoint y: 460, endPoint x: 732, endPoint y: 456, distance: 75.1
click at [732, 456] on span "6536df8685a6463fa377181df6a71c13" at bounding box center [810, 456] width 199 height 25
drag, startPoint x: 732, startPoint y: 456, endPoint x: 892, endPoint y: 469, distance: 160.5
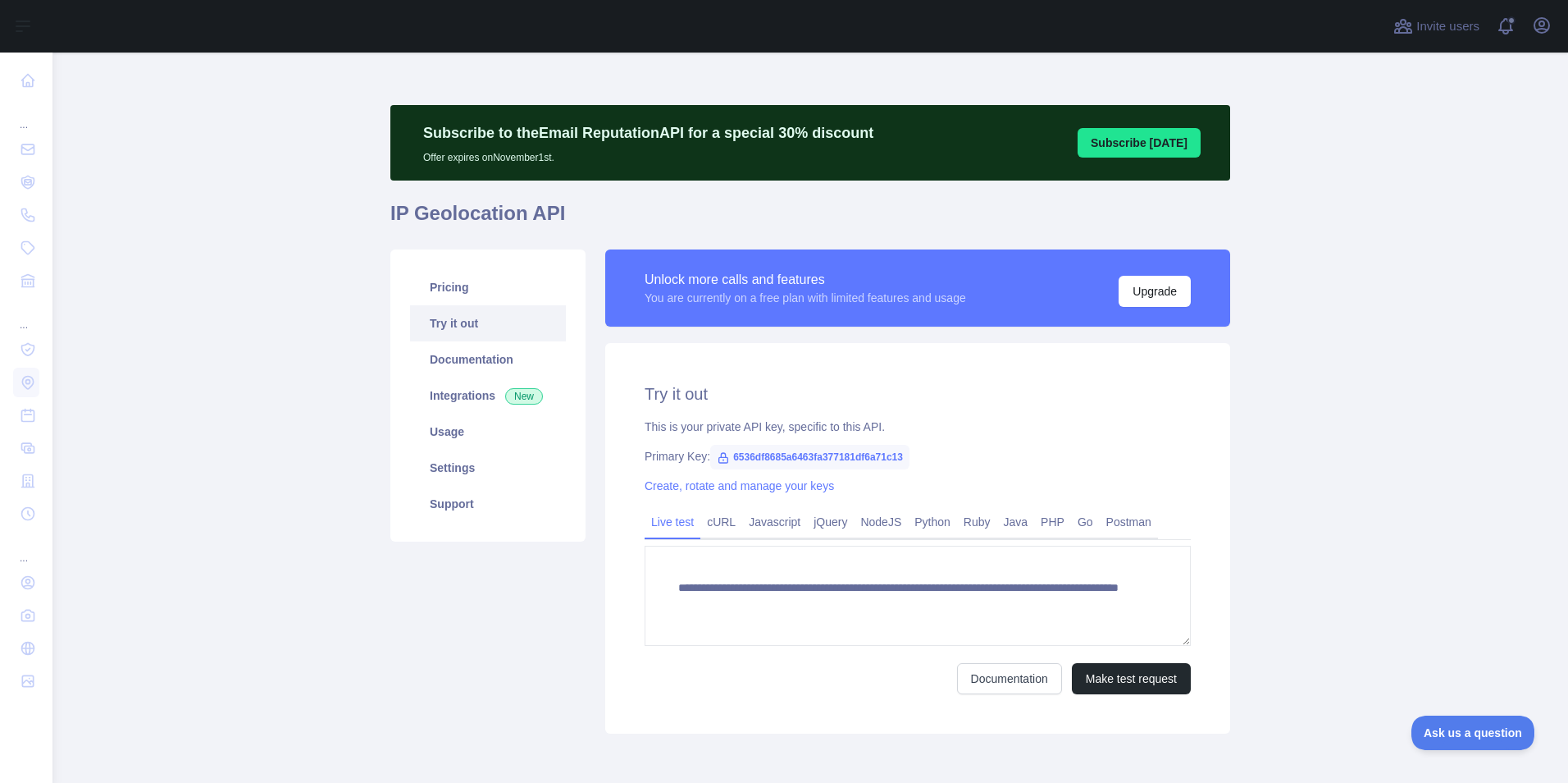
click at [893, 469] on div "**********" at bounding box center [917, 538] width 625 height 391
drag, startPoint x: 889, startPoint y: 457, endPoint x: 902, endPoint y: 458, distance: 13.0
click at [902, 458] on span "6536df8685a6463fa377181df6a71c13" at bounding box center [810, 456] width 199 height 25
drag, startPoint x: 902, startPoint y: 458, endPoint x: 878, endPoint y: 467, distance: 25.6
click at [878, 460] on span "6536df8685a6463fa377181df6a71c13" at bounding box center [810, 456] width 199 height 25
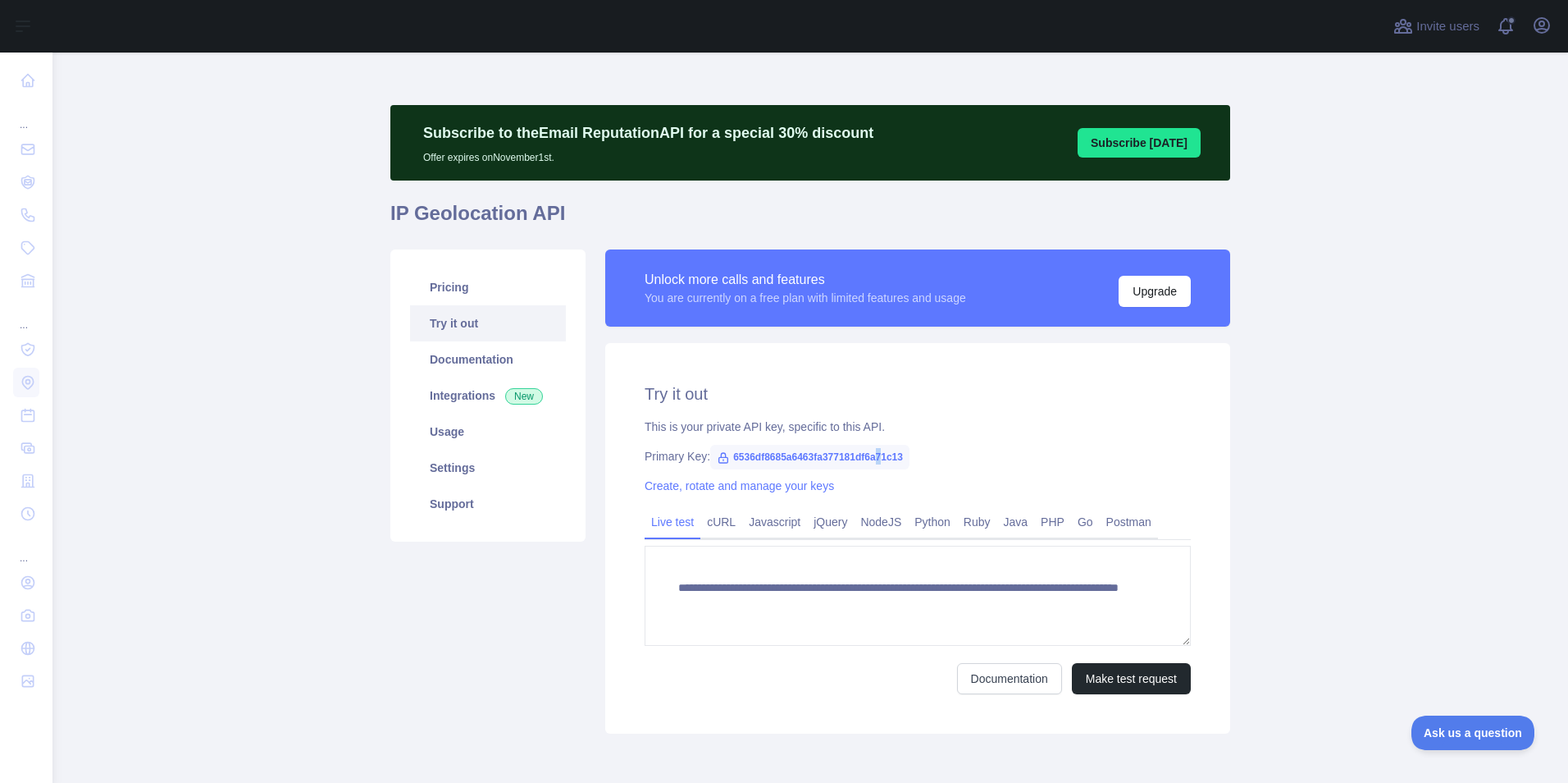
click at [875, 460] on span "6536df8685a6463fa377181df6a71c13" at bounding box center [810, 456] width 199 height 25
drag, startPoint x: 875, startPoint y: 460, endPoint x: 858, endPoint y: 459, distance: 17.0
click at [858, 458] on span "6536df8685a6463fa377181df6a71c13" at bounding box center [810, 456] width 199 height 25
click at [844, 460] on span "6536df8685a6463fa377181df6a71c13" at bounding box center [810, 456] width 199 height 25
drag, startPoint x: 844, startPoint y: 460, endPoint x: 820, endPoint y: 458, distance: 24.1
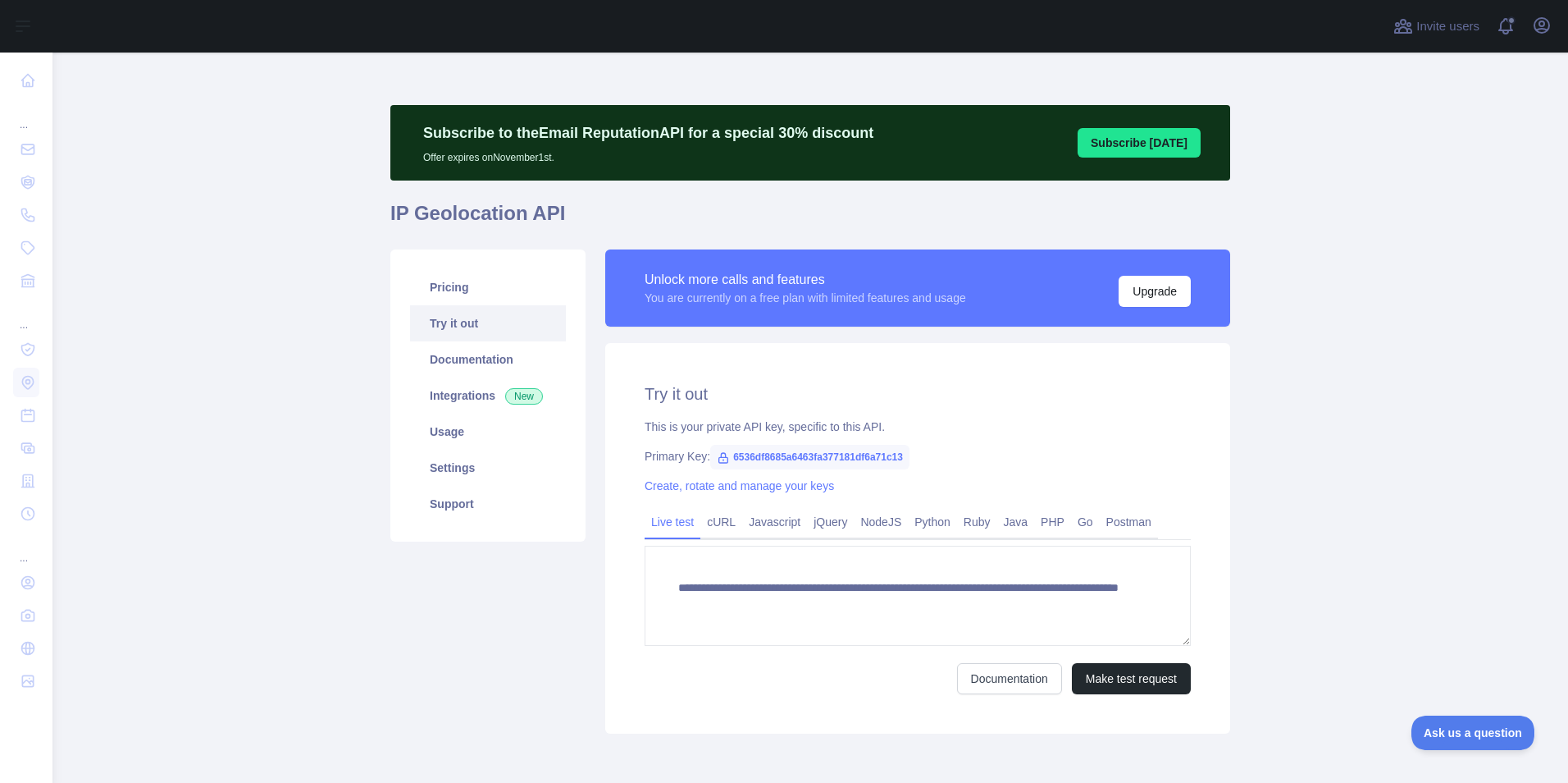
click at [820, 453] on span "6536df8685a6463fa377181df6a71c13" at bounding box center [810, 456] width 199 height 25
click at [821, 460] on span "6536df8685a6463fa377181df6a71c13" at bounding box center [810, 456] width 199 height 25
drag, startPoint x: 821, startPoint y: 460, endPoint x: 1041, endPoint y: 459, distance: 220.0
click at [1041, 459] on div "Primary Key: 6536df8685a6463fa377181df6a71c13" at bounding box center [918, 455] width 546 height 16
click at [465, 363] on link "Documentation" at bounding box center [488, 359] width 156 height 36
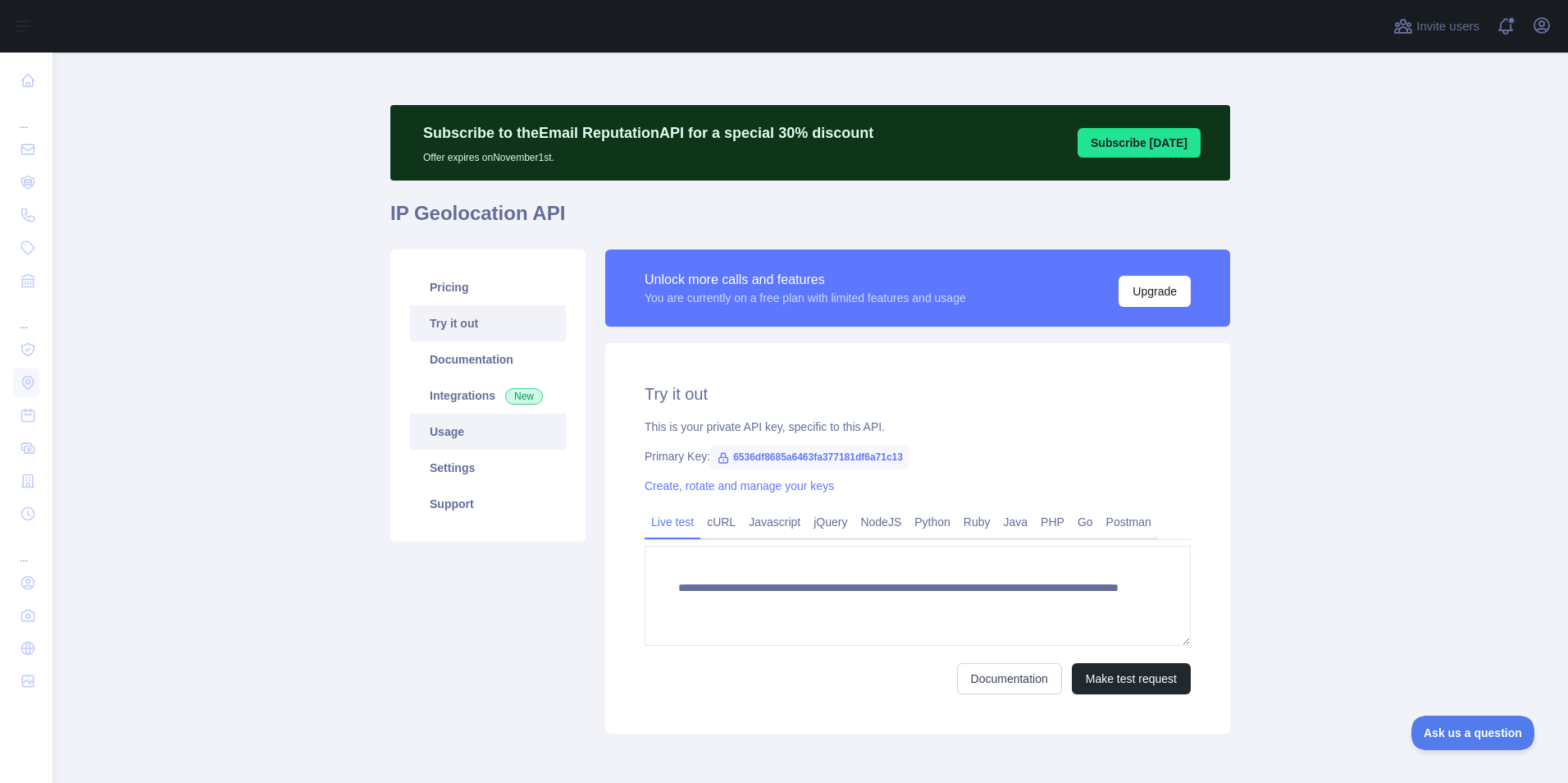
click at [457, 434] on link "Usage" at bounding box center [488, 432] width 156 height 36
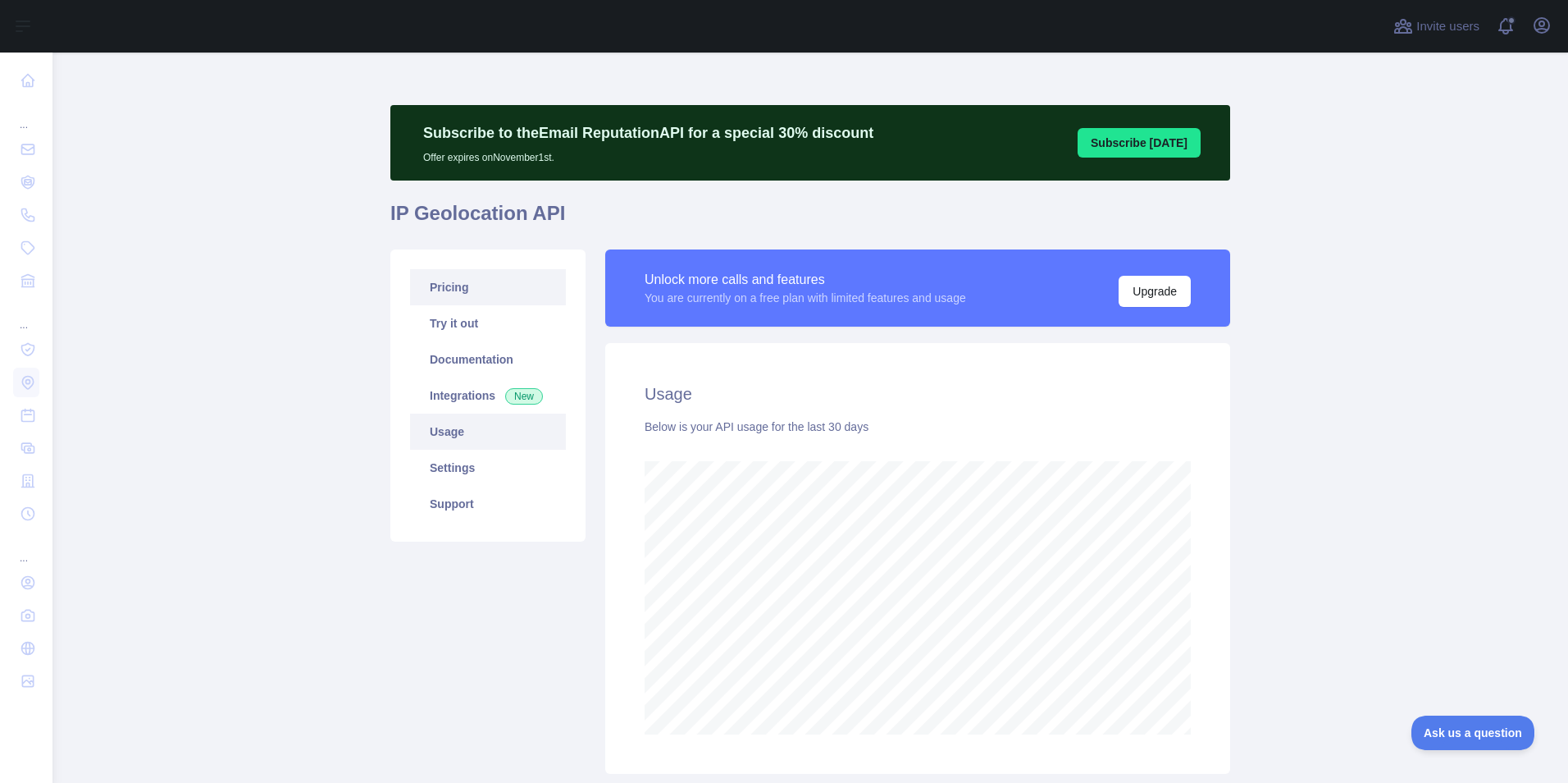
click at [476, 299] on link "Pricing" at bounding box center [488, 287] width 156 height 36
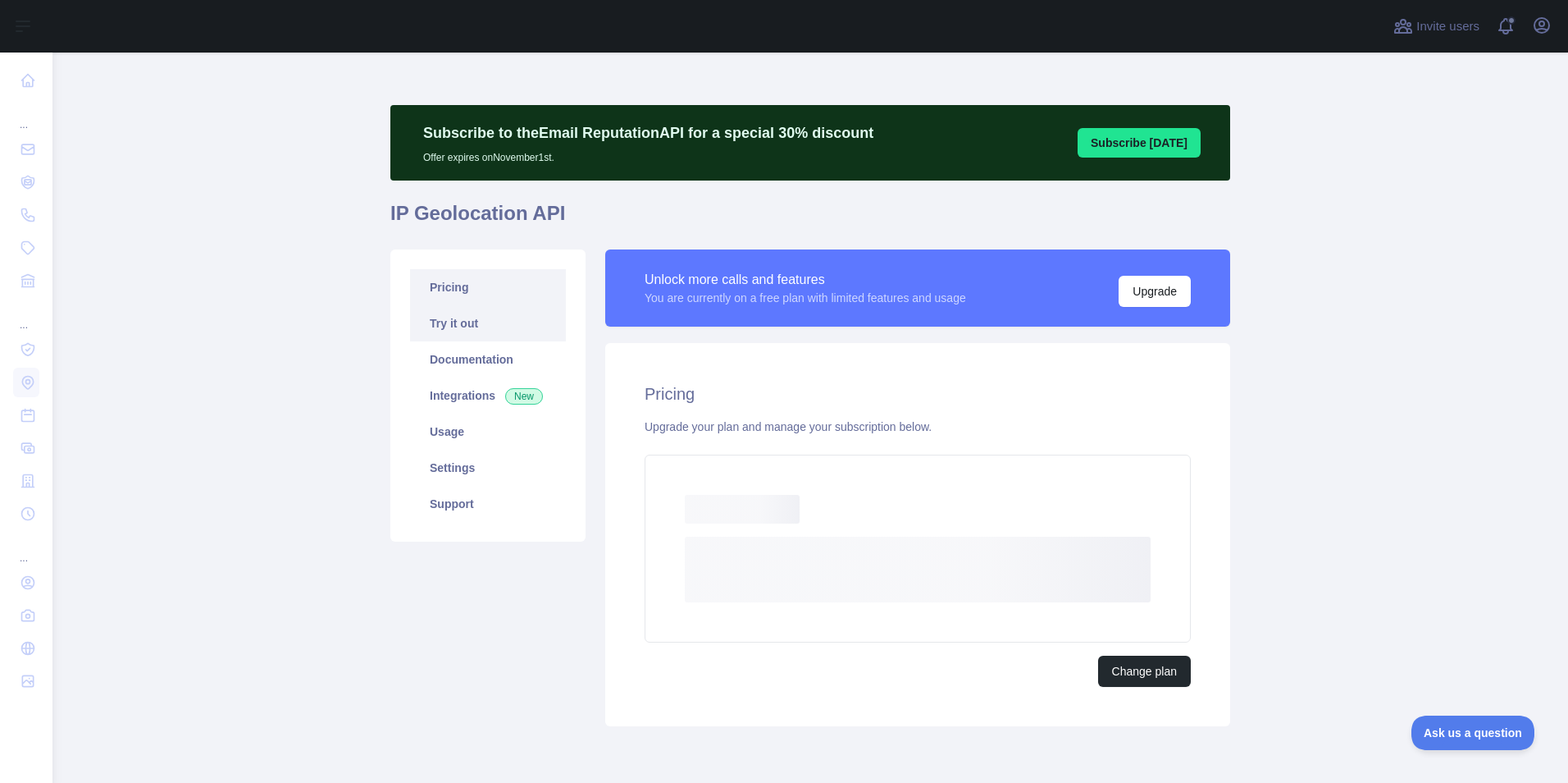
click at [460, 323] on link "Try it out" at bounding box center [488, 323] width 156 height 36
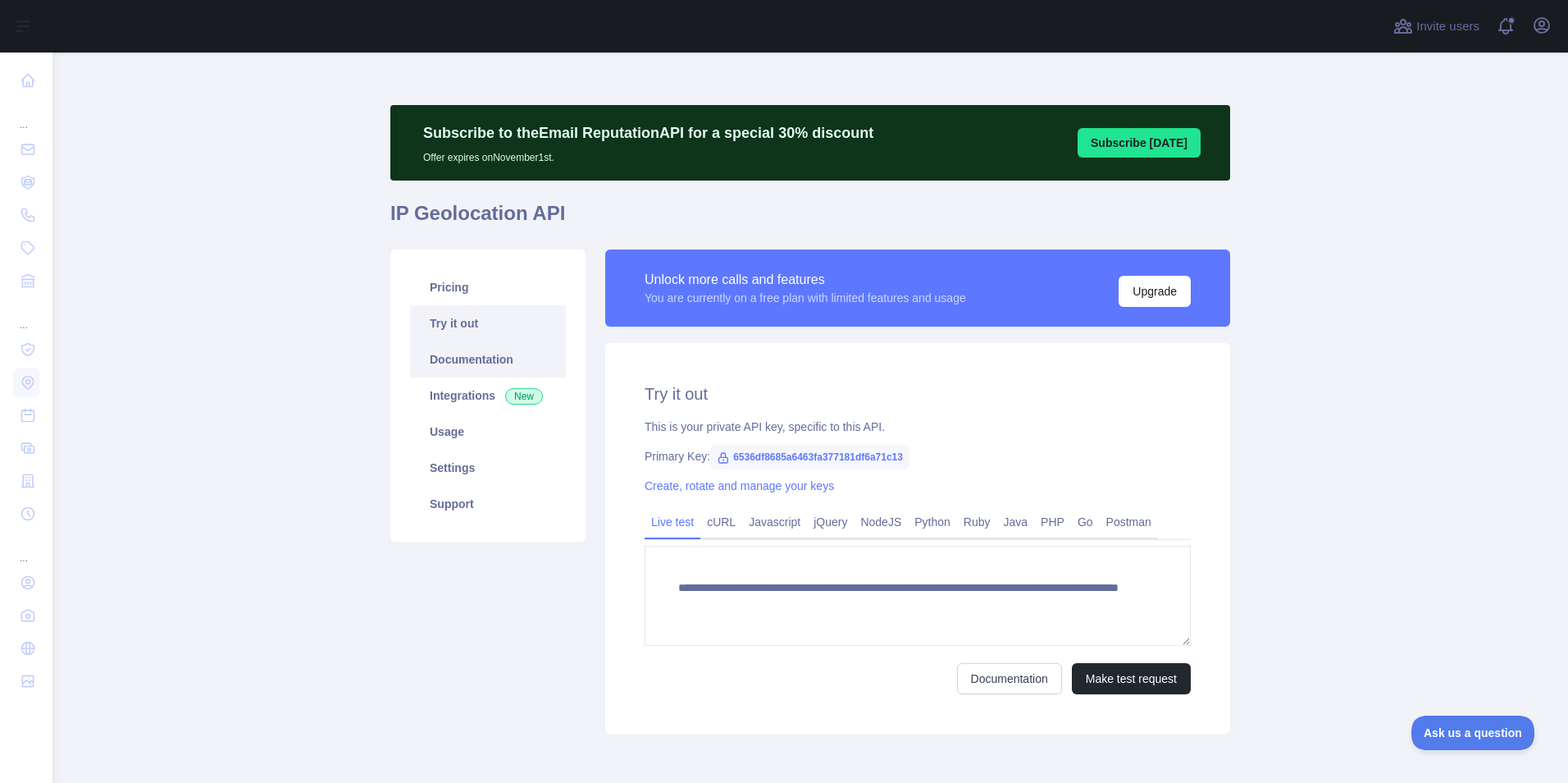
click at [459, 357] on link "Documentation" at bounding box center [488, 359] width 156 height 36
click at [453, 455] on link "Settings" at bounding box center [488, 467] width 156 height 36
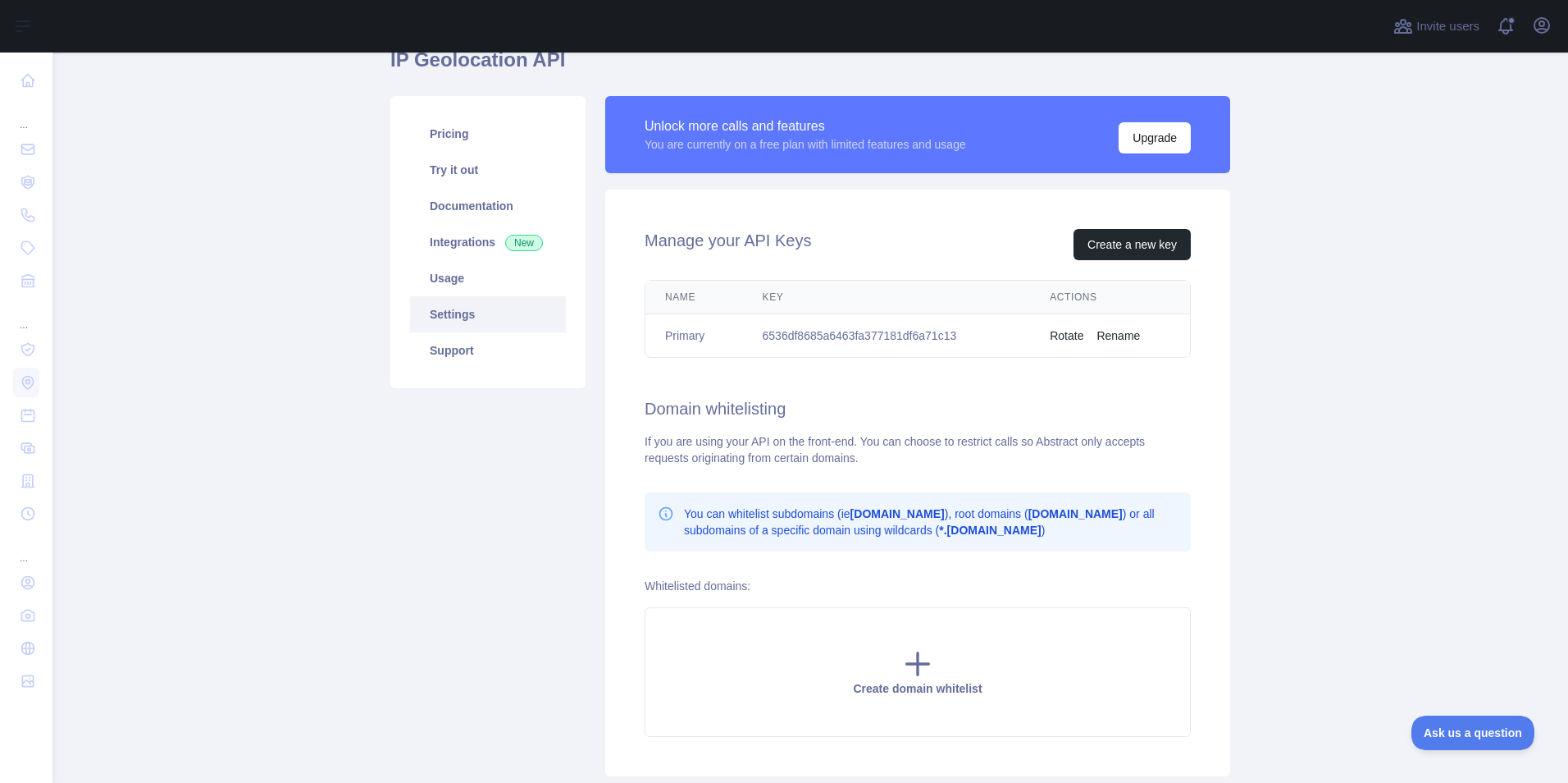
scroll to position [164, 0]
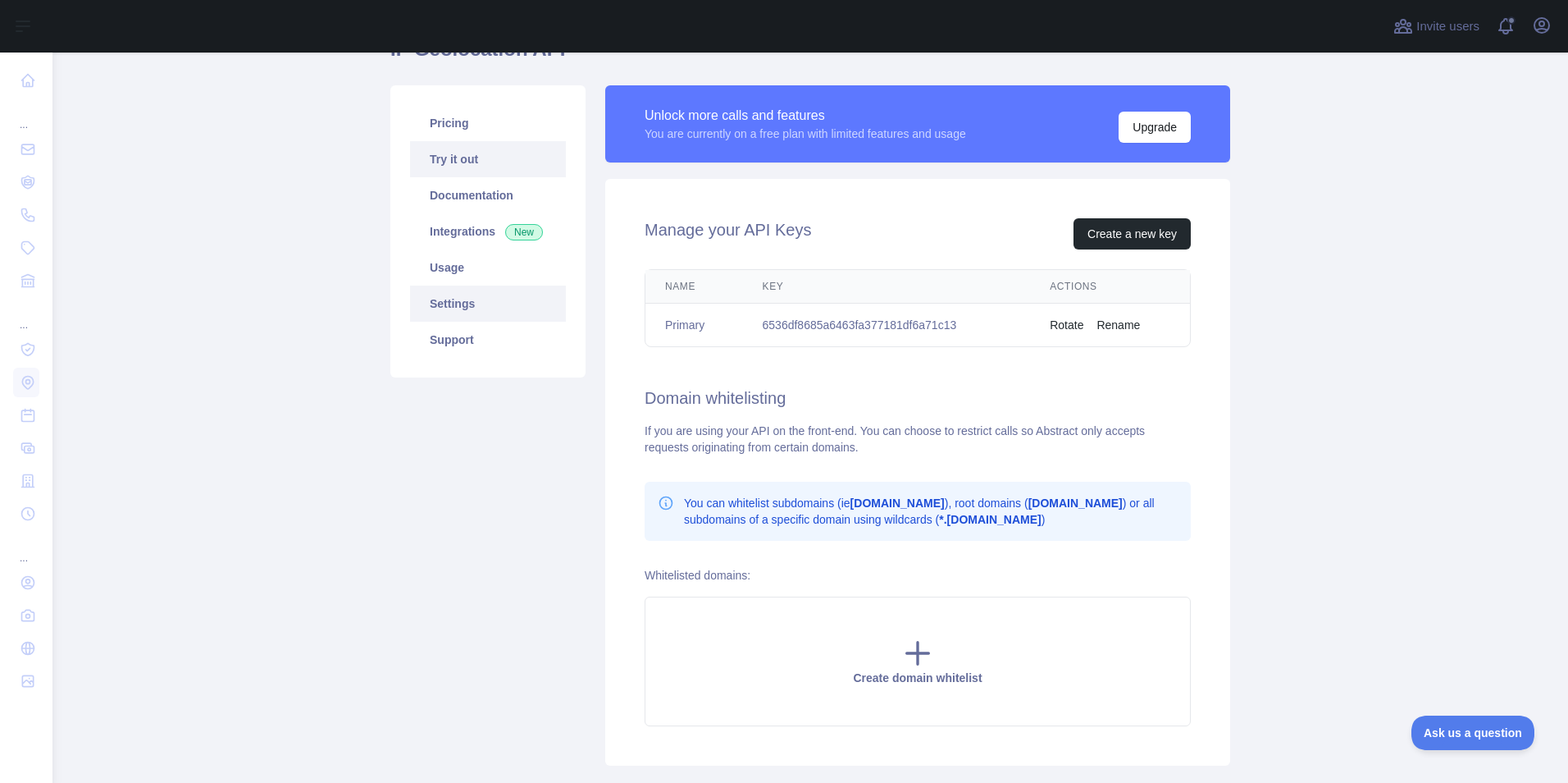
click at [465, 160] on link "Try it out" at bounding box center [488, 159] width 156 height 36
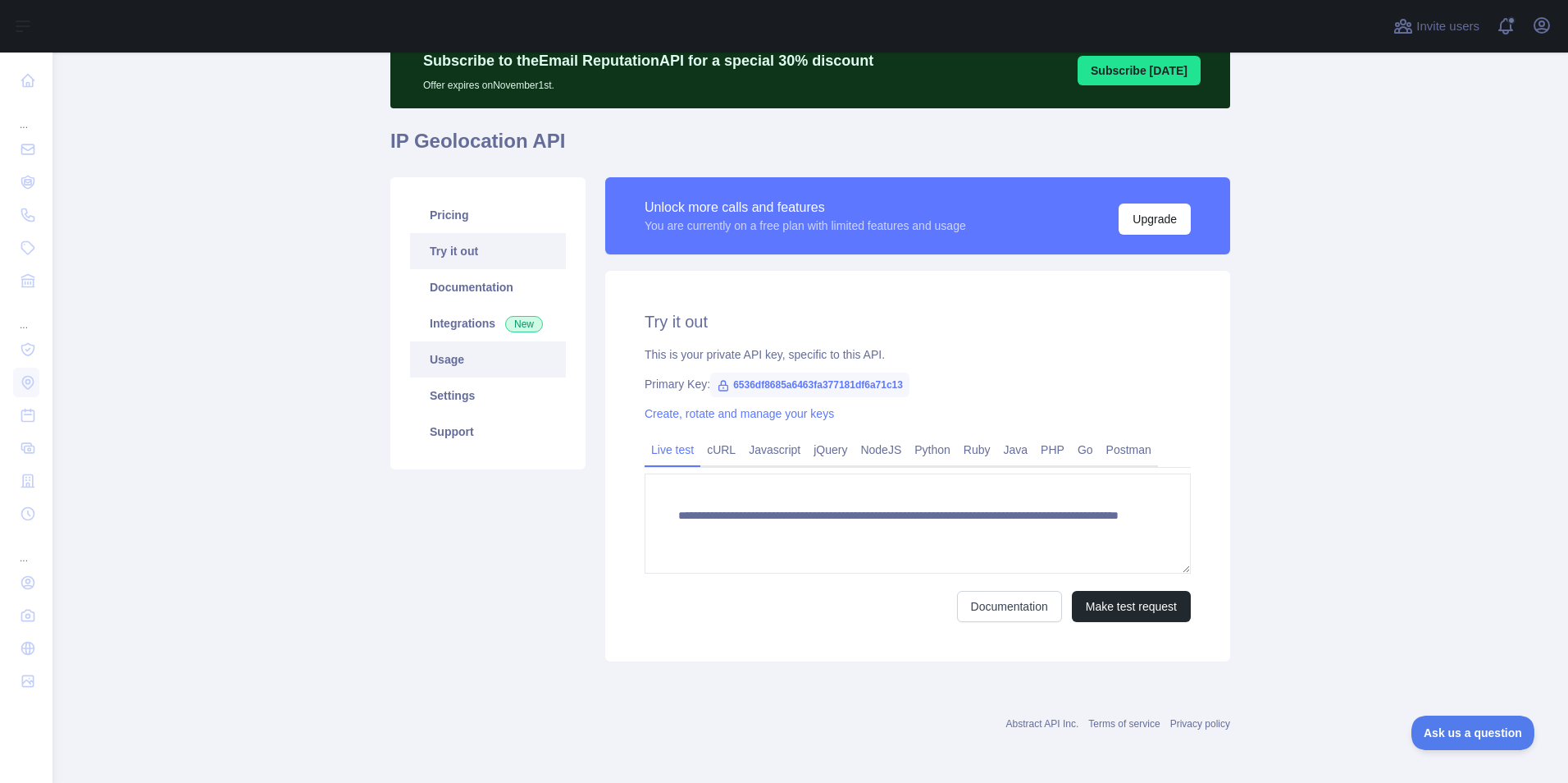
click at [465, 369] on link "Usage" at bounding box center [488, 359] width 156 height 36
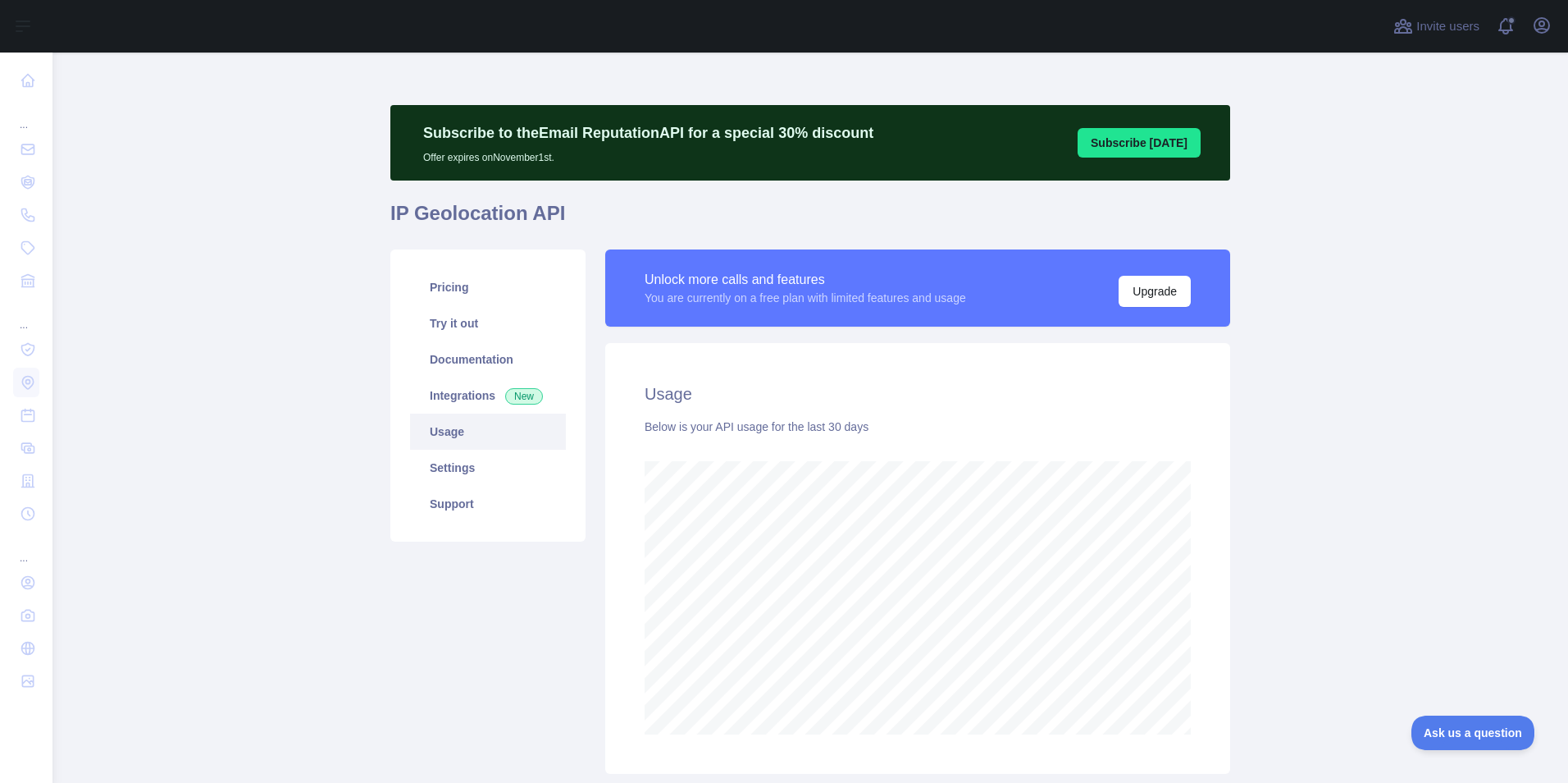
scroll to position [730, 1503]
click at [484, 217] on h1 "IP Geolocation API" at bounding box center [810, 220] width 840 height 39
click at [459, 310] on link "Try it out" at bounding box center [488, 323] width 156 height 36
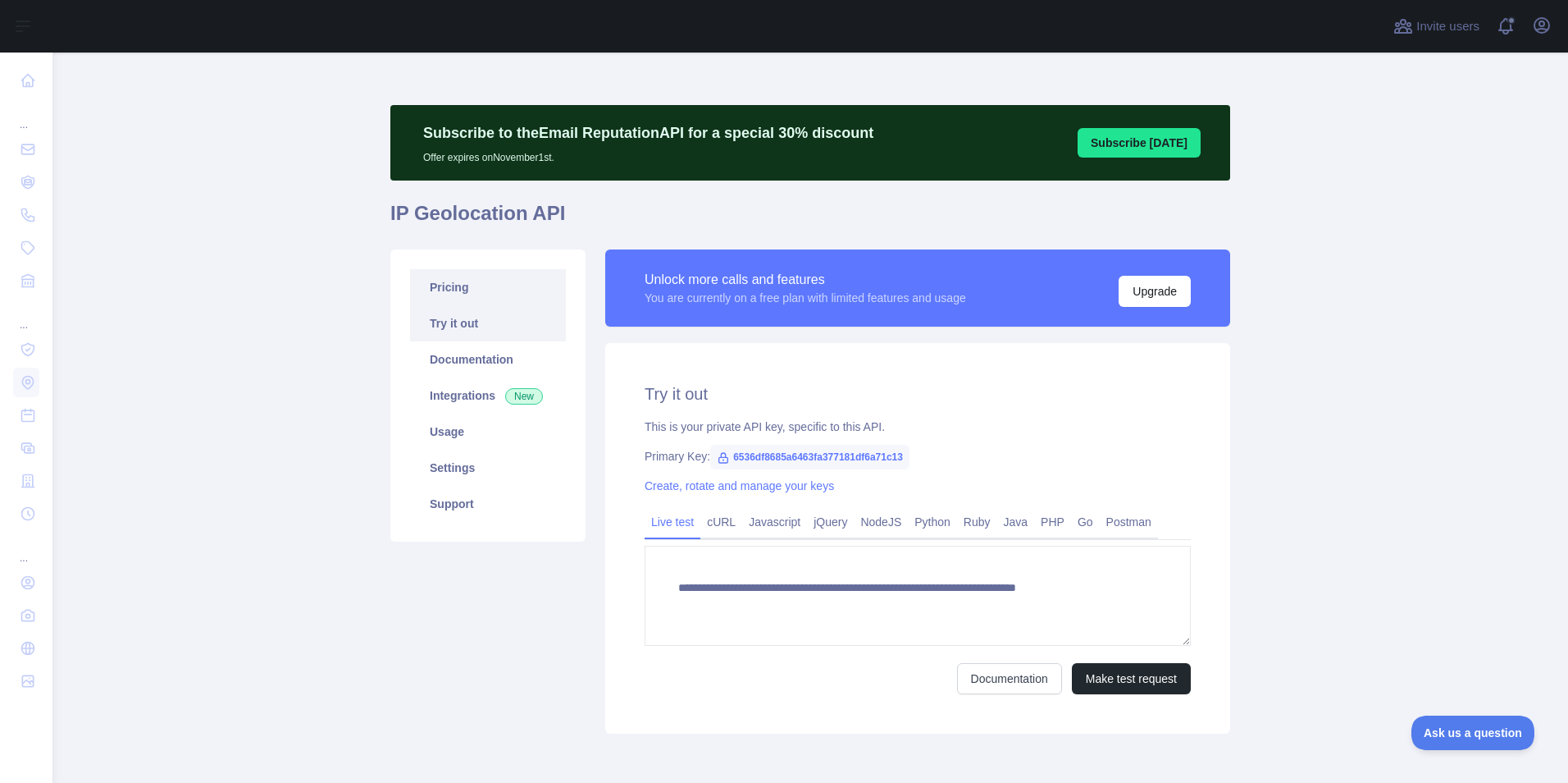
type textarea "**********"
click at [472, 291] on link "Pricing" at bounding box center [488, 287] width 156 height 36
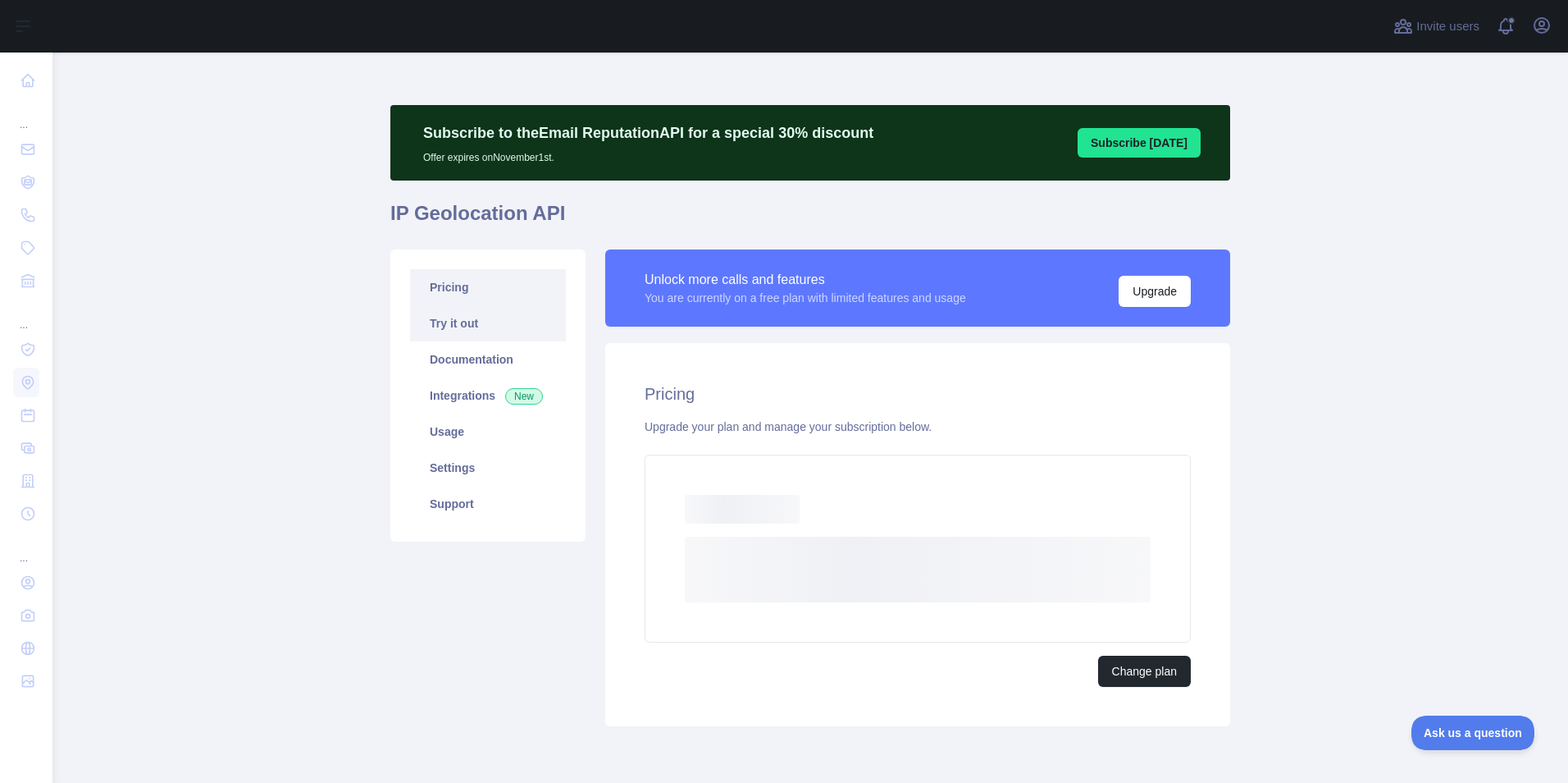
click at [472, 331] on link "Try it out" at bounding box center [488, 323] width 156 height 36
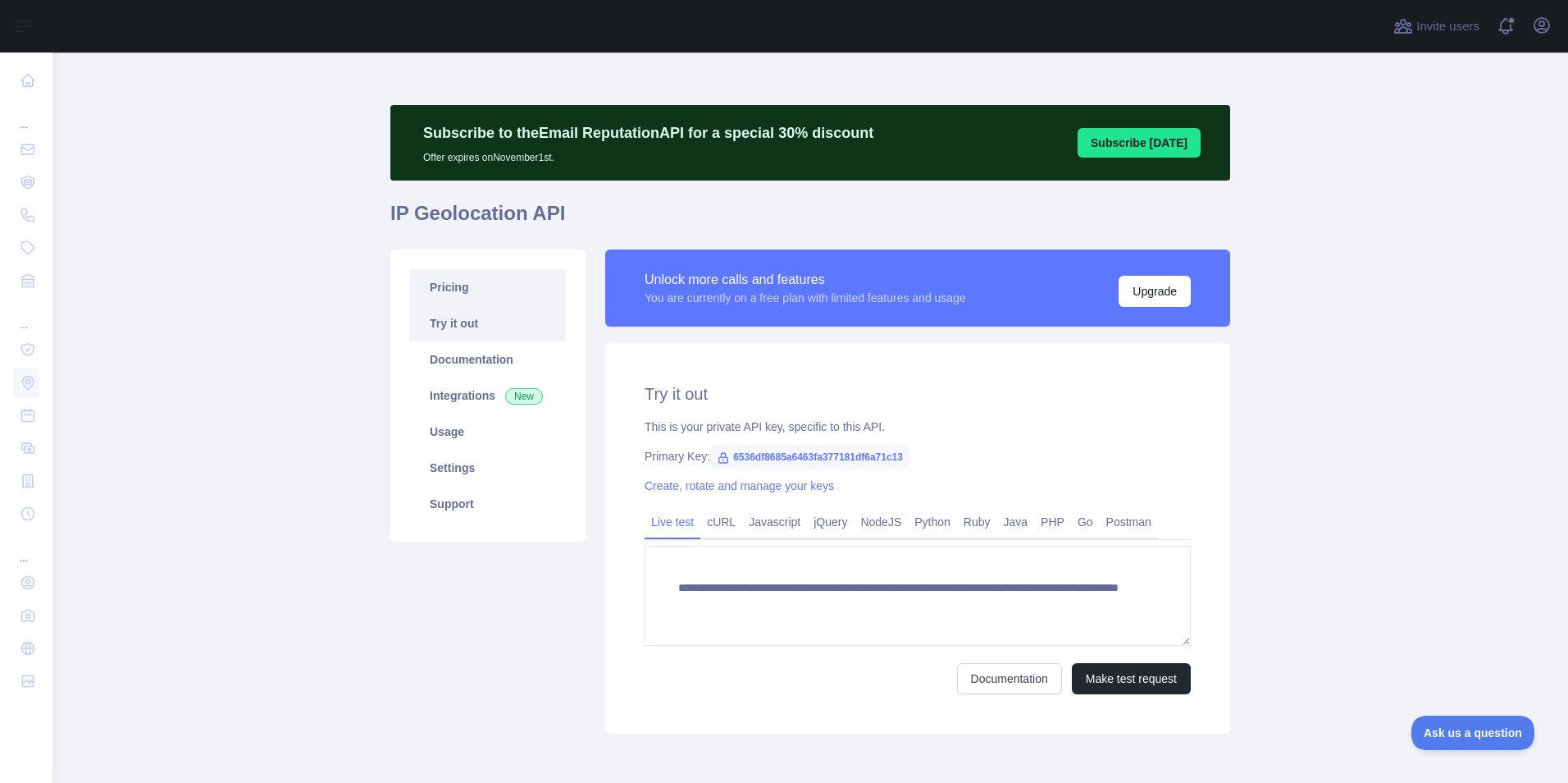
click at [457, 289] on link "Pricing" at bounding box center [488, 287] width 156 height 36
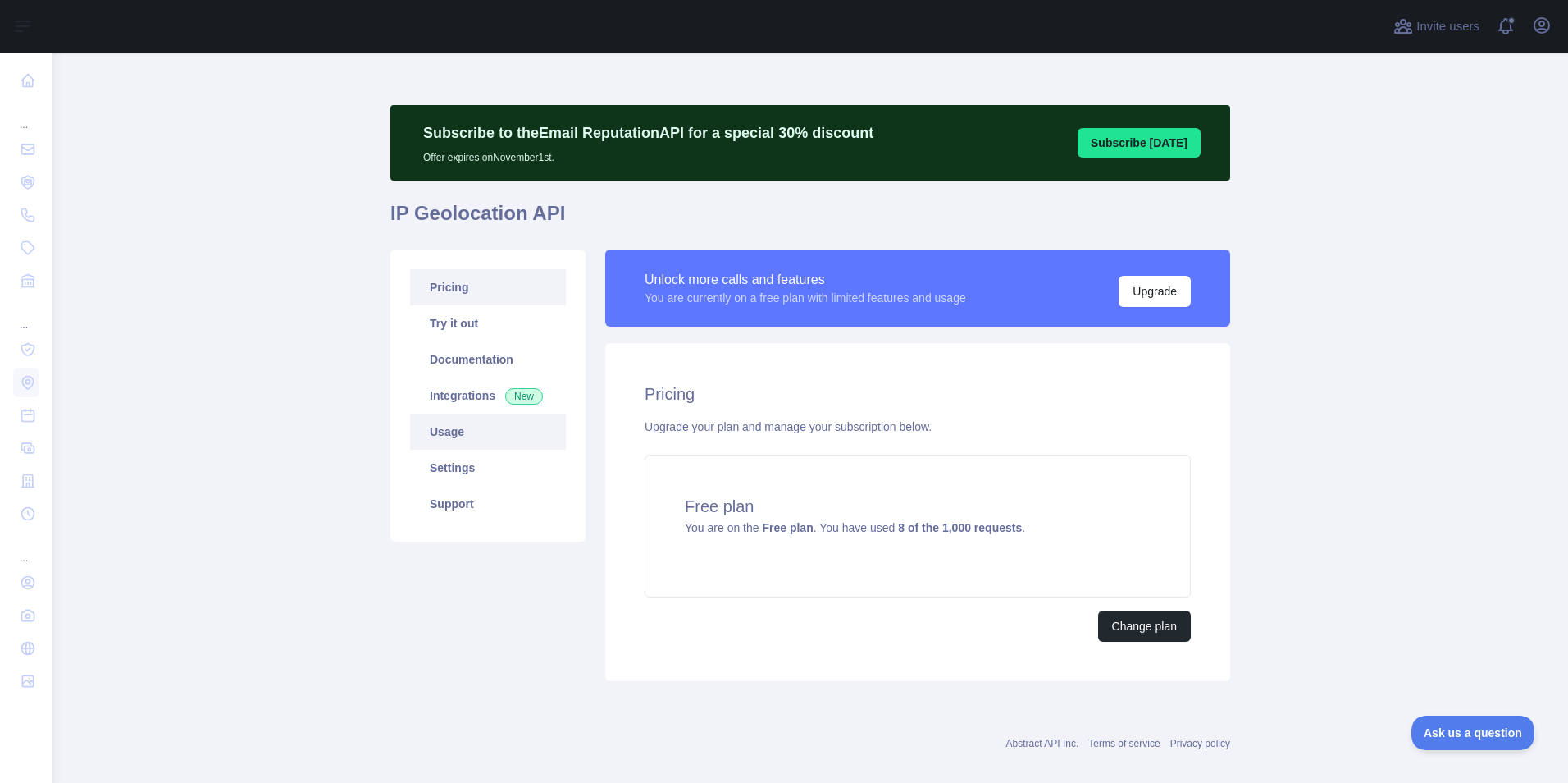
click at [459, 429] on link "Usage" at bounding box center [488, 432] width 156 height 36
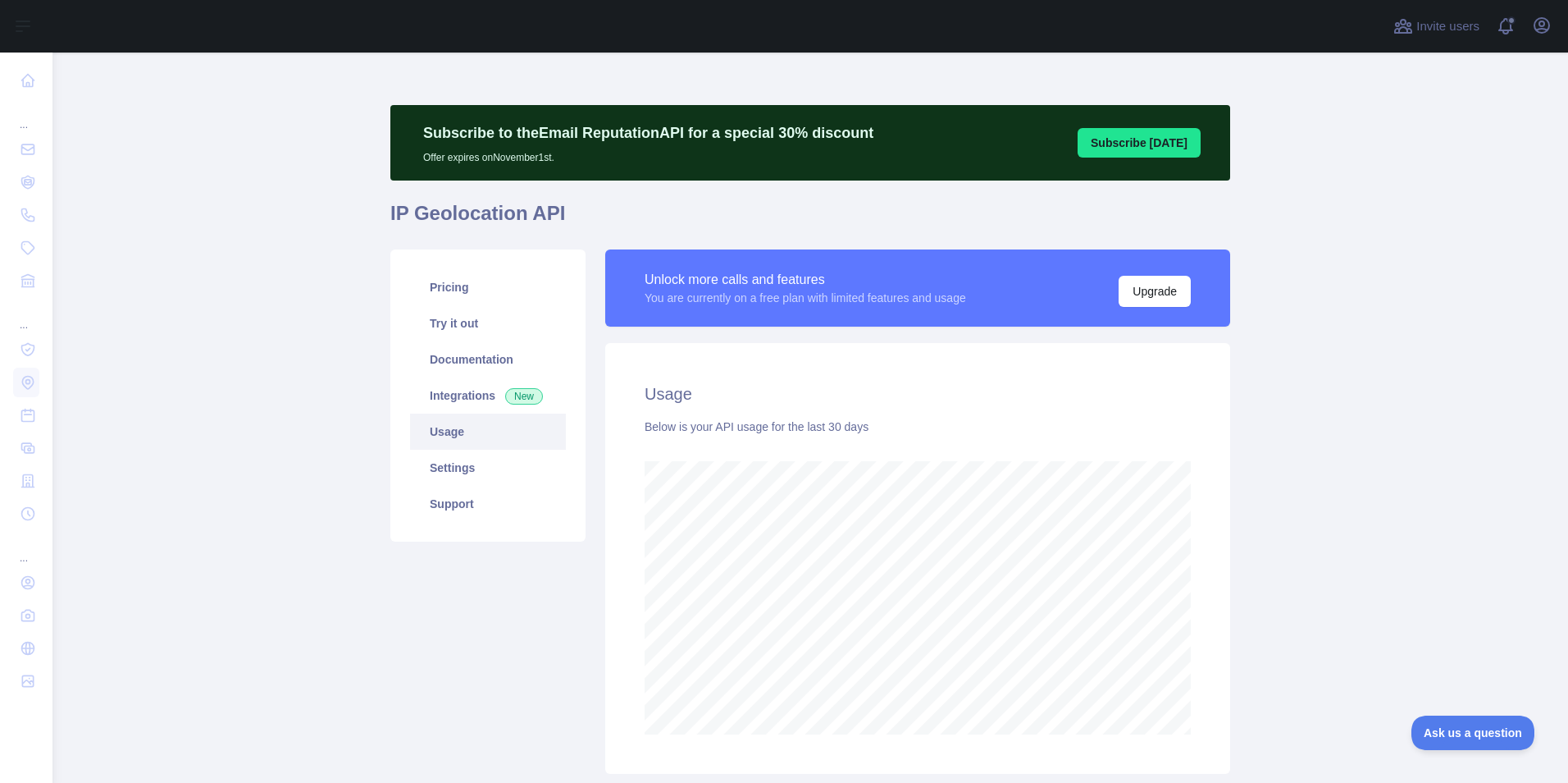
scroll to position [730, 1503]
click at [470, 462] on link "Settings" at bounding box center [488, 467] width 156 height 36
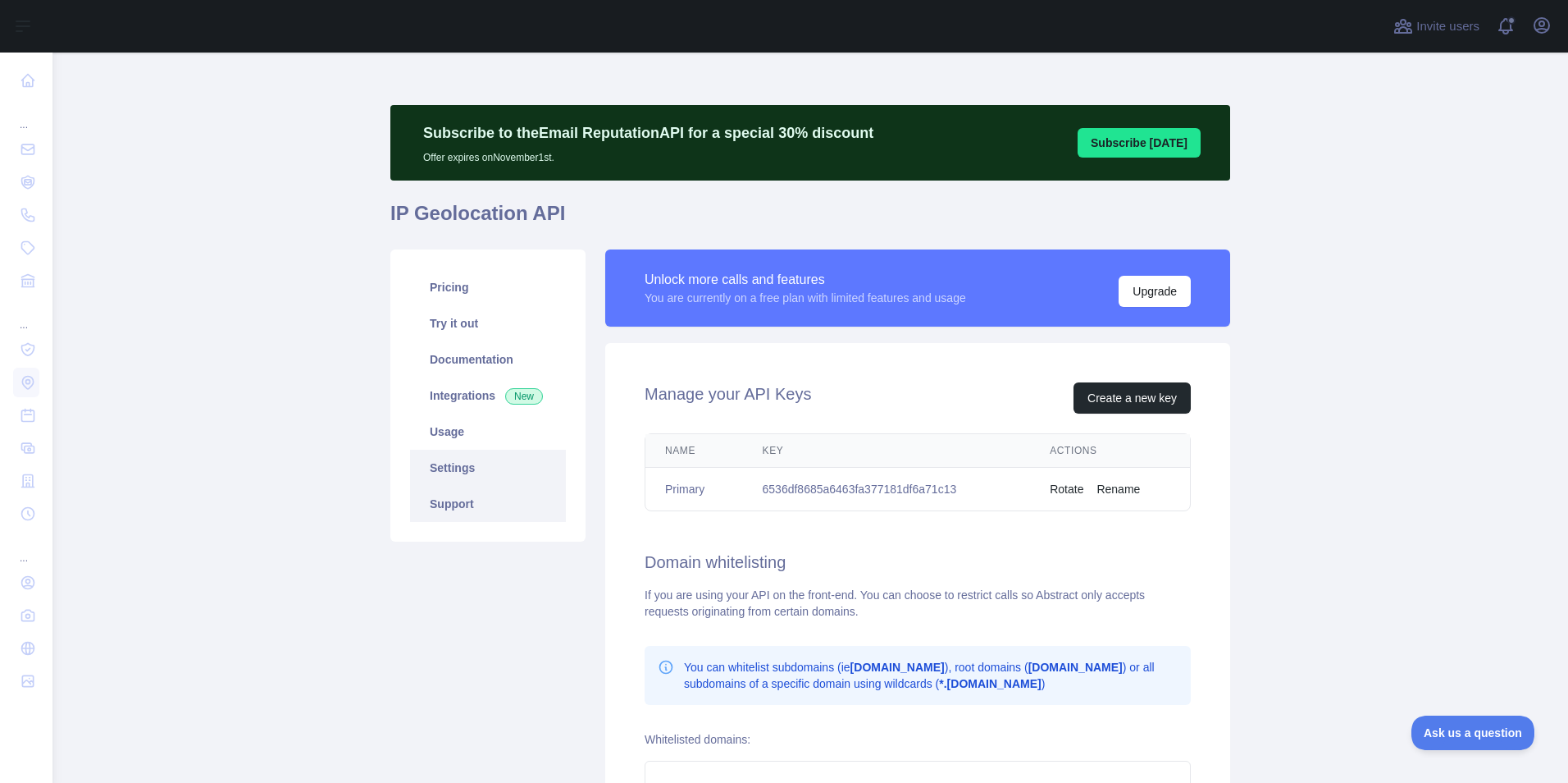
click at [470, 512] on link "Support" at bounding box center [488, 504] width 156 height 36
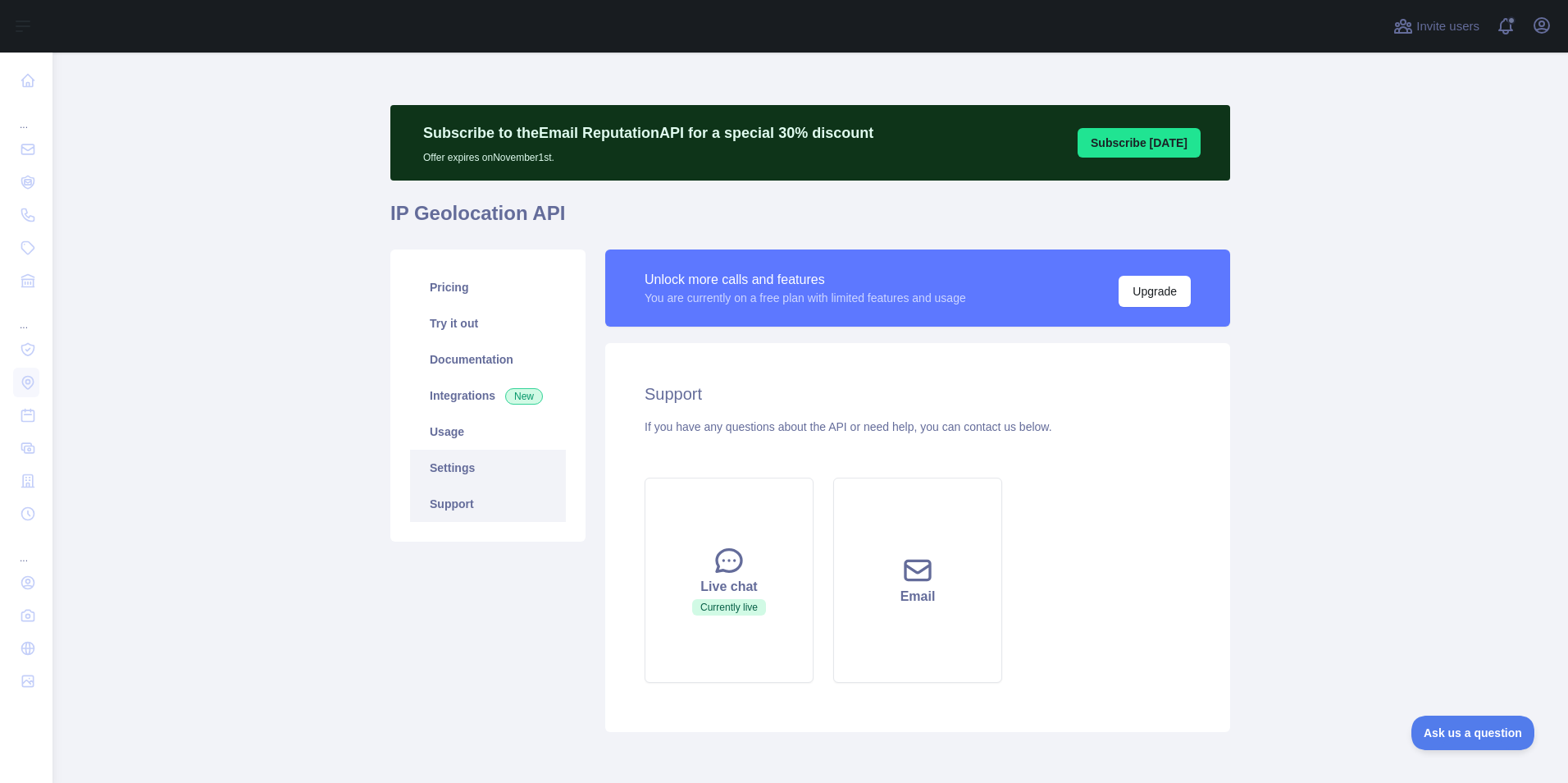
click at [476, 477] on link "Settings" at bounding box center [488, 467] width 156 height 36
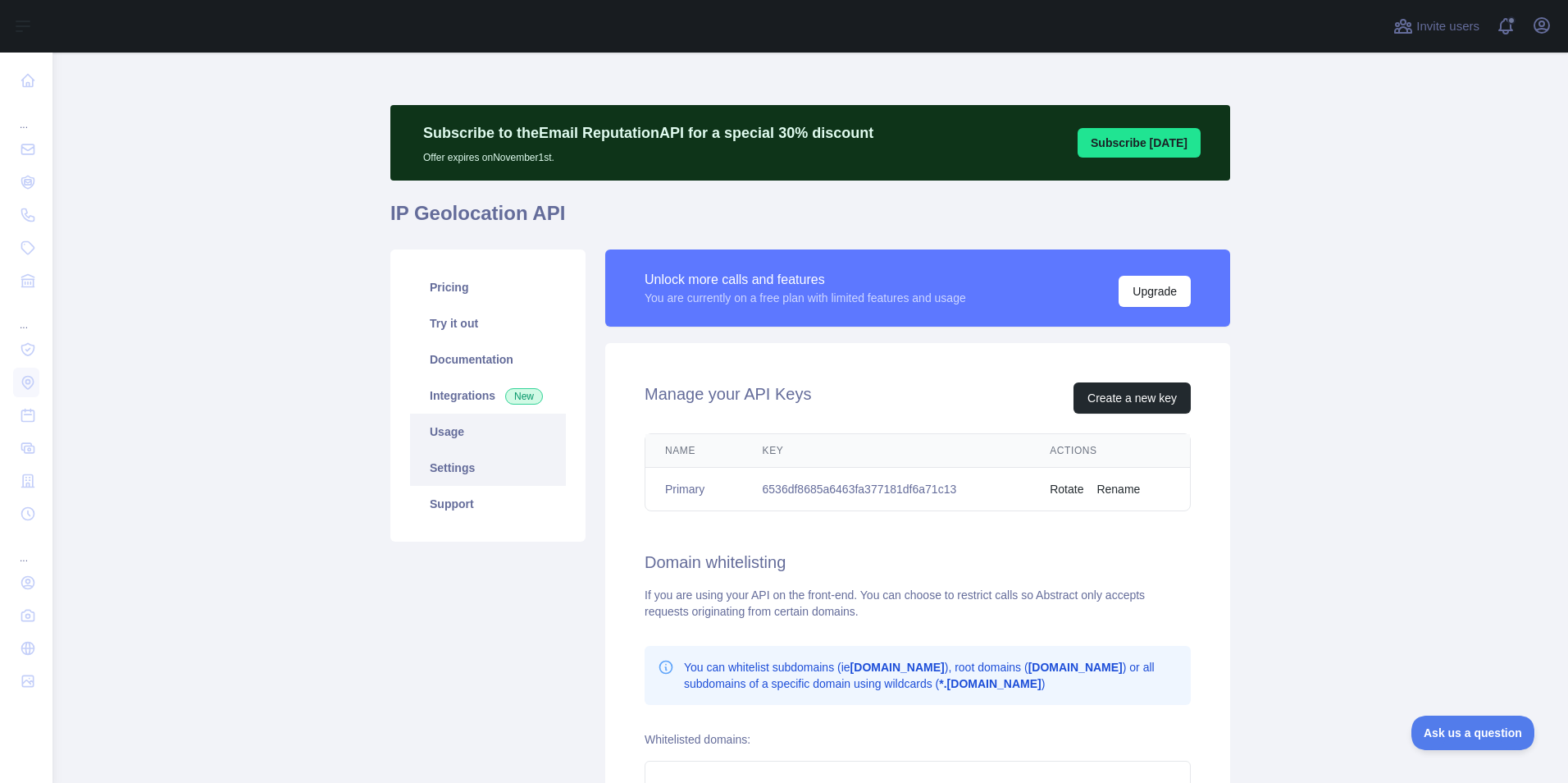
click at [478, 433] on link "Usage" at bounding box center [488, 432] width 156 height 36
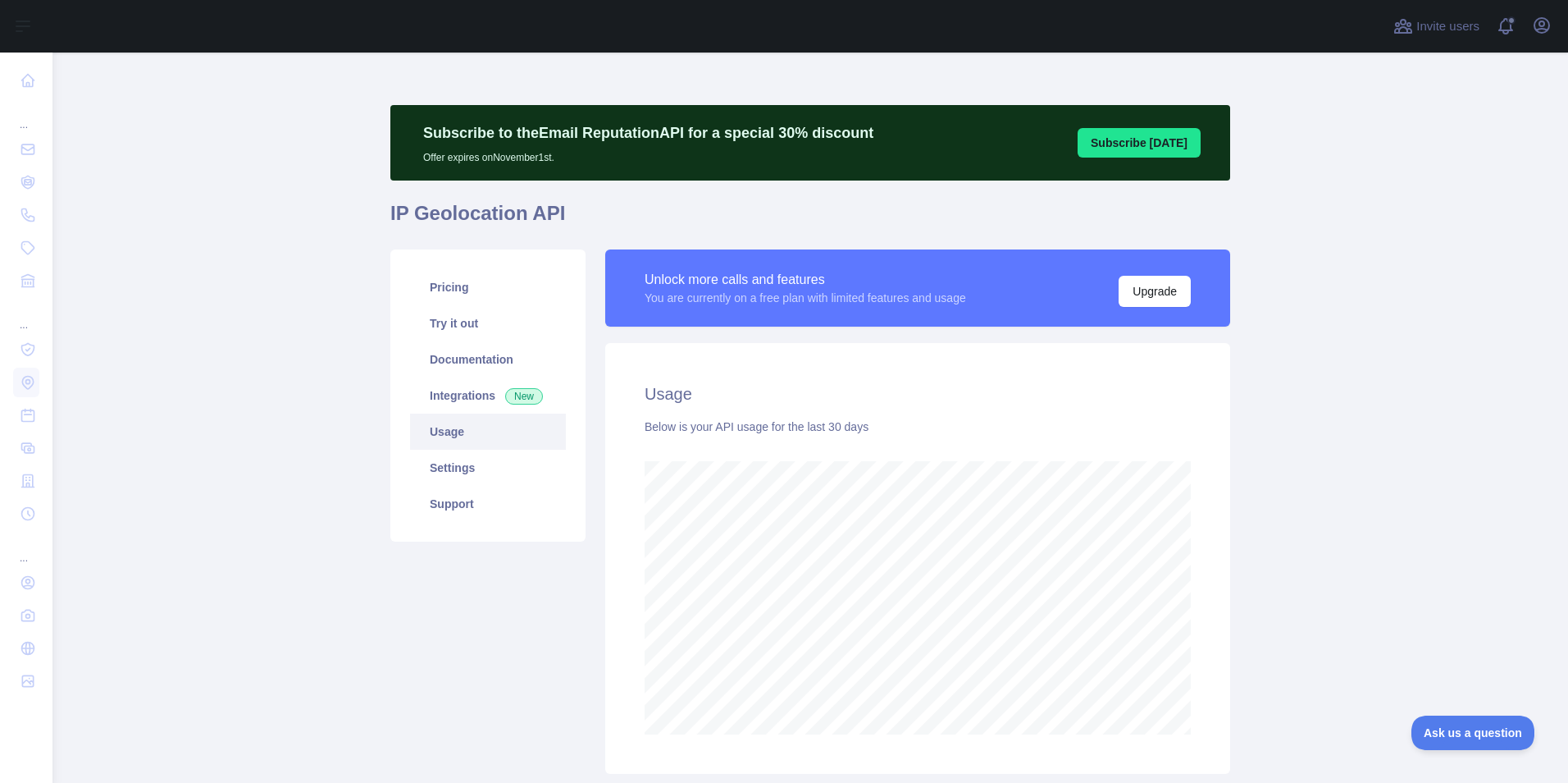
scroll to position [730, 1503]
click at [466, 287] on link "Pricing" at bounding box center [488, 287] width 156 height 36
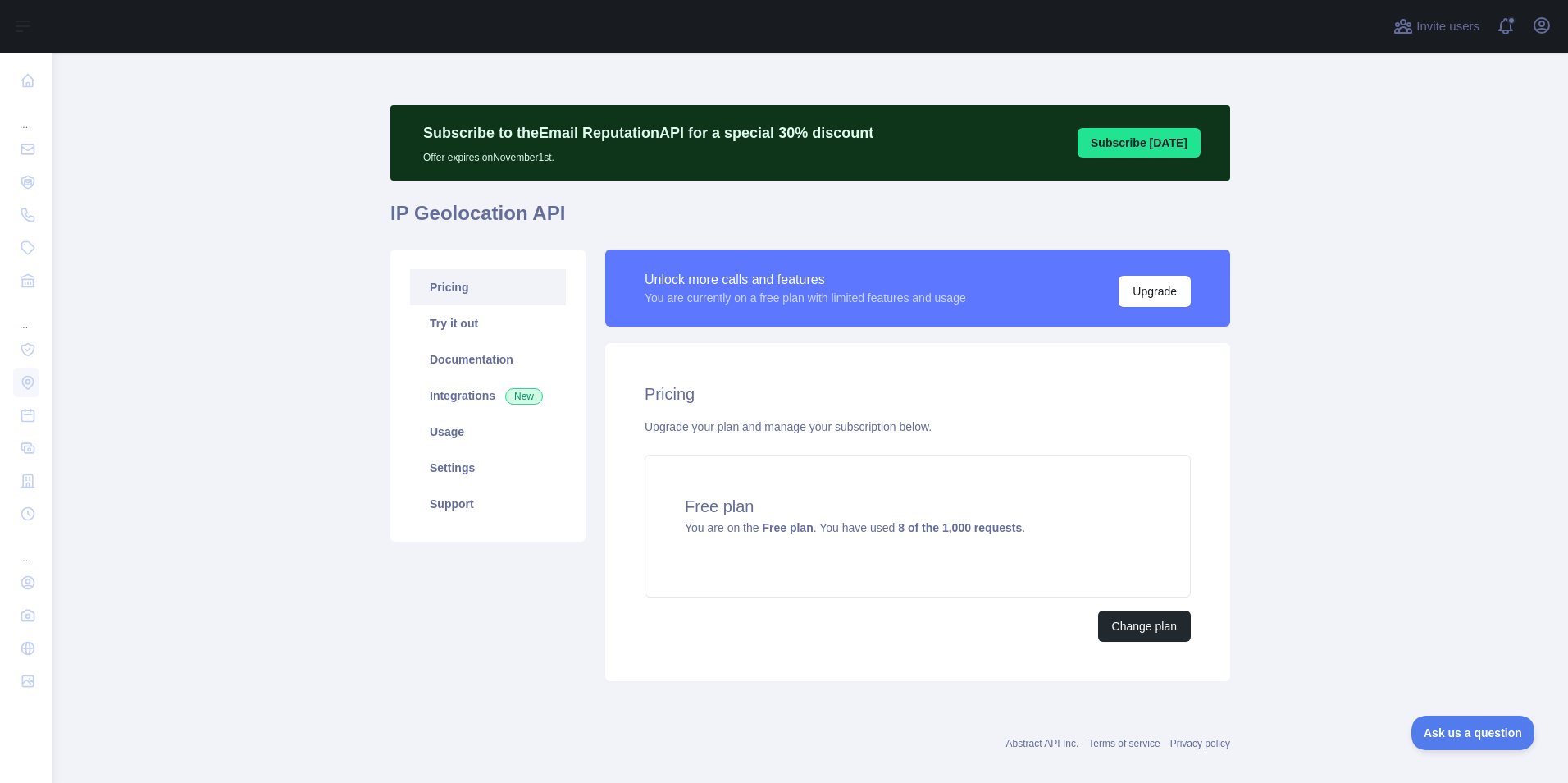
click at [466, 284] on link "Pricing" at bounding box center [488, 287] width 156 height 36
